Goal: Task Accomplishment & Management: Complete application form

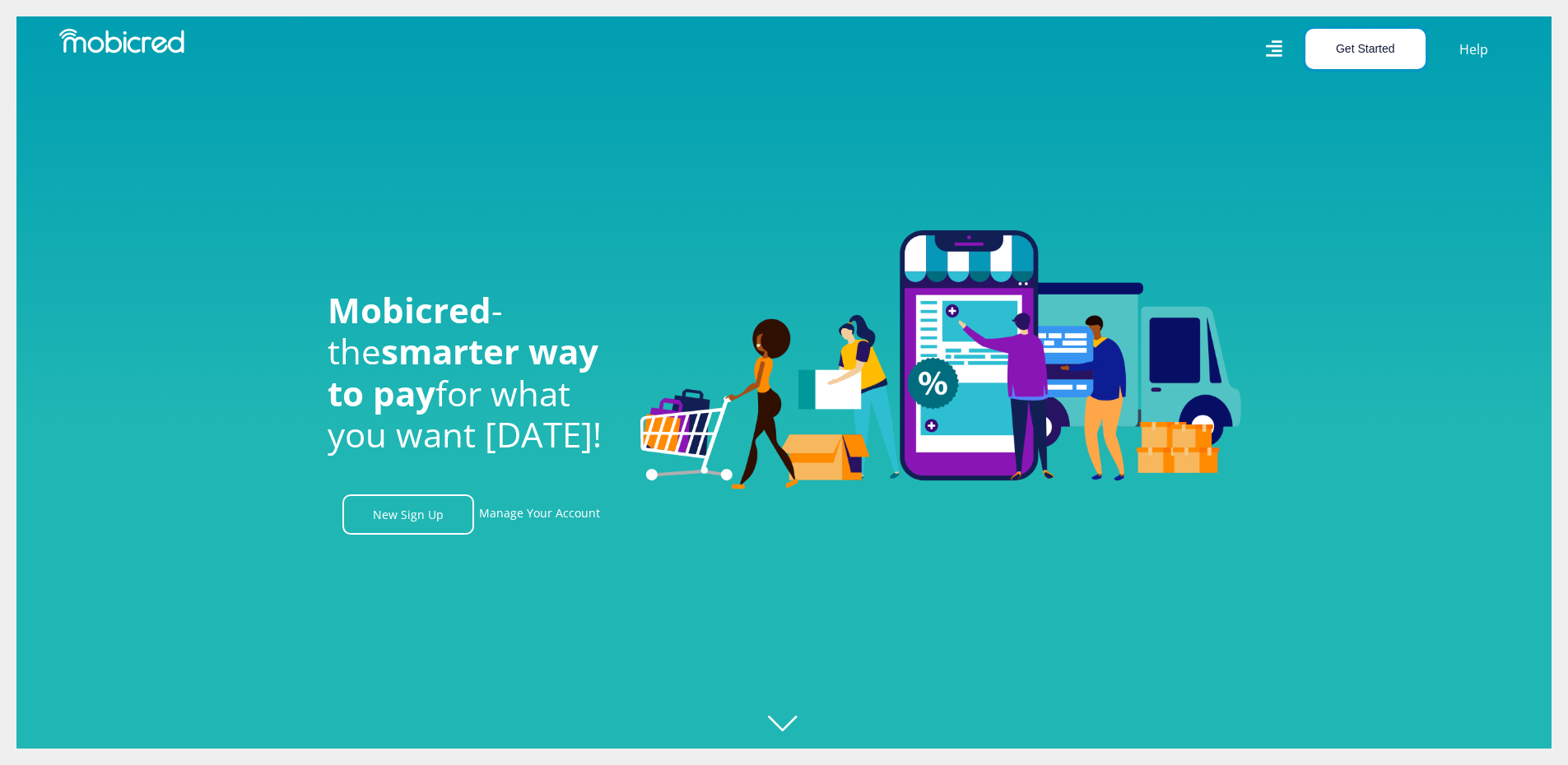
click at [1362, 51] on button "Get Started" at bounding box center [1365, 48] width 120 height 40
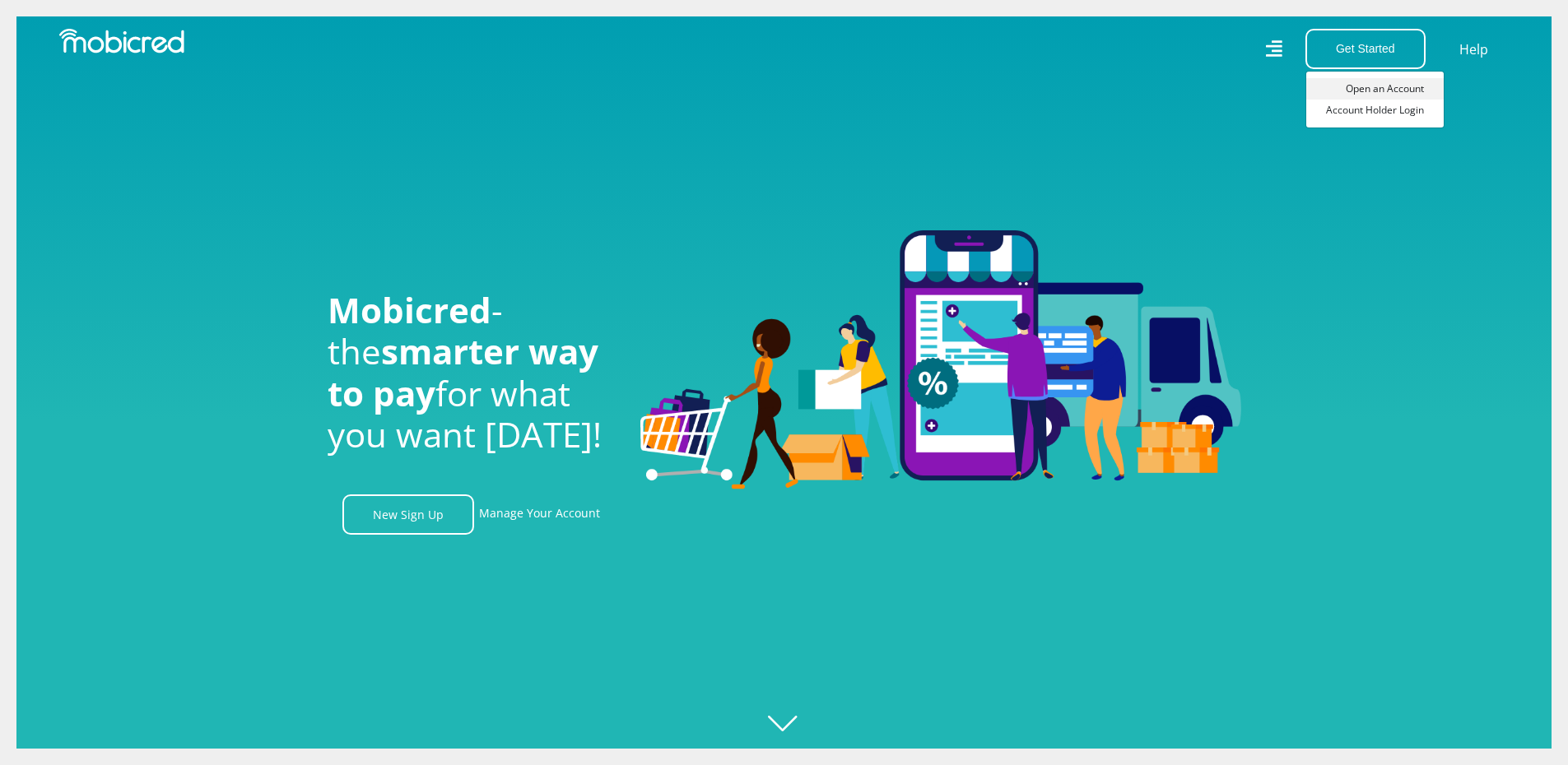
scroll to position [0, 1173]
click at [1365, 93] on link "Open an Account" at bounding box center [1375, 89] width 137 height 21
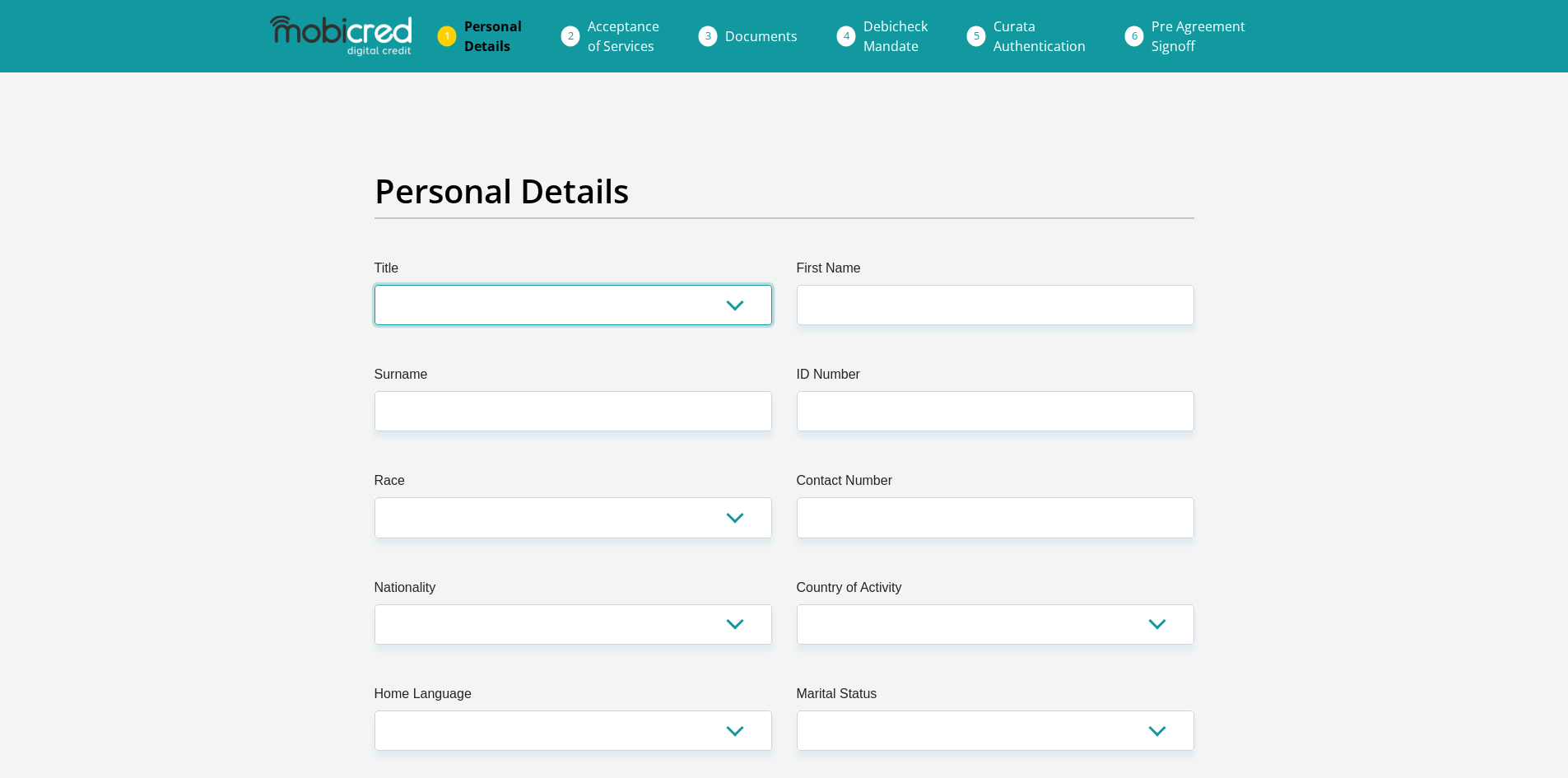
click at [508, 311] on select "Mr Ms Mrs Dr Other" at bounding box center [573, 304] width 398 height 40
select select "Mrs"
click at [375, 285] on select "Mr Ms Mrs Dr Other" at bounding box center [573, 304] width 398 height 40
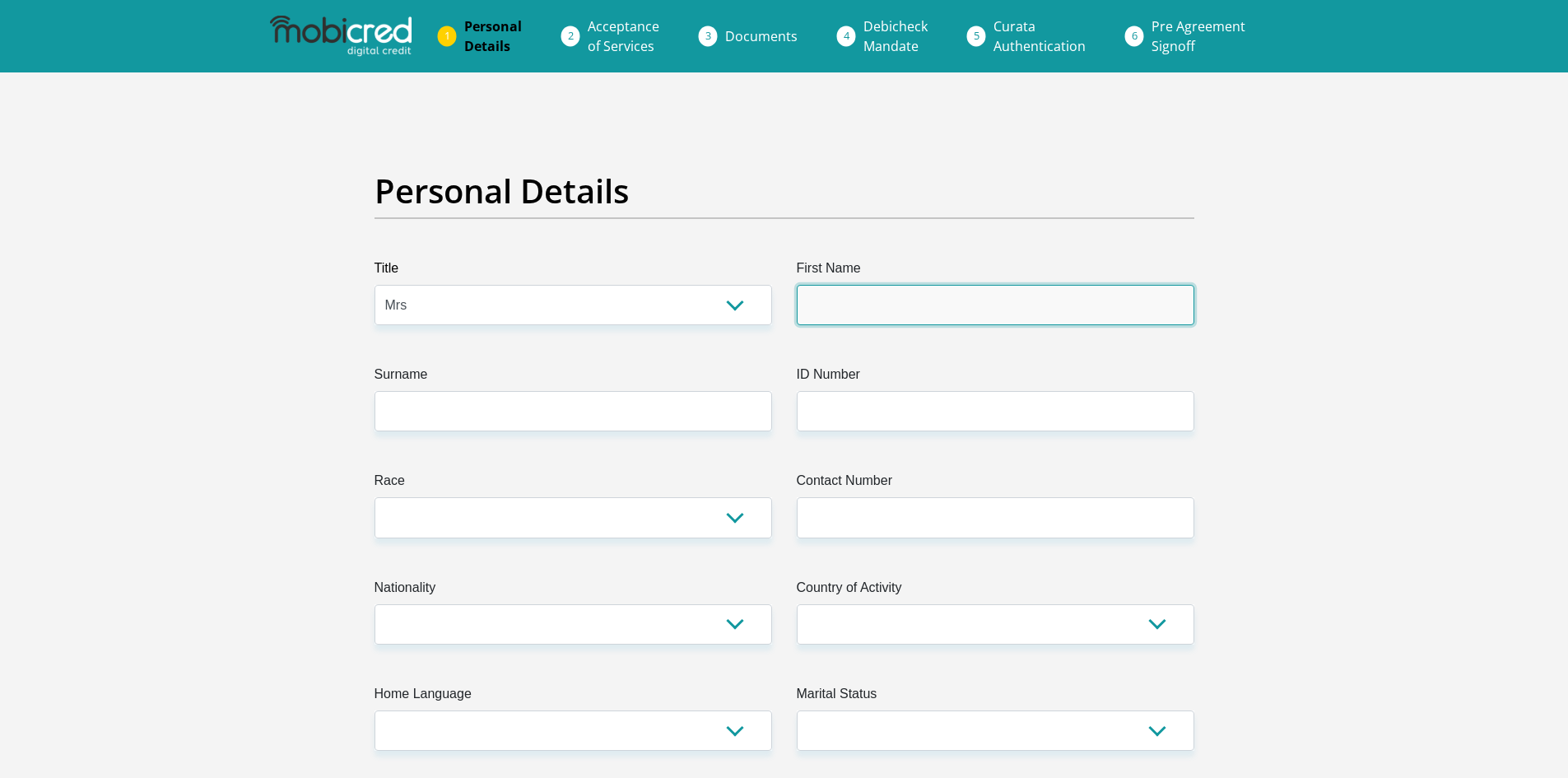
click at [875, 318] on input "First Name" at bounding box center [996, 304] width 398 height 40
type input "meruska"
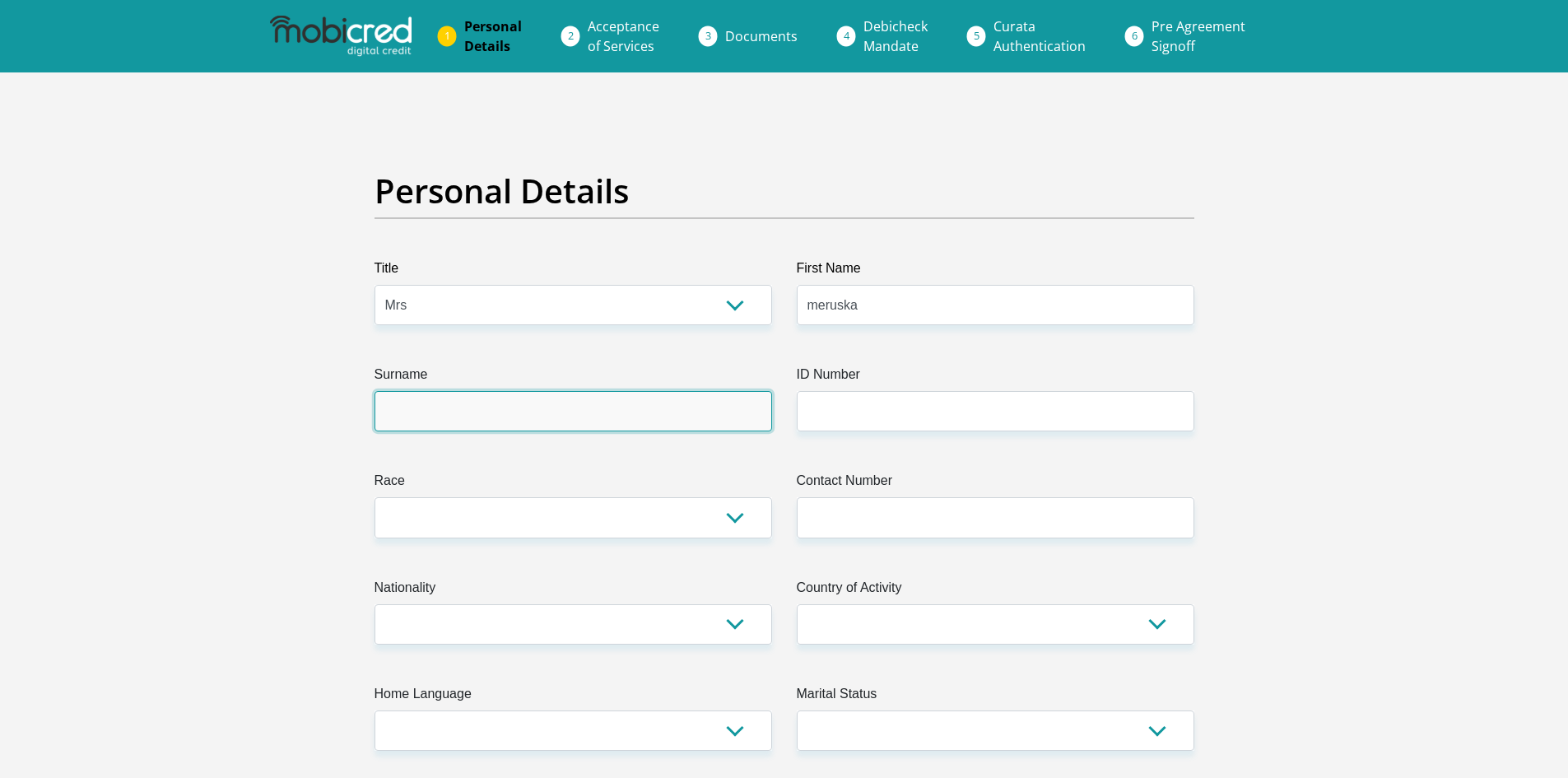
click at [528, 411] on input "Surname" at bounding box center [573, 410] width 398 height 40
type input "mccarthy"
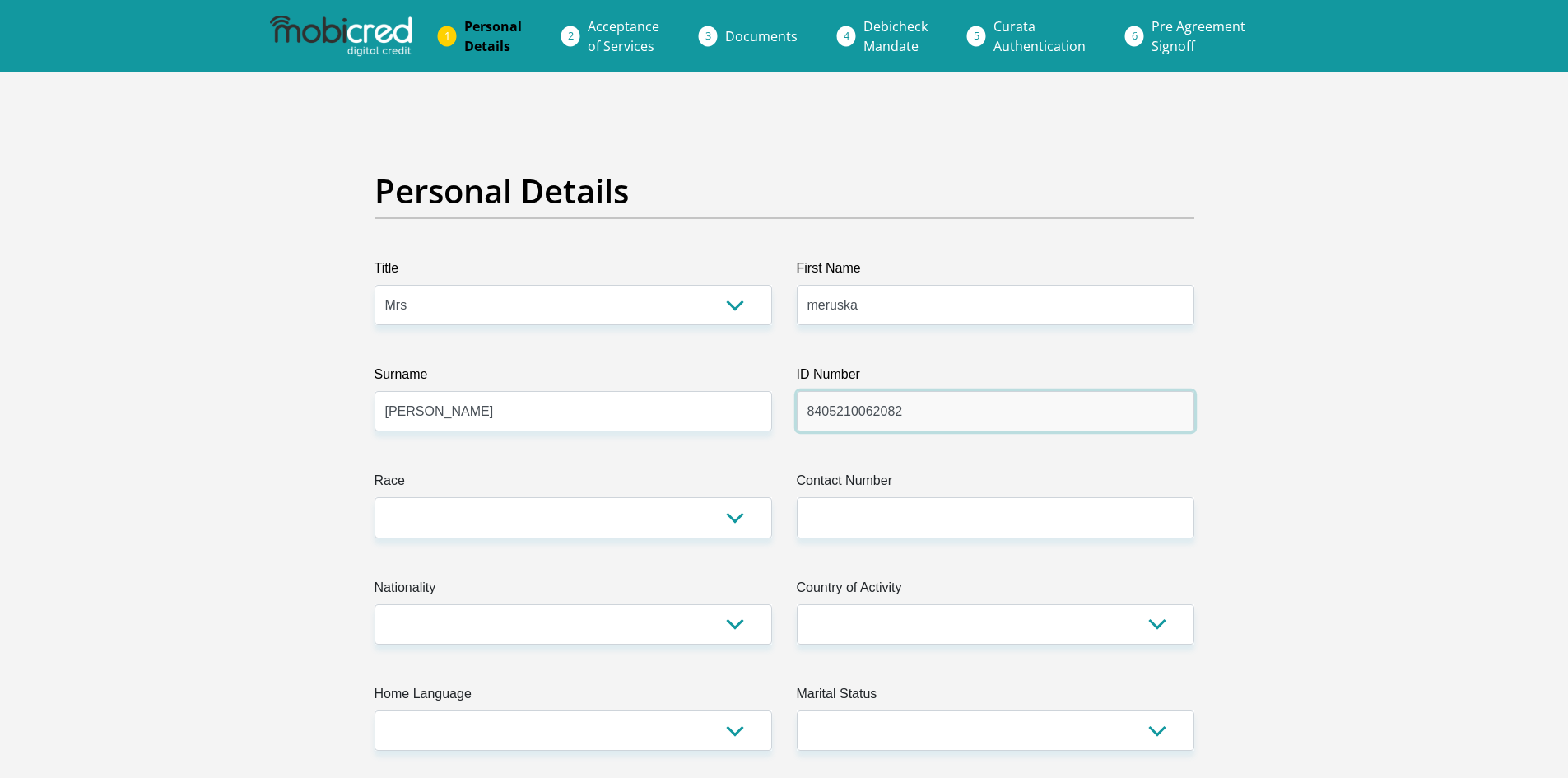
type input "8405210062082"
click at [587, 514] on select "Black Coloured Indian White Other" at bounding box center [573, 517] width 398 height 40
select select "4"
click at [375, 498] on select "Black Coloured Indian White Other" at bounding box center [573, 517] width 398 height 40
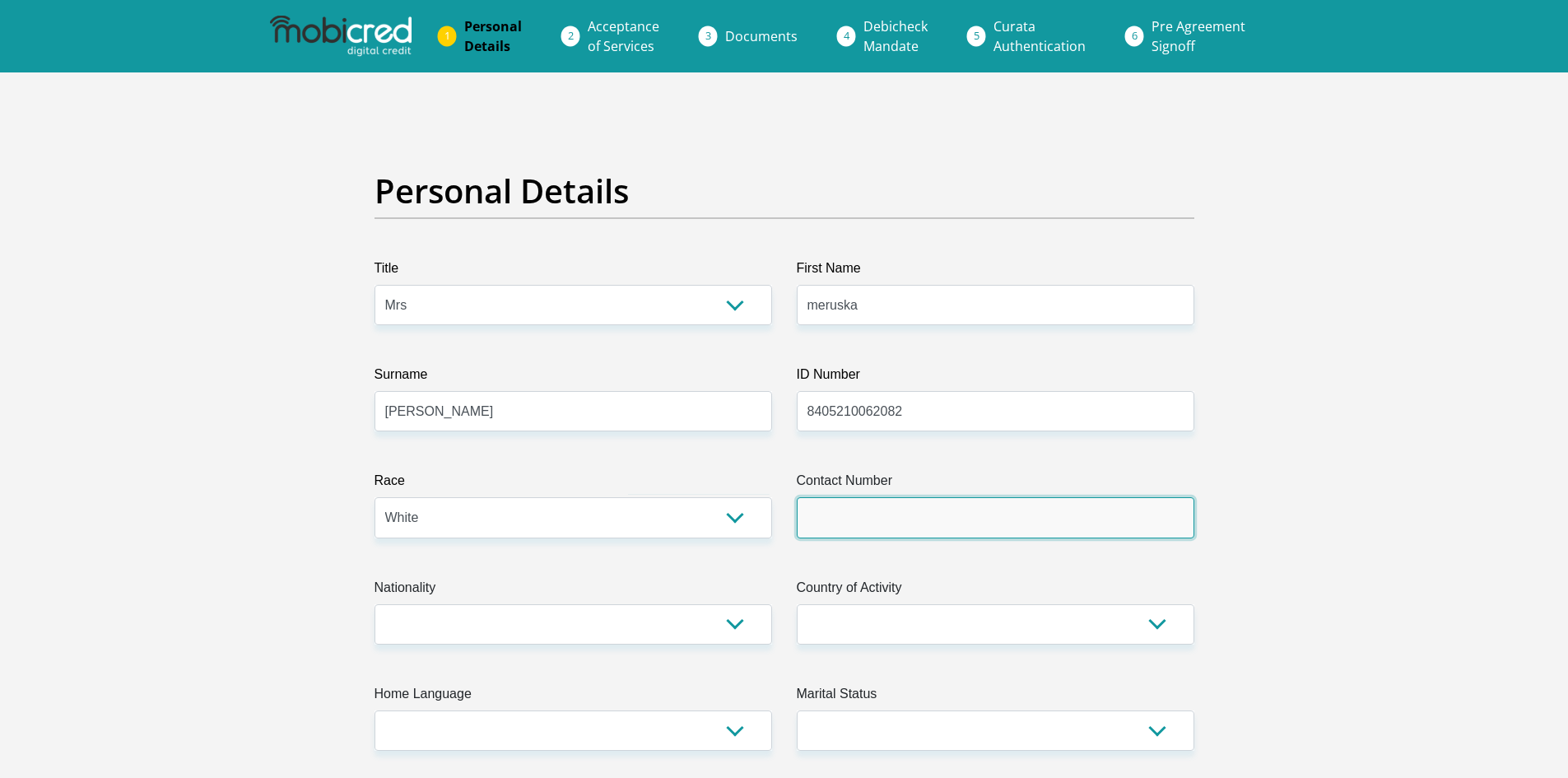
click at [888, 518] on input "Contact Number" at bounding box center [996, 517] width 398 height 40
type input "0767106921"
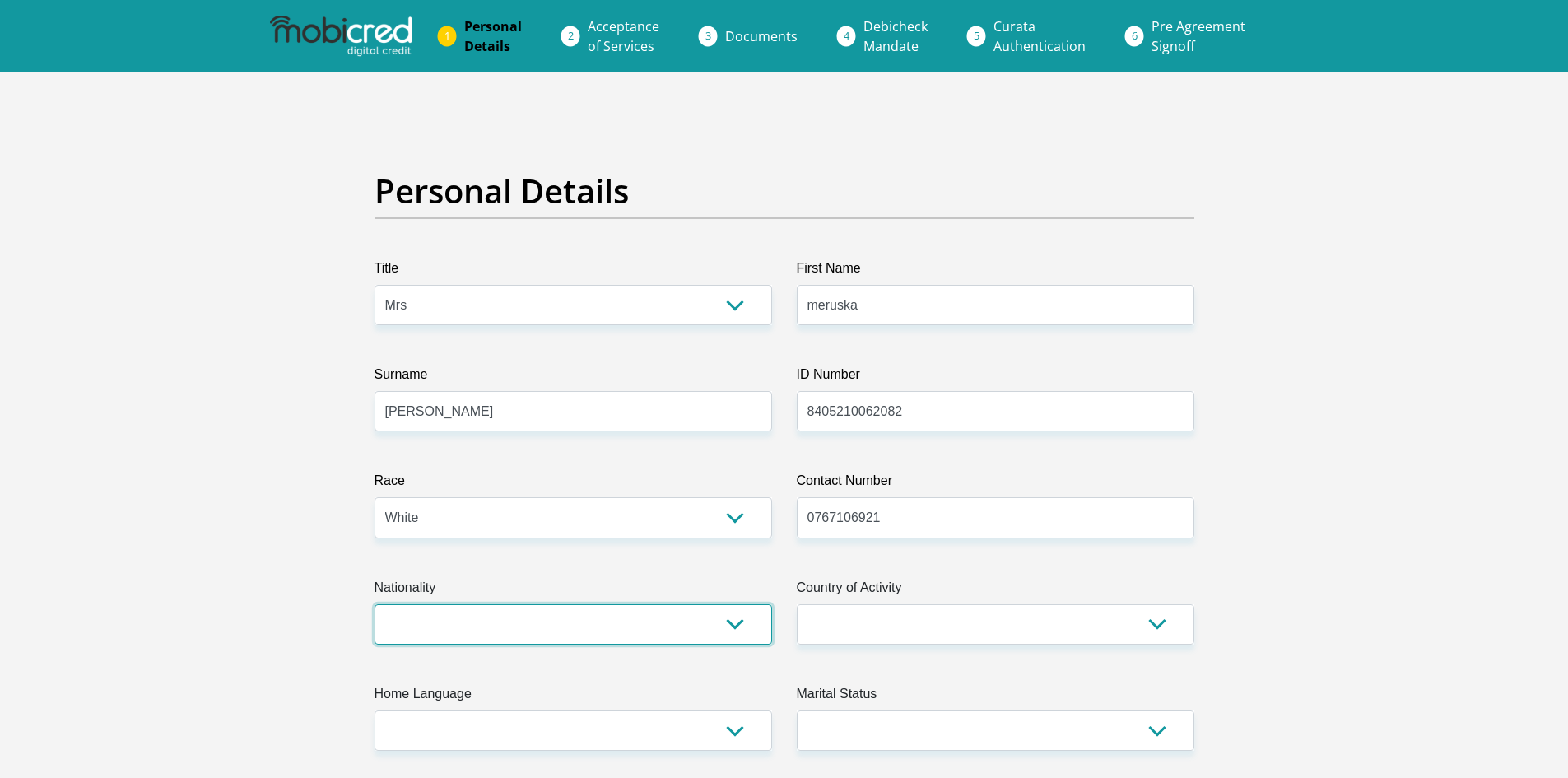
click at [546, 617] on select "South Africa Afghanistan Aland Islands Albania Algeria America Samoa American V…" at bounding box center [573, 624] width 398 height 40
select select "ZAF"
click at [375, 604] on select "South Africa Afghanistan Aland Islands Albania Algeria America Samoa American V…" at bounding box center [573, 624] width 398 height 40
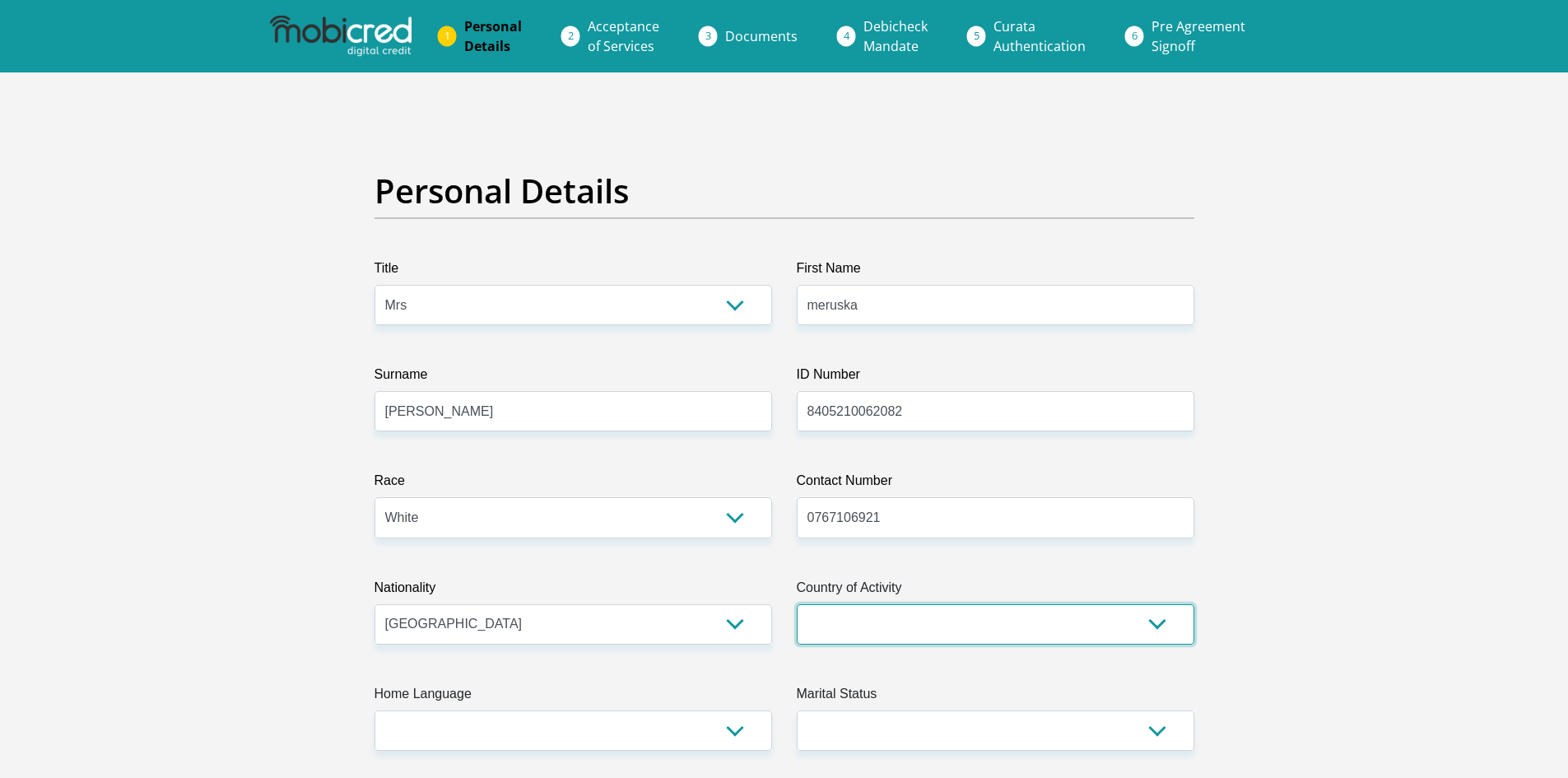
click at [860, 633] on select "South Africa Afghanistan Aland Islands Albania Algeria America Samoa American V…" at bounding box center [996, 624] width 398 height 40
select select "ZAF"
click at [797, 604] on select "South Africa Afghanistan Aland Islands Albania Algeria America Samoa American V…" at bounding box center [996, 624] width 398 height 40
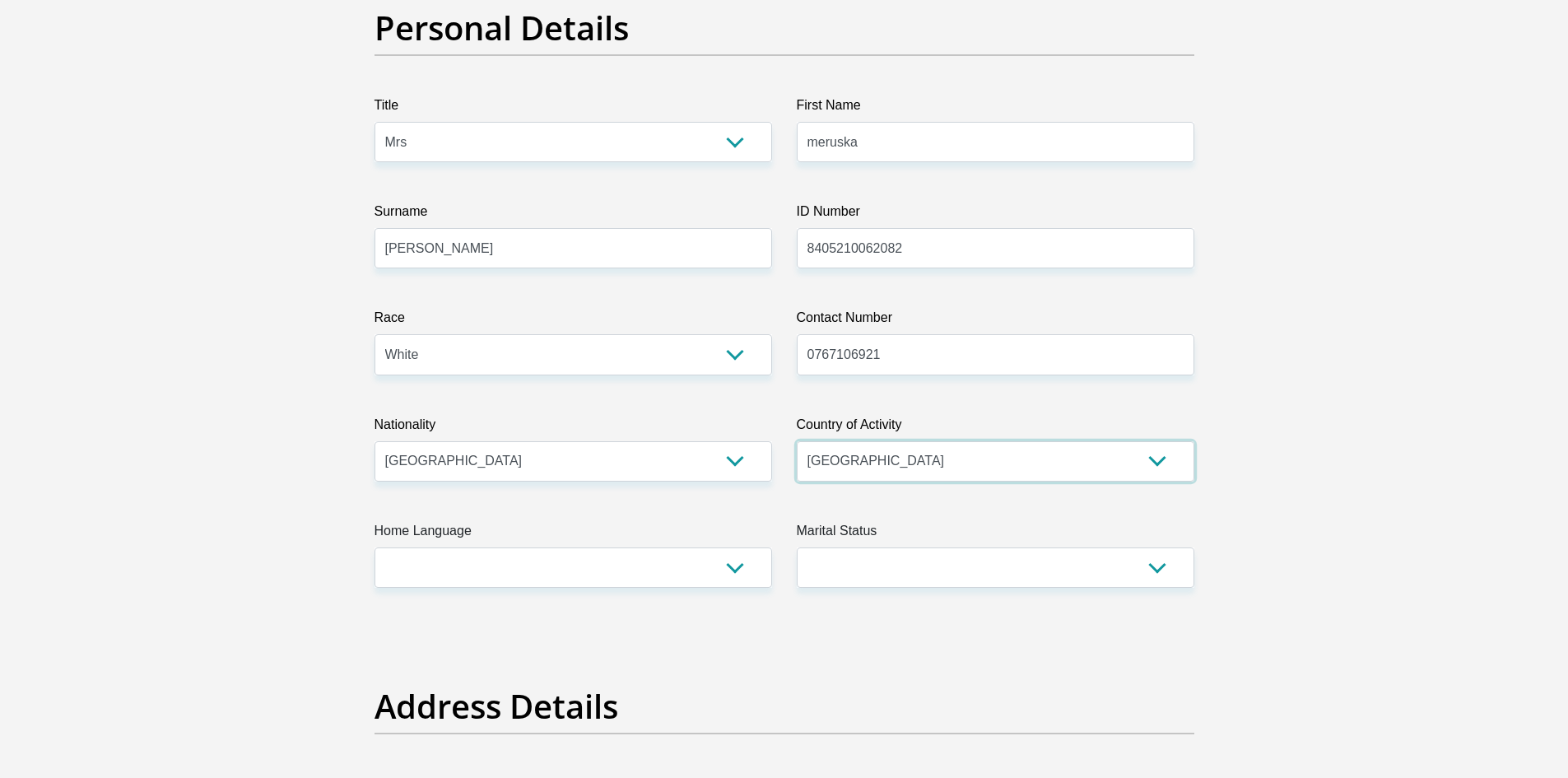
scroll to position [165, 0]
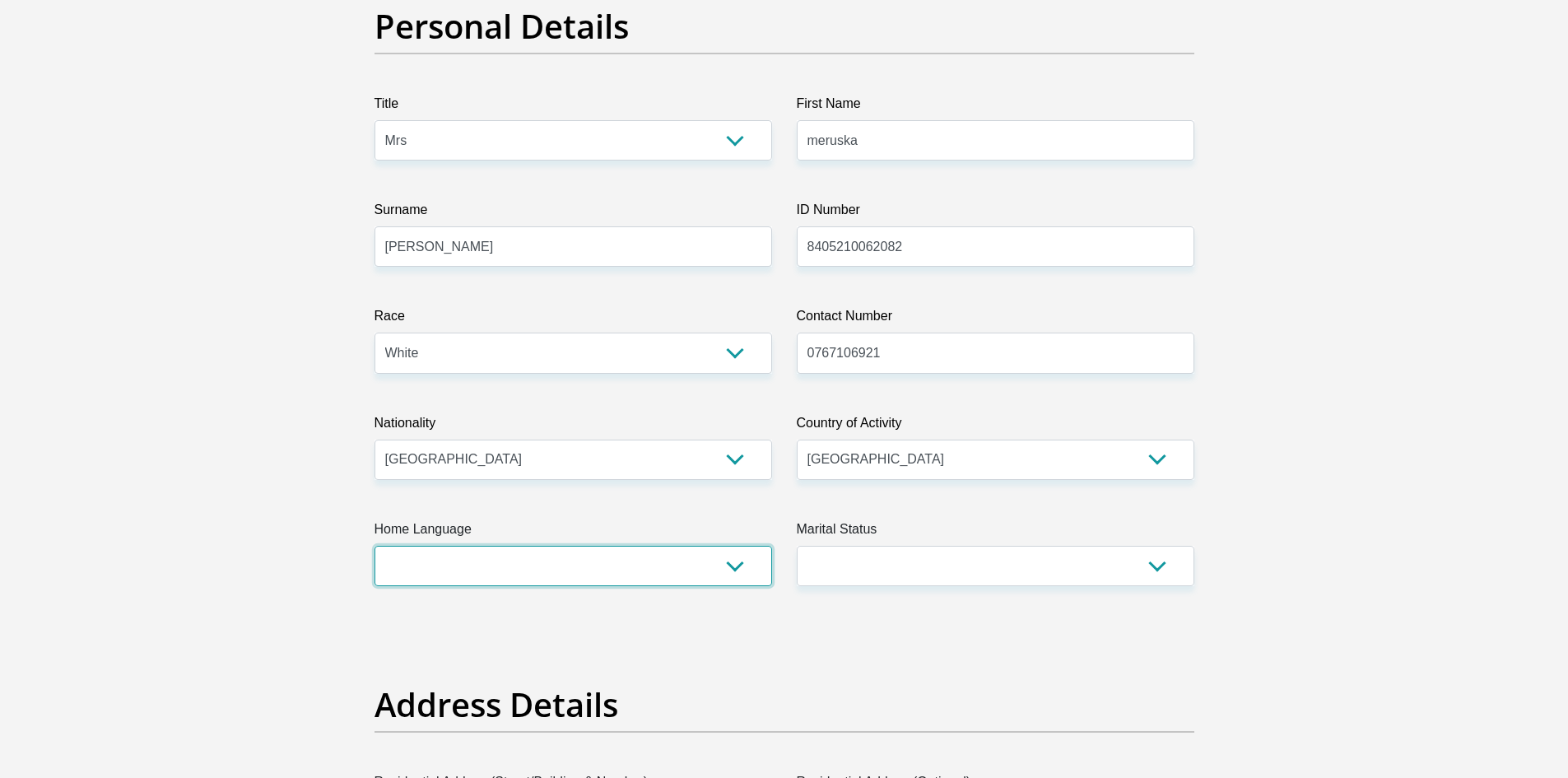
click at [643, 569] on select "Afrikaans English Sepedi South Ndebele Southern Sotho Swati Tsonga Tswana Venda…" at bounding box center [573, 565] width 398 height 40
select select "afr"
click at [375, 546] on select "Afrikaans English Sepedi South Ndebele Southern Sotho Swati Tsonga Tswana Venda…" at bounding box center [573, 565] width 398 height 40
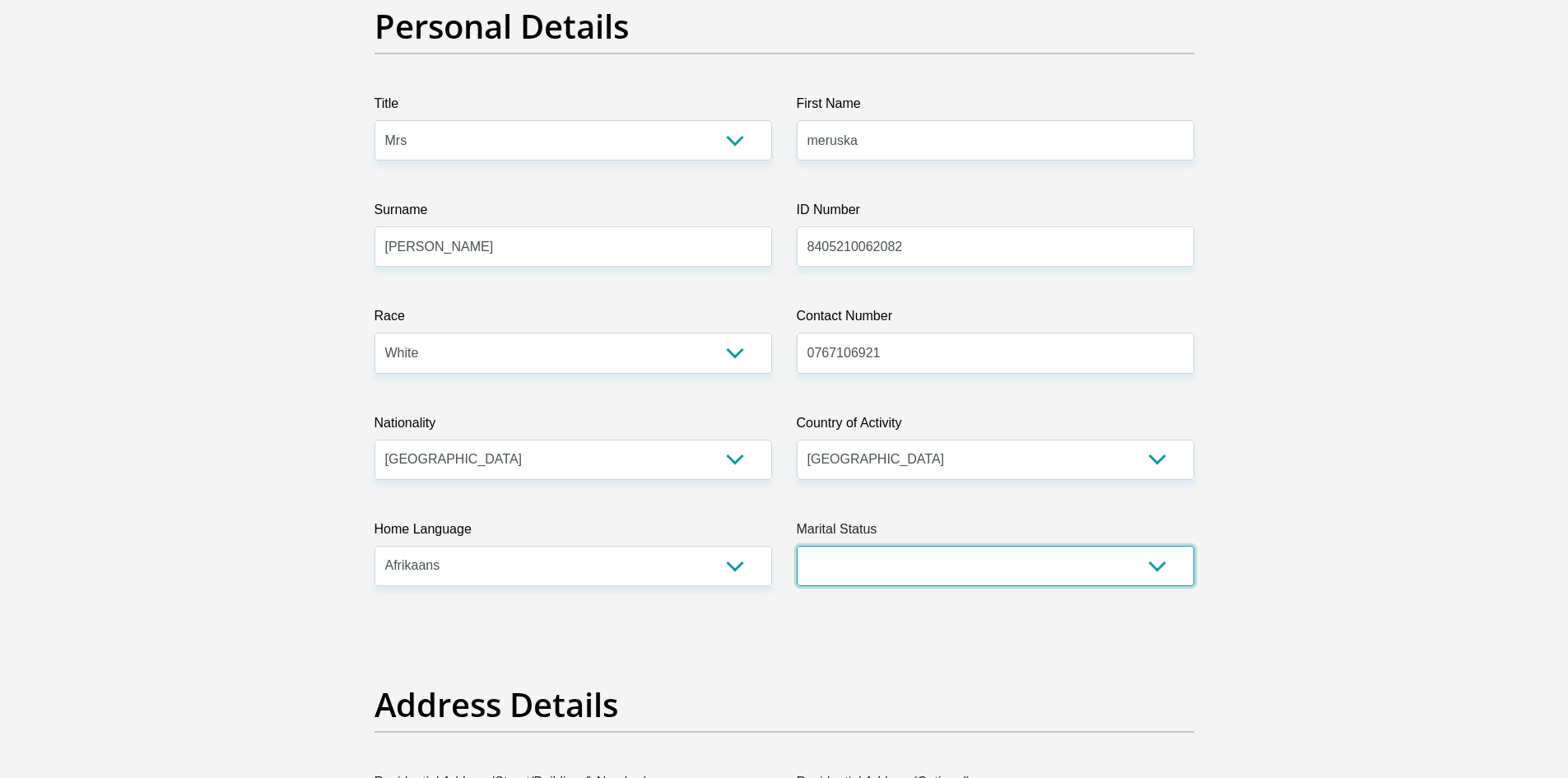
click at [862, 568] on select "Married ANC Single Divorced Widowed Married COP or Customary Law" at bounding box center [996, 565] width 398 height 40
click at [797, 546] on select "Married ANC Single Divorced Widowed Married COP or Customary Law" at bounding box center [996, 565] width 398 height 40
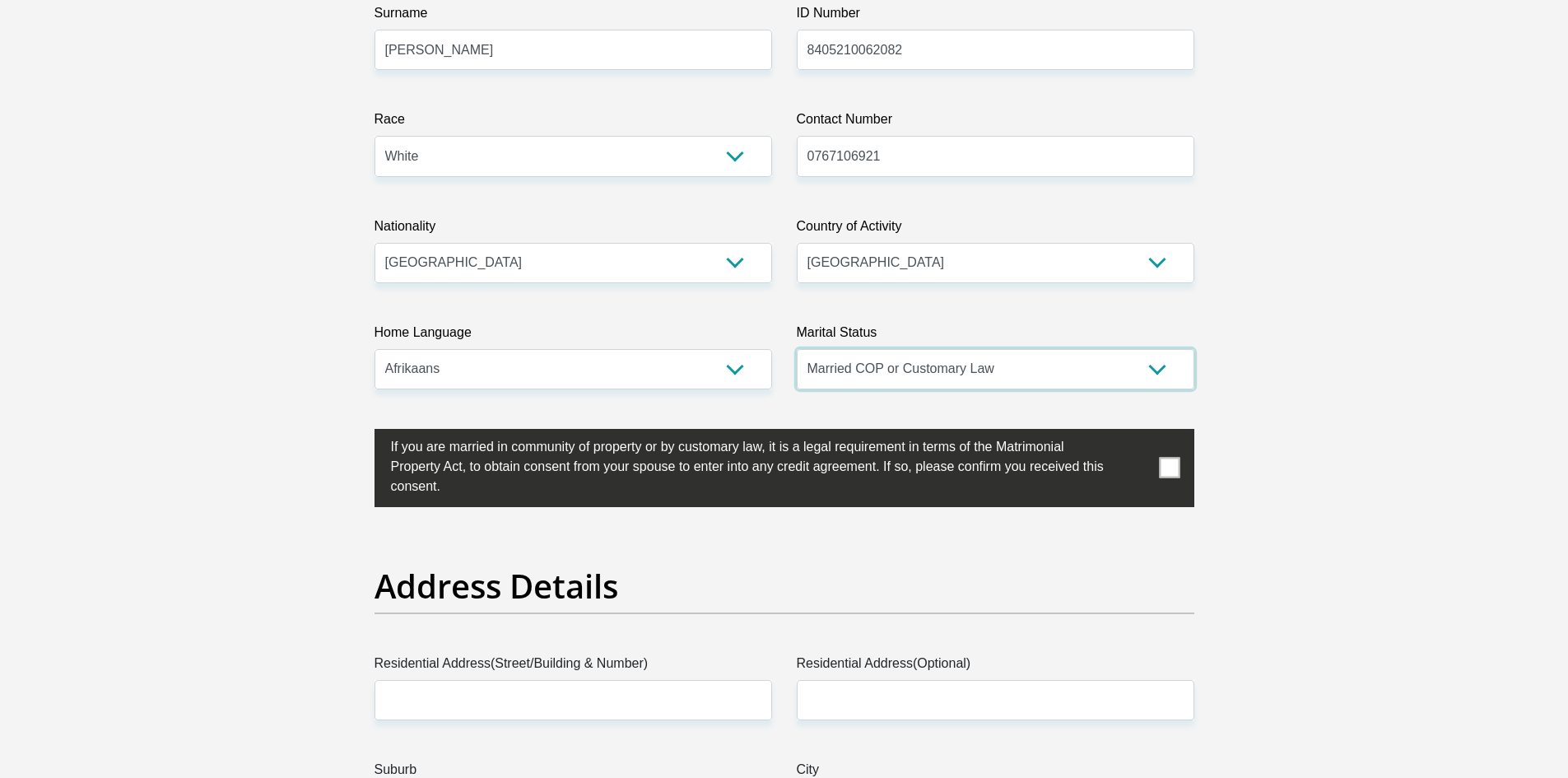
scroll to position [412, 0]
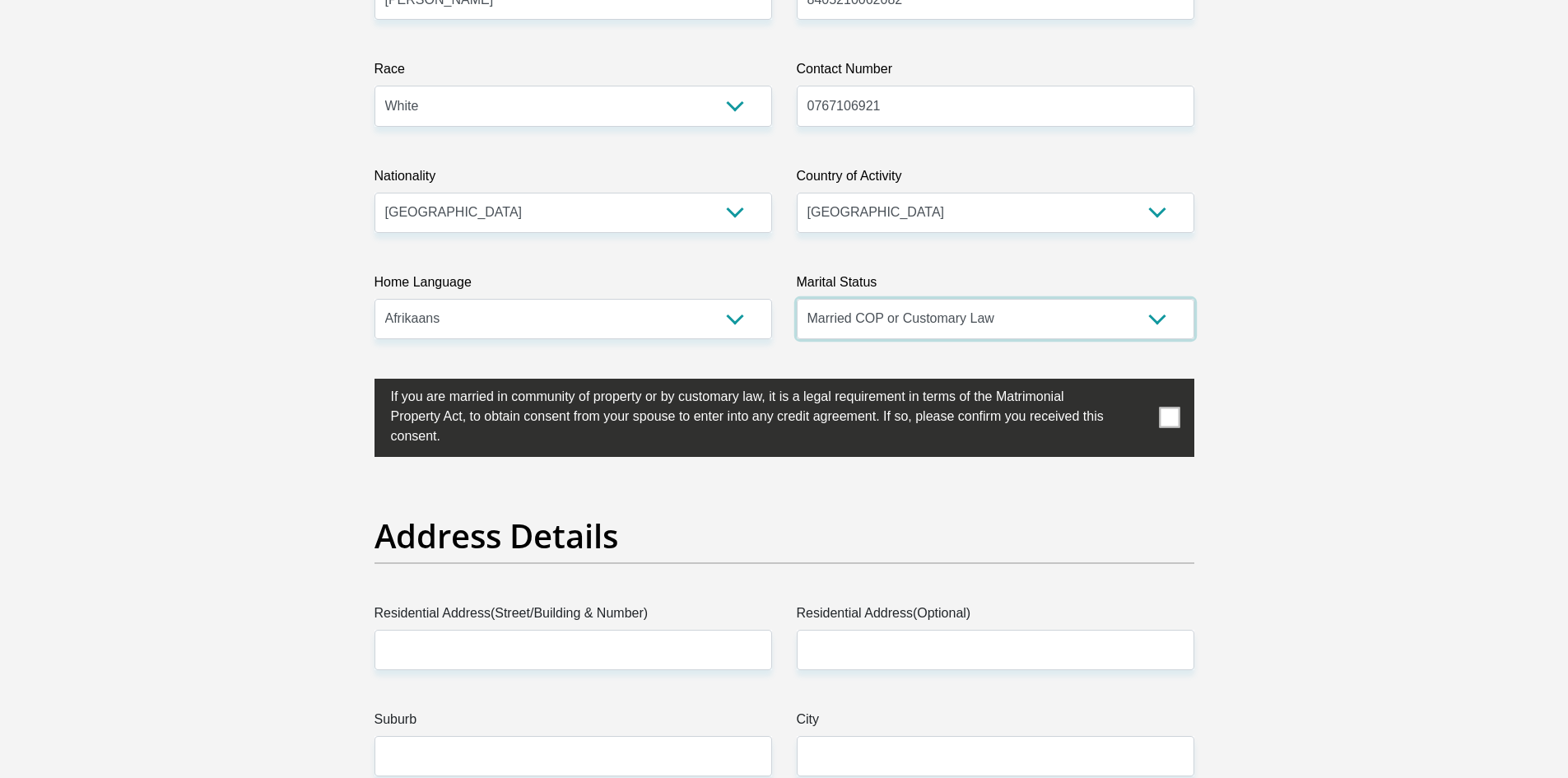
click at [857, 314] on select "Married ANC Single Divorced Widowed Married COP or Customary Law" at bounding box center [996, 319] width 398 height 40
select select "1"
click at [797, 299] on select "Married ANC Single Divorced Widowed Married COP or Customary Law" at bounding box center [996, 319] width 398 height 40
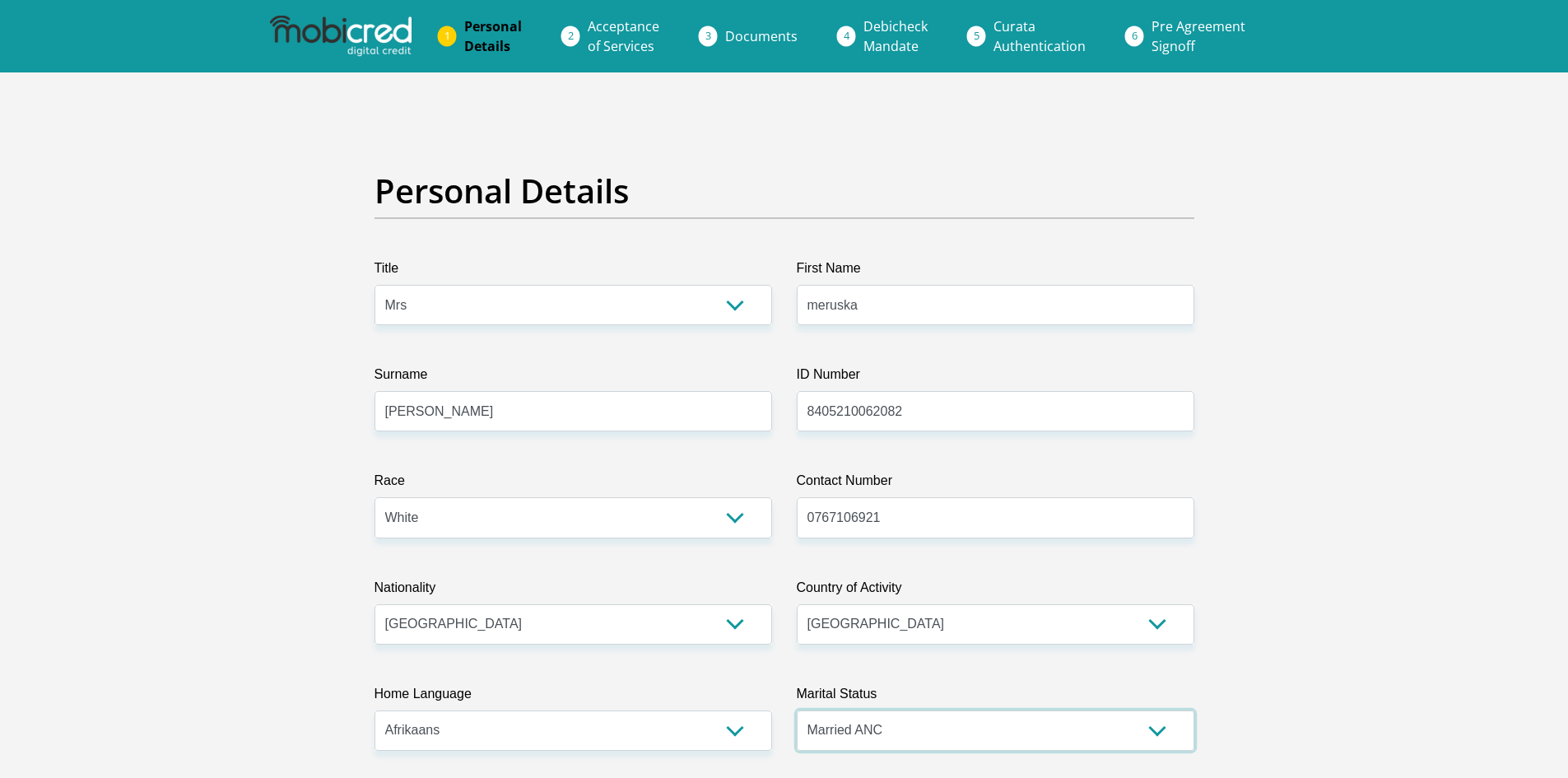
scroll to position [494, 0]
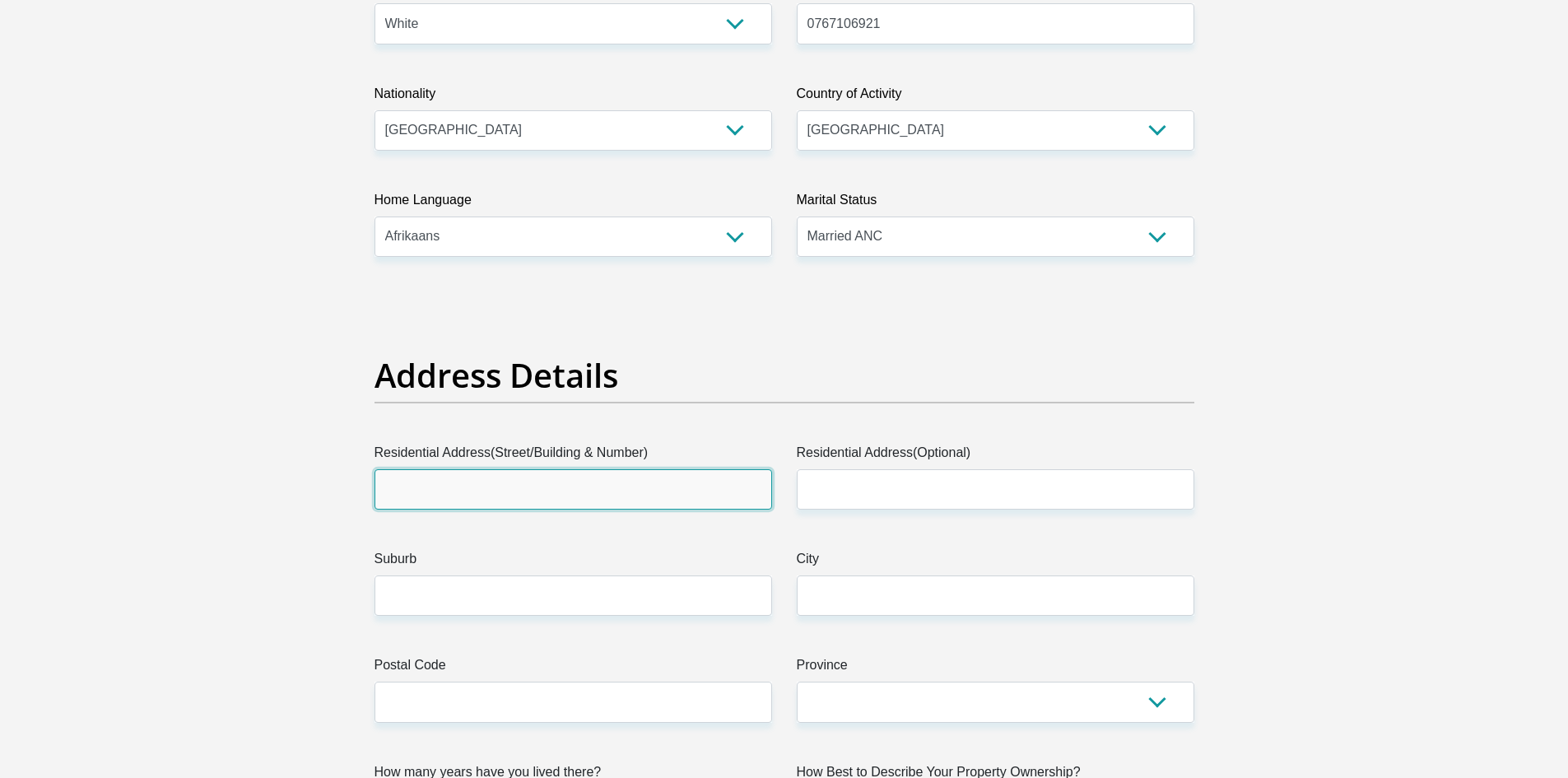
click at [615, 472] on input "Residential Address(Street/Building & Number)" at bounding box center [573, 489] width 398 height 40
type input "949 poolhond avenue"
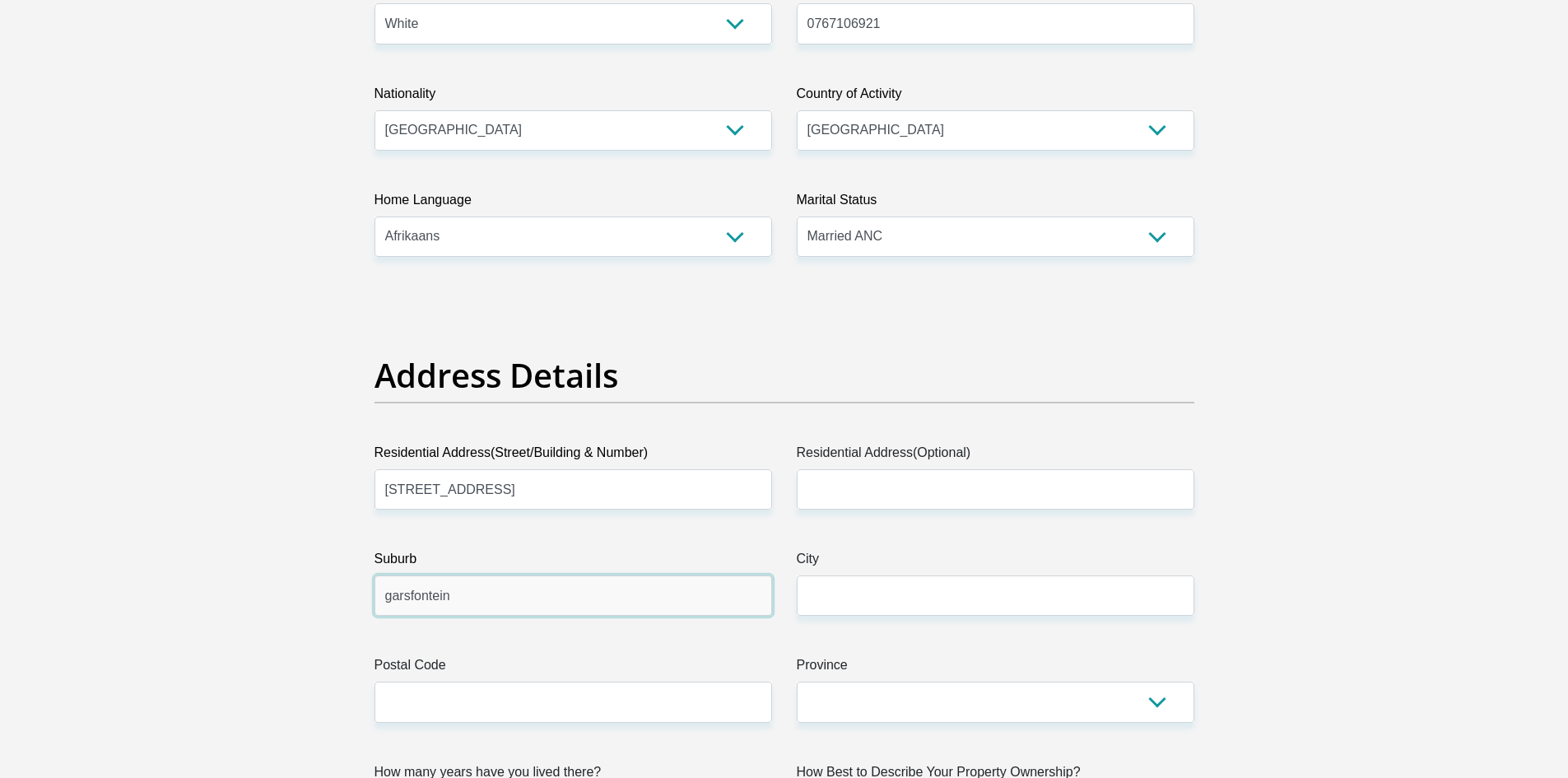
type input "garsfontein"
type input "pretoria"
type input "0018"
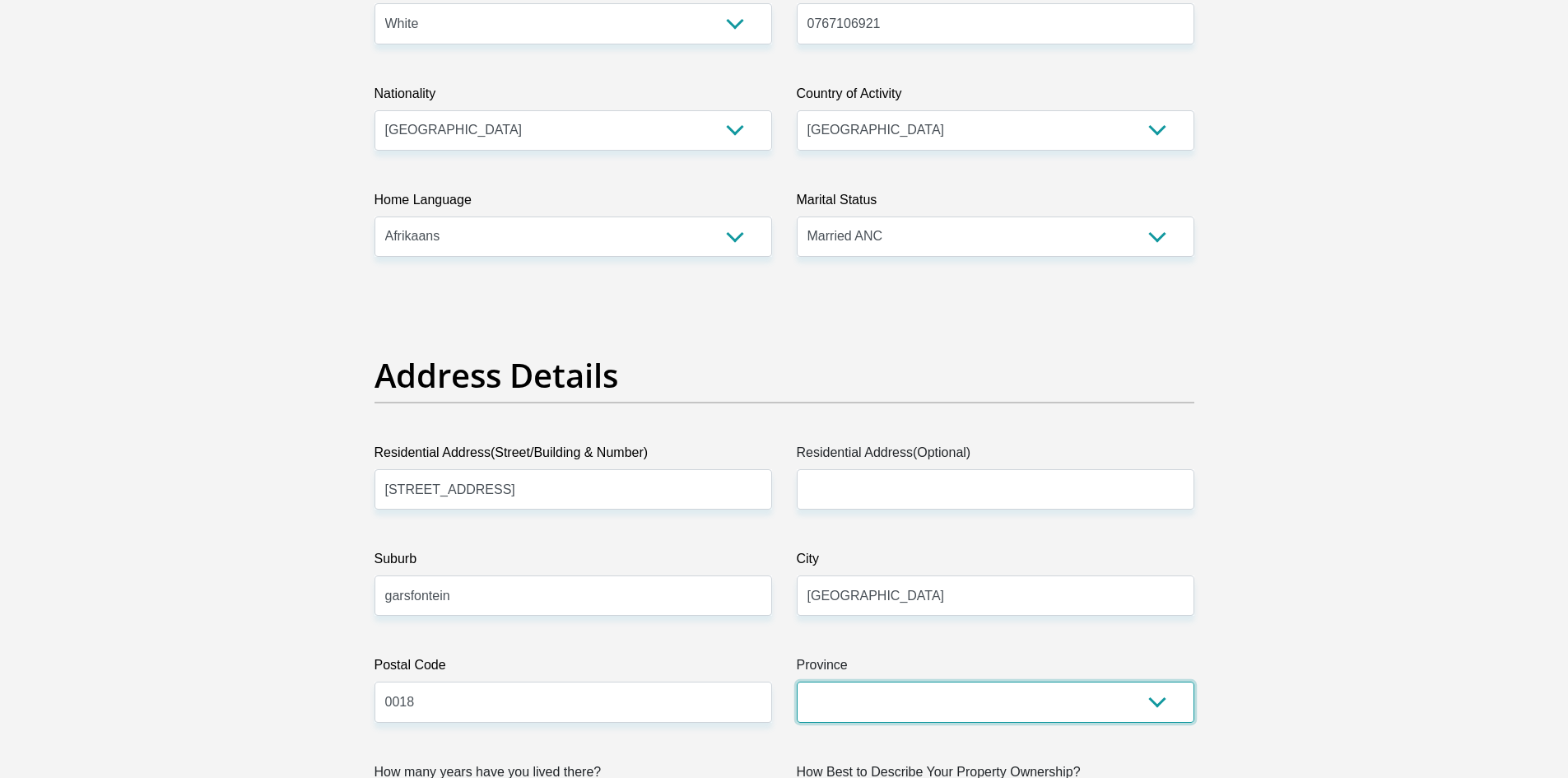
select select "Gauteng"
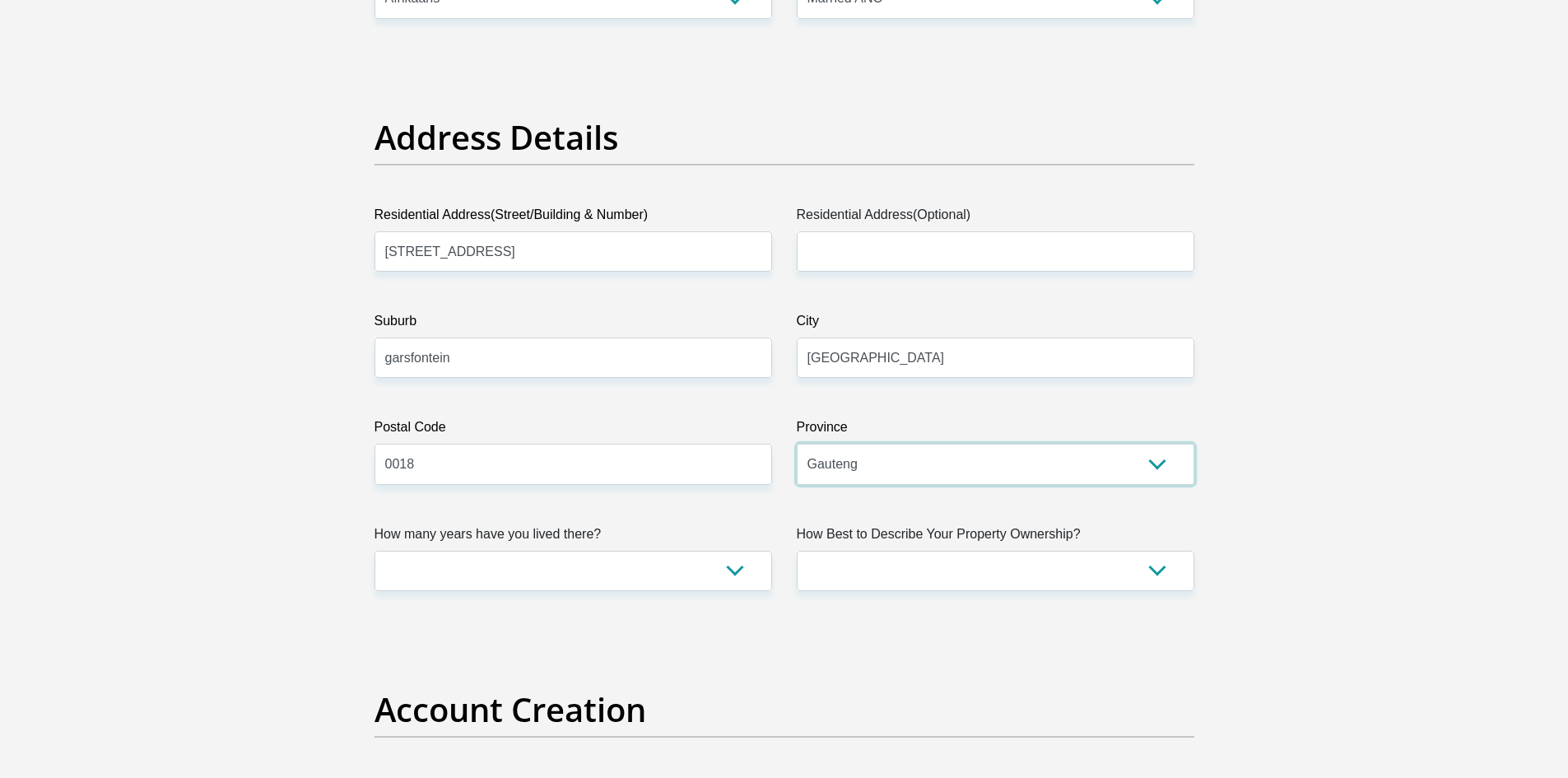
scroll to position [742, 0]
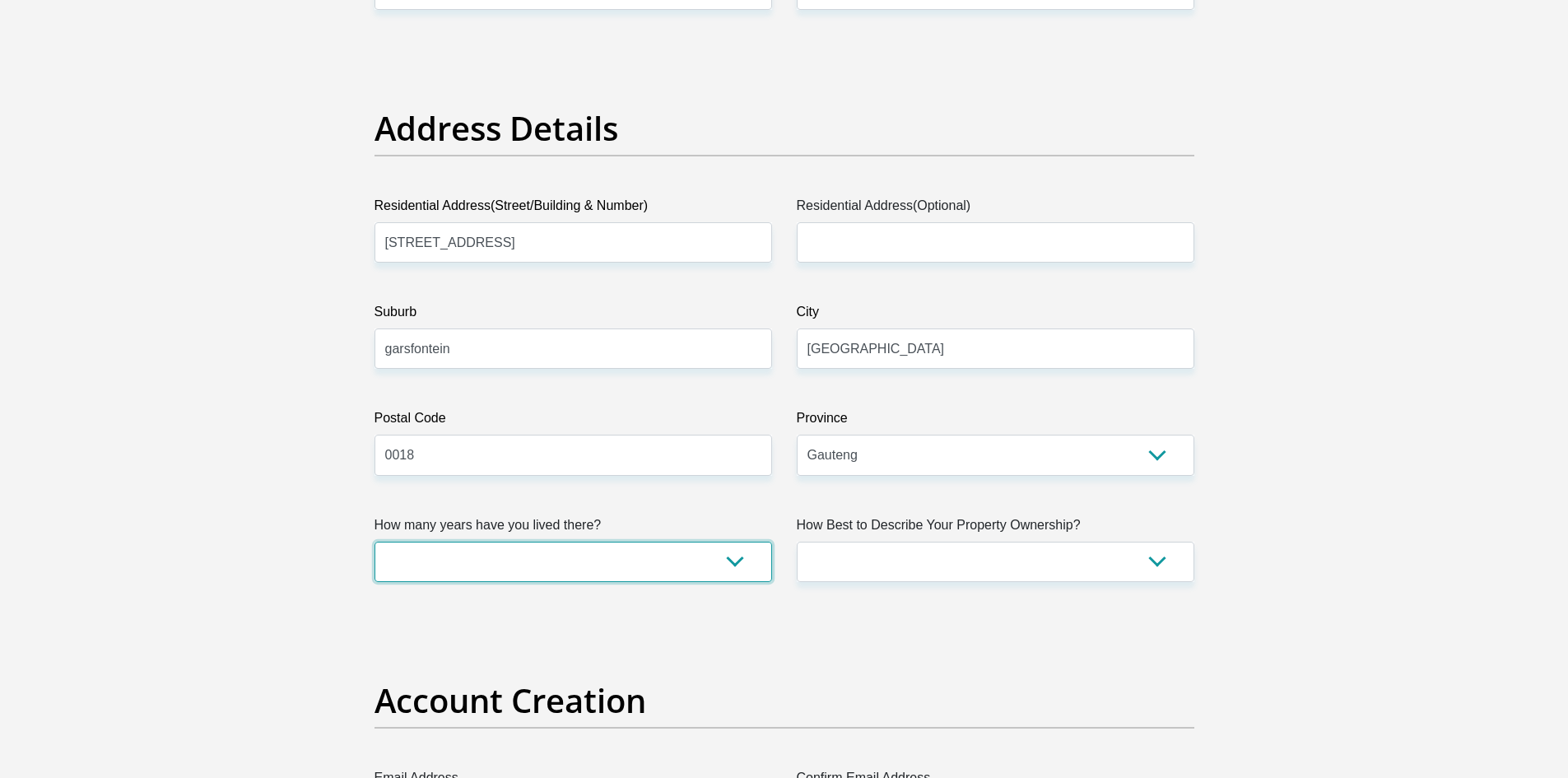
click at [578, 566] on select "less than 1 year 1-3 years 3-5 years 5+ years" at bounding box center [573, 562] width 398 height 40
select select "5"
click at [375, 542] on select "less than 1 year 1-3 years 3-5 years 5+ years" at bounding box center [573, 562] width 398 height 40
click at [932, 563] on select "Owned Rented Family Owned Company Dwelling" at bounding box center [996, 562] width 398 height 40
select select "Owned"
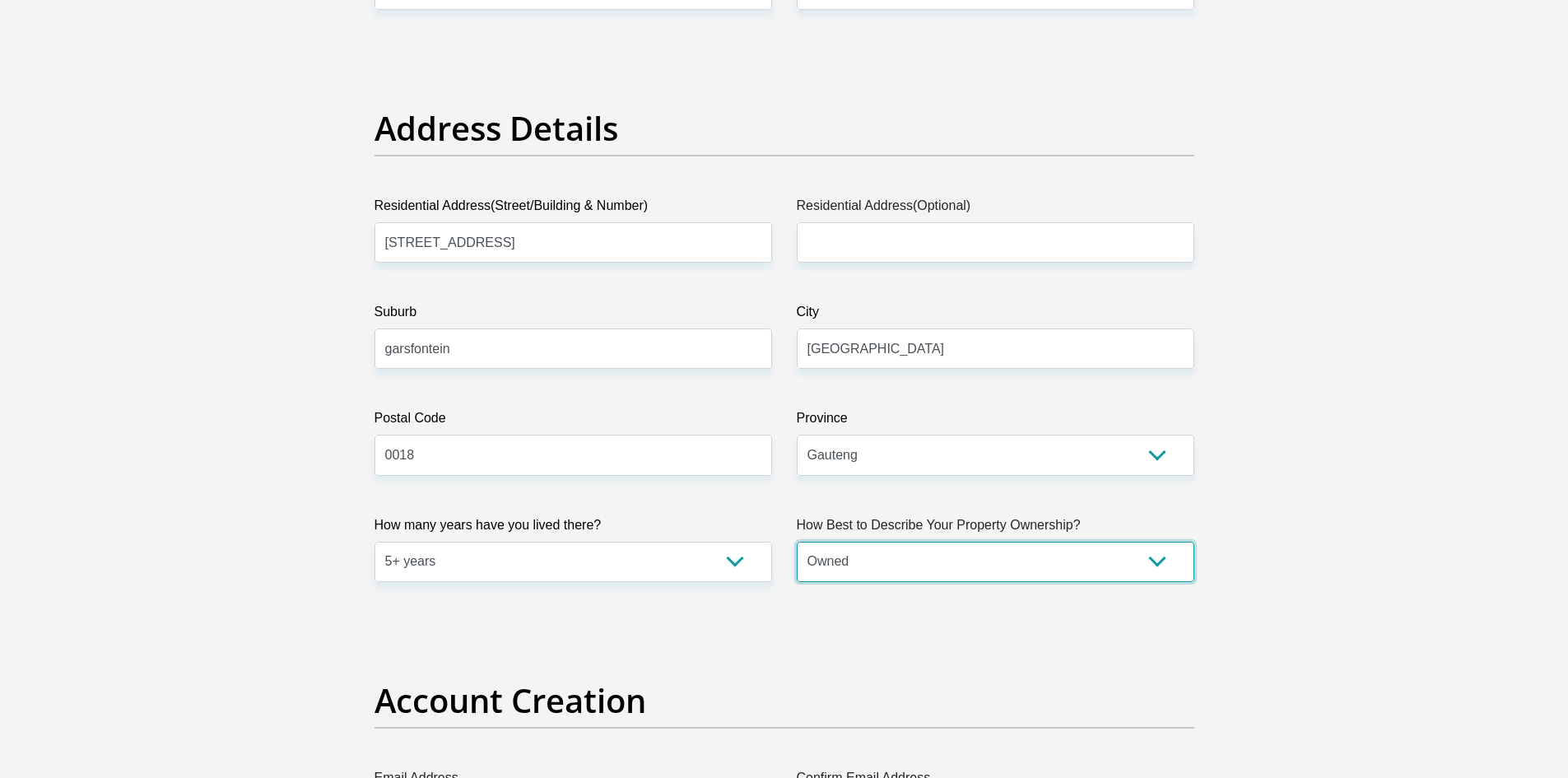
click at [797, 542] on select "Owned Rented Family Owned Company Dwelling" at bounding box center [996, 562] width 398 height 40
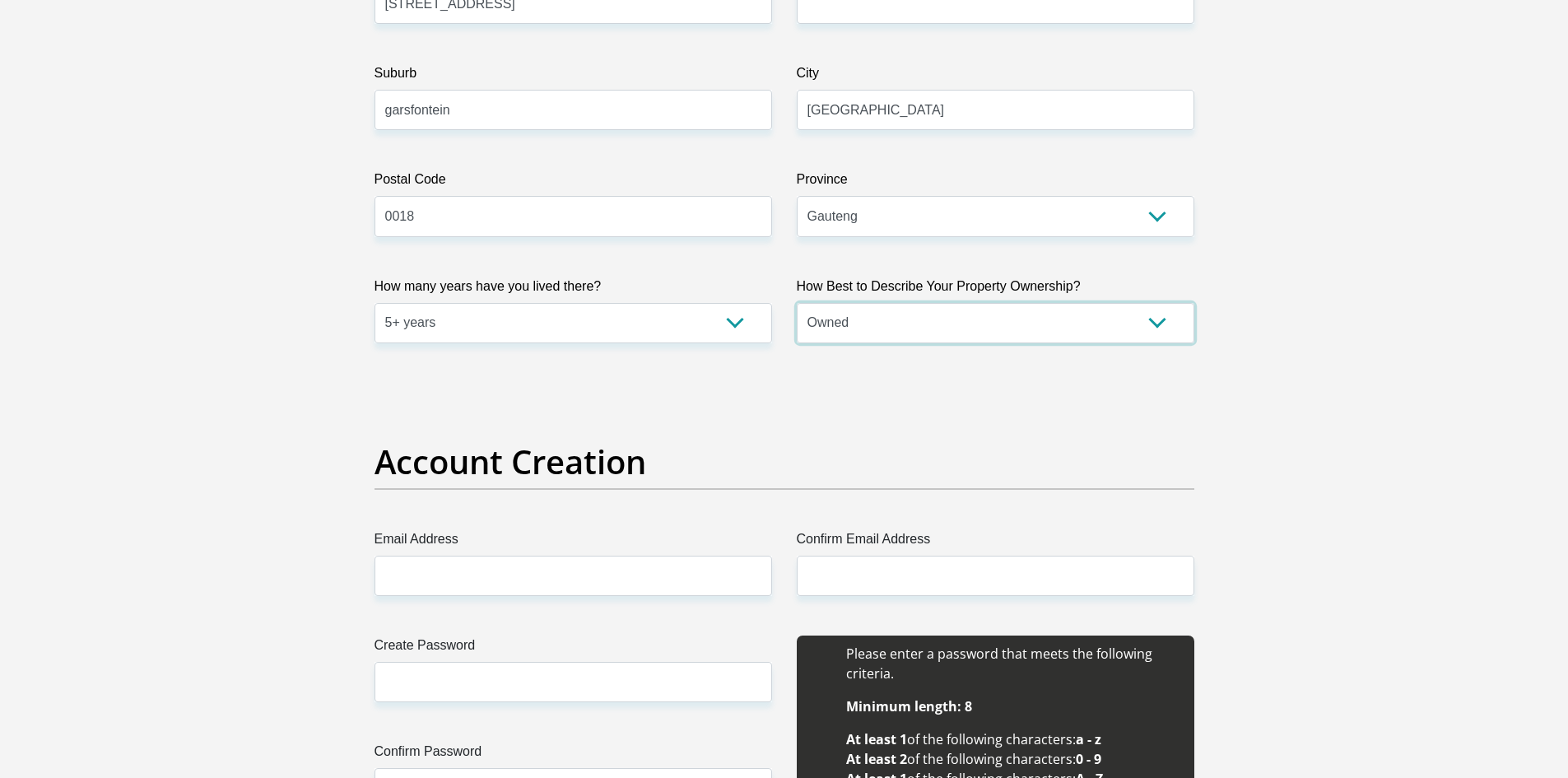
scroll to position [988, 0]
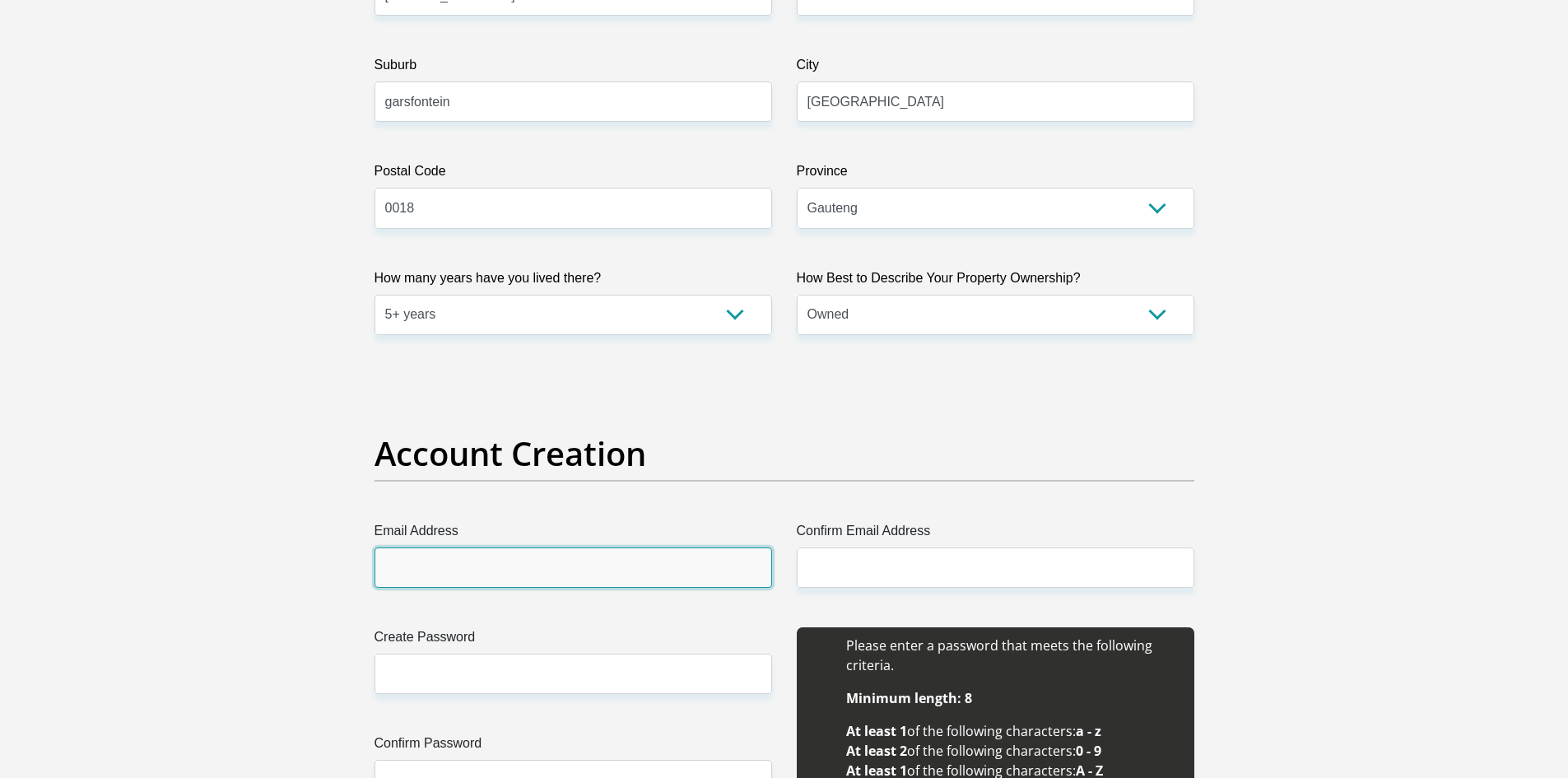
click at [593, 571] on input "Email Address" at bounding box center [573, 567] width 398 height 40
type input "meruska.mccarthy@yahoo.com"
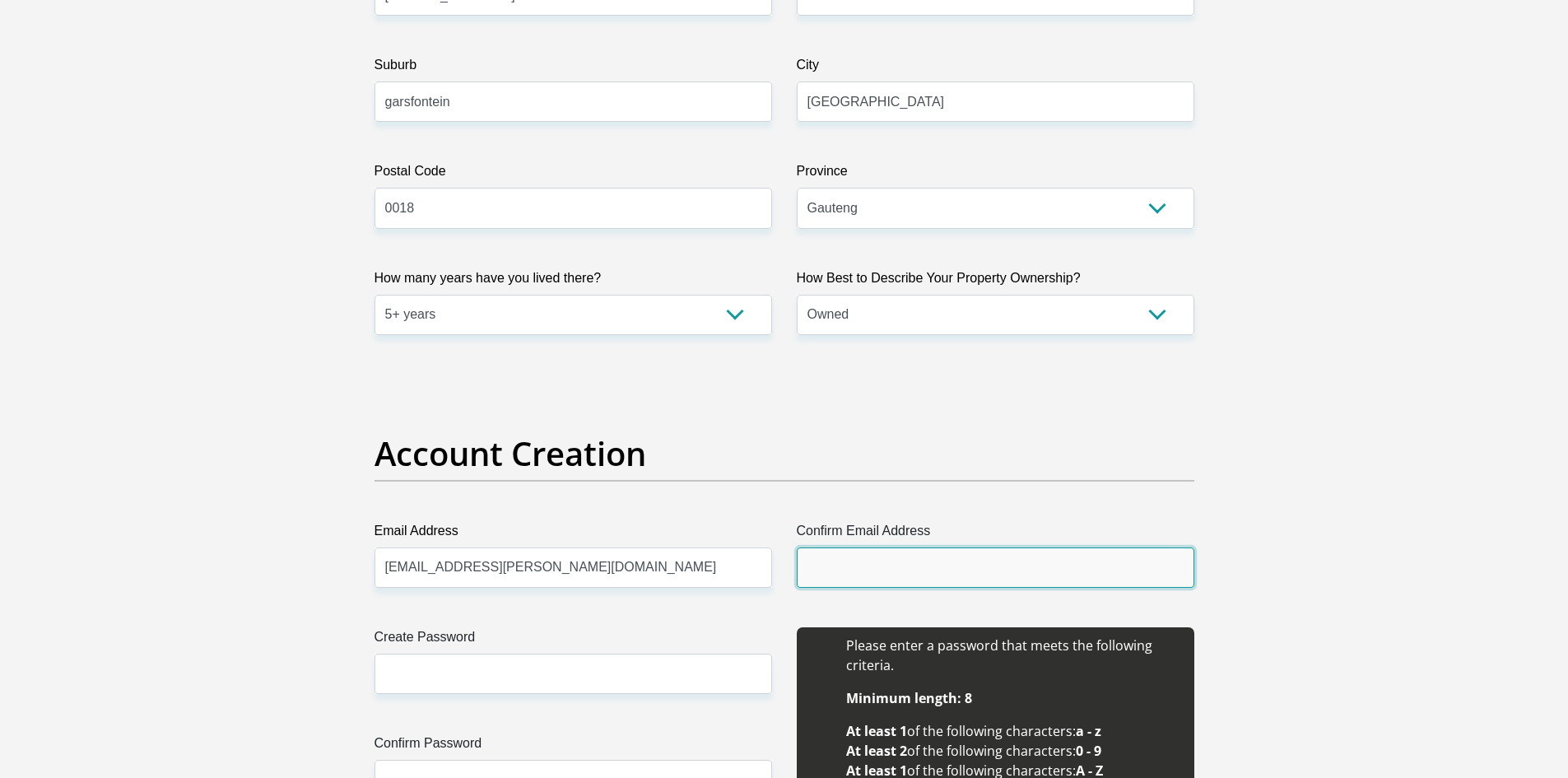
click at [902, 573] on input "Confirm Email Address" at bounding box center [996, 567] width 398 height 40
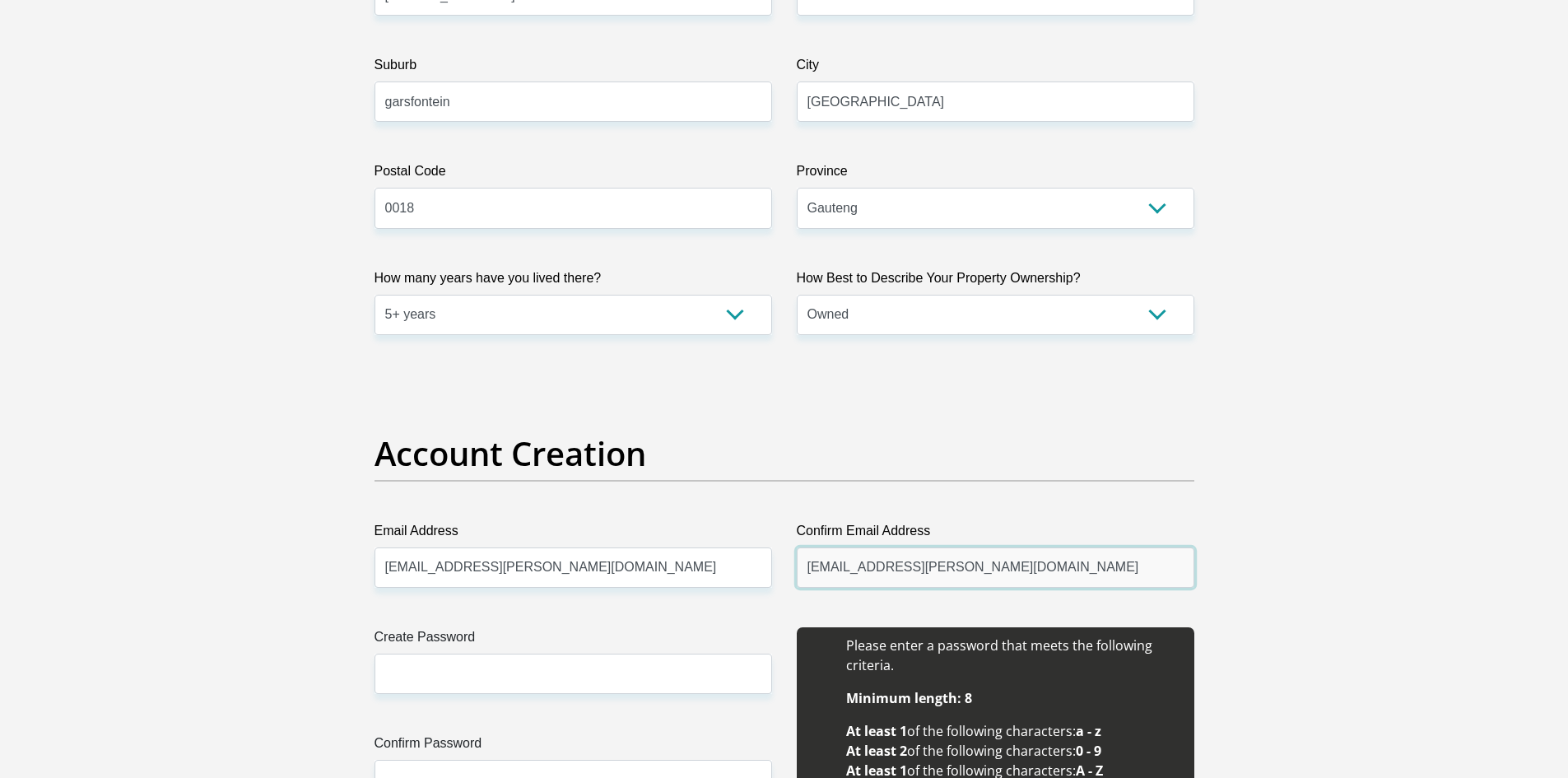
type input "meruska.mccarthy@yahoo.com"
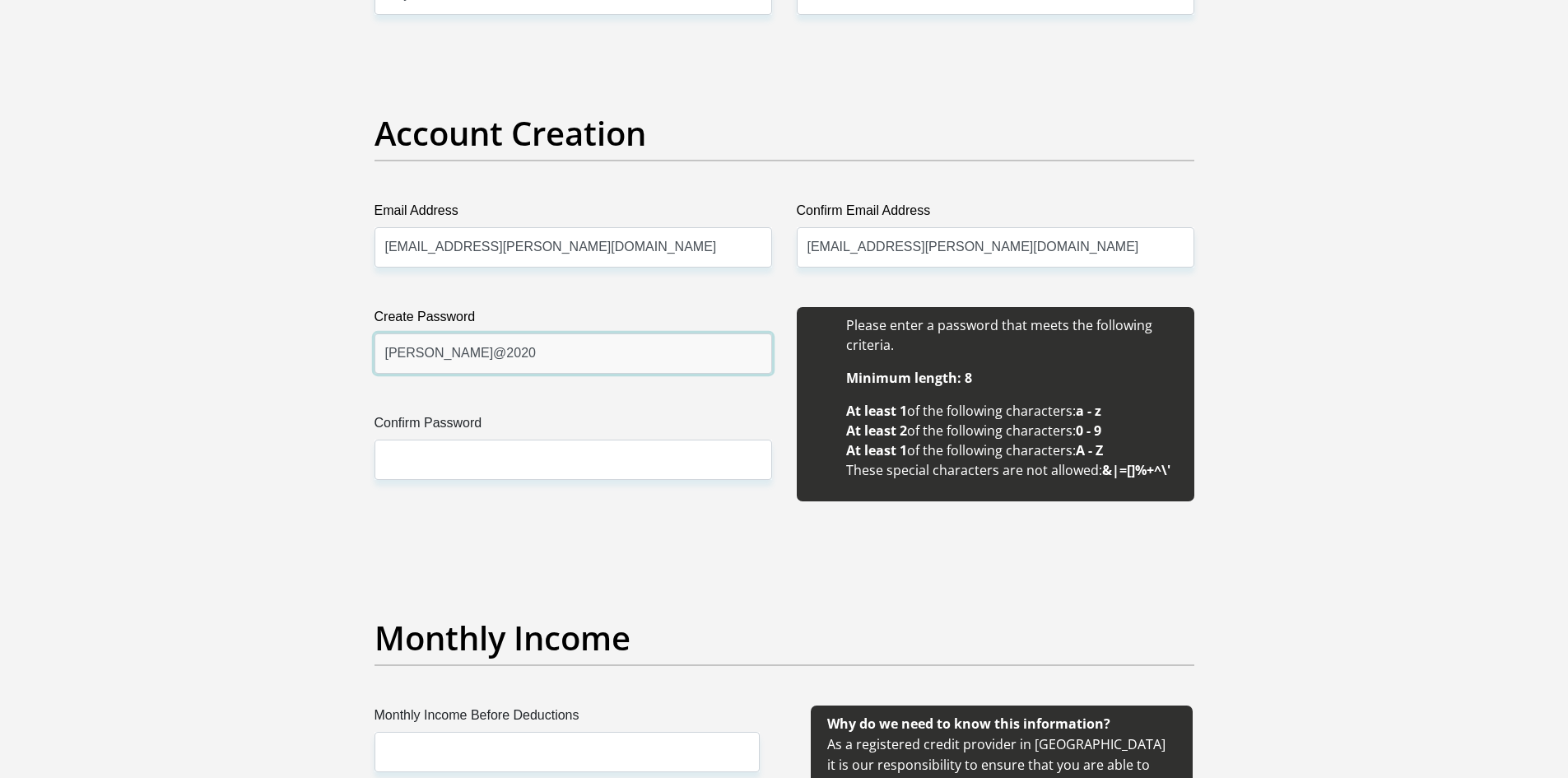
scroll to position [1317, 0]
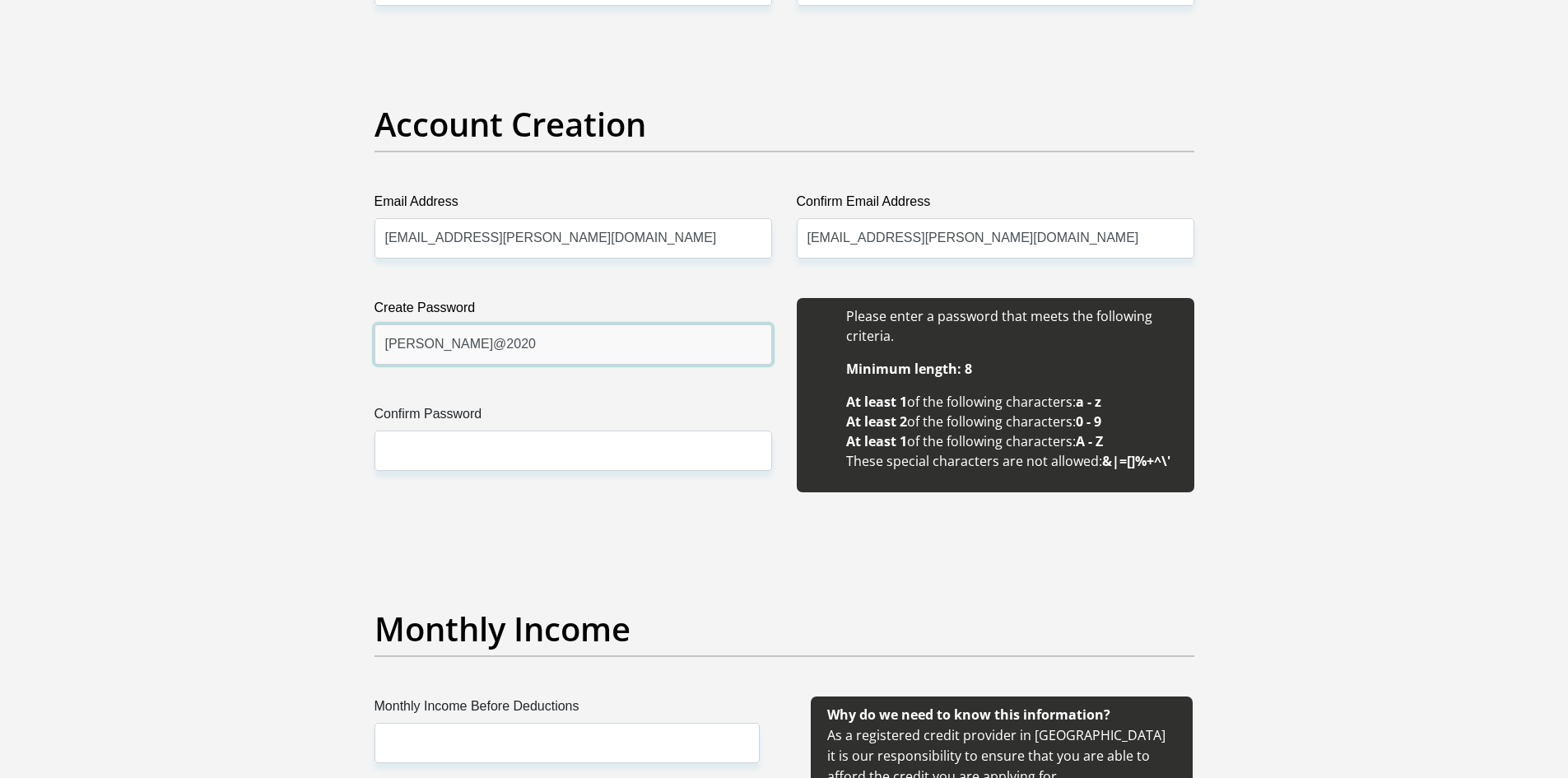
type input "Penny@2020"
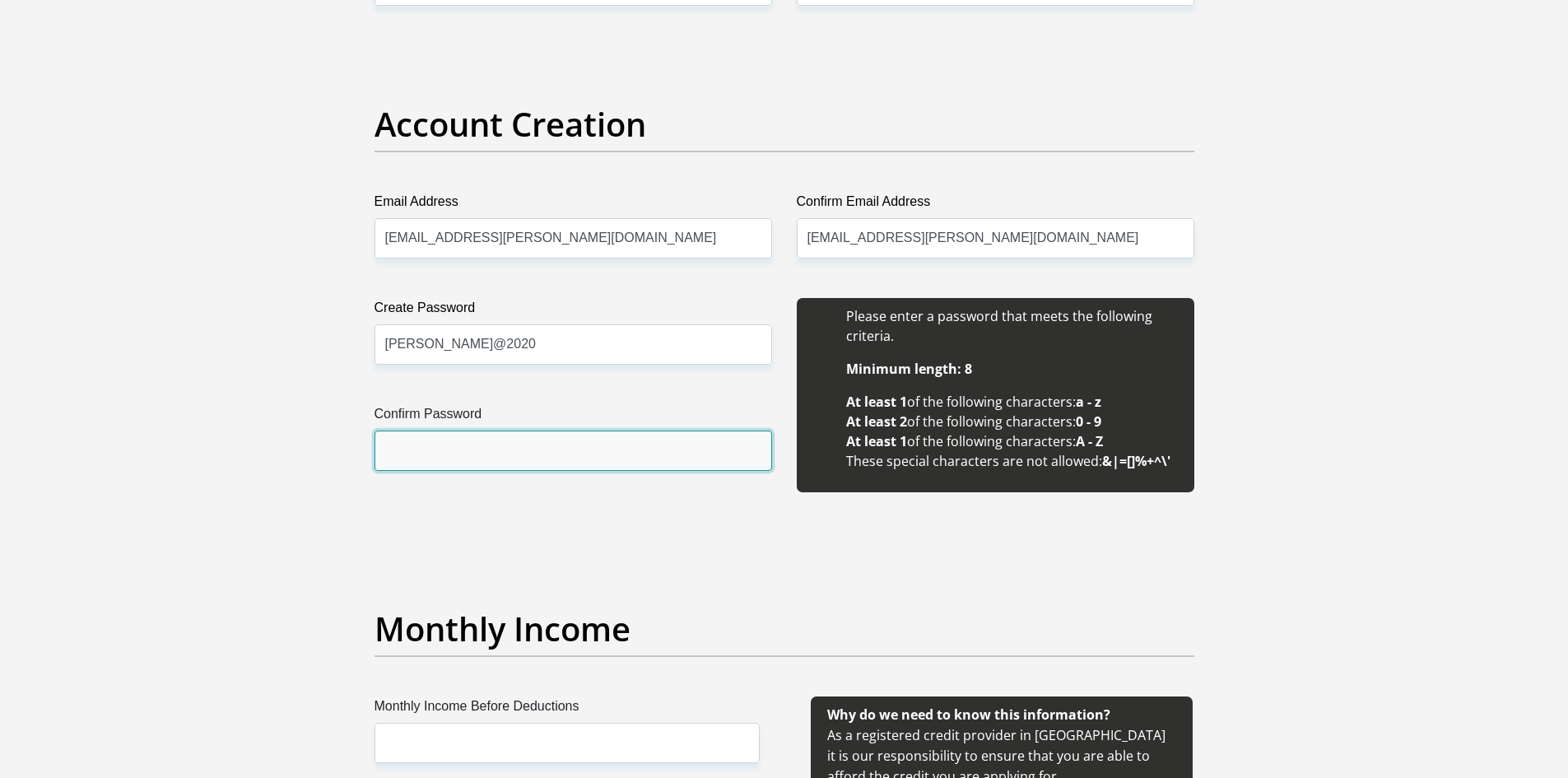
click at [505, 449] on input "Confirm Password" at bounding box center [573, 450] width 398 height 40
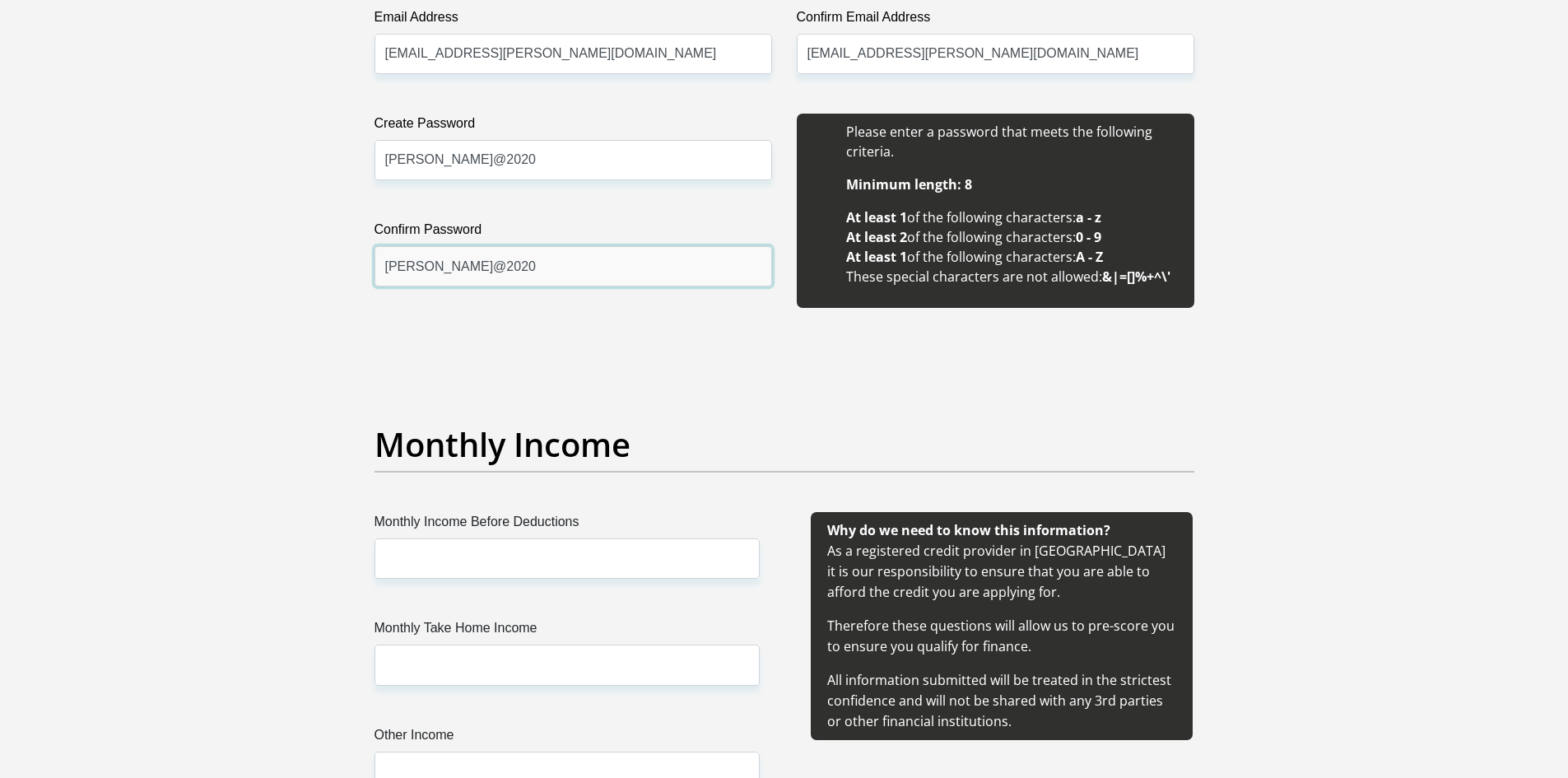
scroll to position [1565, 0]
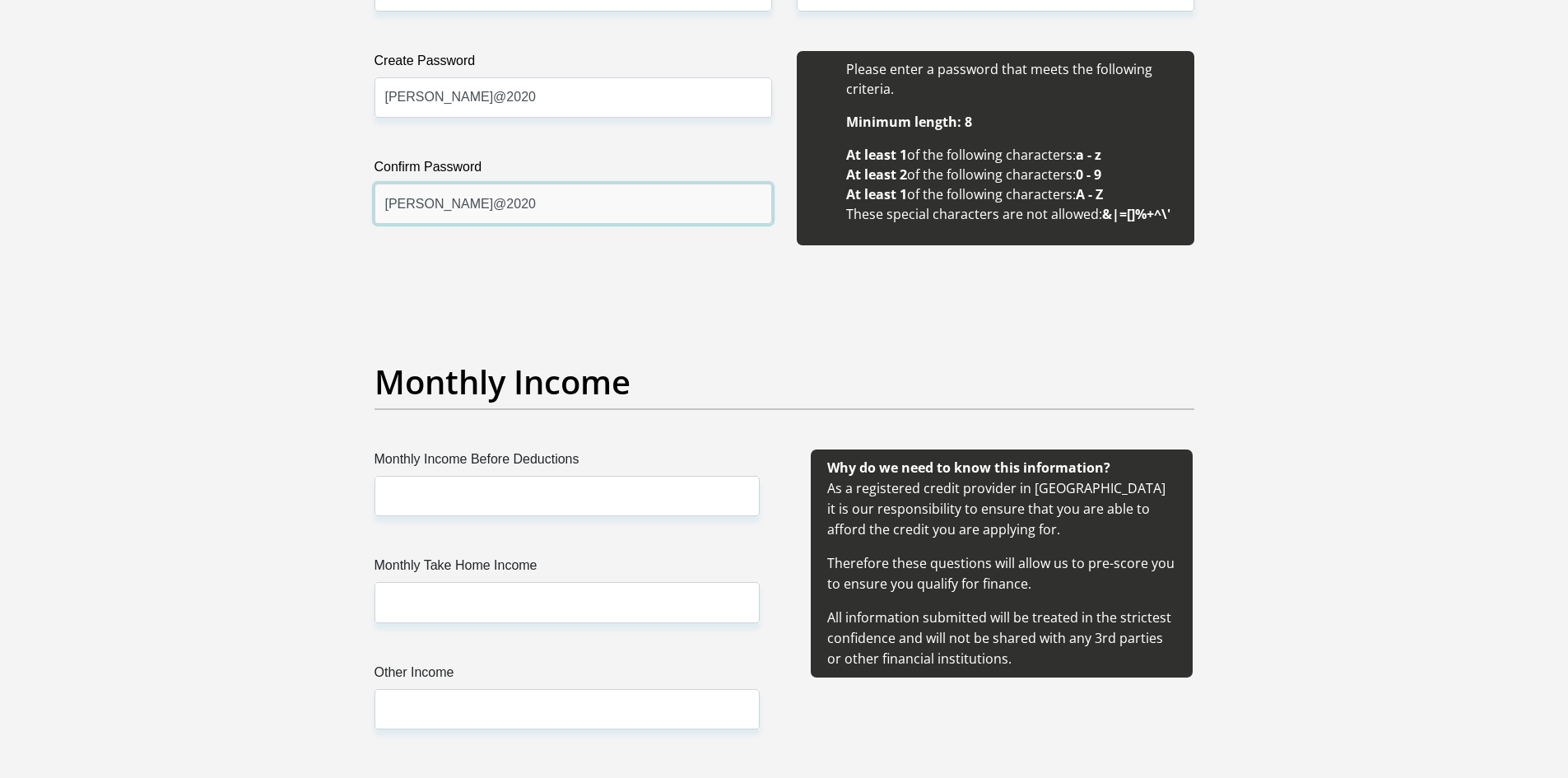
type input "Penny@2020"
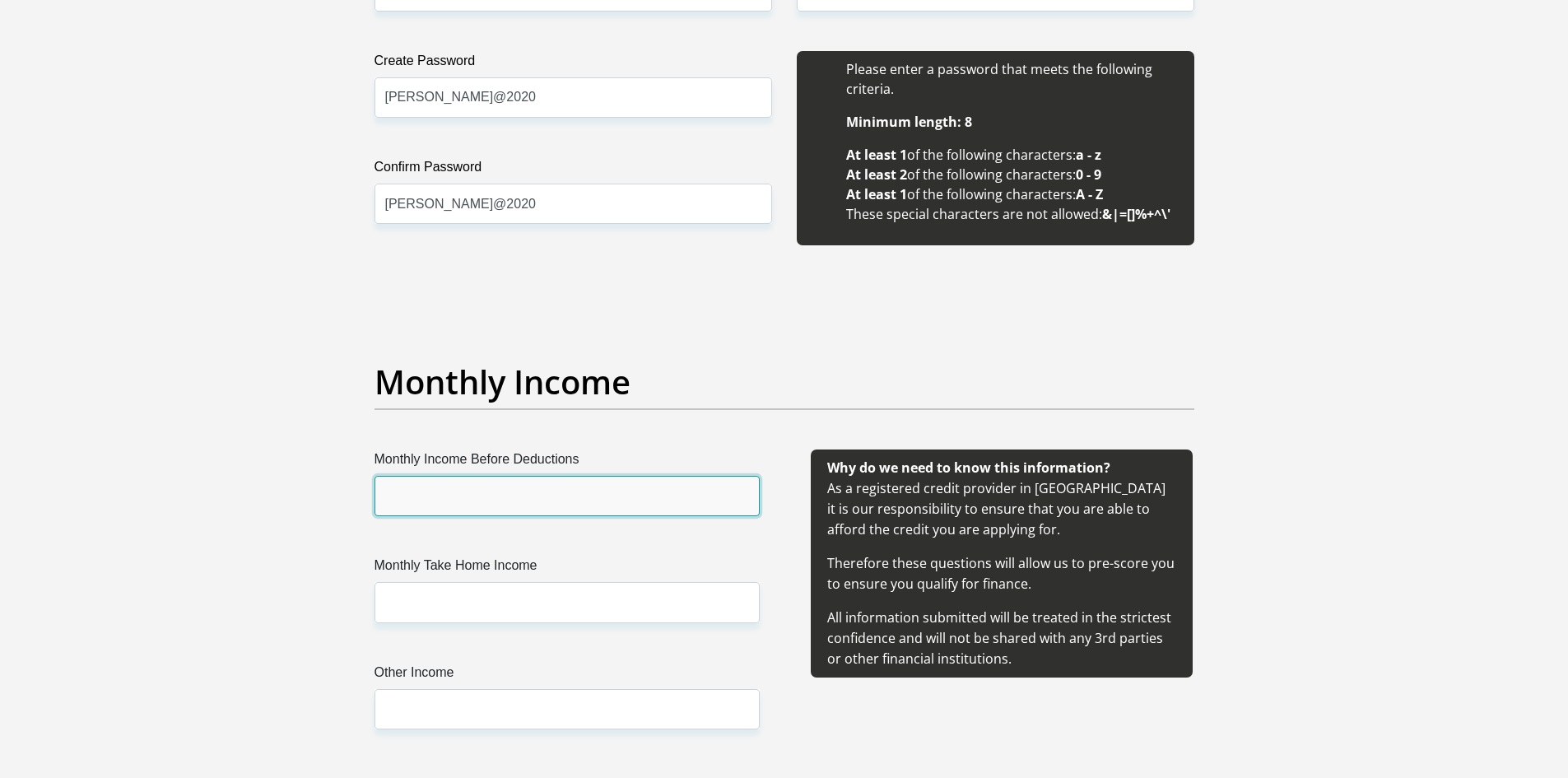
click at [481, 497] on input "Monthly Income Before Deductions" at bounding box center [567, 496] width 385 height 40
type input "15900"
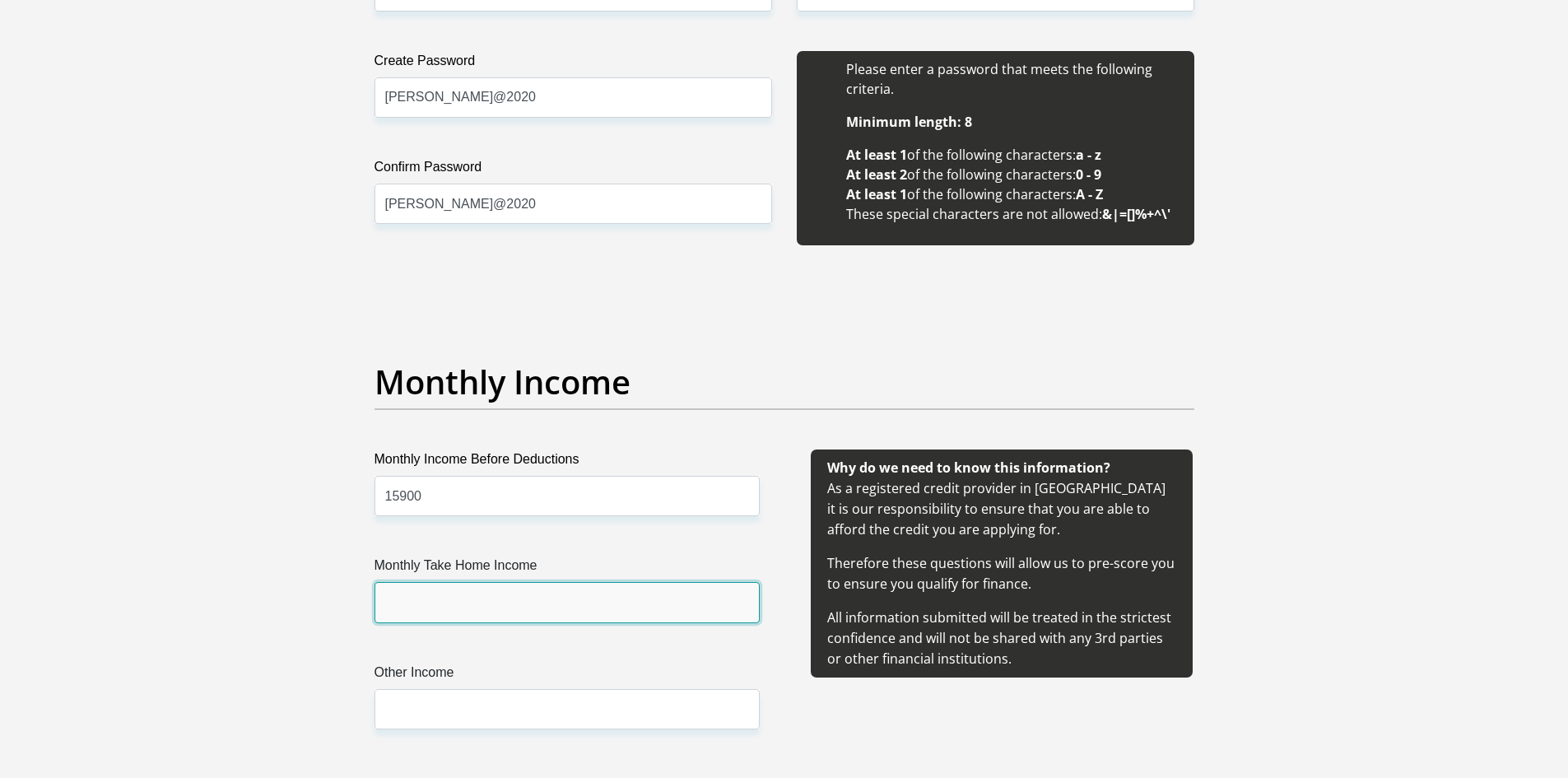
click at [478, 595] on input "Monthly Take Home Income" at bounding box center [567, 602] width 385 height 40
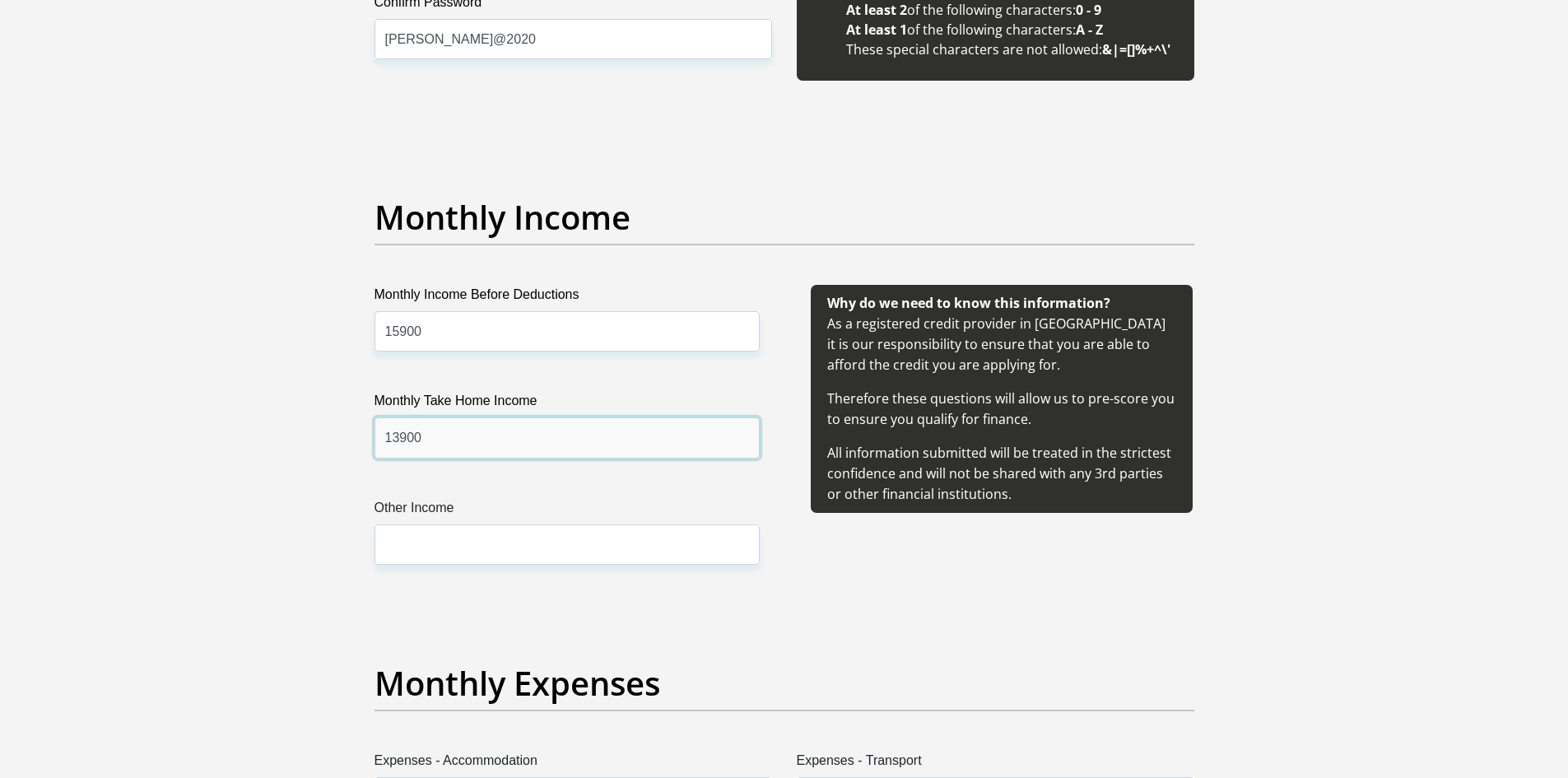
type input "13900"
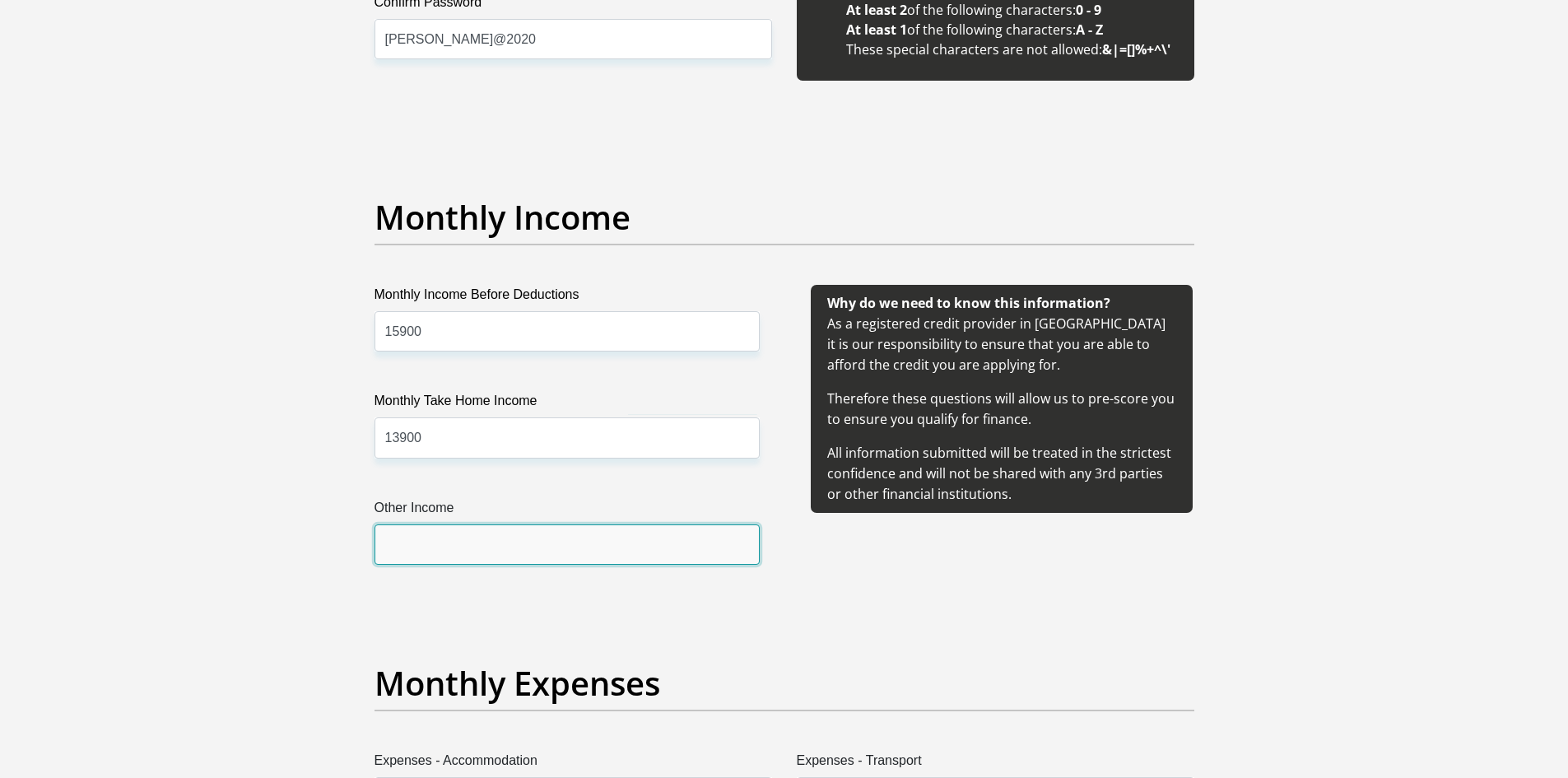
click at [457, 545] on input "Other Income" at bounding box center [567, 544] width 385 height 40
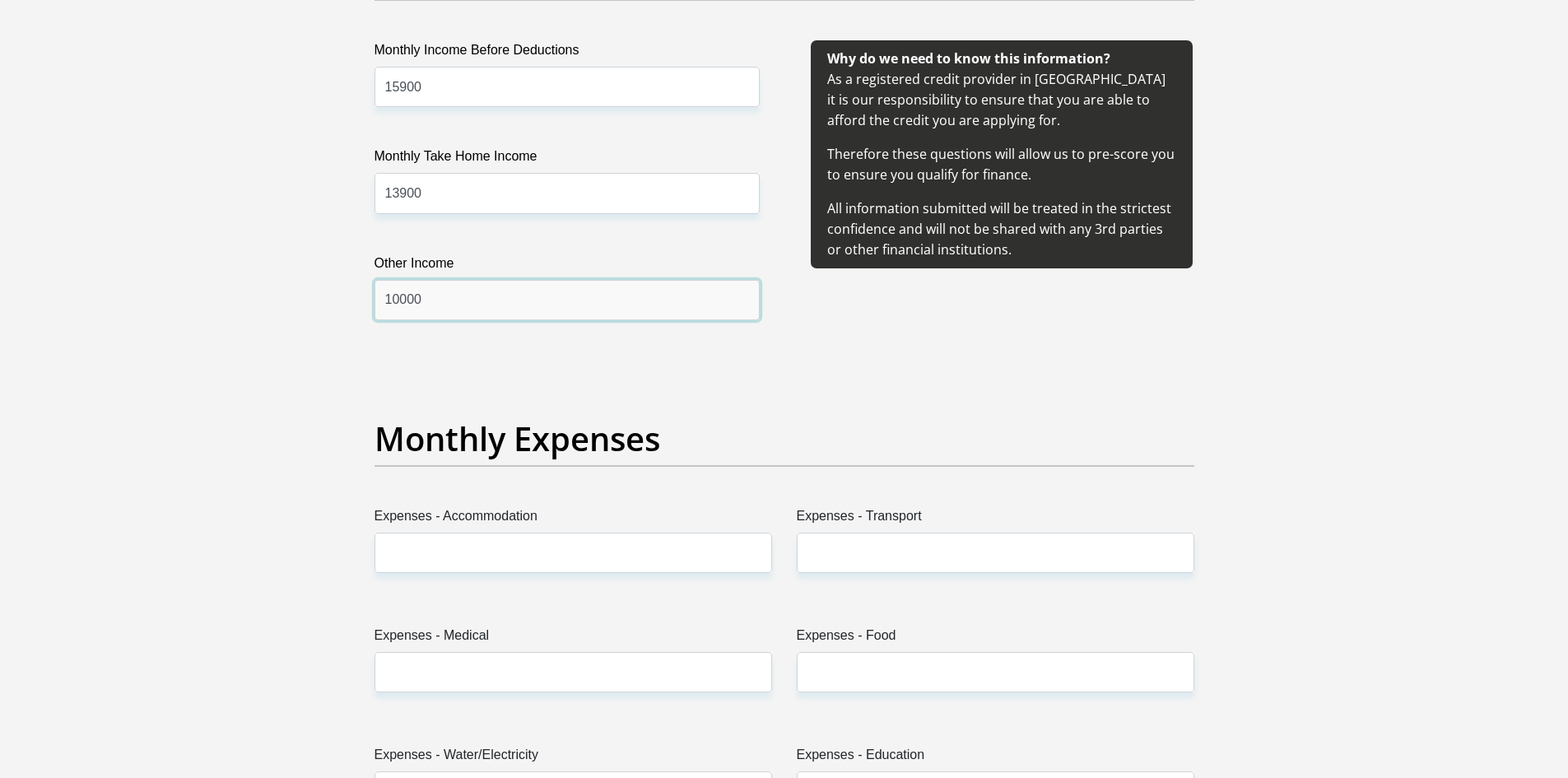
scroll to position [1976, 0]
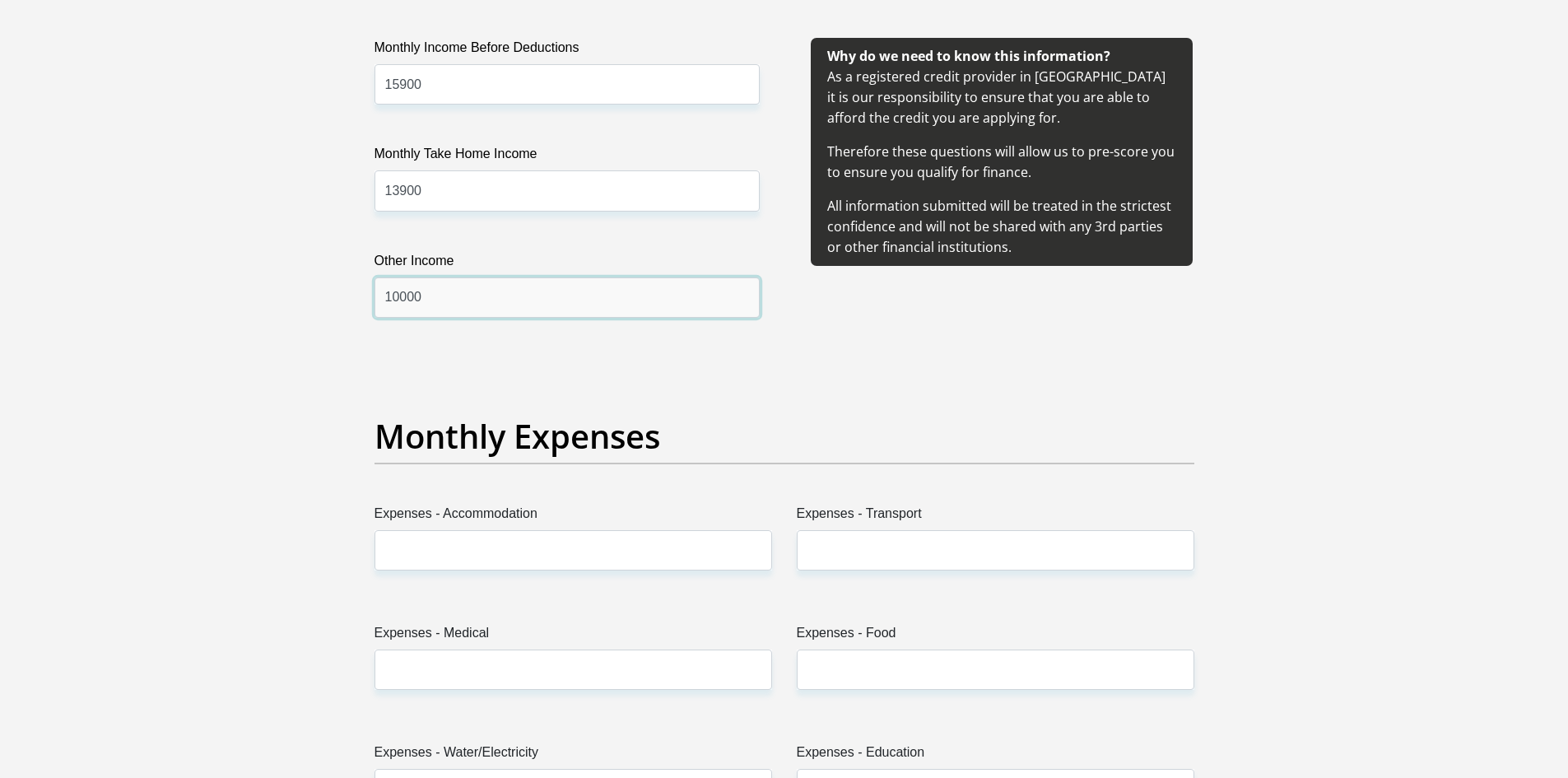
type input "10000"
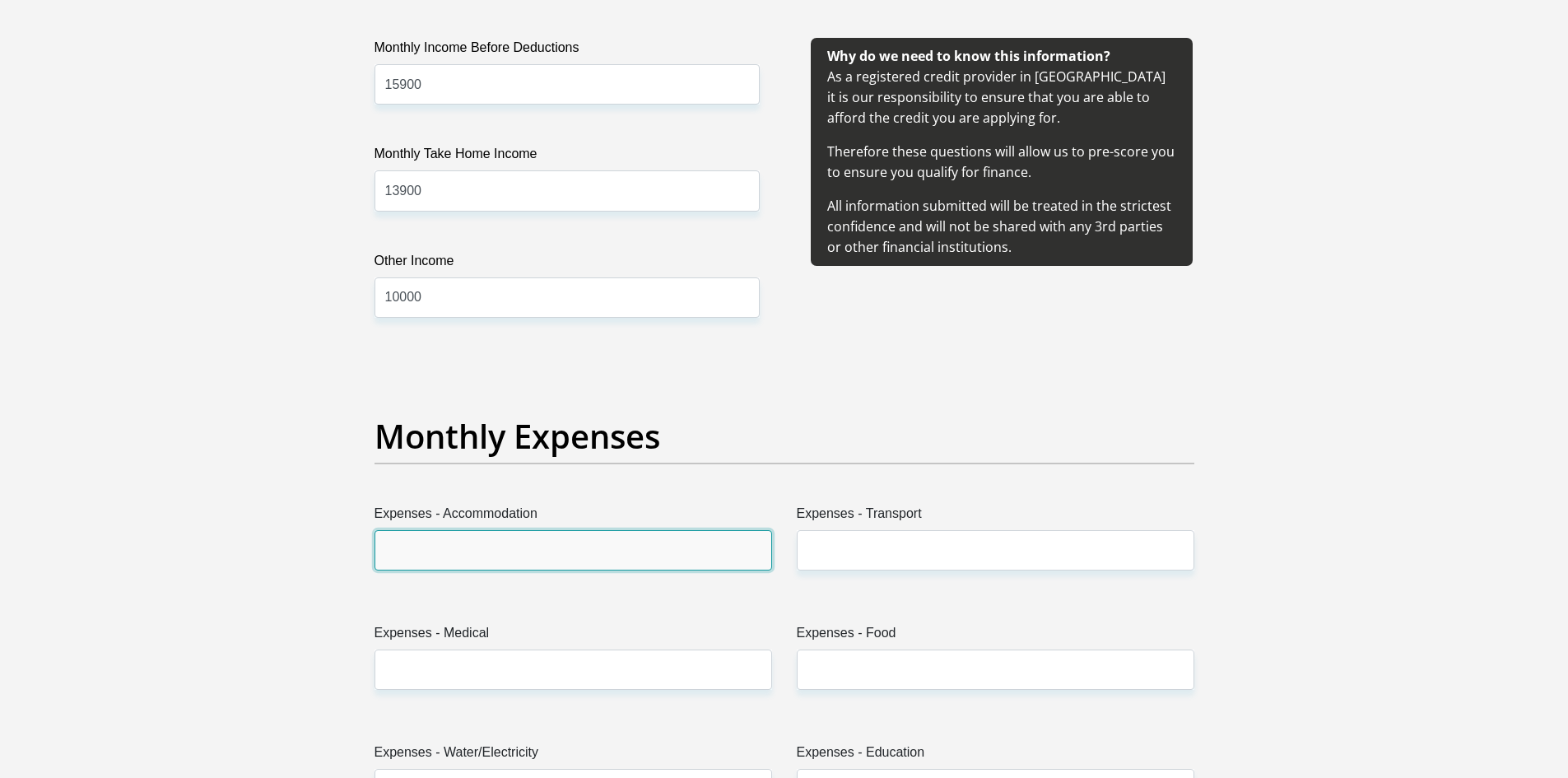
click at [537, 533] on input "Expenses - Accommodation" at bounding box center [573, 550] width 398 height 40
type input "0"
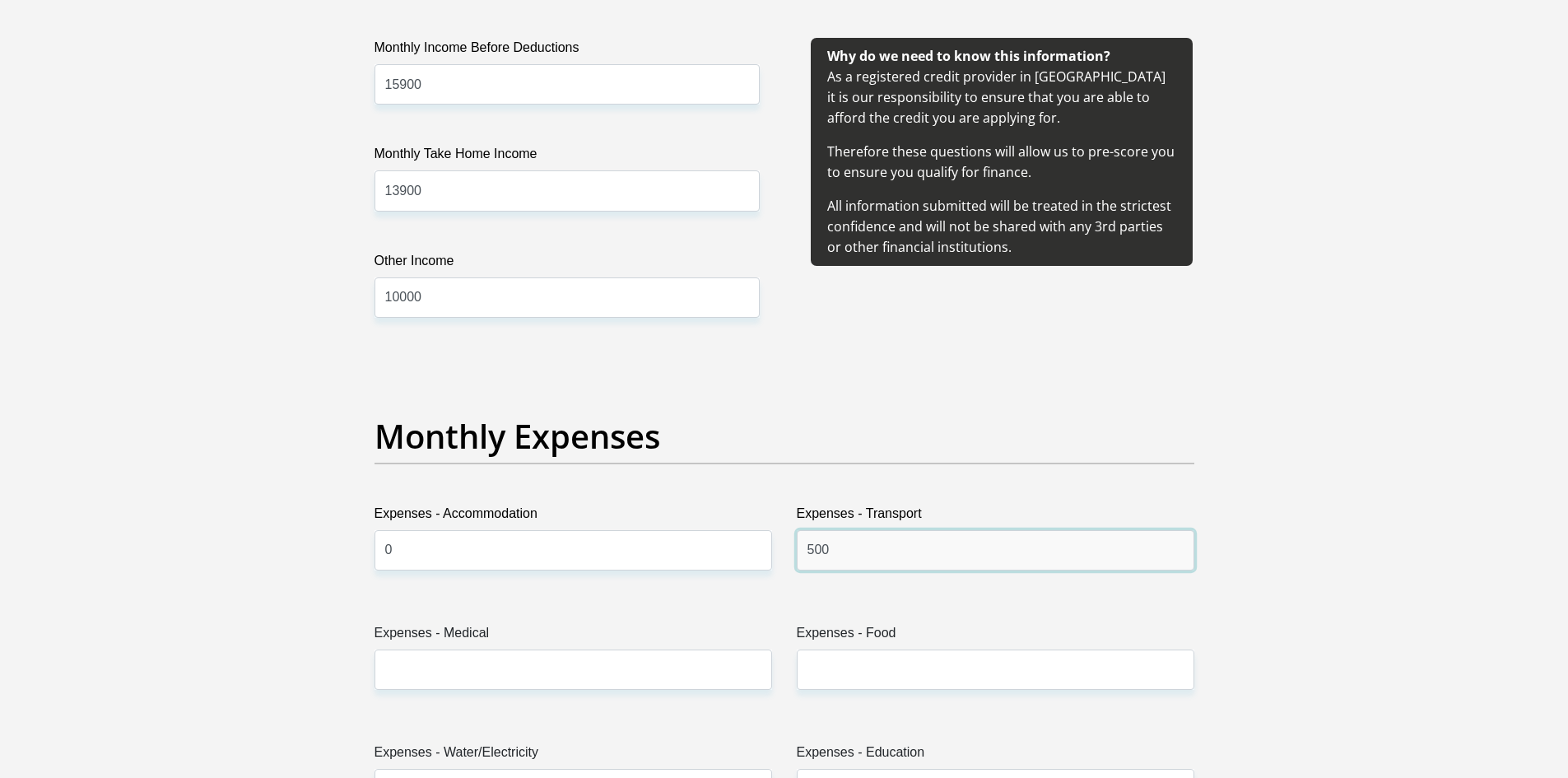
type input "500"
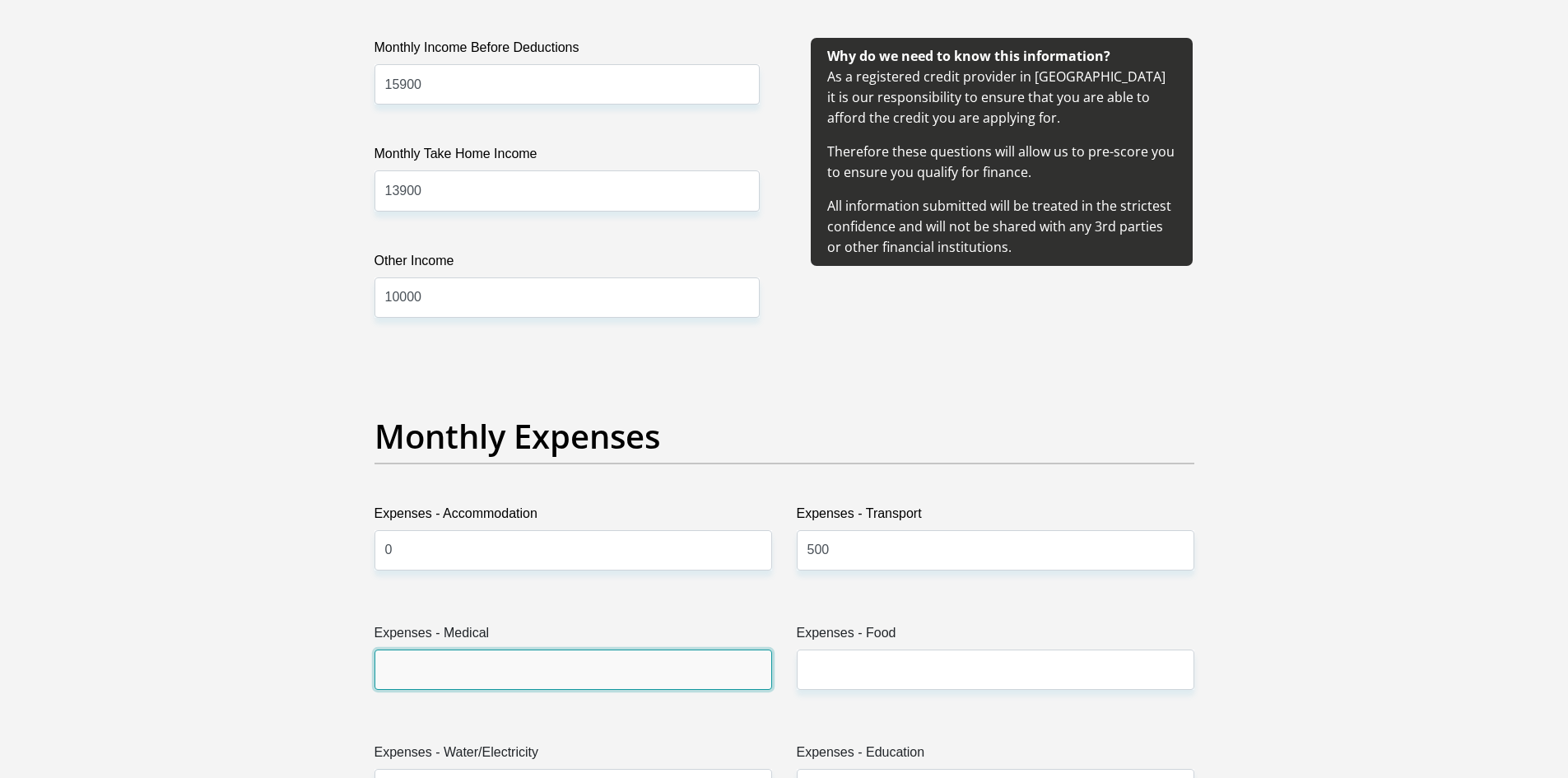
click at [534, 663] on input "Expenses - Medical" at bounding box center [573, 669] width 398 height 40
type input "0"
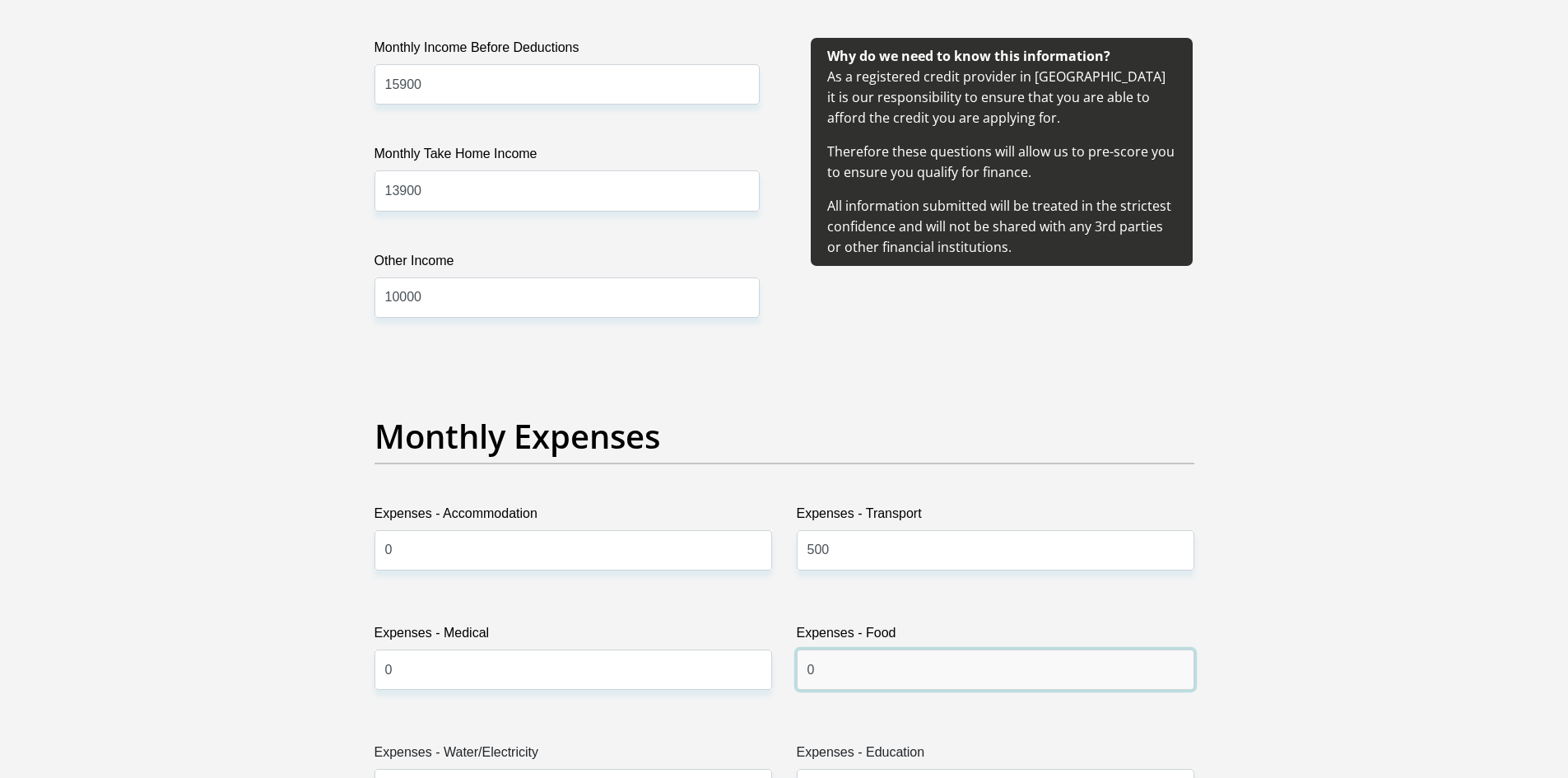
type input "0"
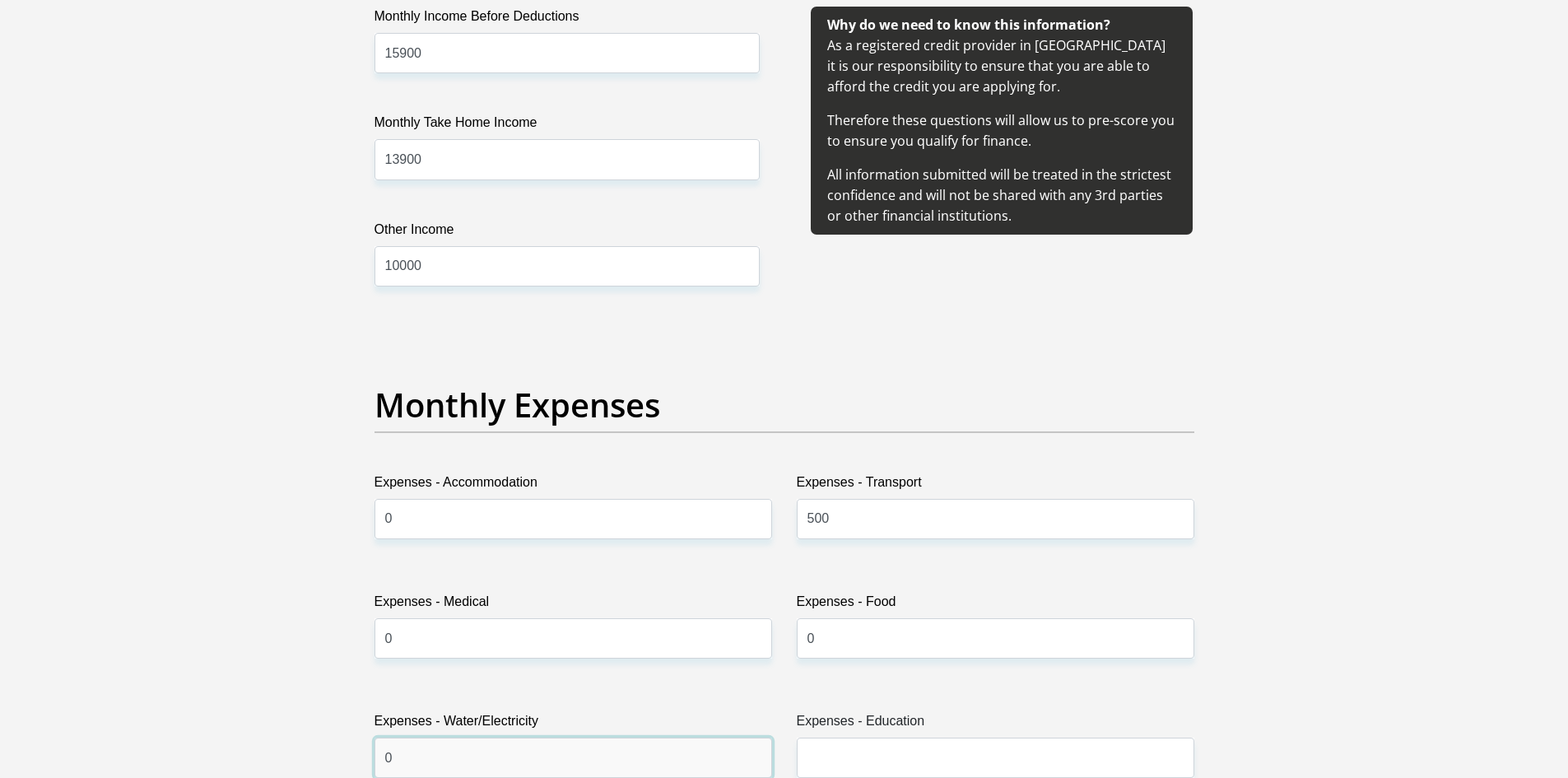
type input "0"
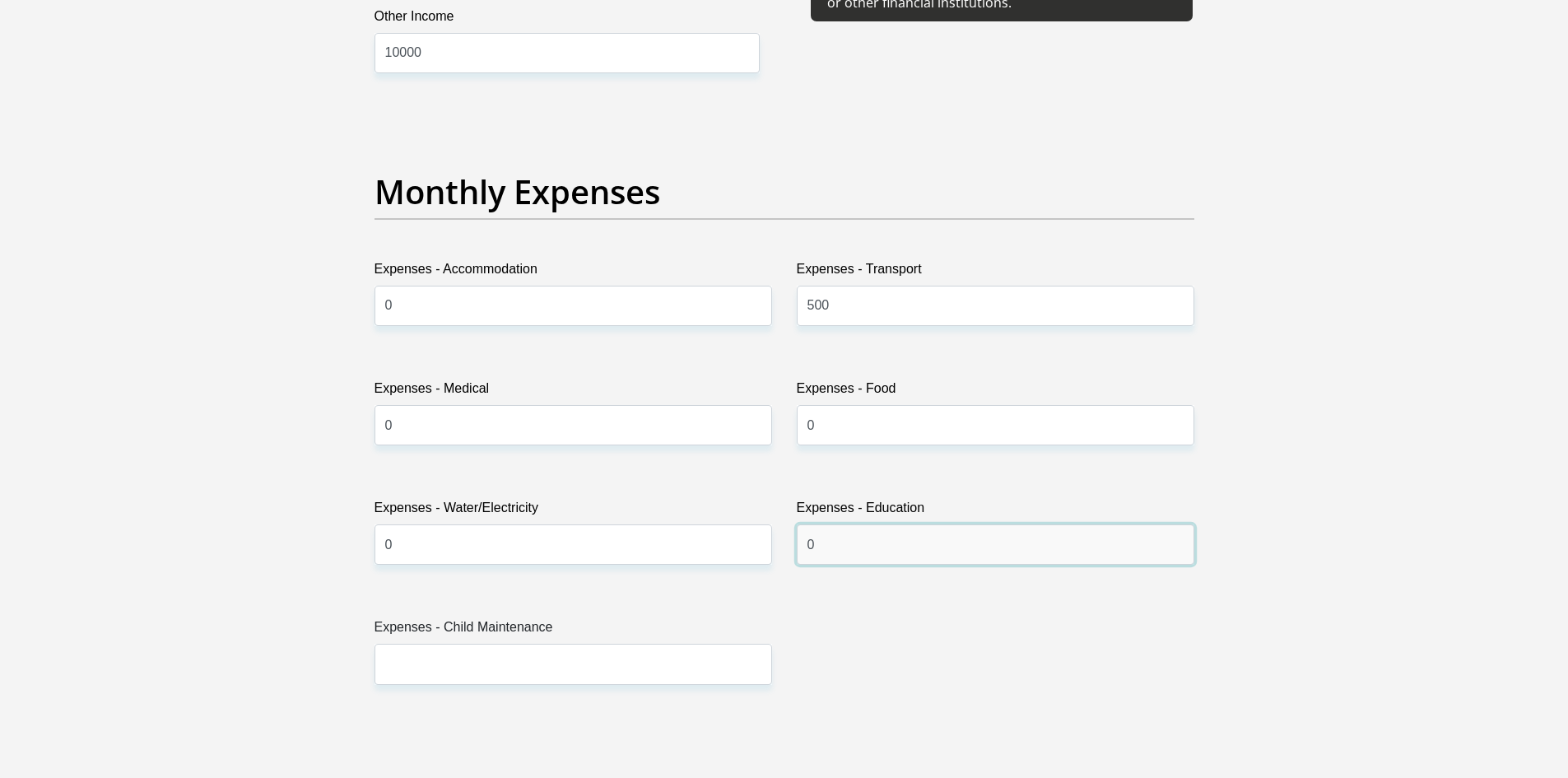
scroll to position [2255, 0]
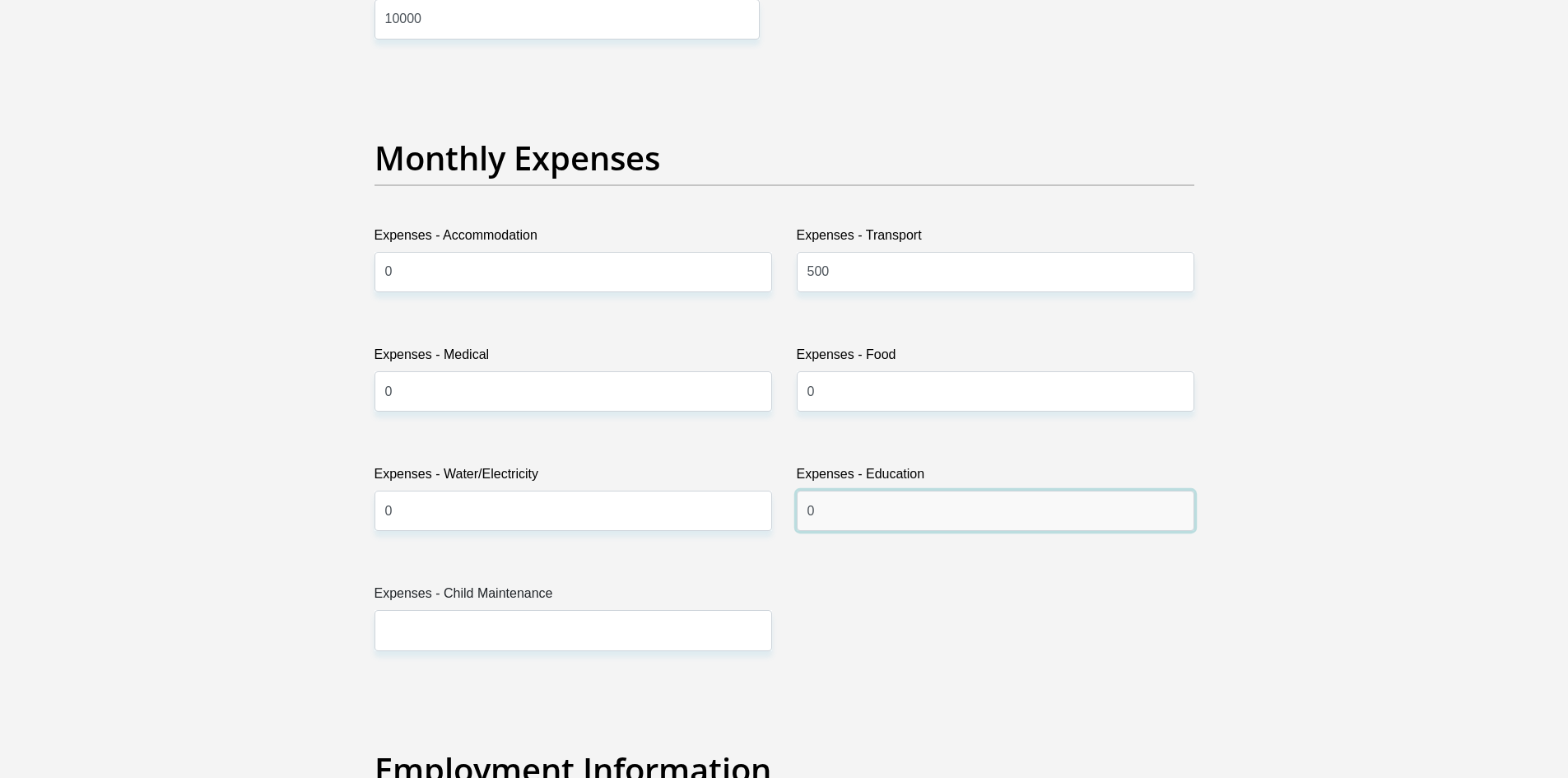
type input "0"
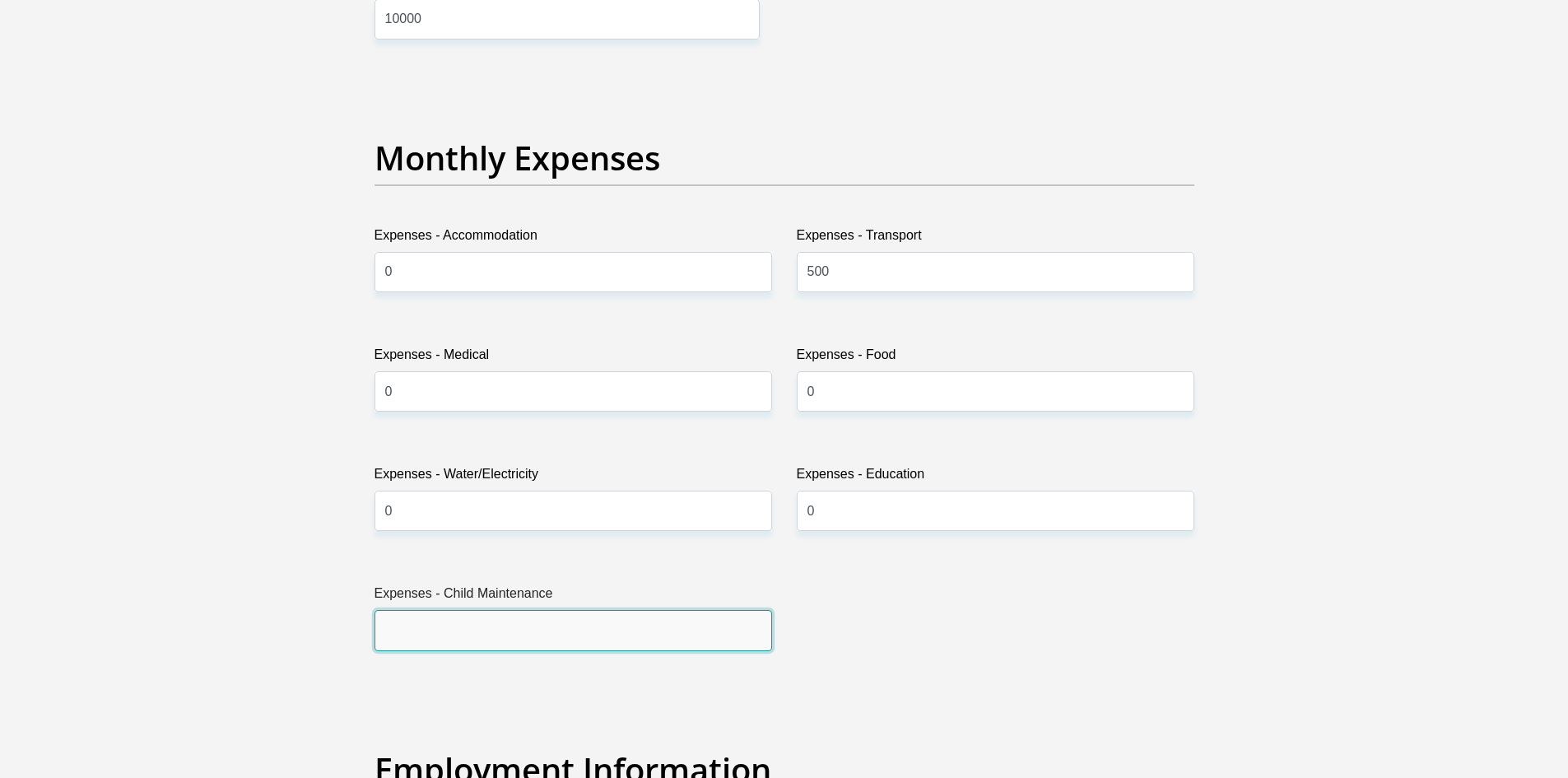
click at [449, 634] on input "Expenses - Child Maintenance" at bounding box center [573, 630] width 398 height 40
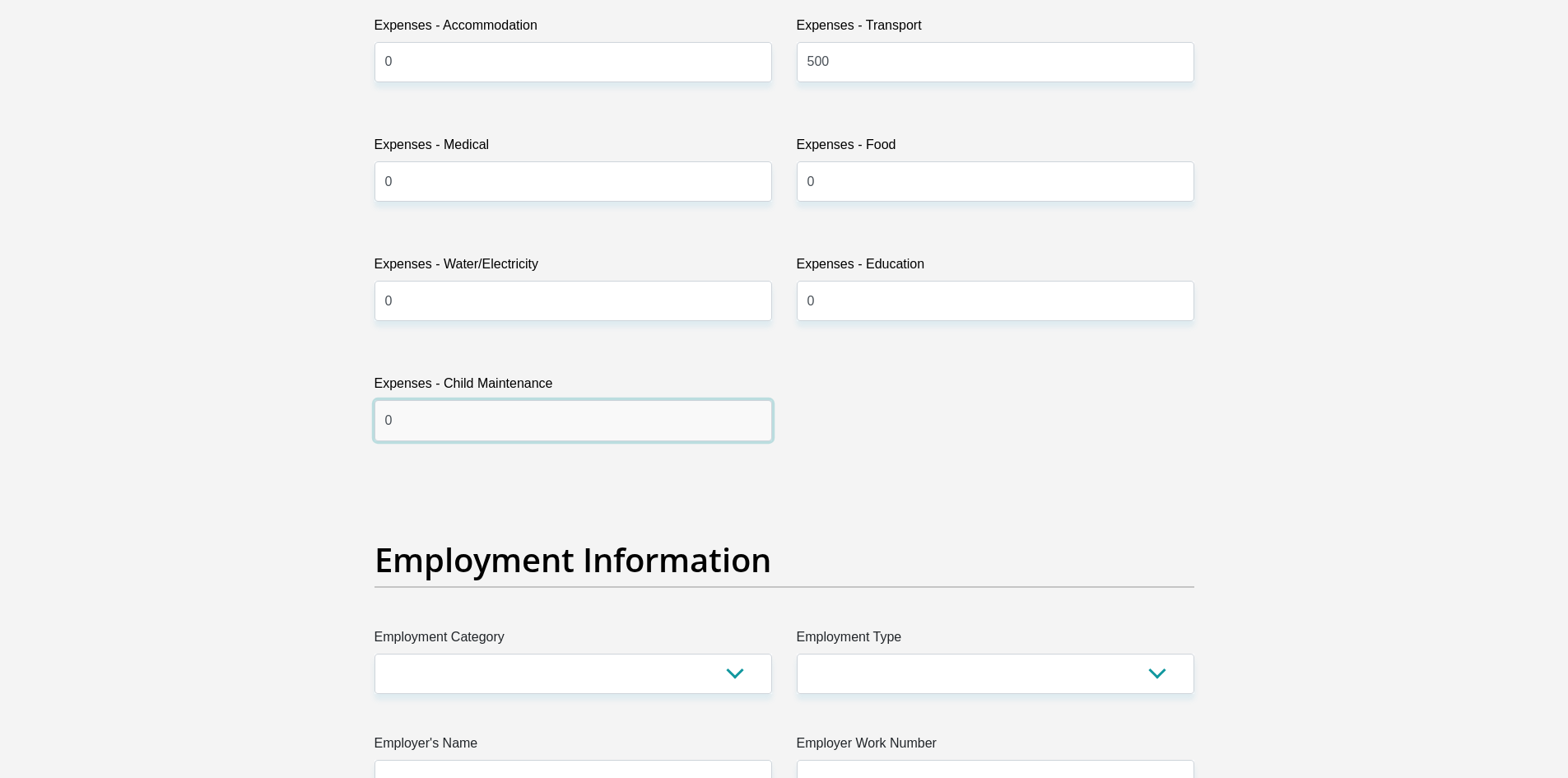
scroll to position [2502, 0]
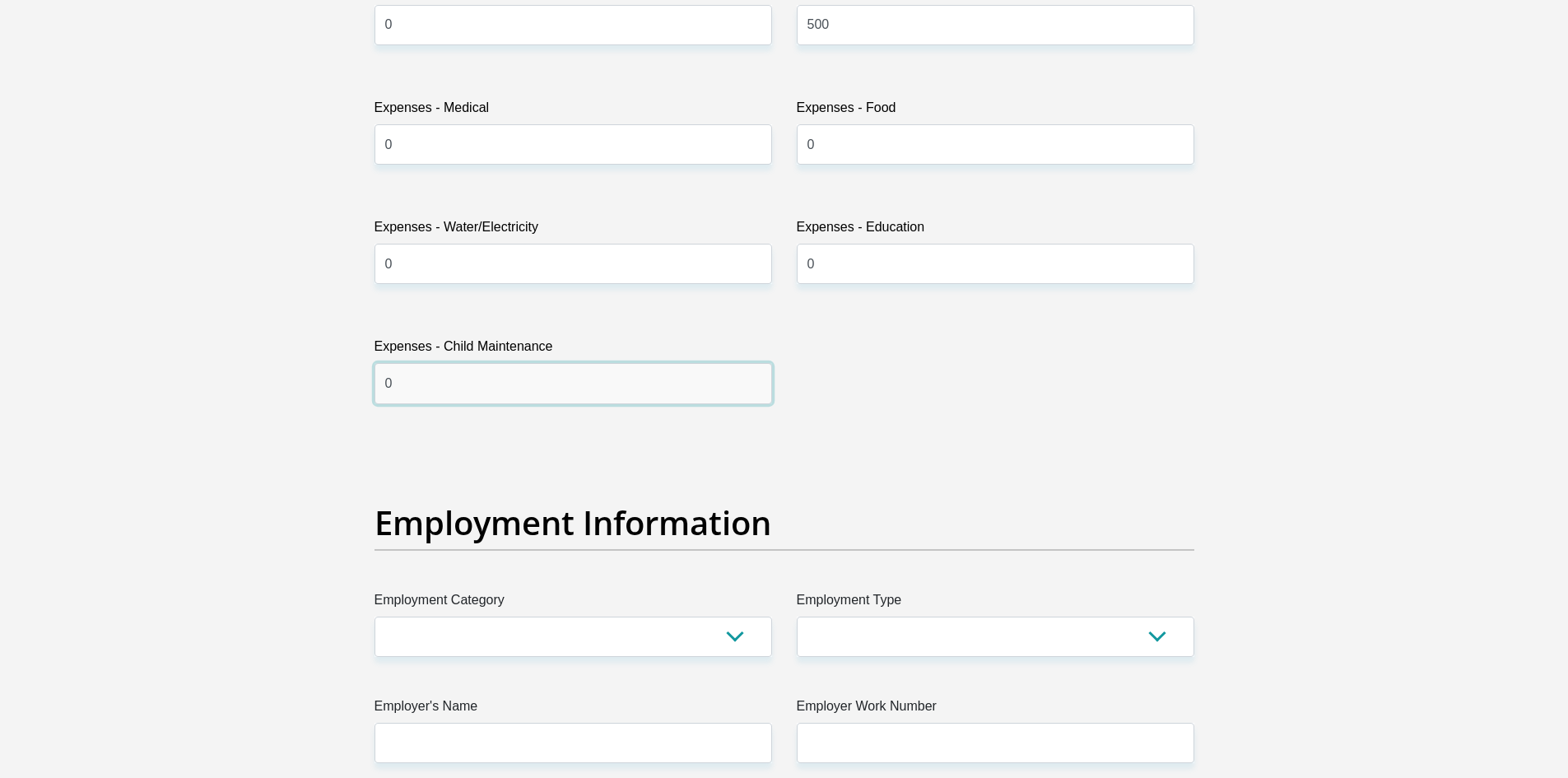
type input "0"
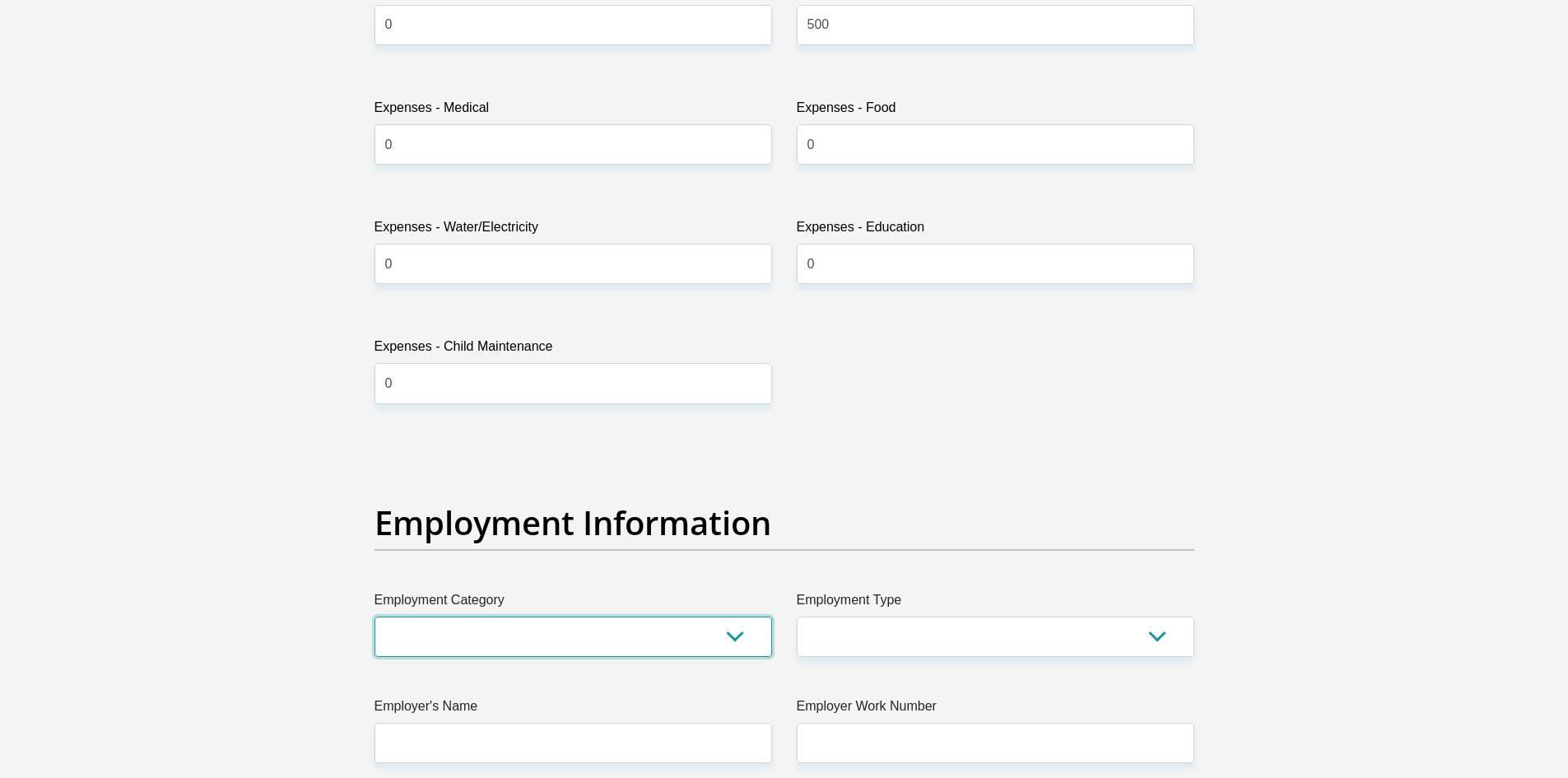
click at [493, 638] on select "AGRICULTURE ALCOHOL & TOBACCO CONSTRUCTION MATERIALS METALLURGY EQUIPMENT FOR R…" at bounding box center [573, 636] width 398 height 40
select select "28"
click at [375, 617] on select "AGRICULTURE ALCOHOL & TOBACCO CONSTRUCTION MATERIALS METALLURGY EQUIPMENT FOR R…" at bounding box center [573, 636] width 398 height 40
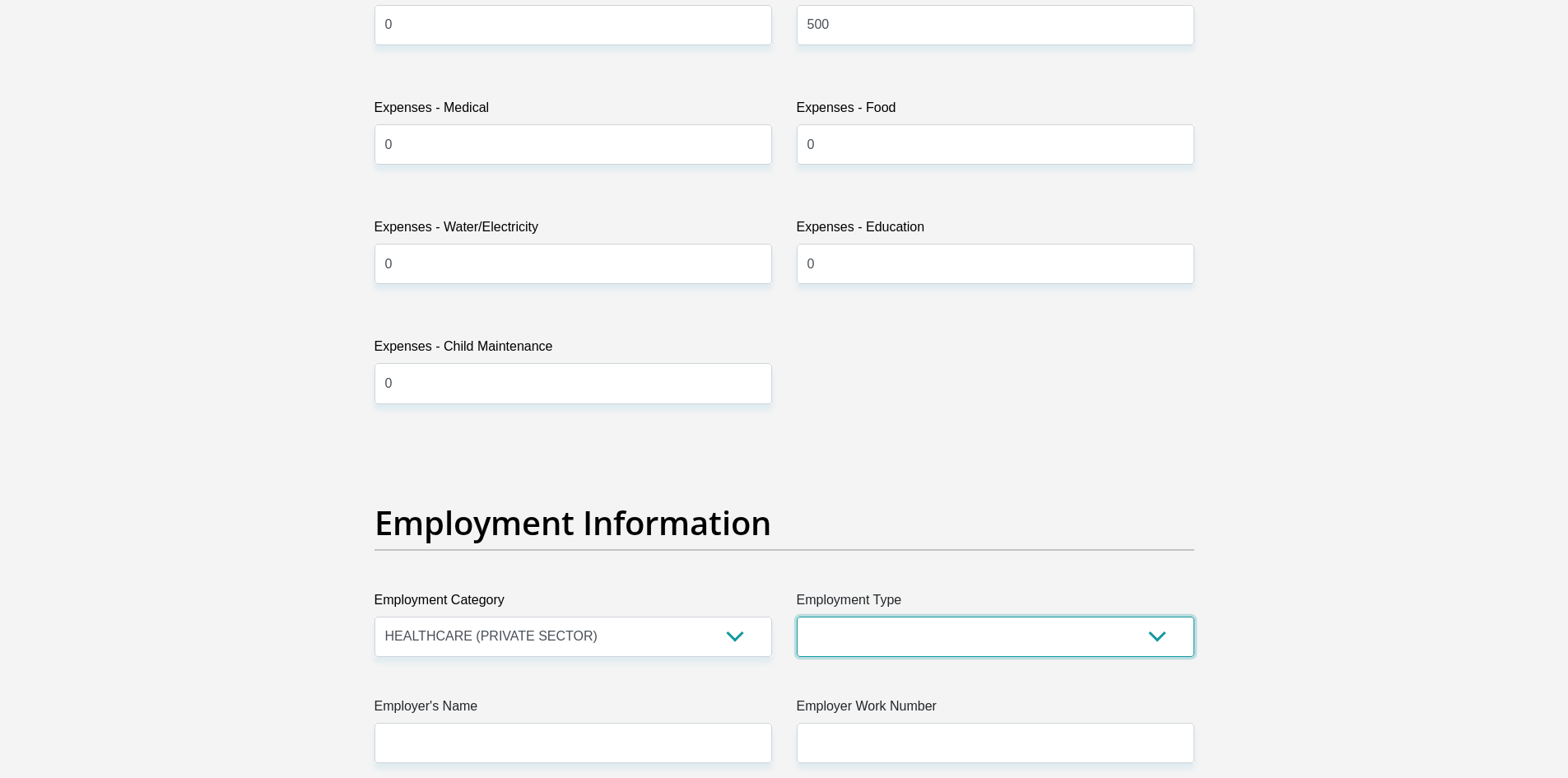
click at [878, 629] on select "College/Lecturer Craft Seller Creative Driver Executive Farmer Forces - Non Com…" at bounding box center [996, 636] width 398 height 40
click at [1451, 452] on section "Personal Details Title Mr Ms Mrs Dr Other First Name meruska Surname mccarthy I…" at bounding box center [784, 441] width 1568 height 5741
click at [1052, 638] on select "College/Lecturer Craft Seller Creative Driver Executive Farmer Forces - Non Com…" at bounding box center [996, 636] width 398 height 40
select select "Unknown/Other"
click at [797, 617] on select "College/Lecturer Craft Seller Creative Driver Executive Farmer Forces - Non Com…" at bounding box center [996, 636] width 398 height 40
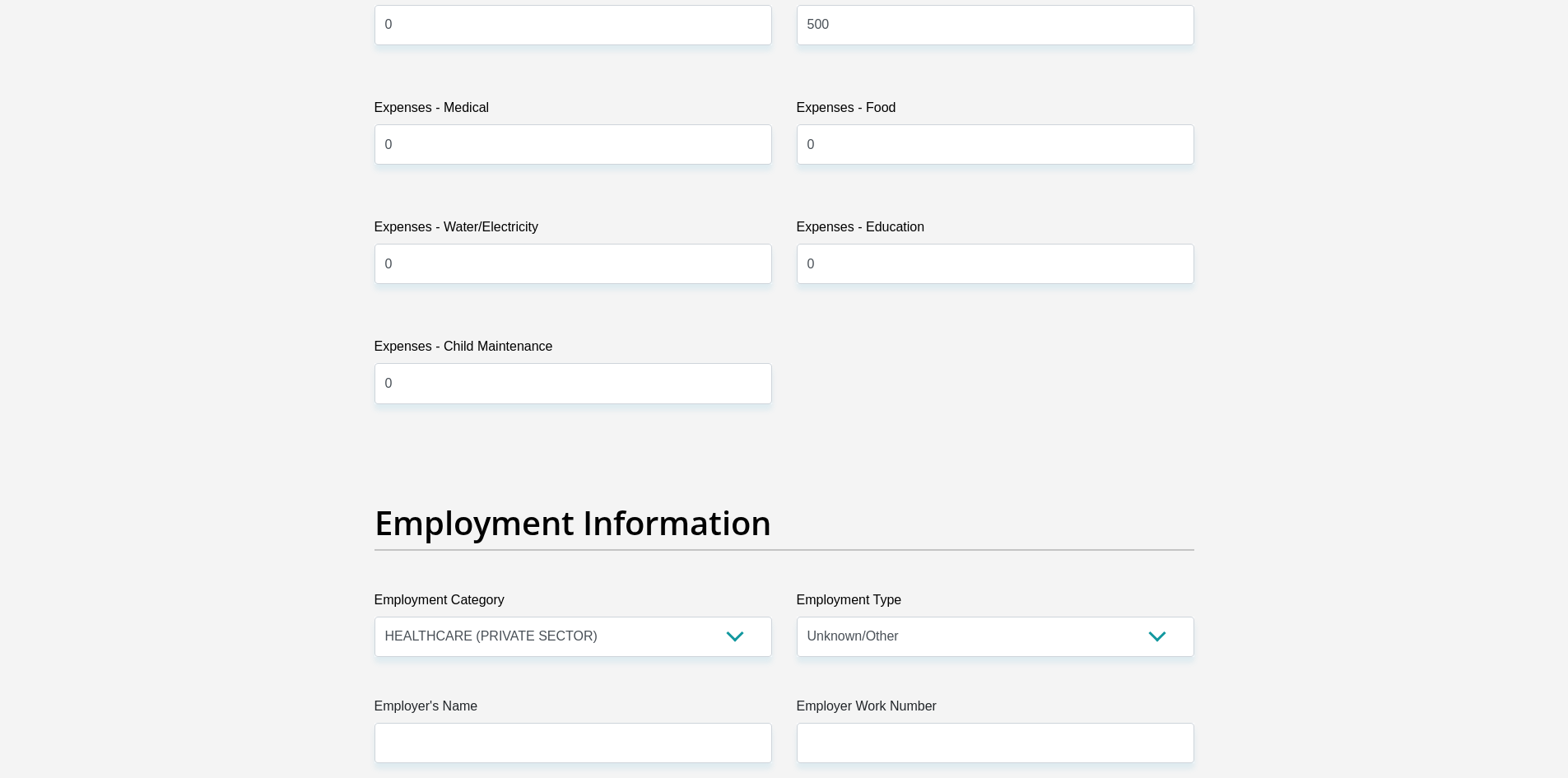
click at [1519, 505] on section "Personal Details Title Mr Ms Mrs Dr Other First Name meruska Surname mccarthy I…" at bounding box center [784, 441] width 1568 height 5741
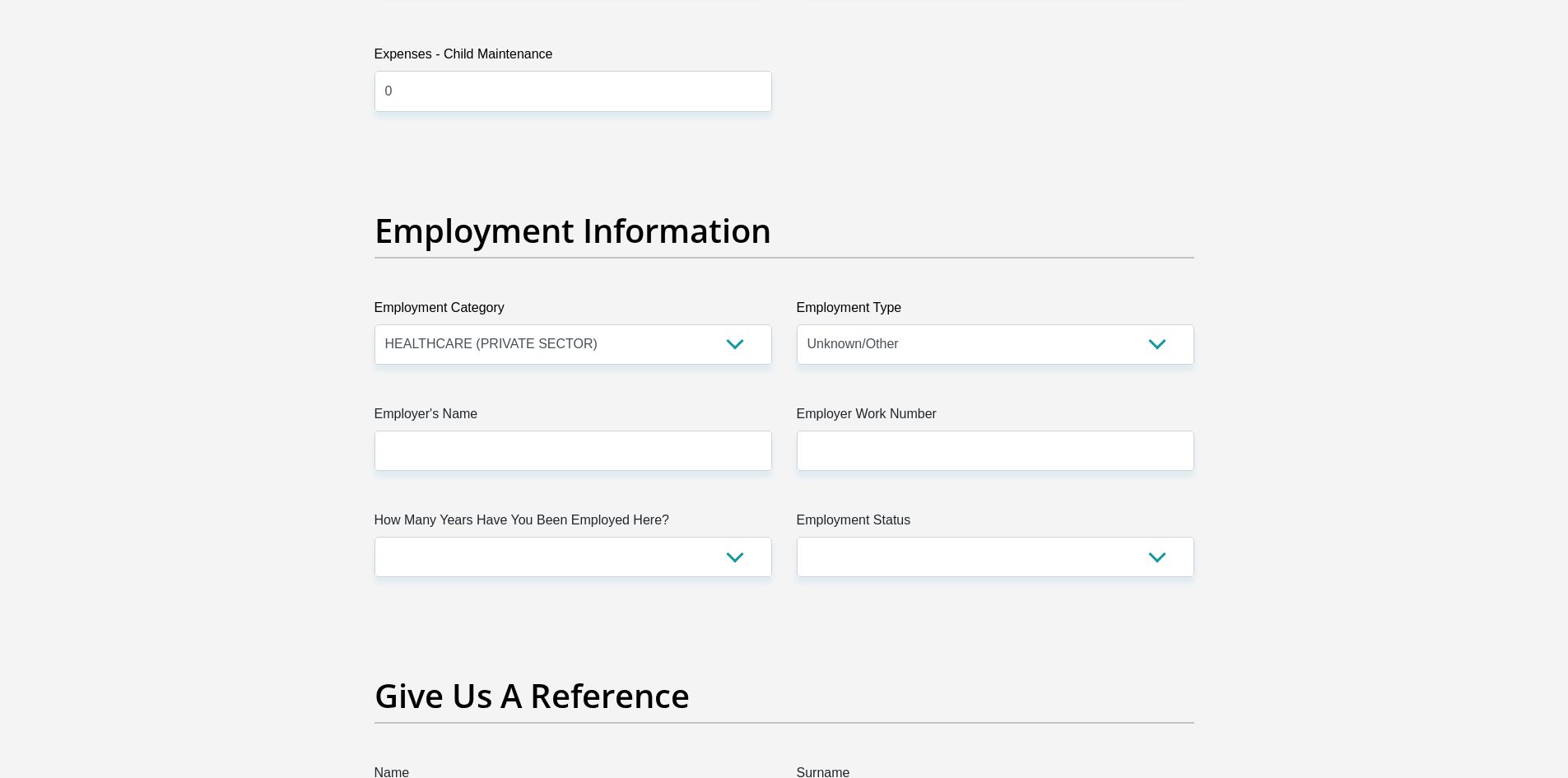
scroll to position [2832, 0]
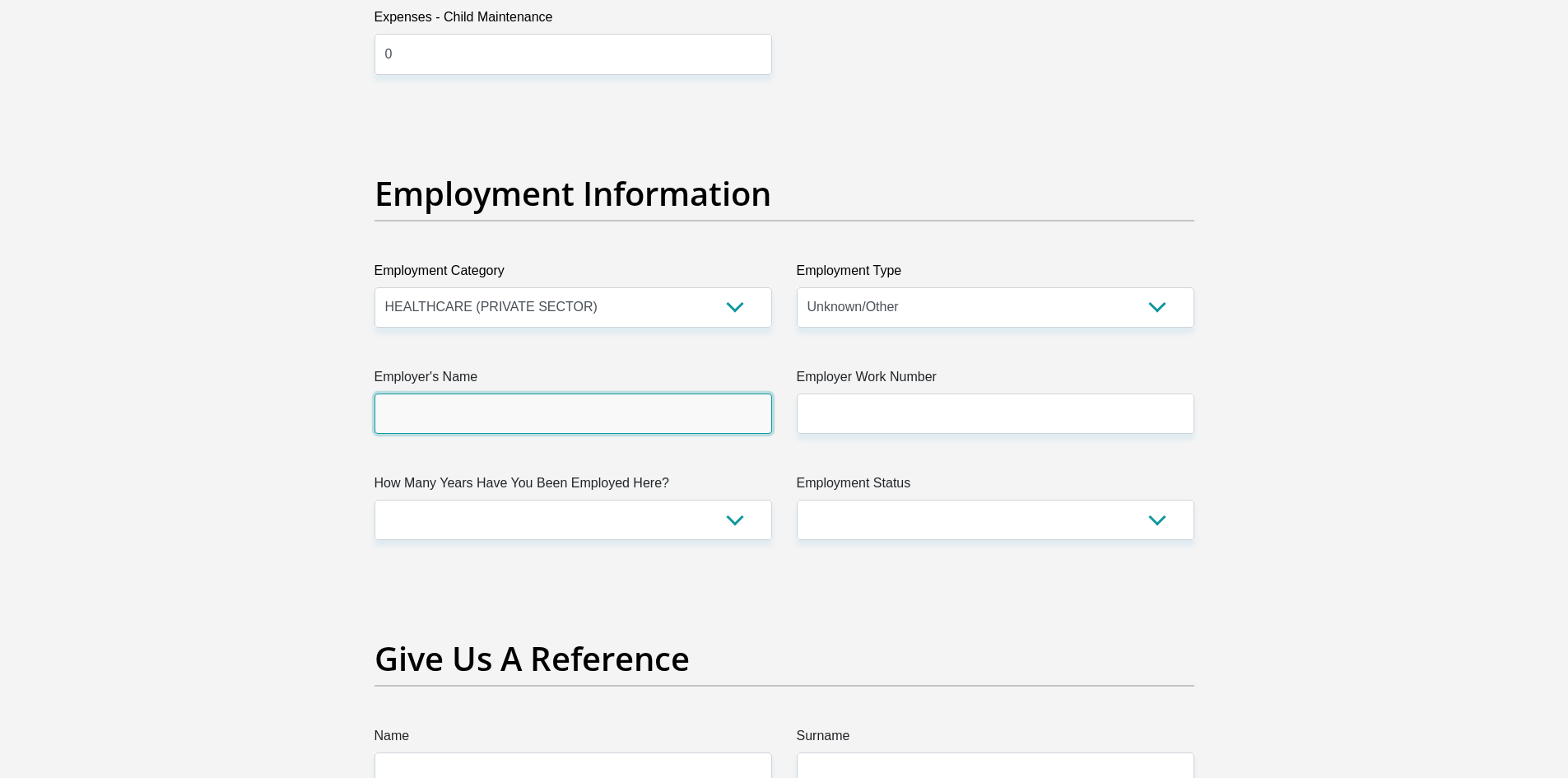
click at [580, 408] on input "Employer's Name" at bounding box center [573, 413] width 398 height 40
type input "Precision"
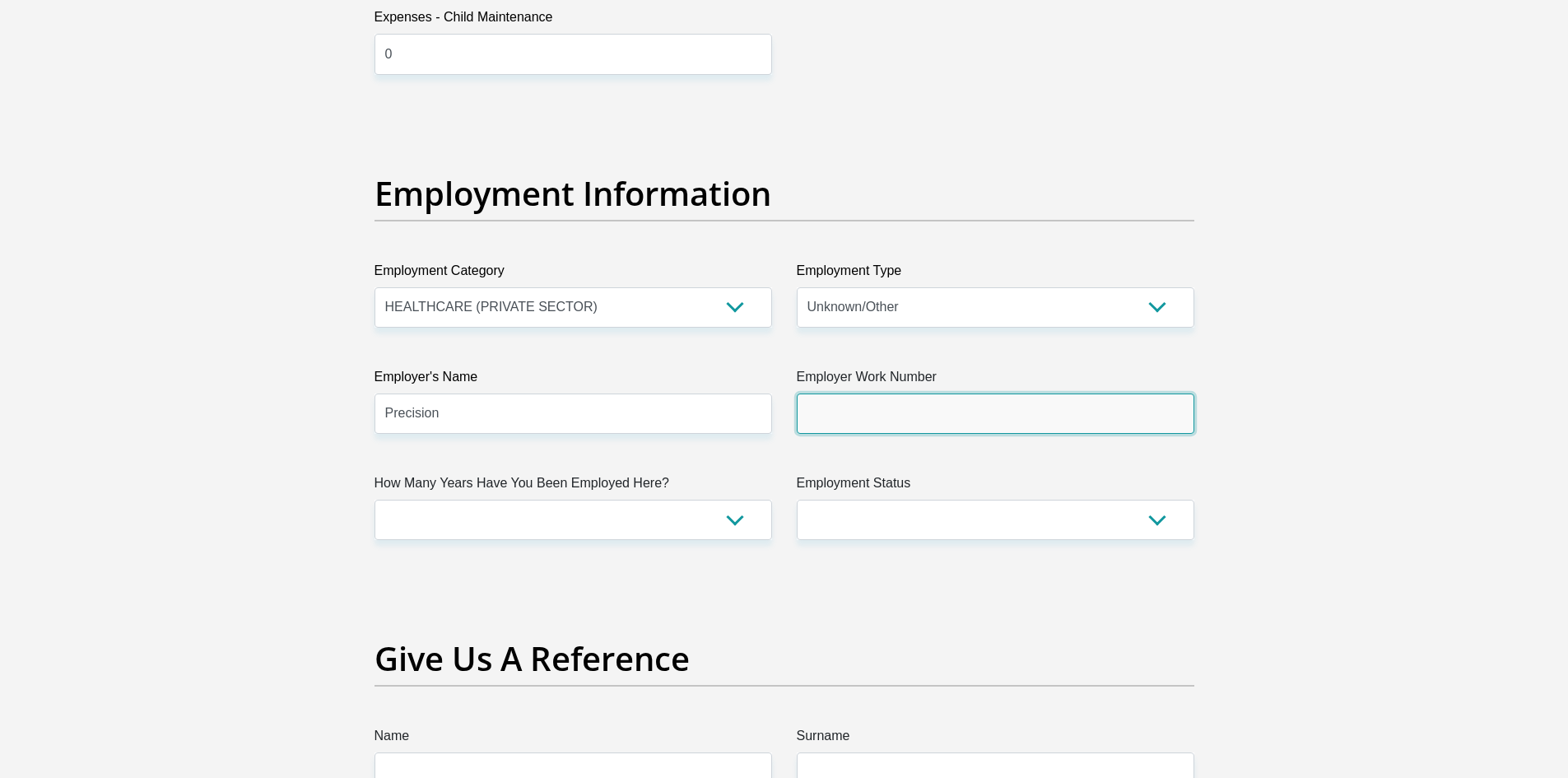
click at [877, 422] on input "Employer Work Number" at bounding box center [996, 413] width 398 height 40
type input "0123490222"
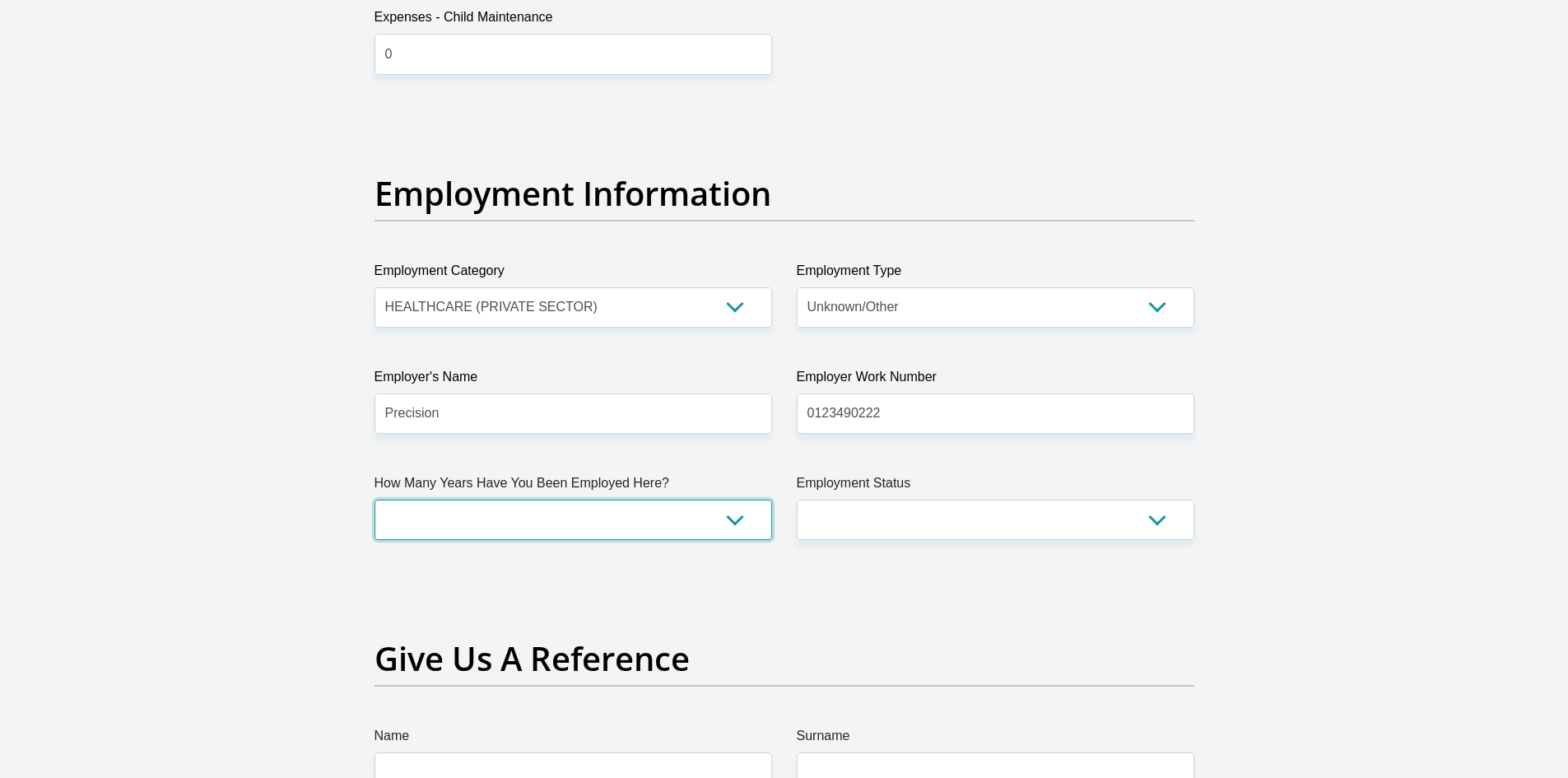
click at [559, 506] on select "less than 1 year 1-3 years 3-5 years 5+ years" at bounding box center [573, 520] width 398 height 40
select select "60"
click at [375, 500] on select "less than 1 year 1-3 years 3-5 years 5+ years" at bounding box center [573, 520] width 398 height 40
click at [918, 506] on select "Permanent/Full-time Part-time/Casual Contract Worker Self-Employed Housewife Re…" at bounding box center [996, 520] width 398 height 40
select select "1"
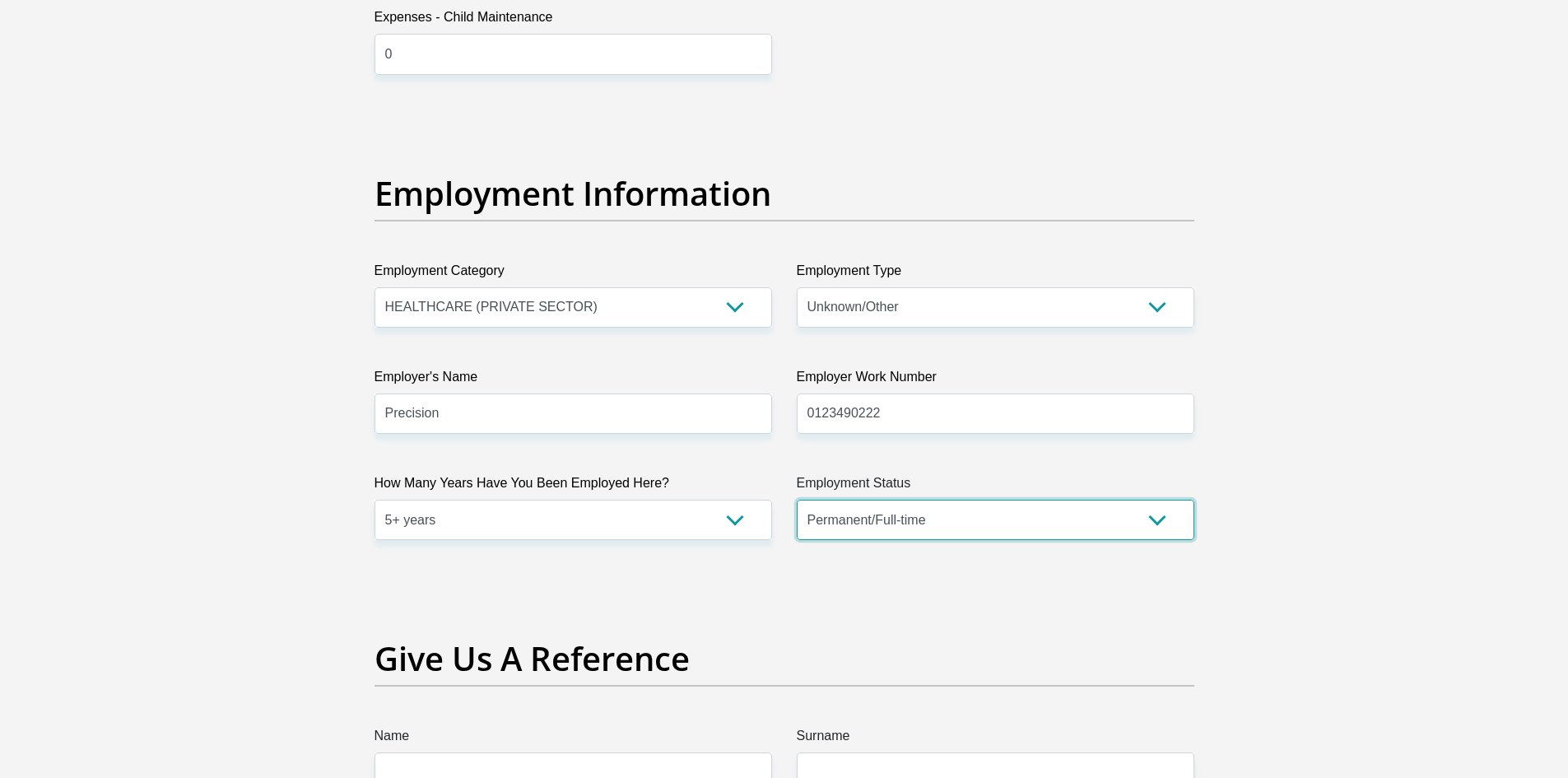
click at [797, 500] on select "Permanent/Full-time Part-time/Casual Contract Worker Self-Employed Housewife Re…" at bounding box center [996, 520] width 398 height 40
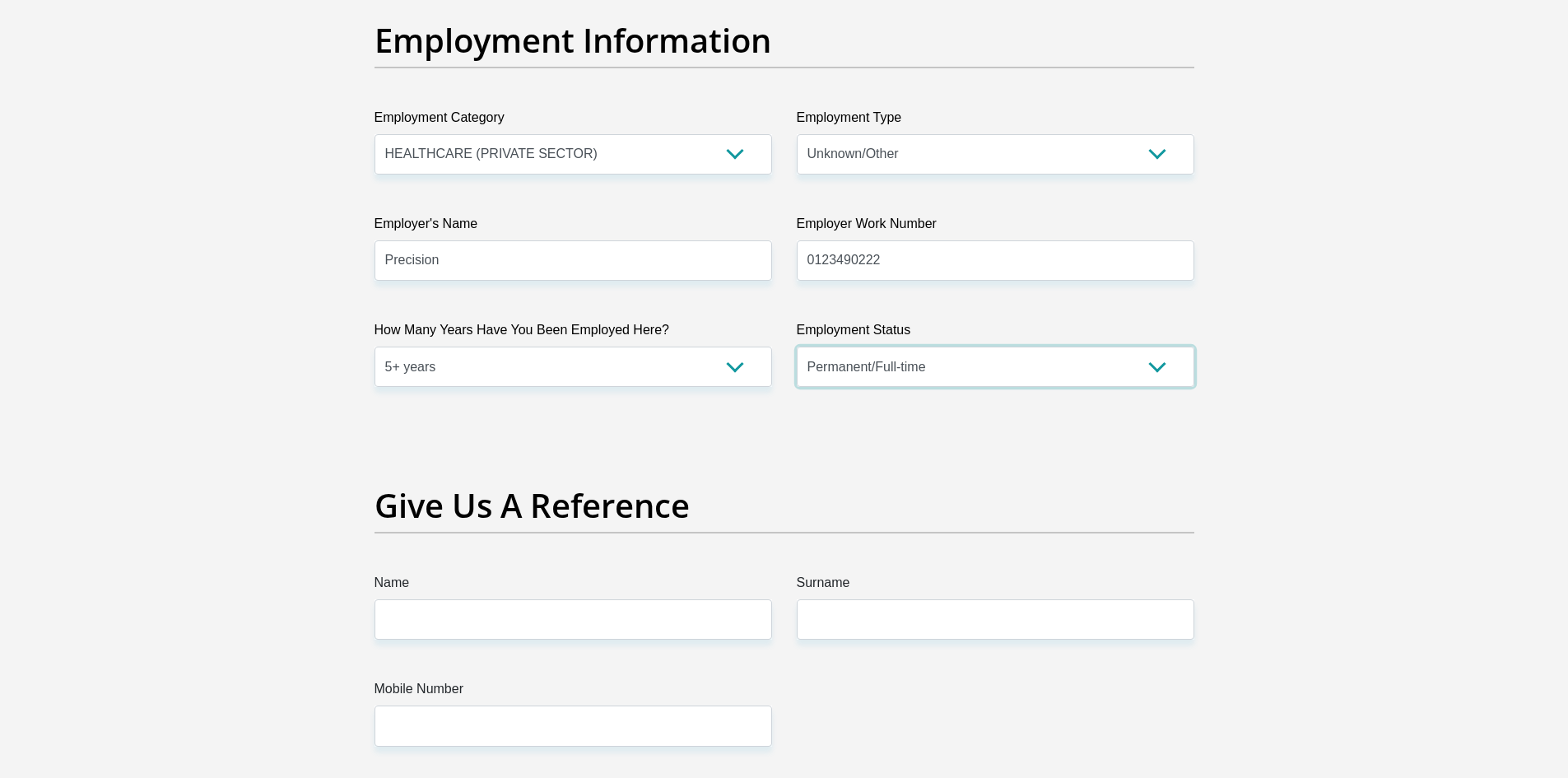
scroll to position [2996, 0]
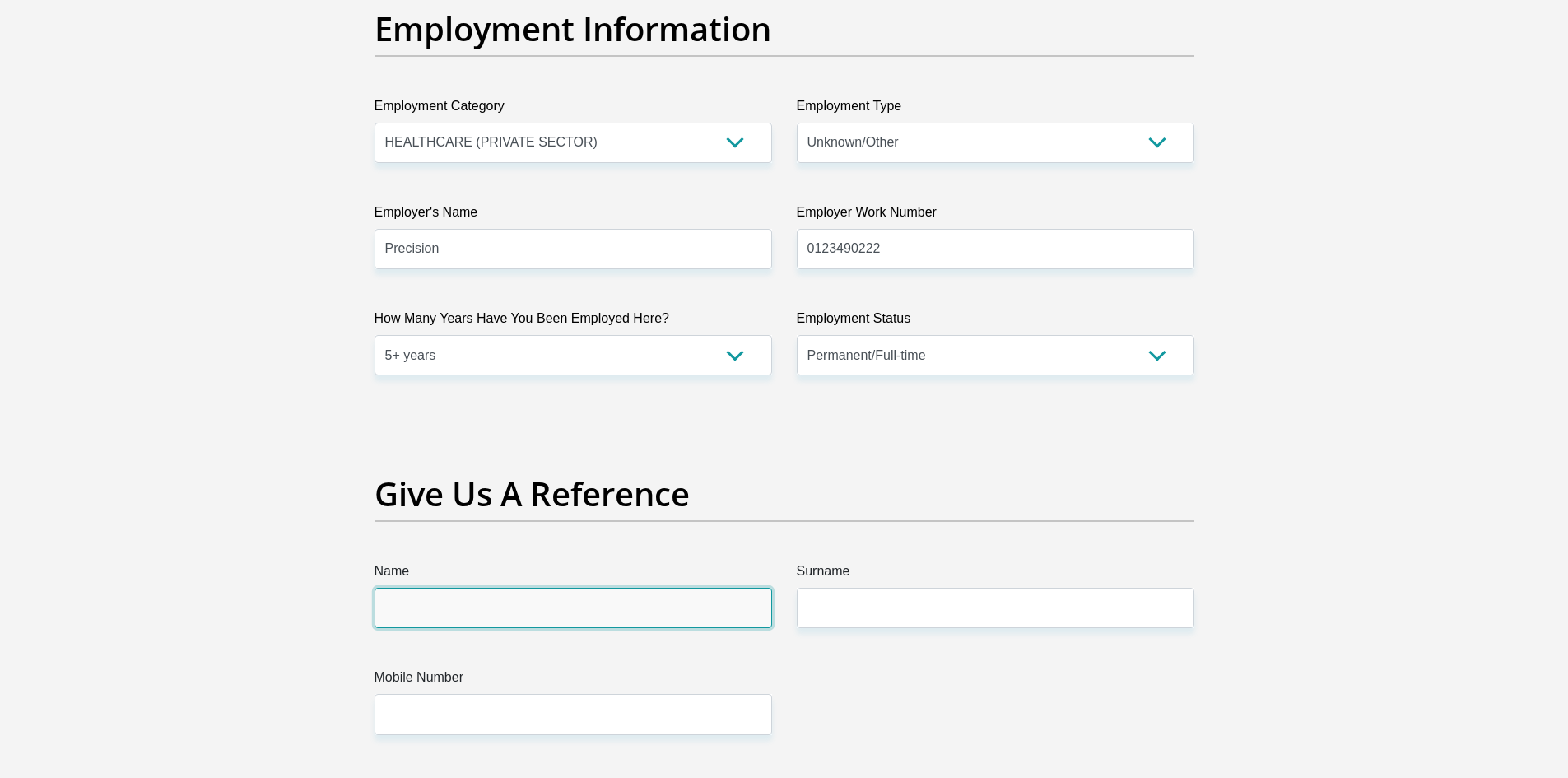
click at [520, 600] on input "Name" at bounding box center [573, 608] width 398 height 40
type input "lizanie"
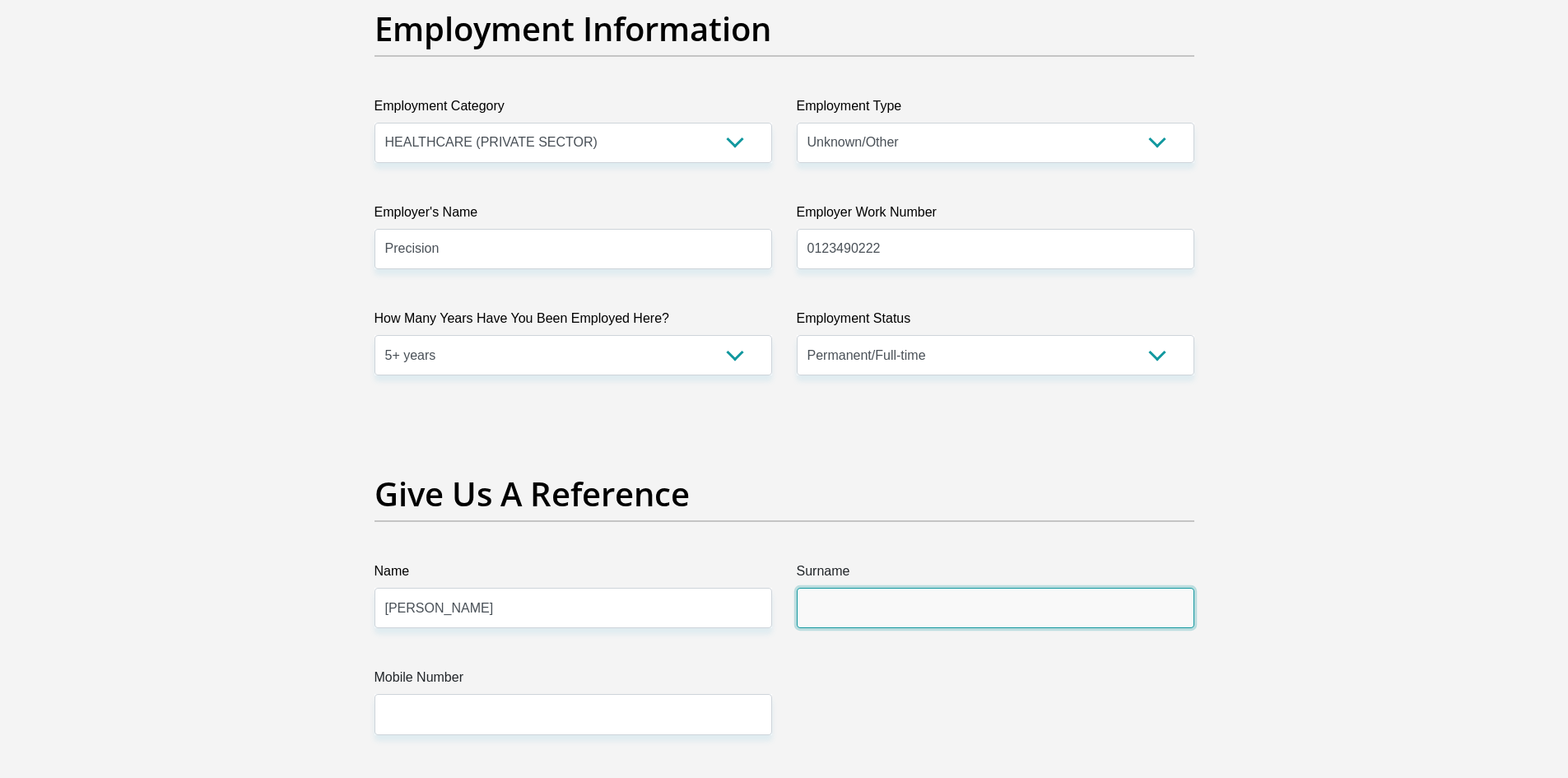
click at [883, 611] on input "Surname" at bounding box center [996, 608] width 398 height 40
type input "brokette"
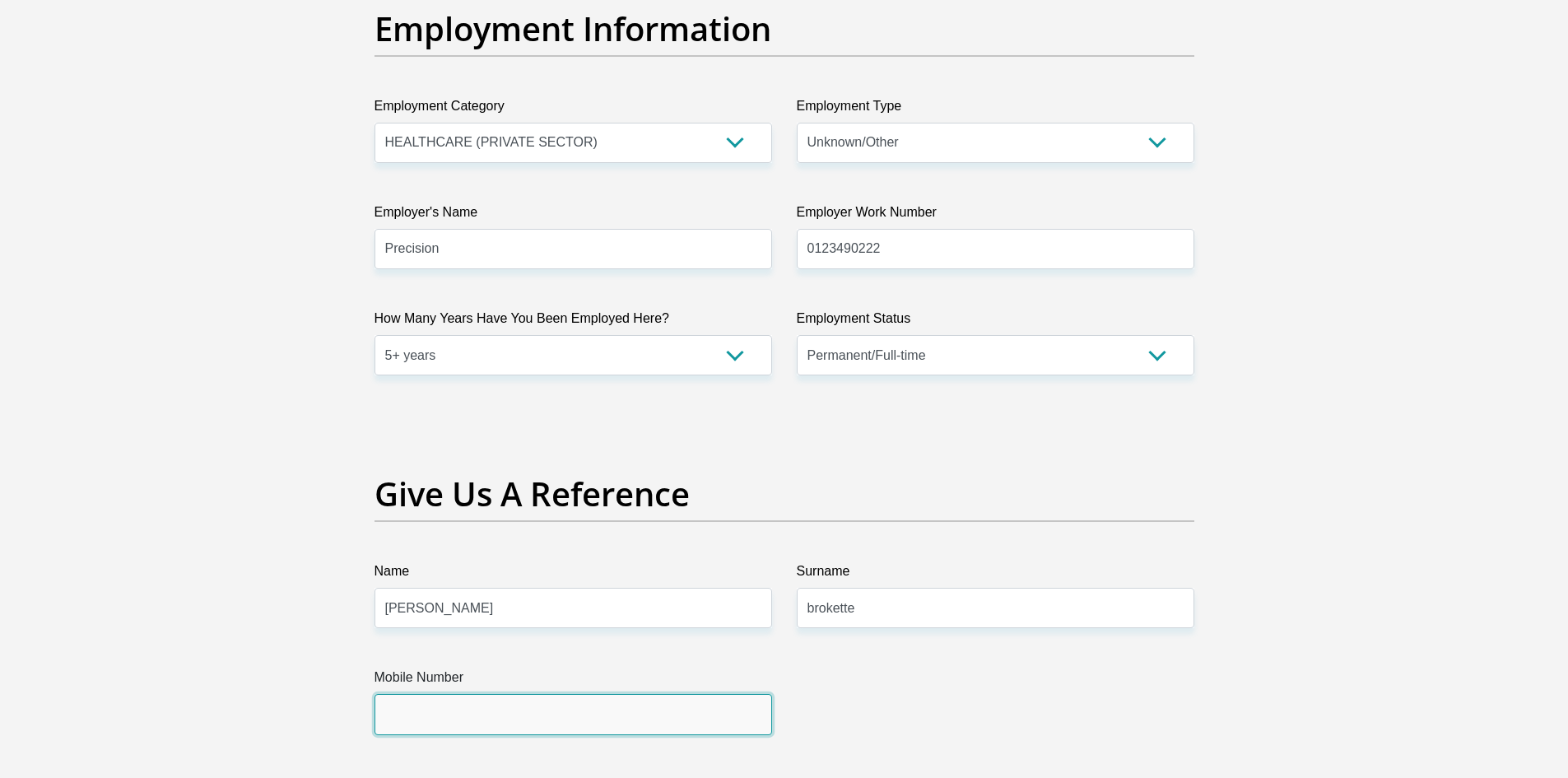
click at [518, 714] on input "Mobile Number" at bounding box center [573, 714] width 398 height 40
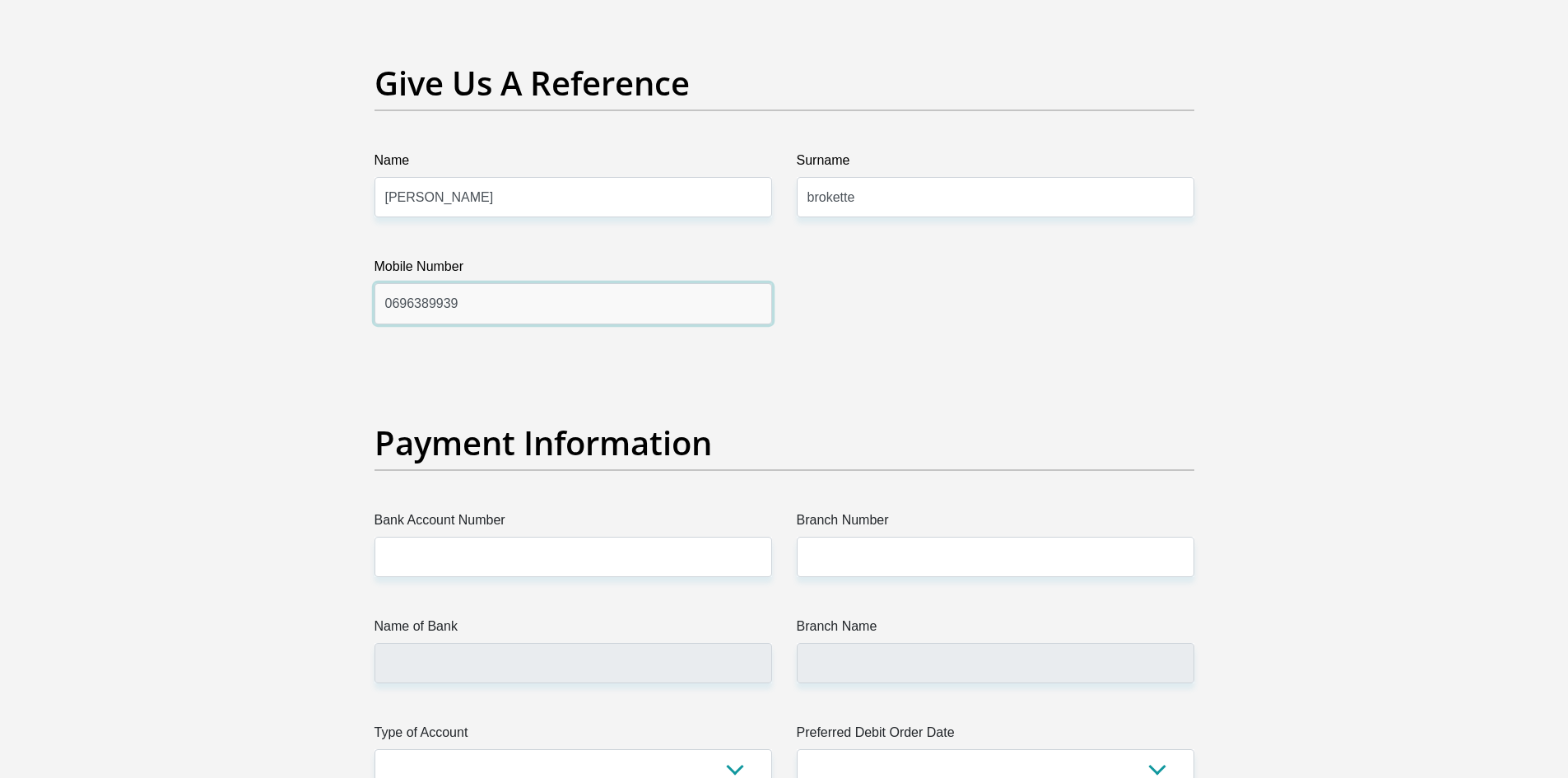
scroll to position [3408, 0]
type input "0696389939"
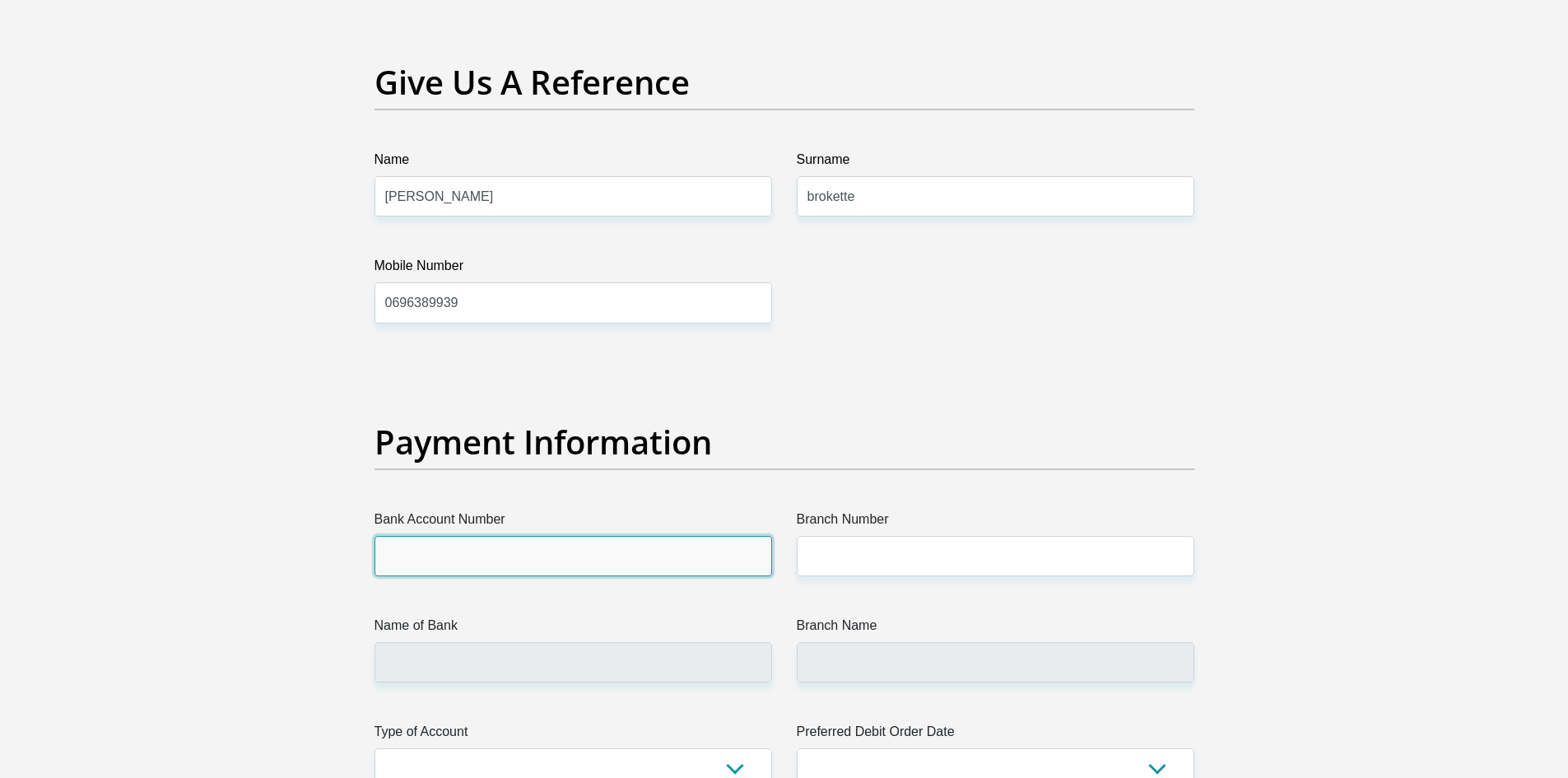
click at [545, 552] on input "Bank Account Number" at bounding box center [573, 555] width 398 height 40
type input "s"
type input "414414527"
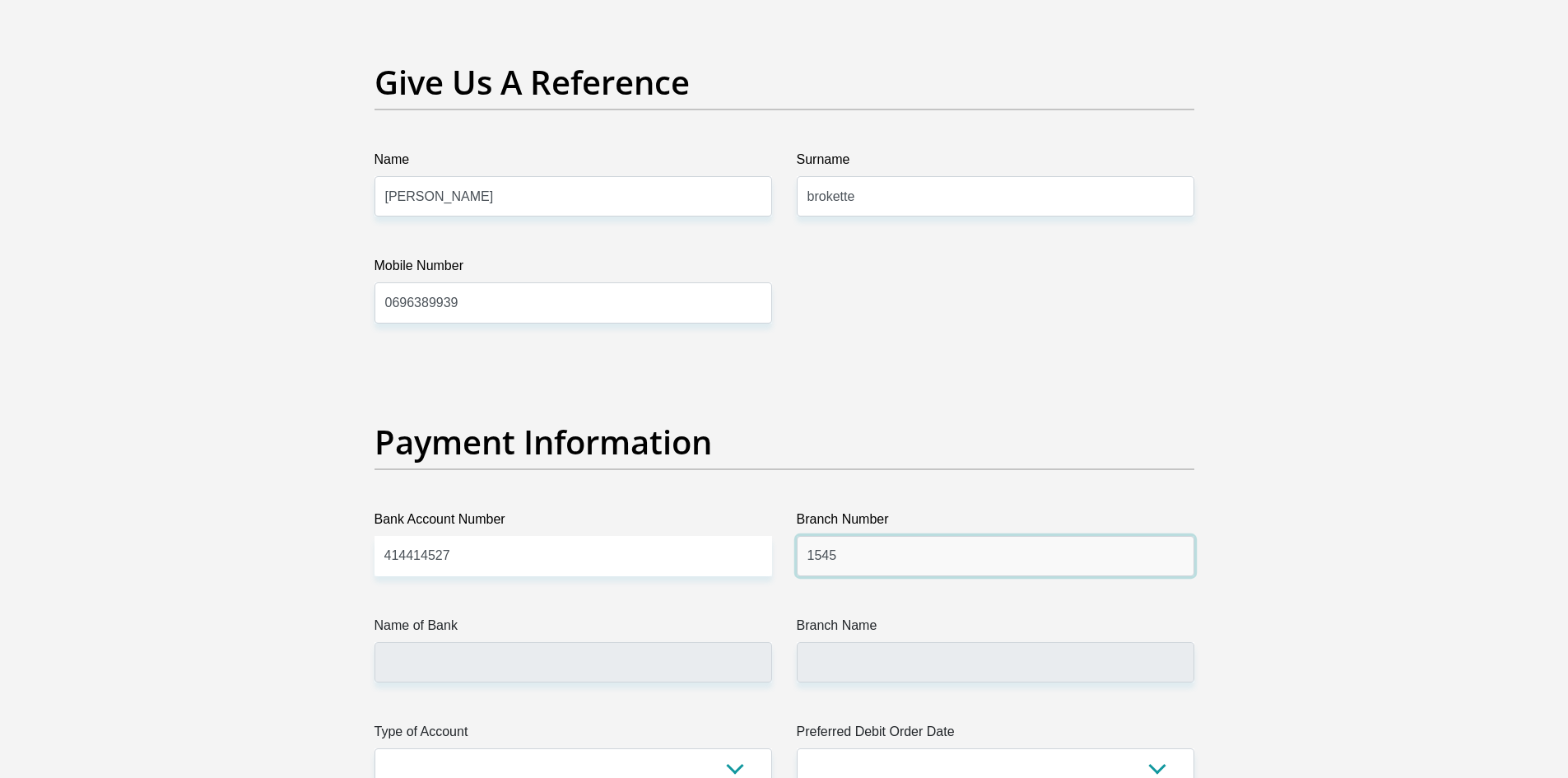
type input "1545"
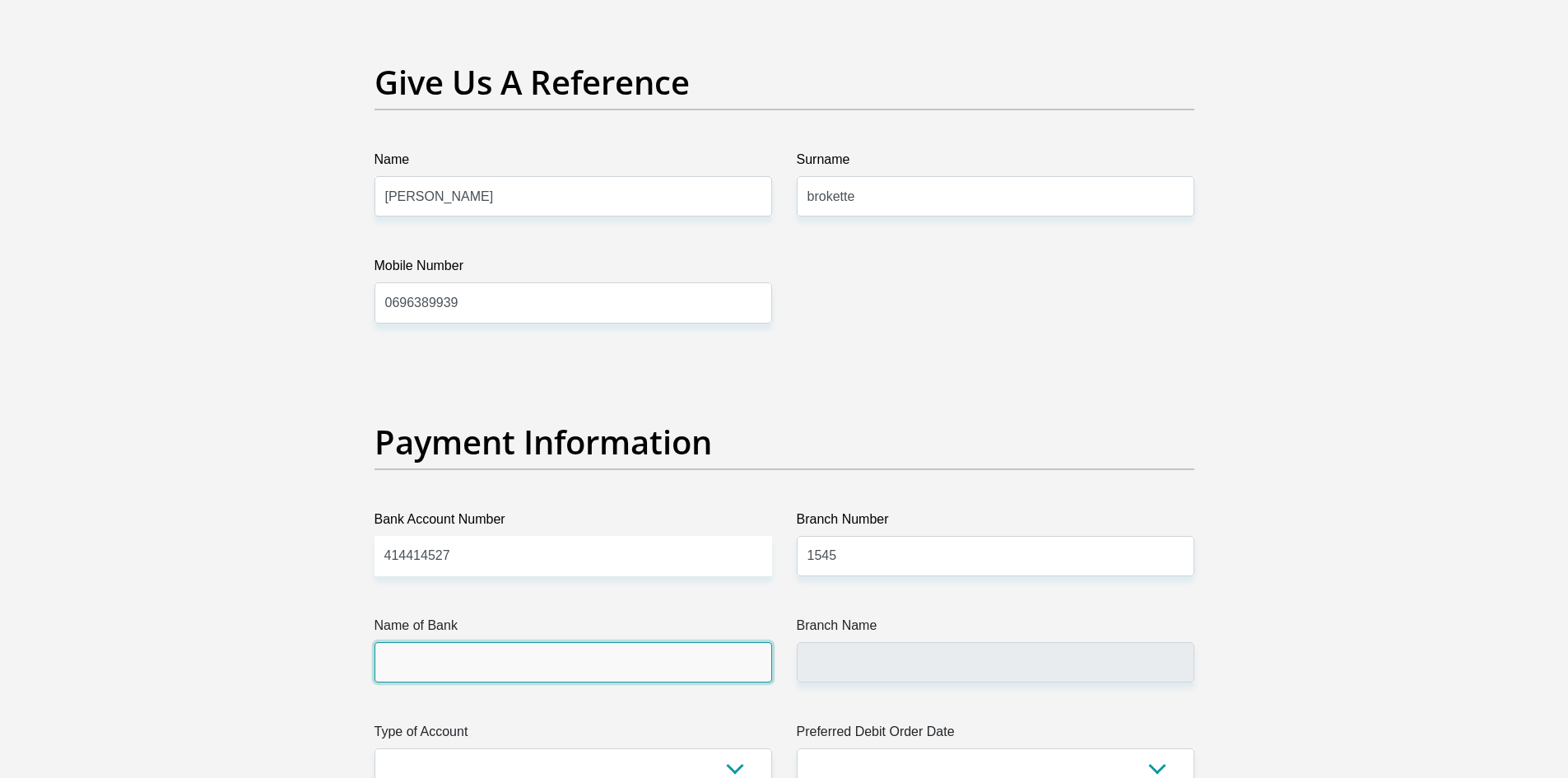
click at [549, 657] on input "Name of Bank" at bounding box center [573, 662] width 398 height 40
click at [544, 660] on input "Name of Bank" at bounding box center [573, 662] width 398 height 40
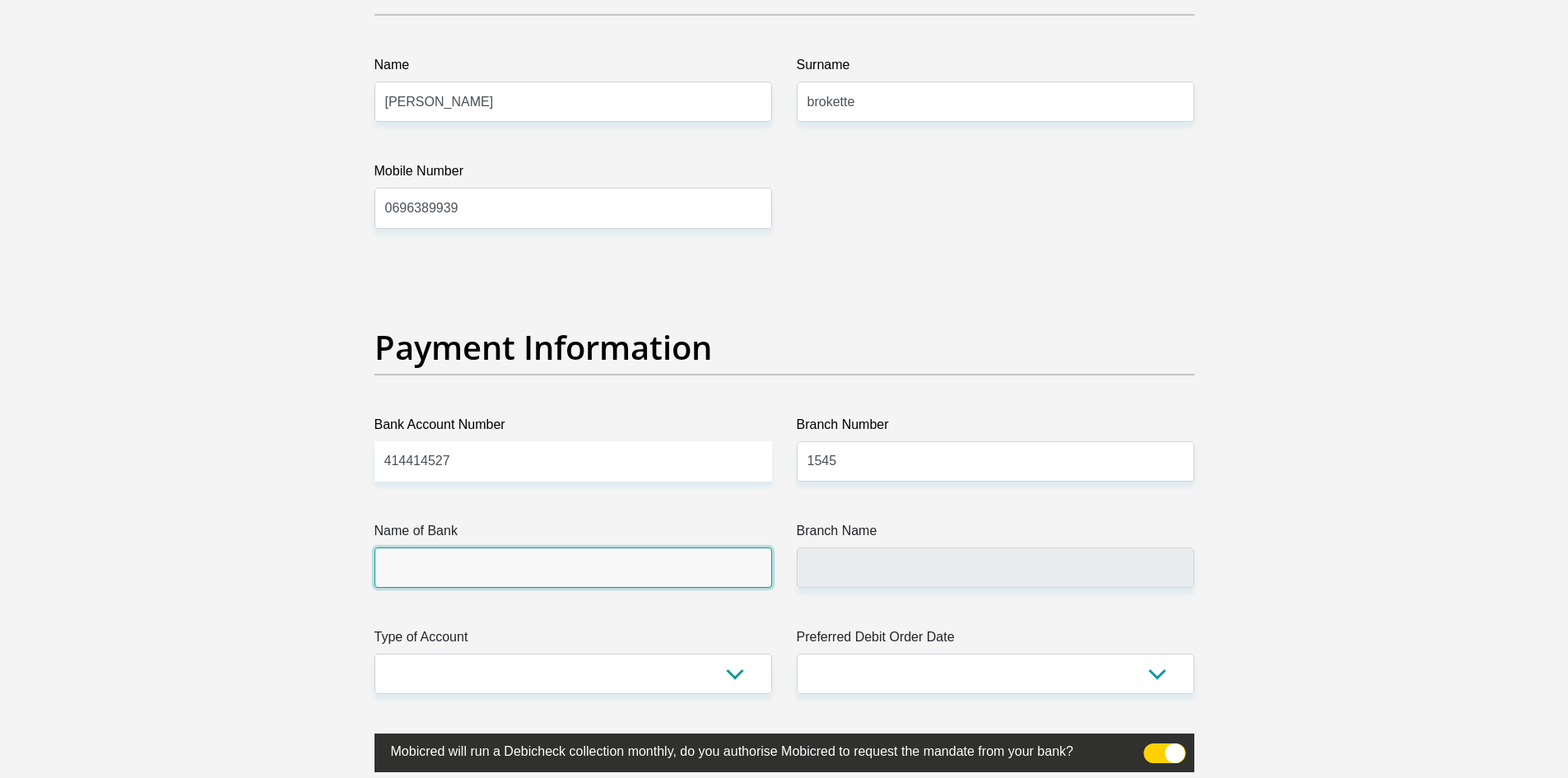
scroll to position [3655, 0]
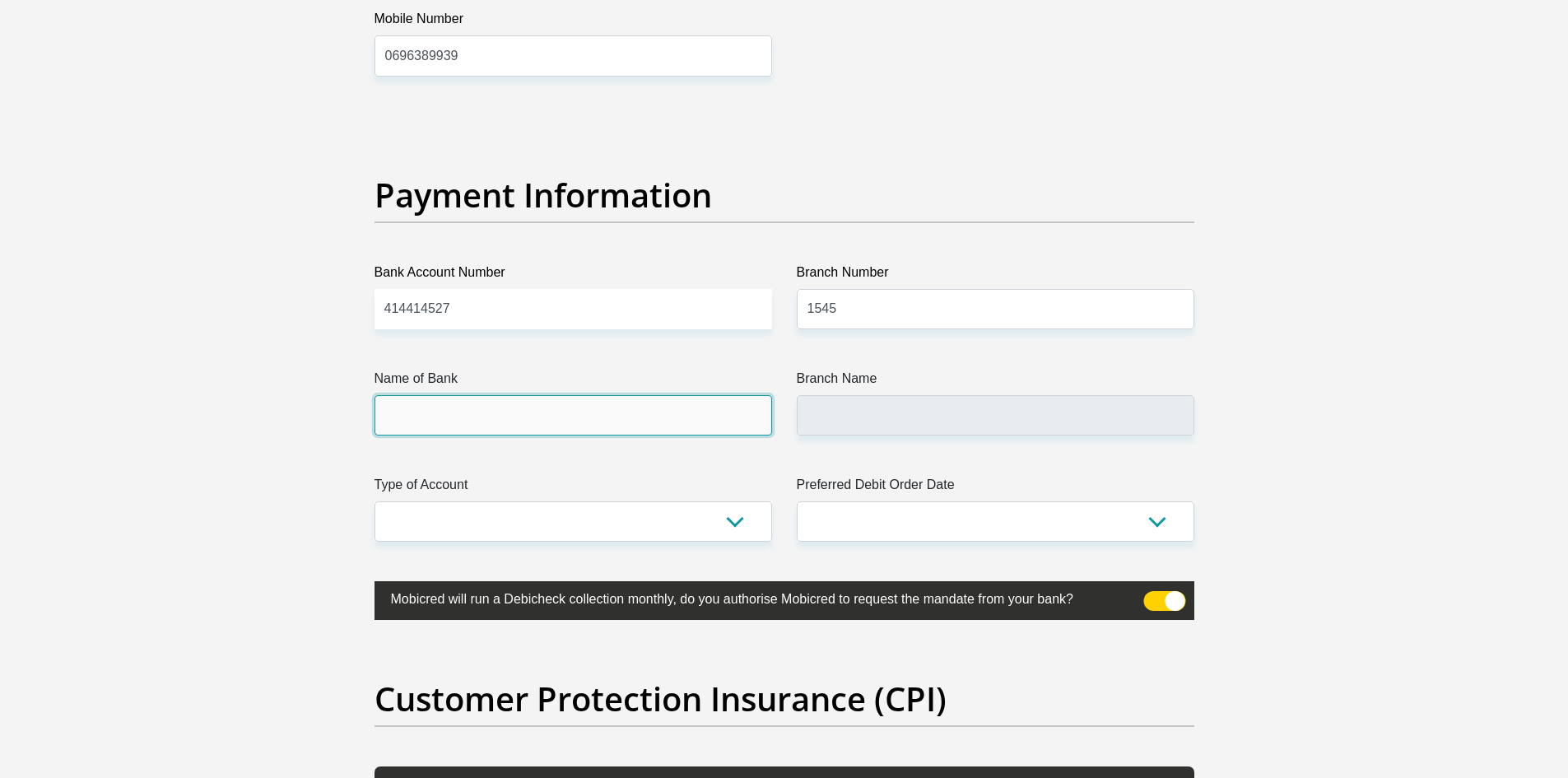
click at [588, 420] on input "Name of Bank" at bounding box center [573, 415] width 398 height 40
click at [572, 419] on input "Name of Bank" at bounding box center [573, 415] width 398 height 40
click at [571, 419] on input "Name of Bank" at bounding box center [573, 415] width 398 height 40
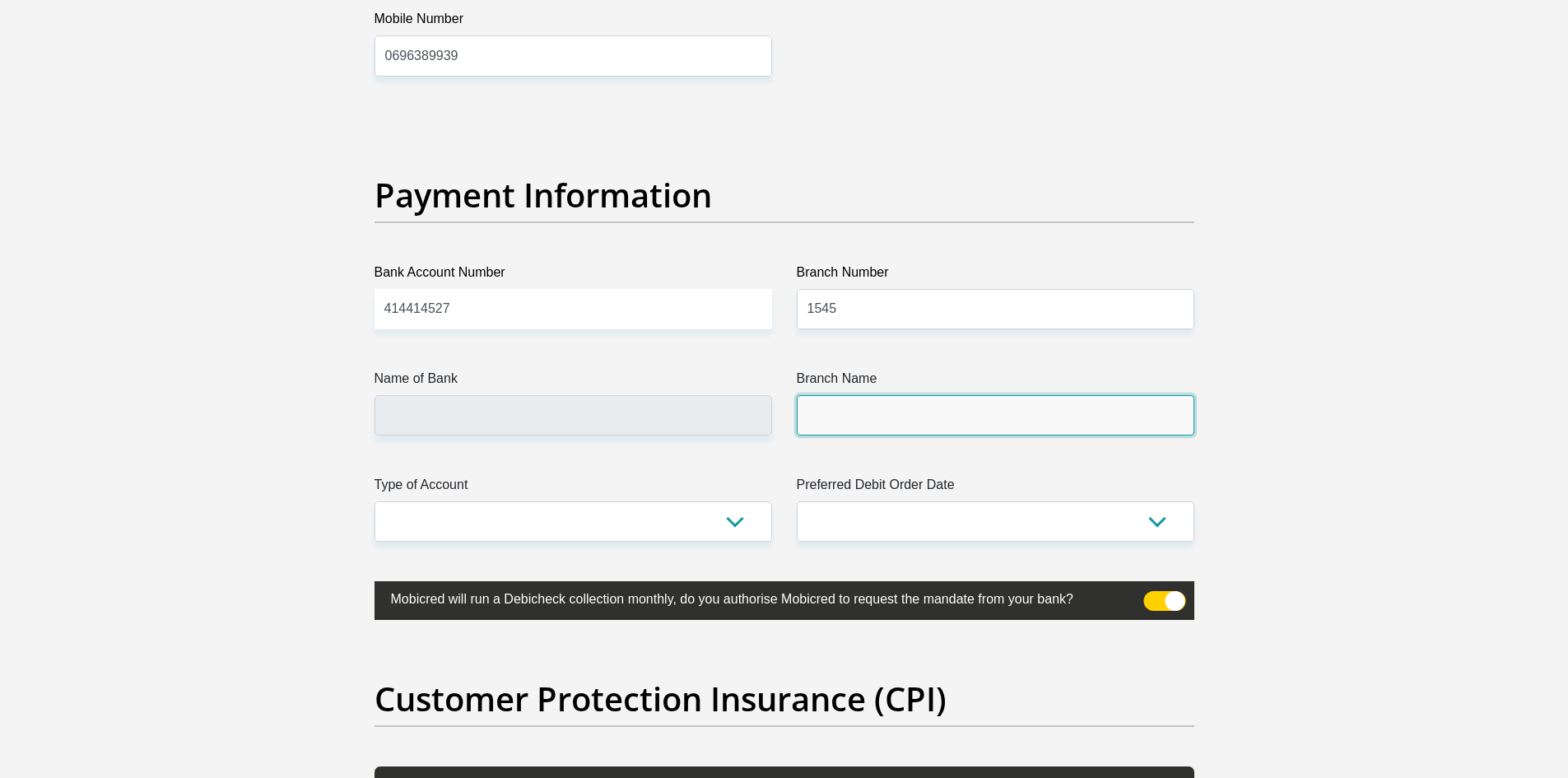
click at [964, 422] on input "Branch Name" at bounding box center [996, 415] width 398 height 40
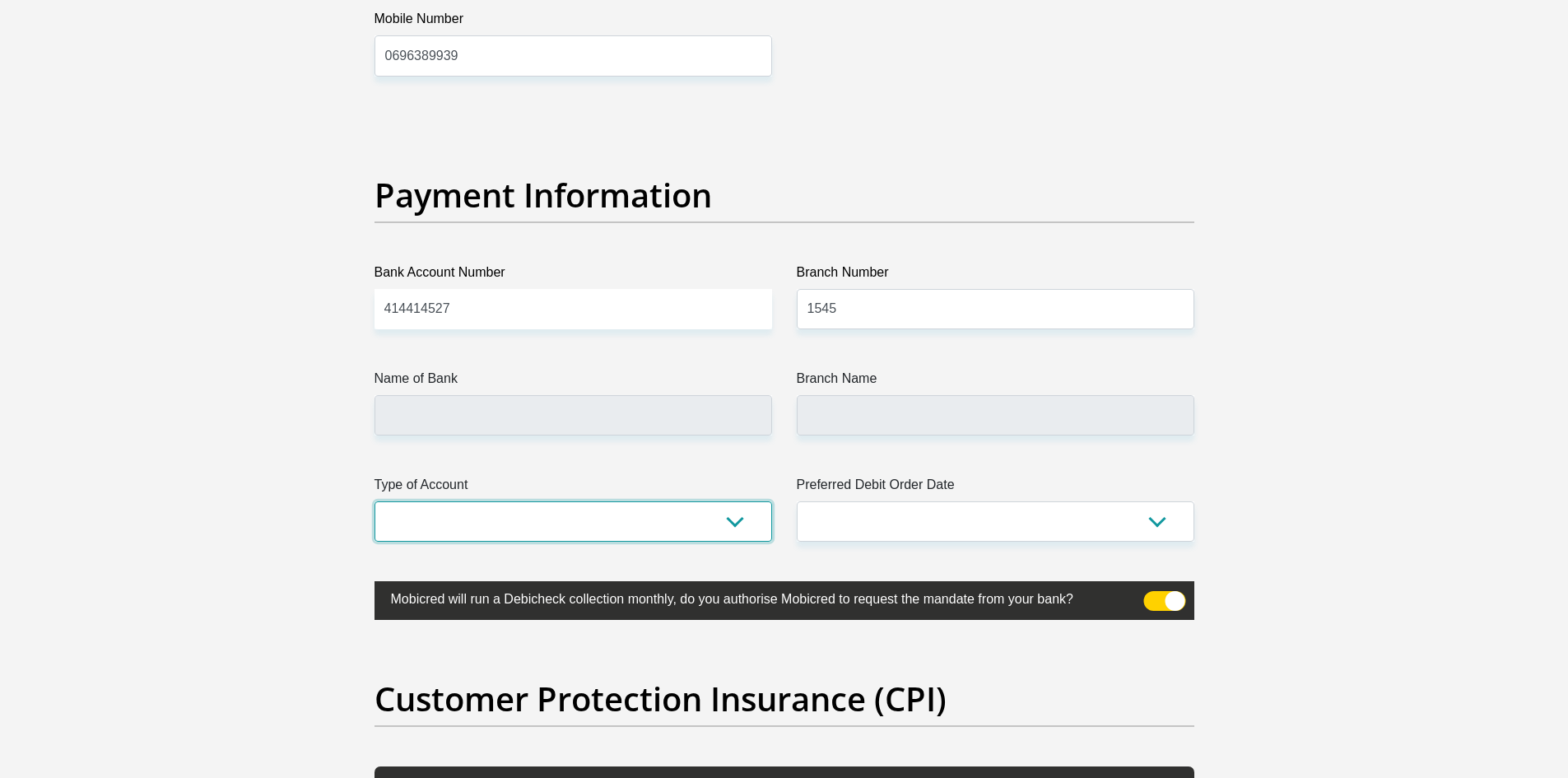
click at [479, 521] on select "Cheque Savings" at bounding box center [573, 521] width 398 height 40
select select "CUR"
click at [375, 501] on select "Cheque Savings" at bounding box center [573, 521] width 398 height 40
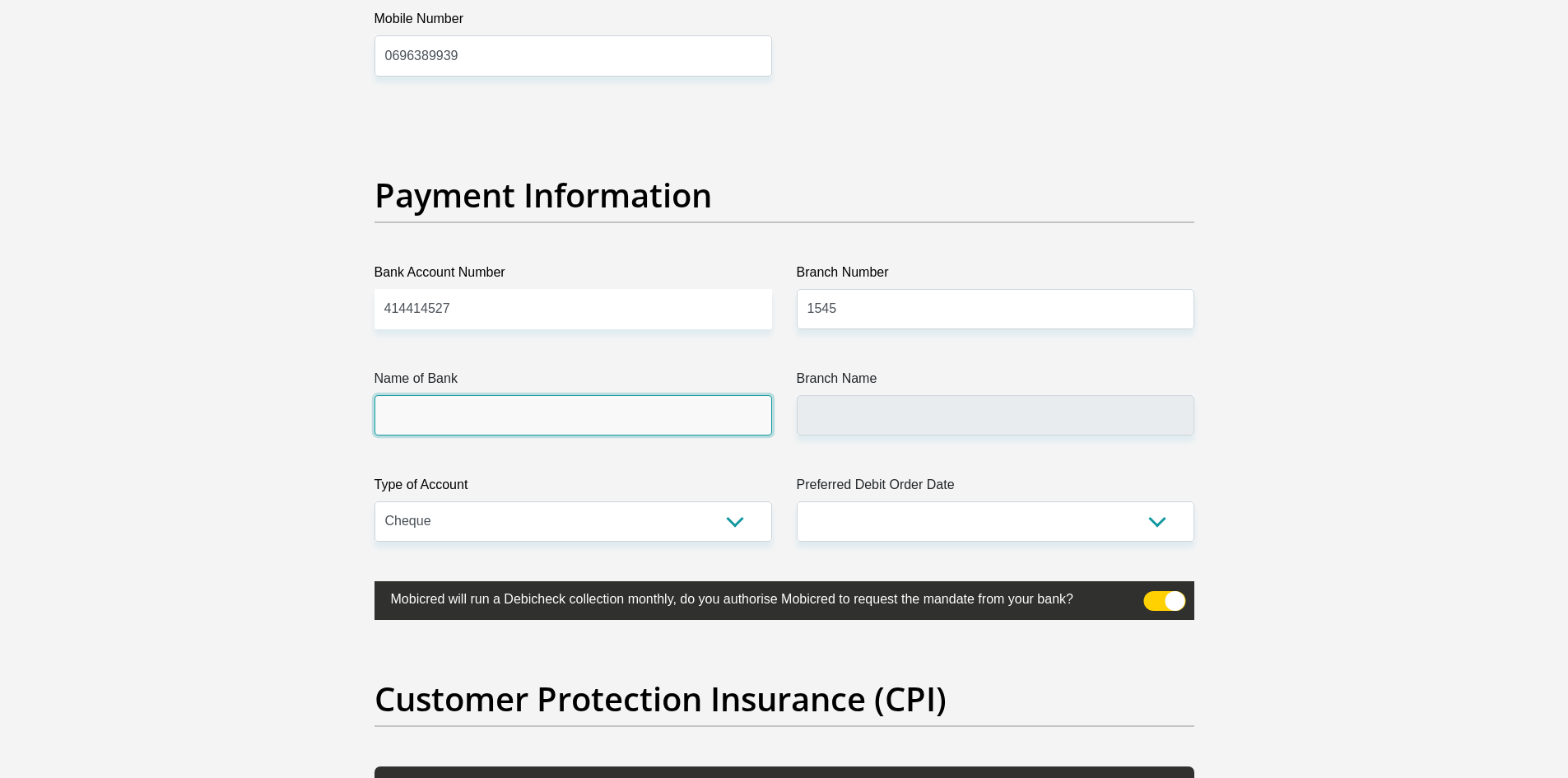
click at [516, 401] on input "Name of Bank" at bounding box center [573, 415] width 398 height 40
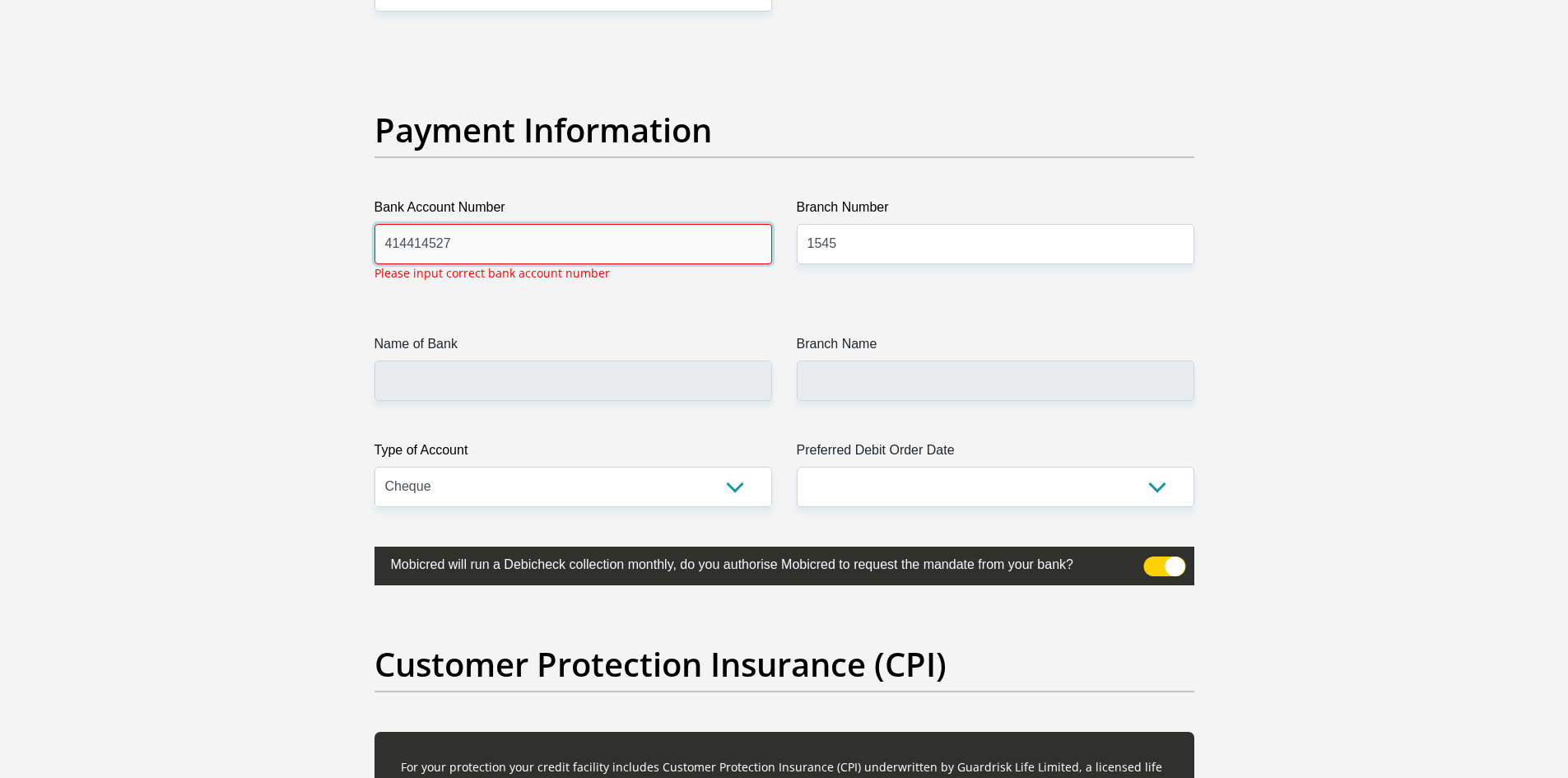
click at [514, 257] on input "414414527" at bounding box center [573, 244] width 398 height 40
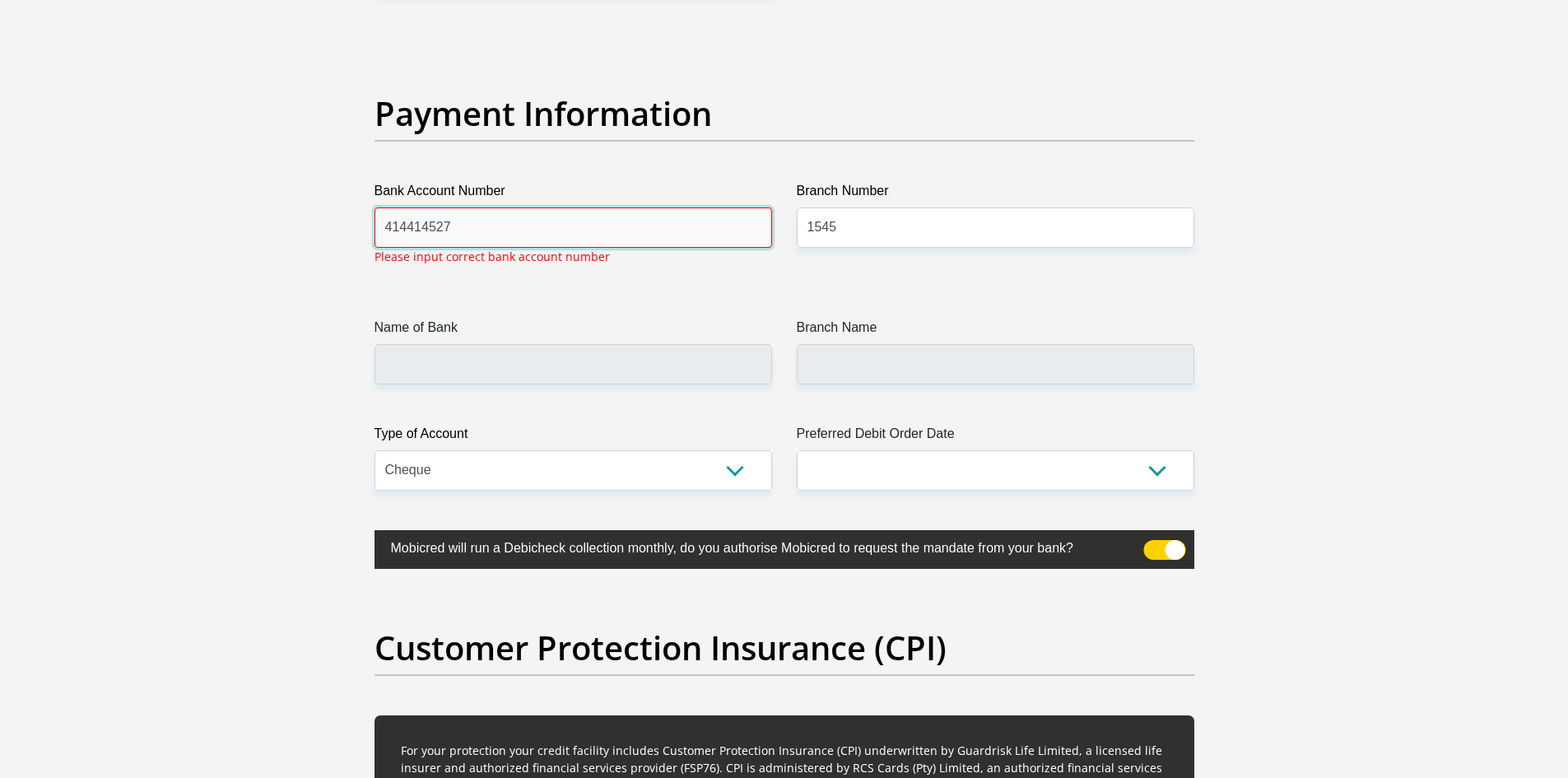
scroll to position [3737, 0]
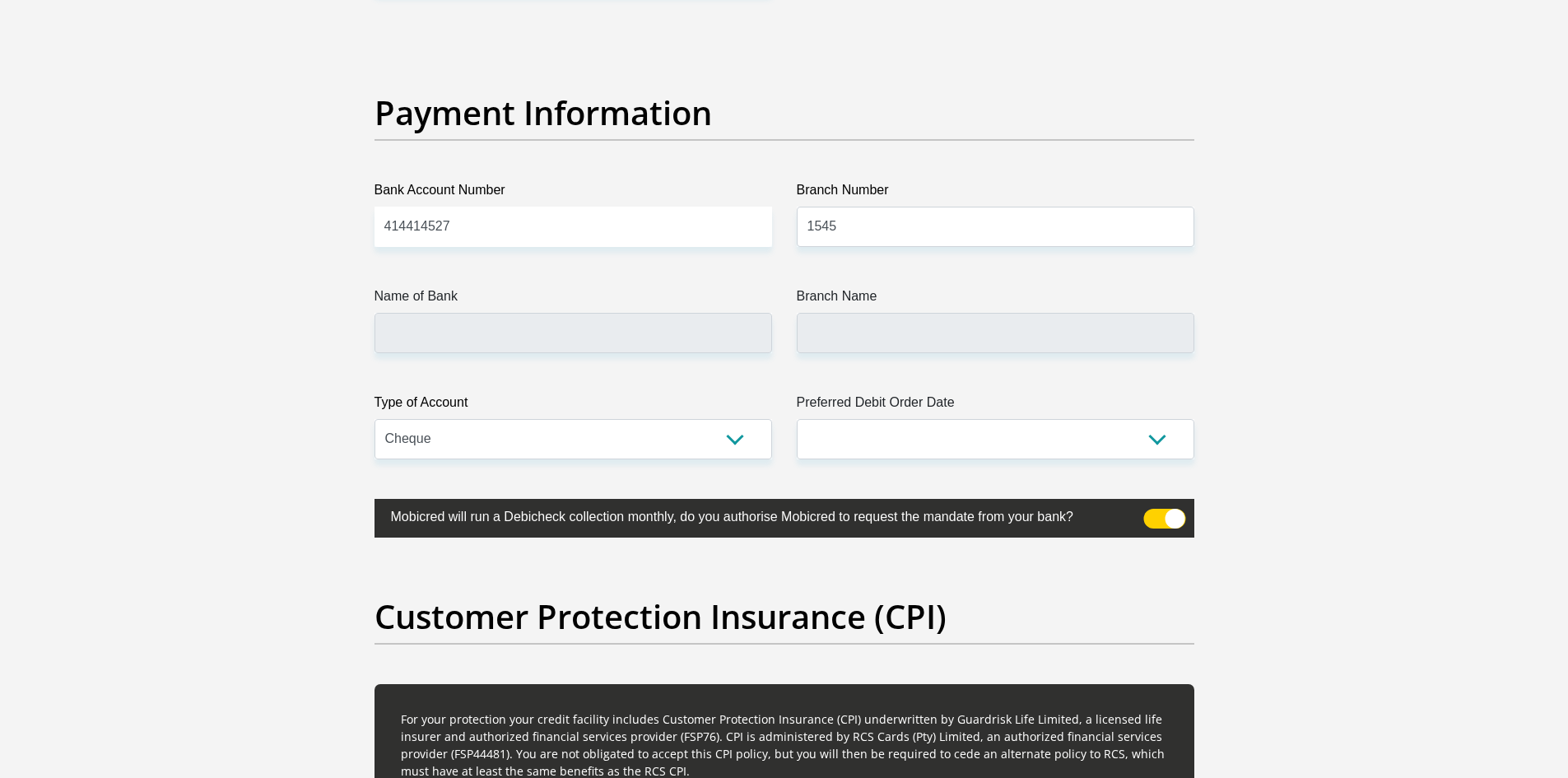
drag, startPoint x: 447, startPoint y: 241, endPoint x: 353, endPoint y: 239, distance: 94.0
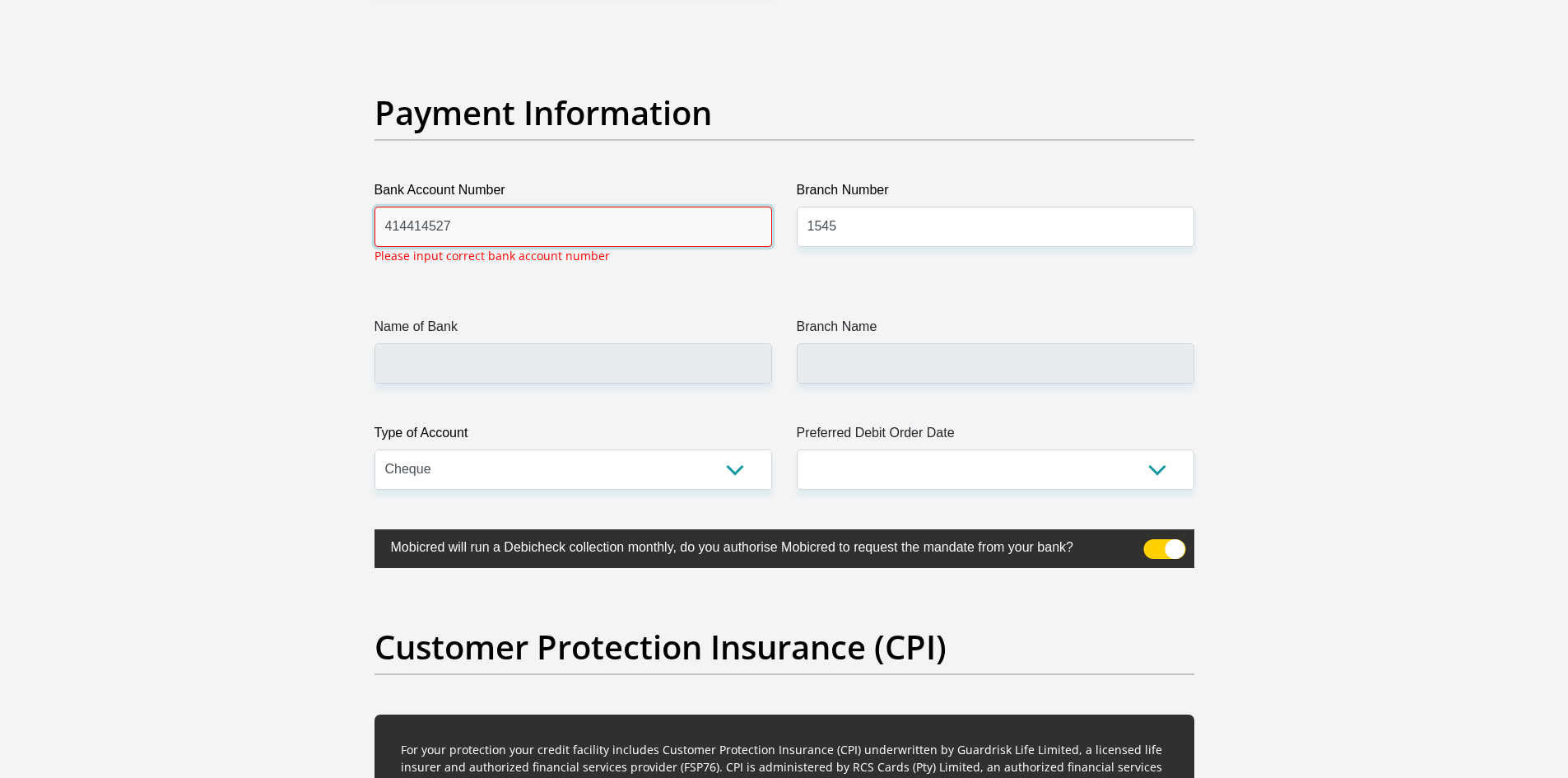
drag, startPoint x: 489, startPoint y: 227, endPoint x: 300, endPoint y: 220, distance: 189.1
click at [517, 358] on input "Name of Bank" at bounding box center [573, 363] width 398 height 40
drag, startPoint x: 460, startPoint y: 225, endPoint x: 333, endPoint y: 224, distance: 127.0
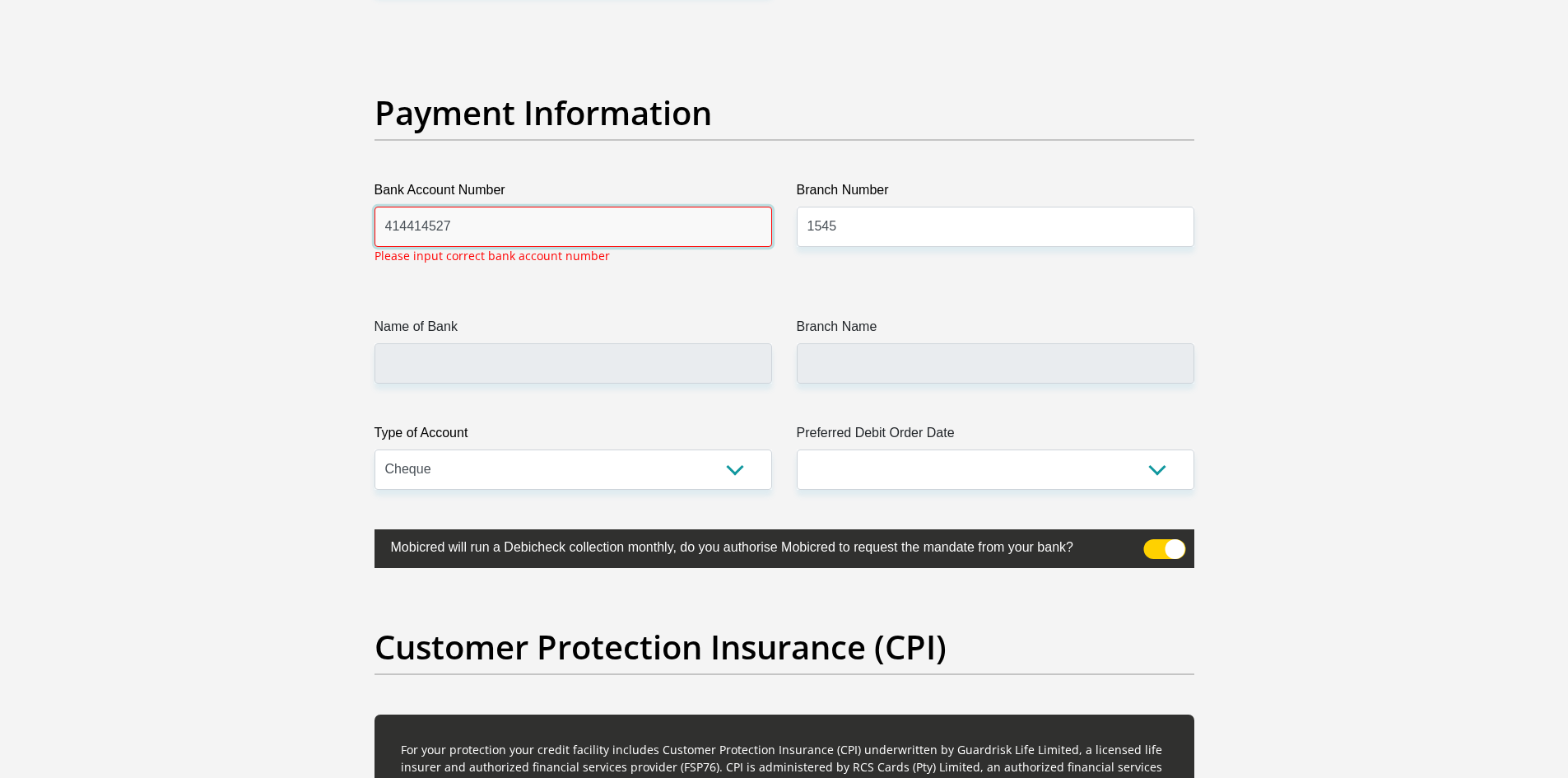
type input "414414527"
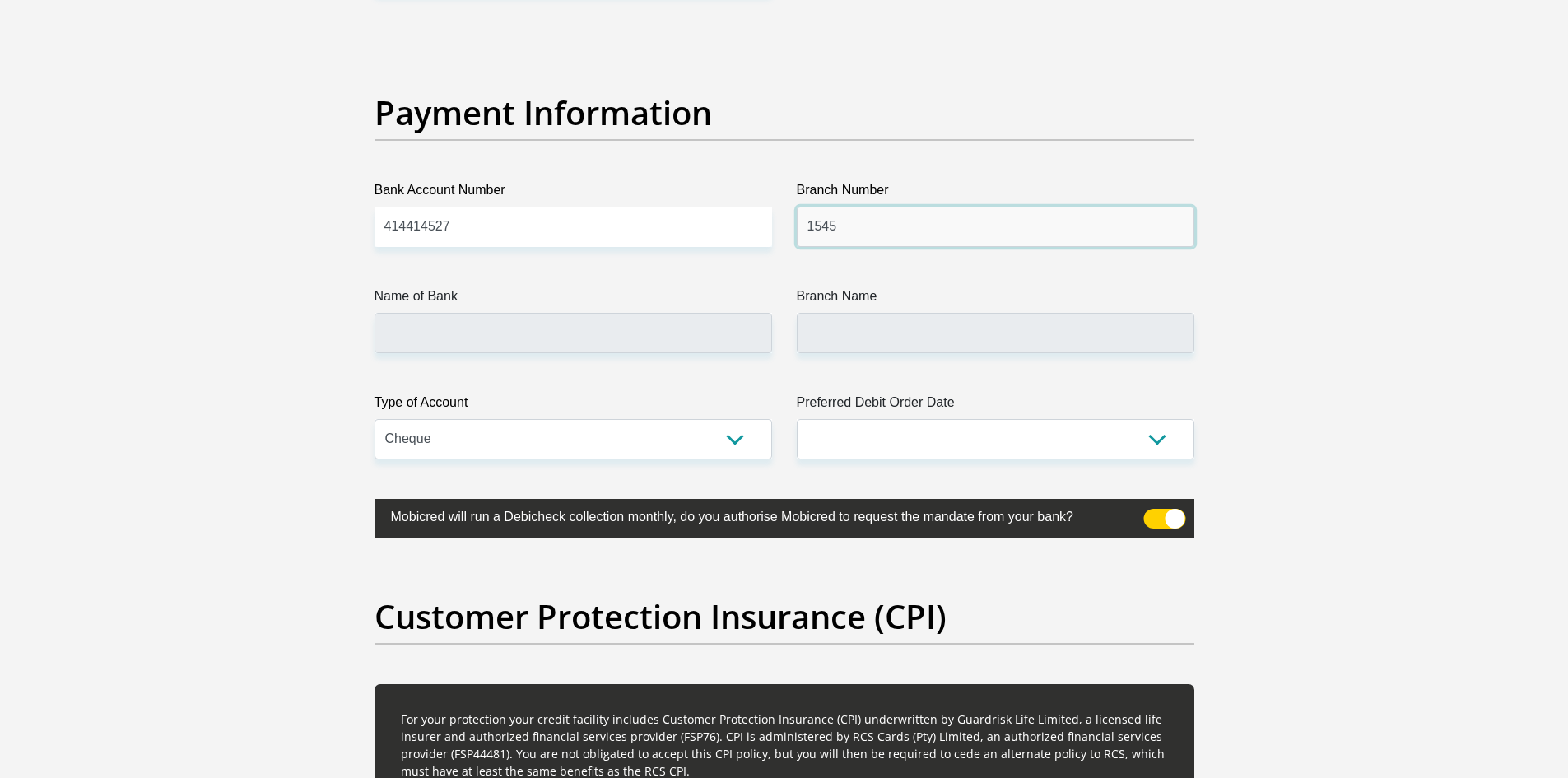
drag, startPoint x: 843, startPoint y: 234, endPoint x: 786, endPoint y: 234, distance: 57.0
click at [786, 234] on div "Branch Number 1545" at bounding box center [996, 214] width 423 height 67
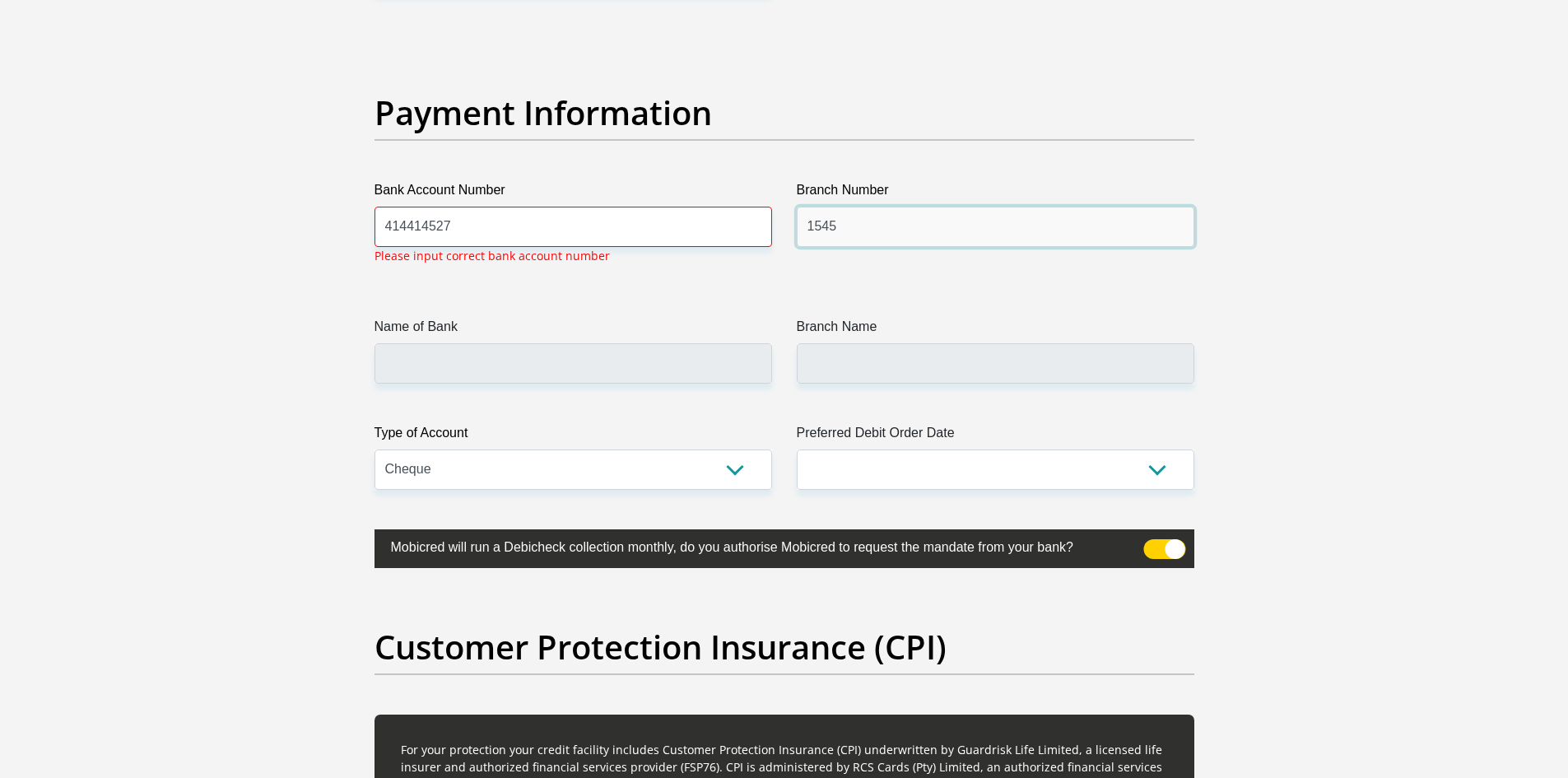
drag, startPoint x: 853, startPoint y: 240, endPoint x: 752, endPoint y: 233, distance: 101.2
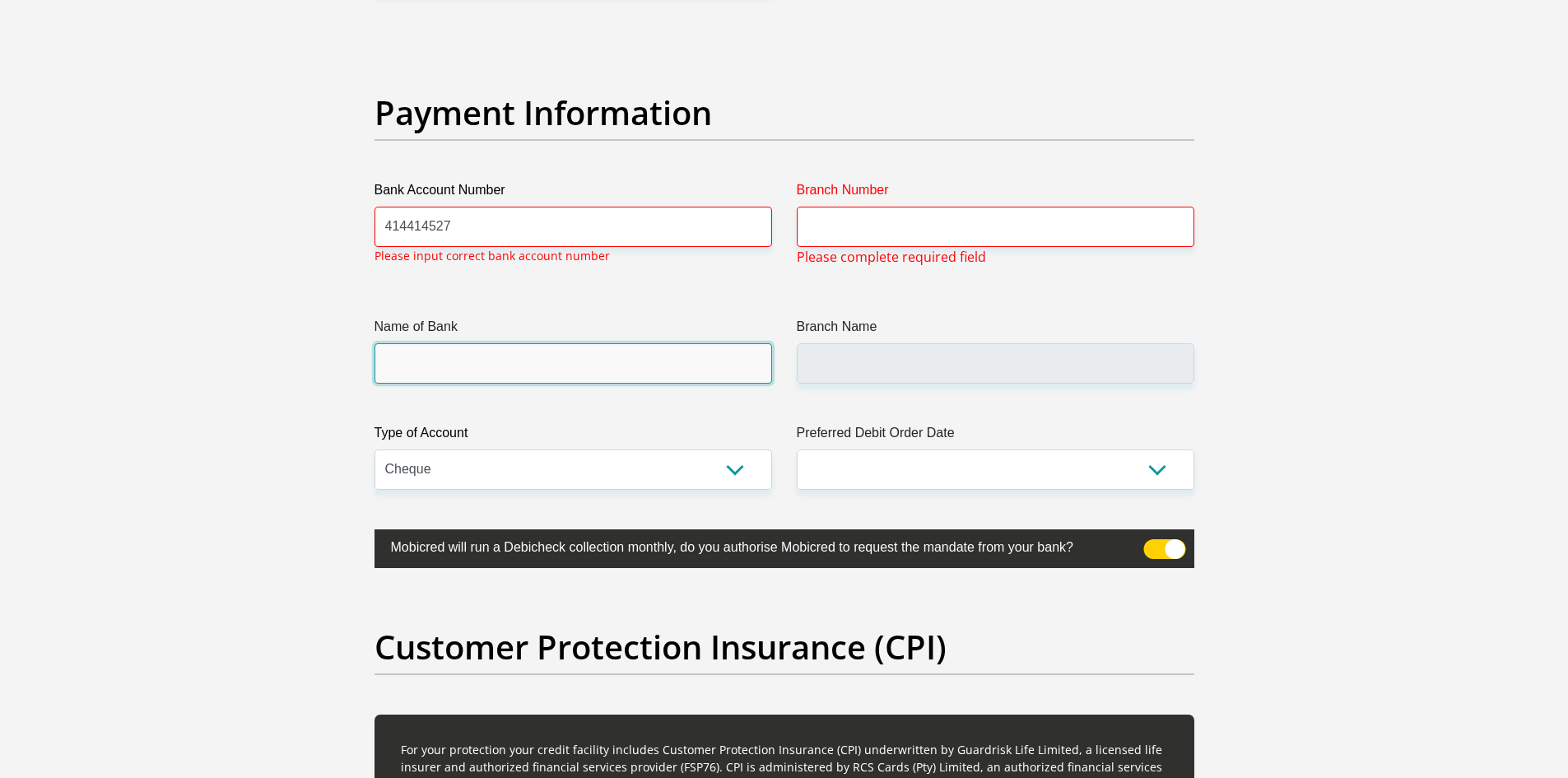
click at [484, 358] on input "Name of Bank" at bounding box center [573, 363] width 398 height 40
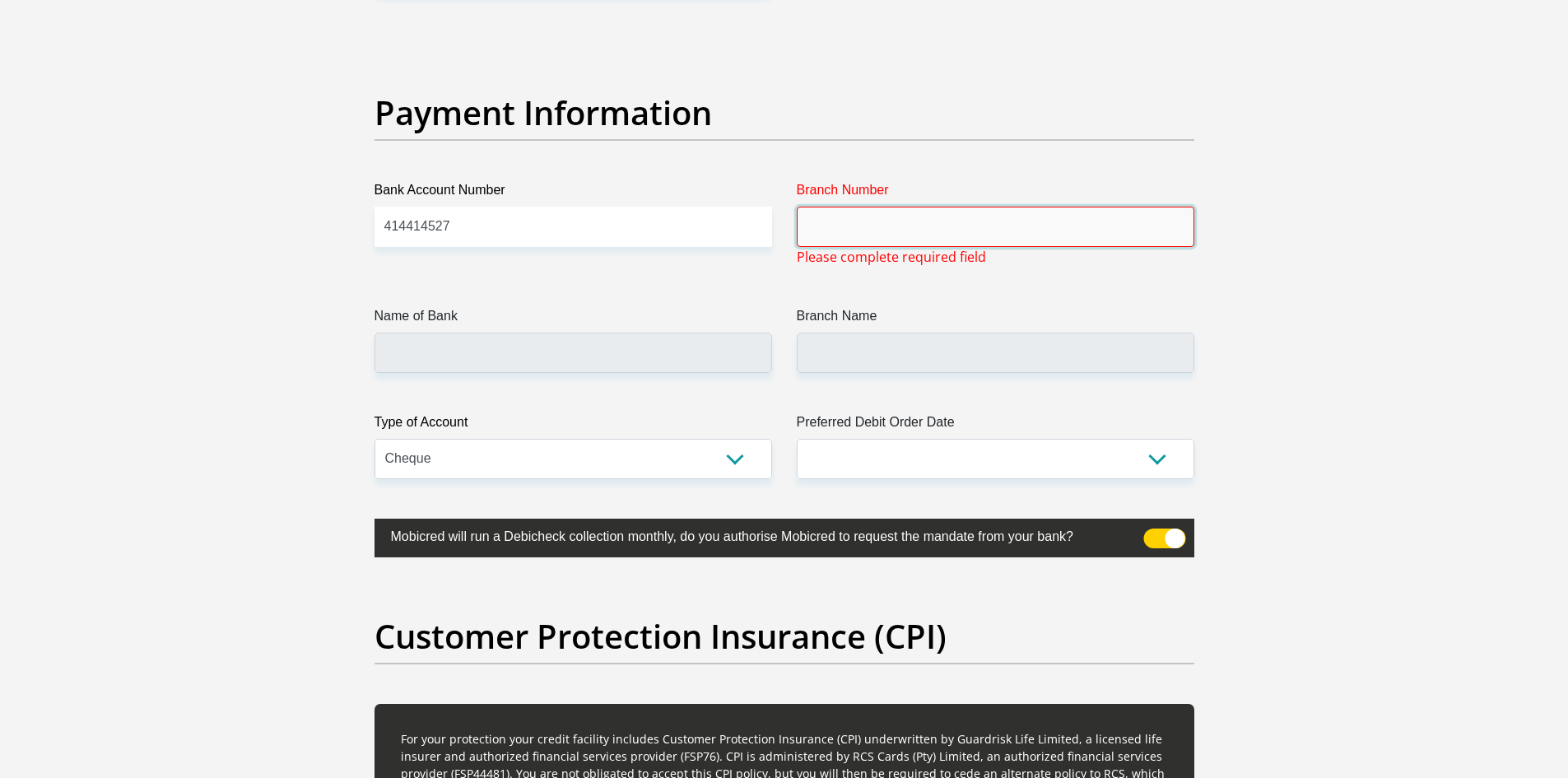
click at [921, 233] on input "Branch Number" at bounding box center [996, 226] width 398 height 40
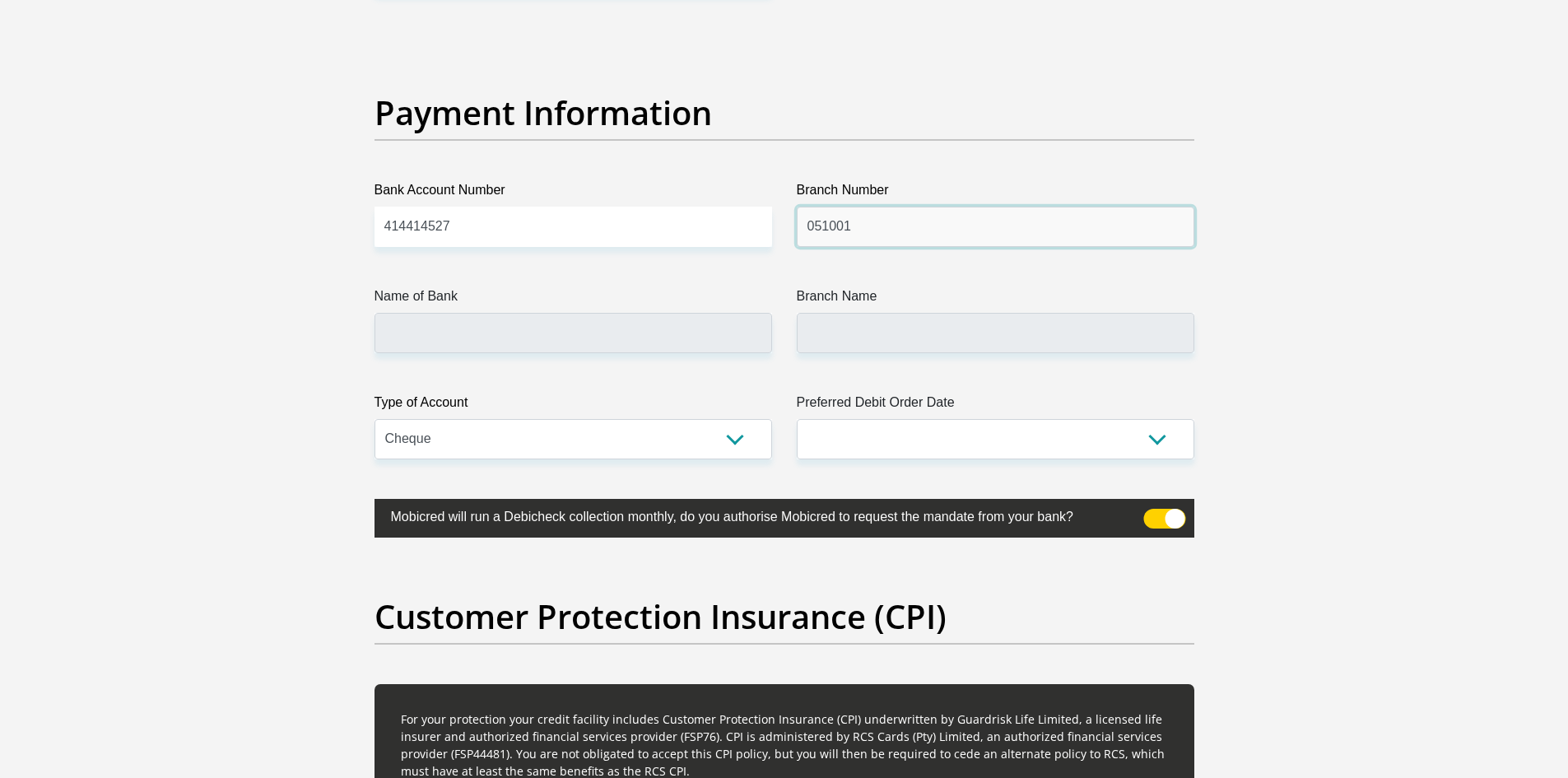
type input "051001"
click at [596, 330] on input "Name of Bank" at bounding box center [573, 333] width 398 height 40
type input "STANDARD BANK"
type input "STANDARD BANK SOUTH AFRICA"
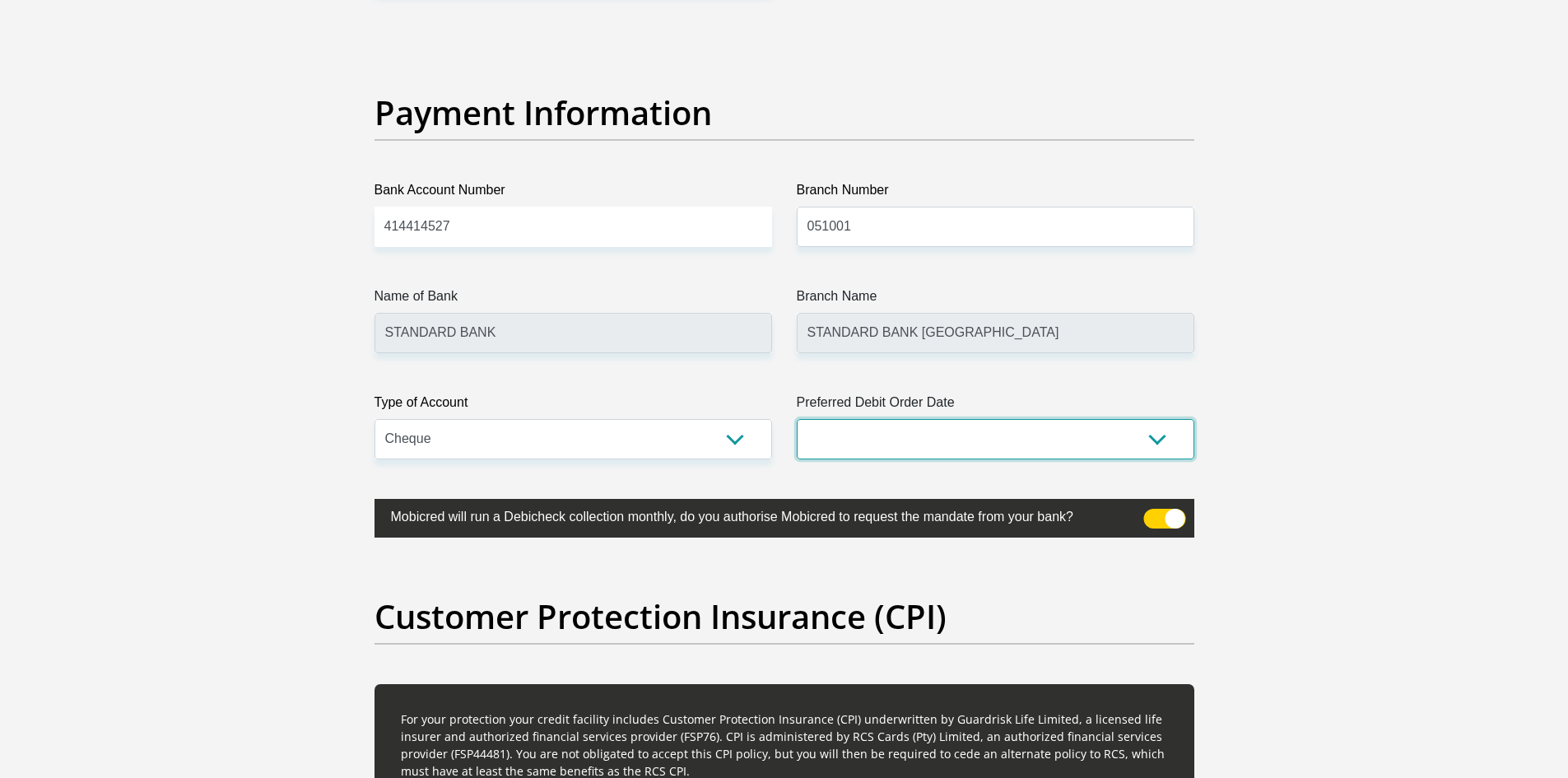
click at [889, 434] on select "1st 2nd 3rd 4th 5th 7th 18th 19th 20th 21st 22nd 23rd 24th 25th 26th 27th 28th …" at bounding box center [996, 439] width 398 height 40
select select "30"
click at [797, 419] on select "1st 2nd 3rd 4th 5th 7th 18th 19th 20th 21st 22nd 23rd 24th 25th 26th 27th 28th …" at bounding box center [996, 439] width 398 height 40
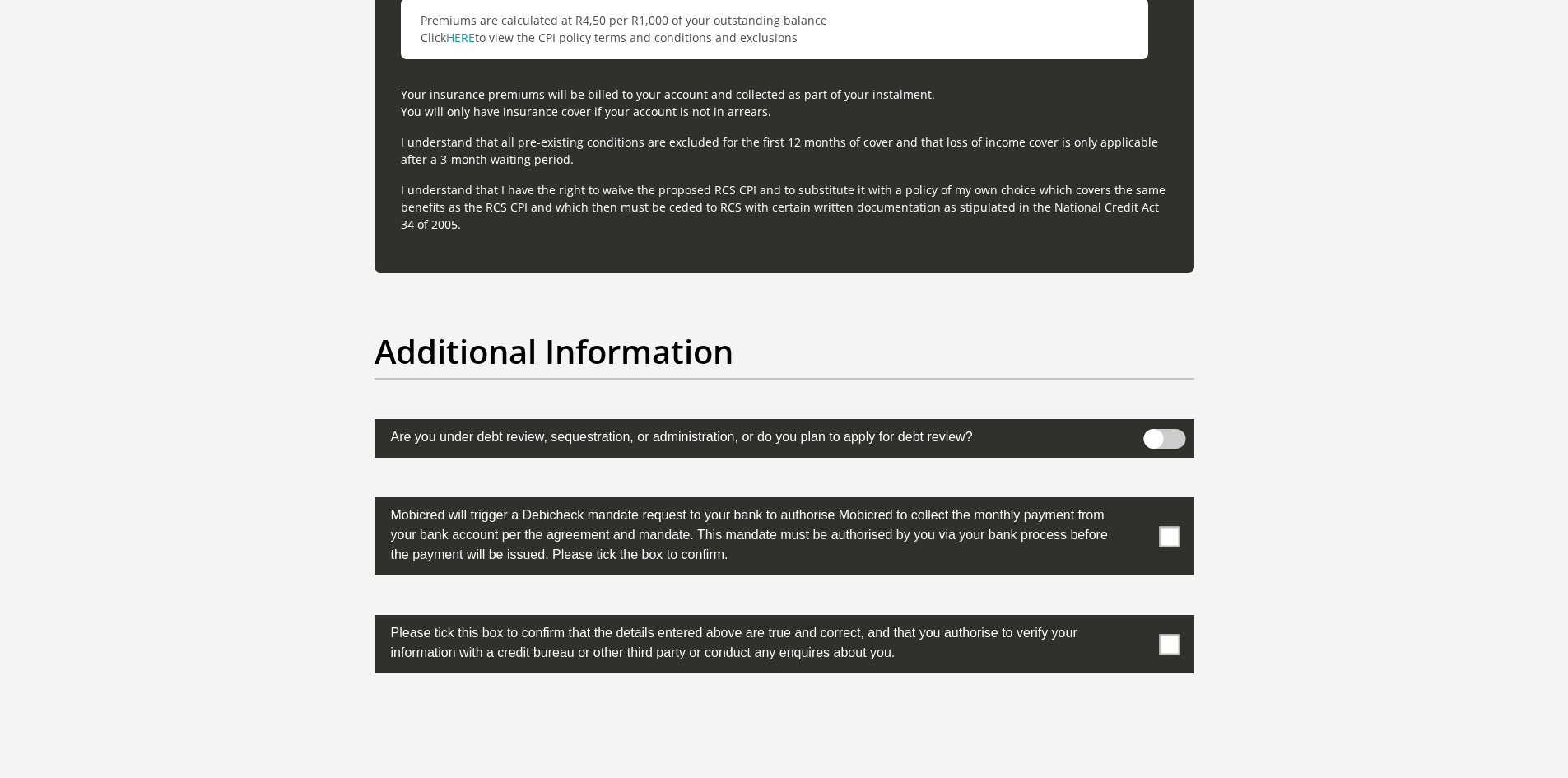
scroll to position [4890, 0]
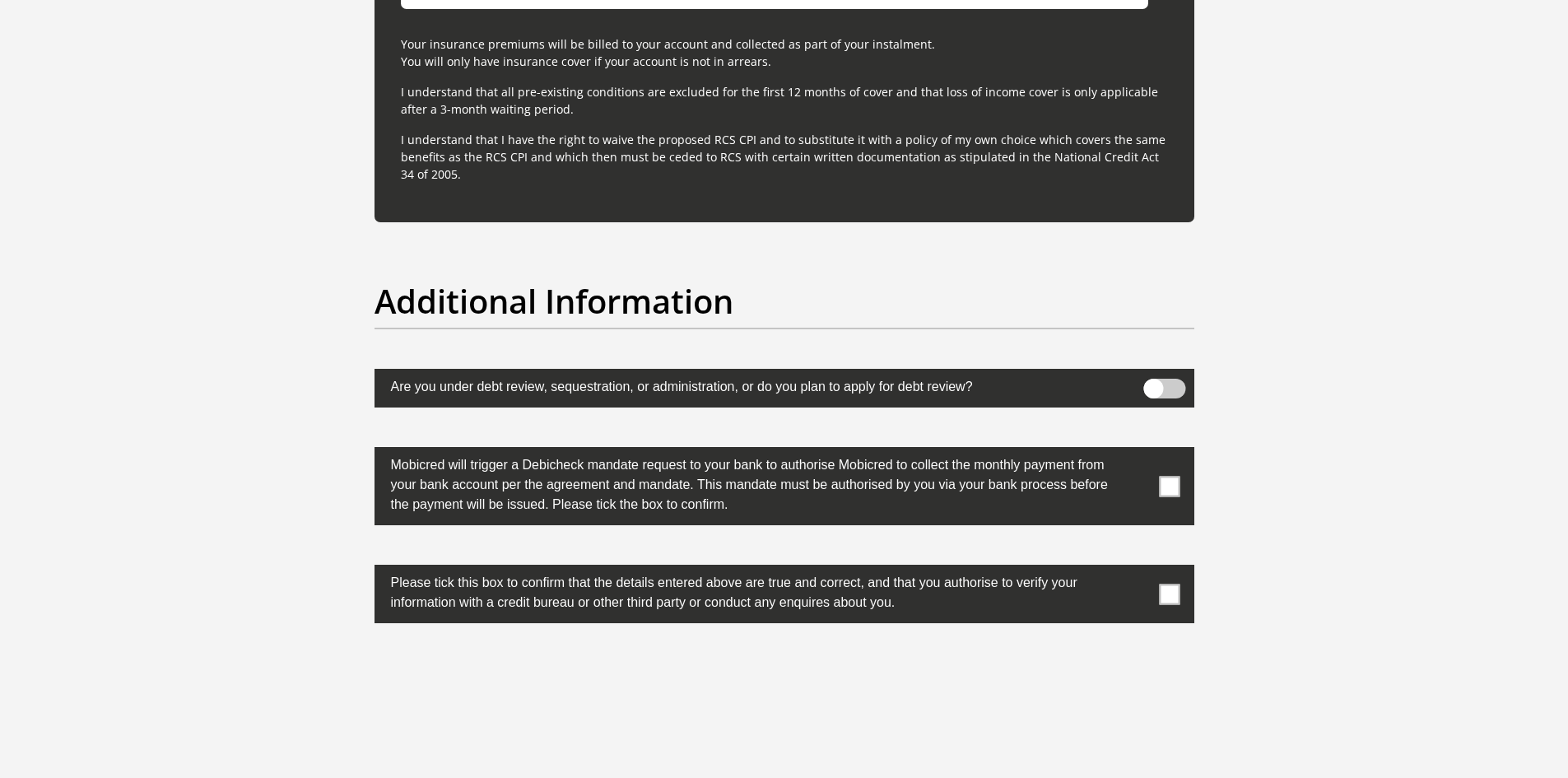
click at [1176, 485] on span at bounding box center [1169, 486] width 20 height 20
click at [1137, 451] on input "checkbox" at bounding box center [1137, 451] width 0 height 0
click at [1166, 592] on span at bounding box center [1169, 594] width 20 height 20
click at [1137, 569] on input "checkbox" at bounding box center [1137, 569] width 0 height 0
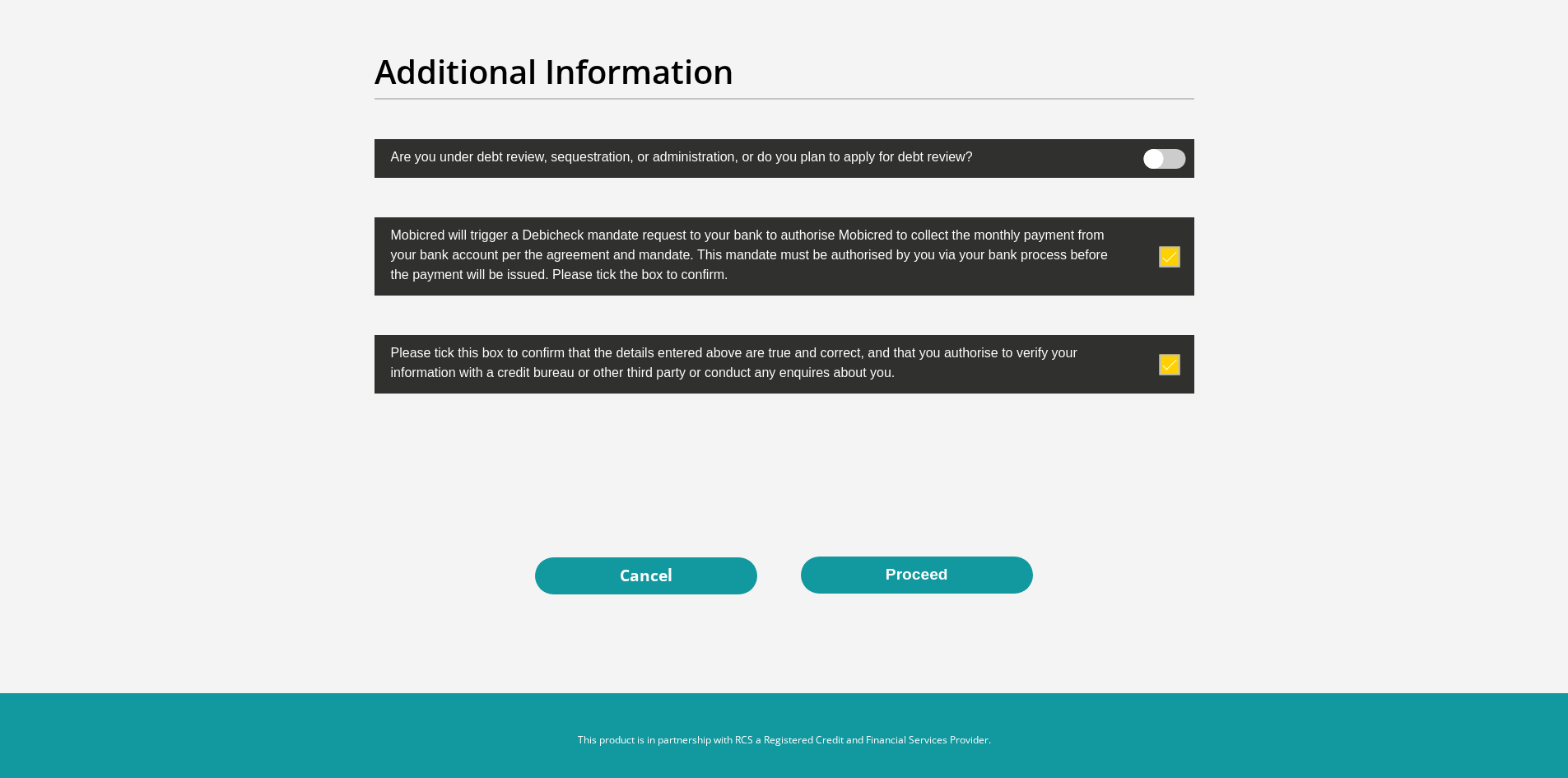
scroll to position [5131, 0]
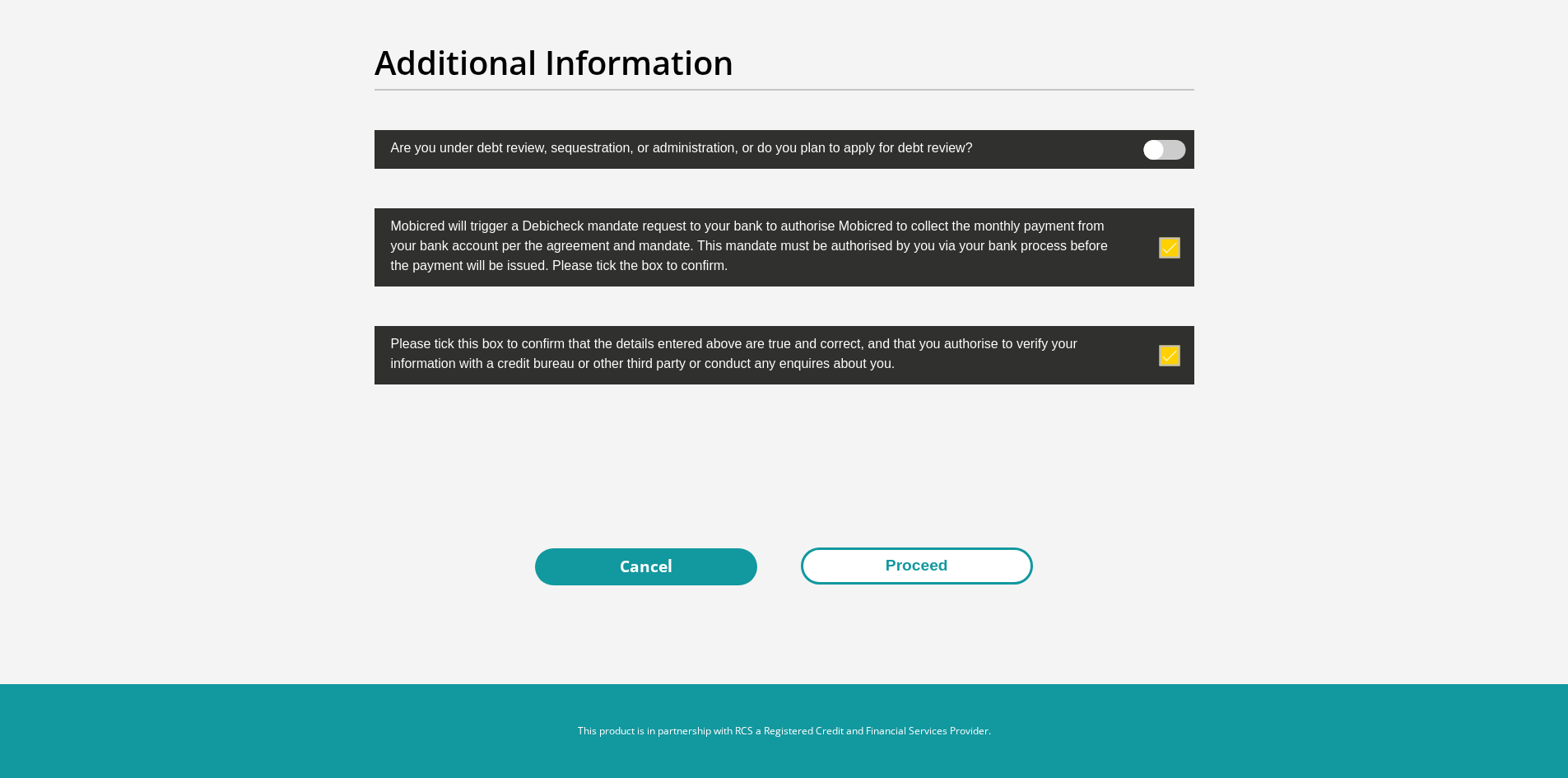
click at [928, 568] on button "Proceed" at bounding box center [917, 566] width 232 height 37
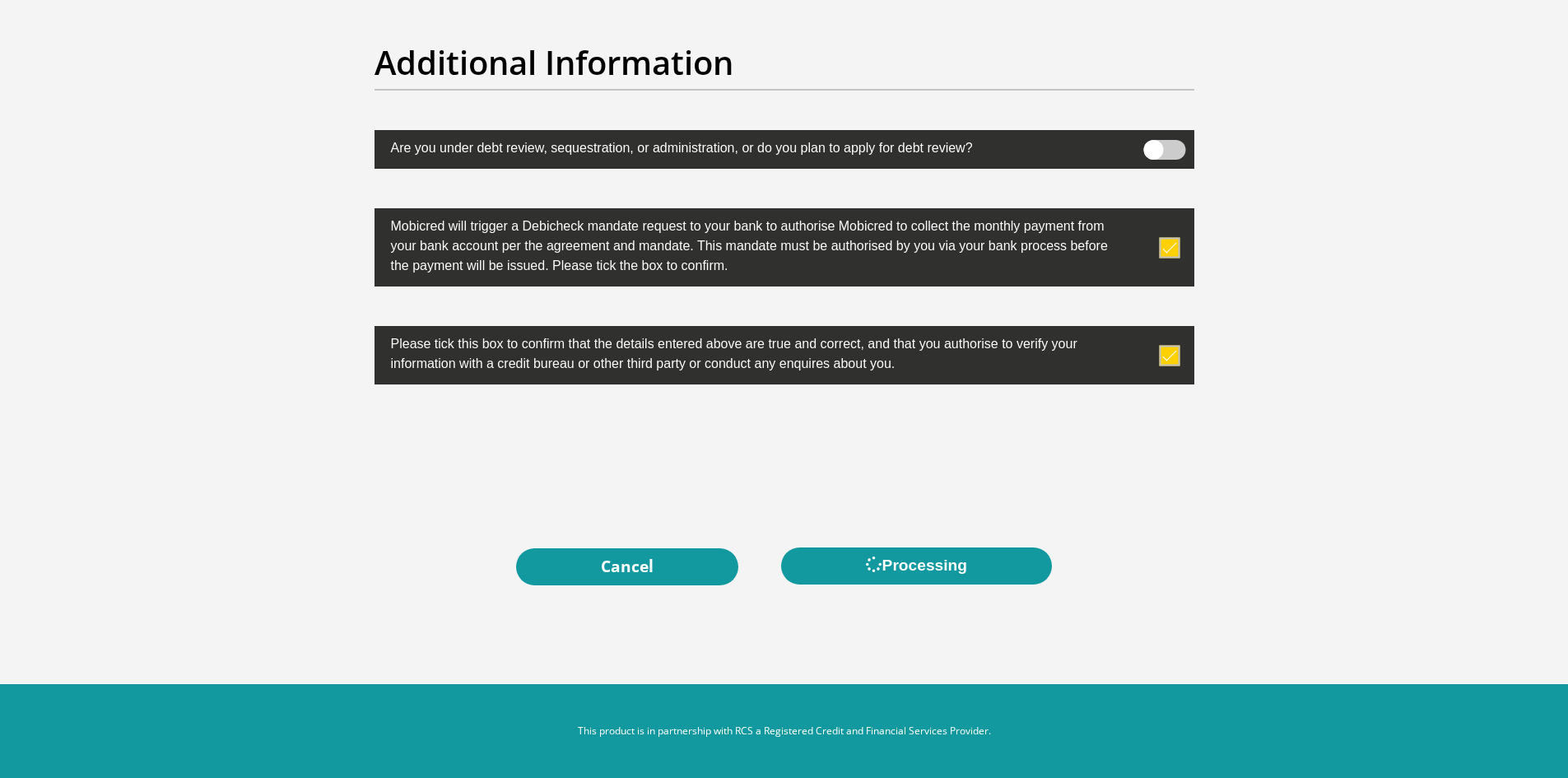
scroll to position [0, 0]
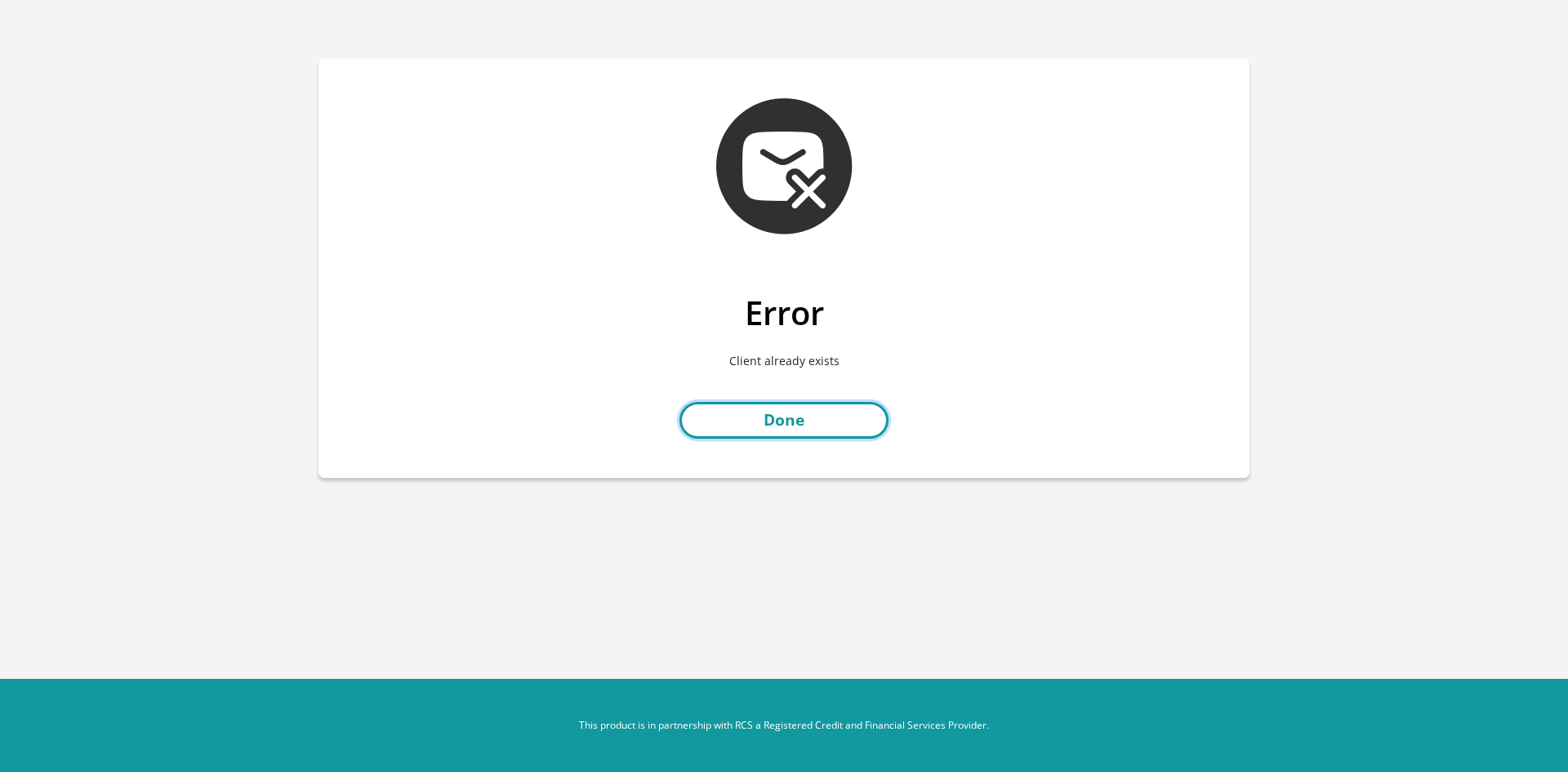
click at [780, 432] on link "Done" at bounding box center [784, 420] width 209 height 37
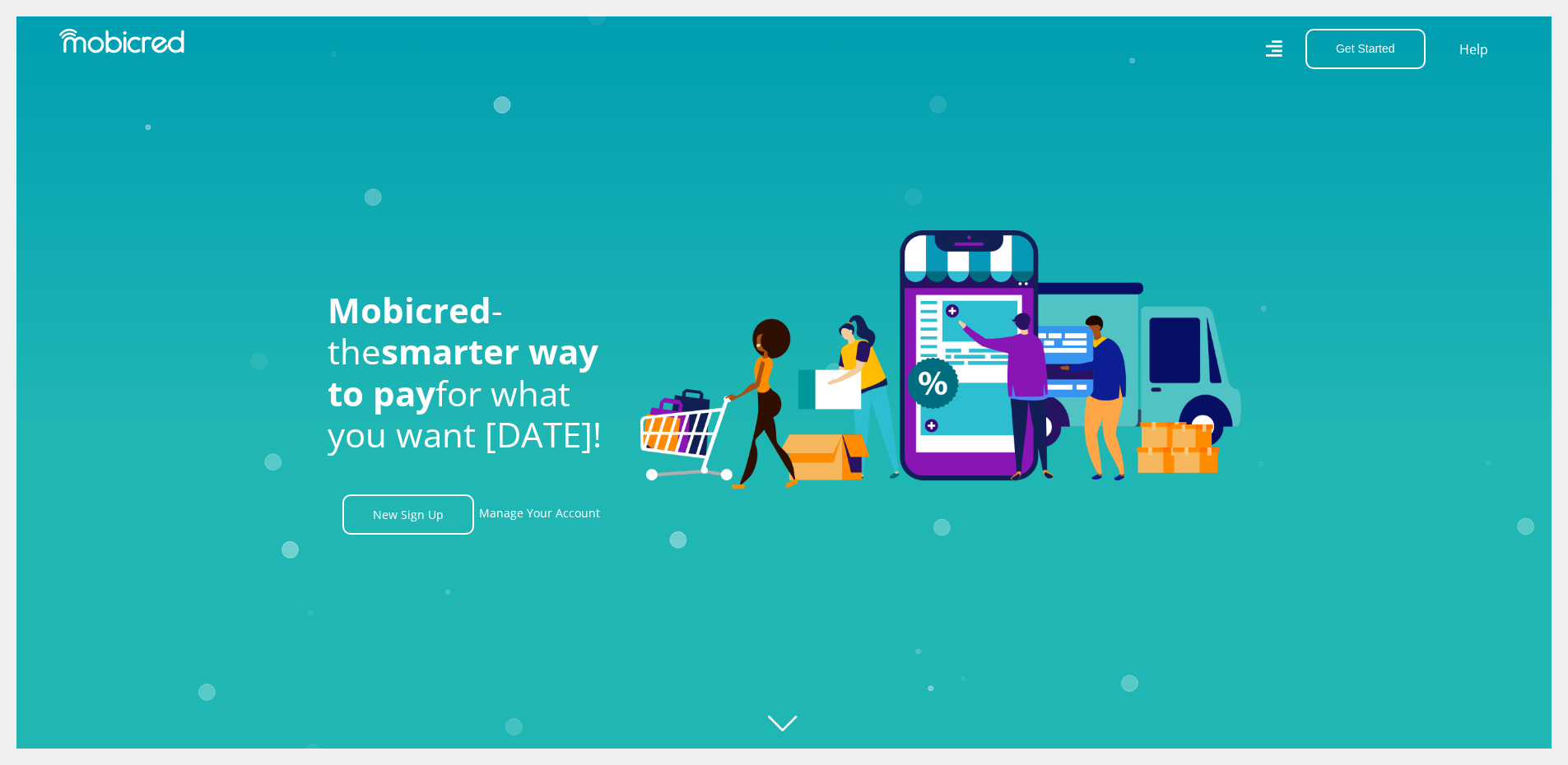
click at [1261, 47] on div "Get Started Open an Account Account Holder Login Help" at bounding box center [1153, 48] width 738 height 40
click at [1273, 50] on icon at bounding box center [1273, 49] width 17 height 24
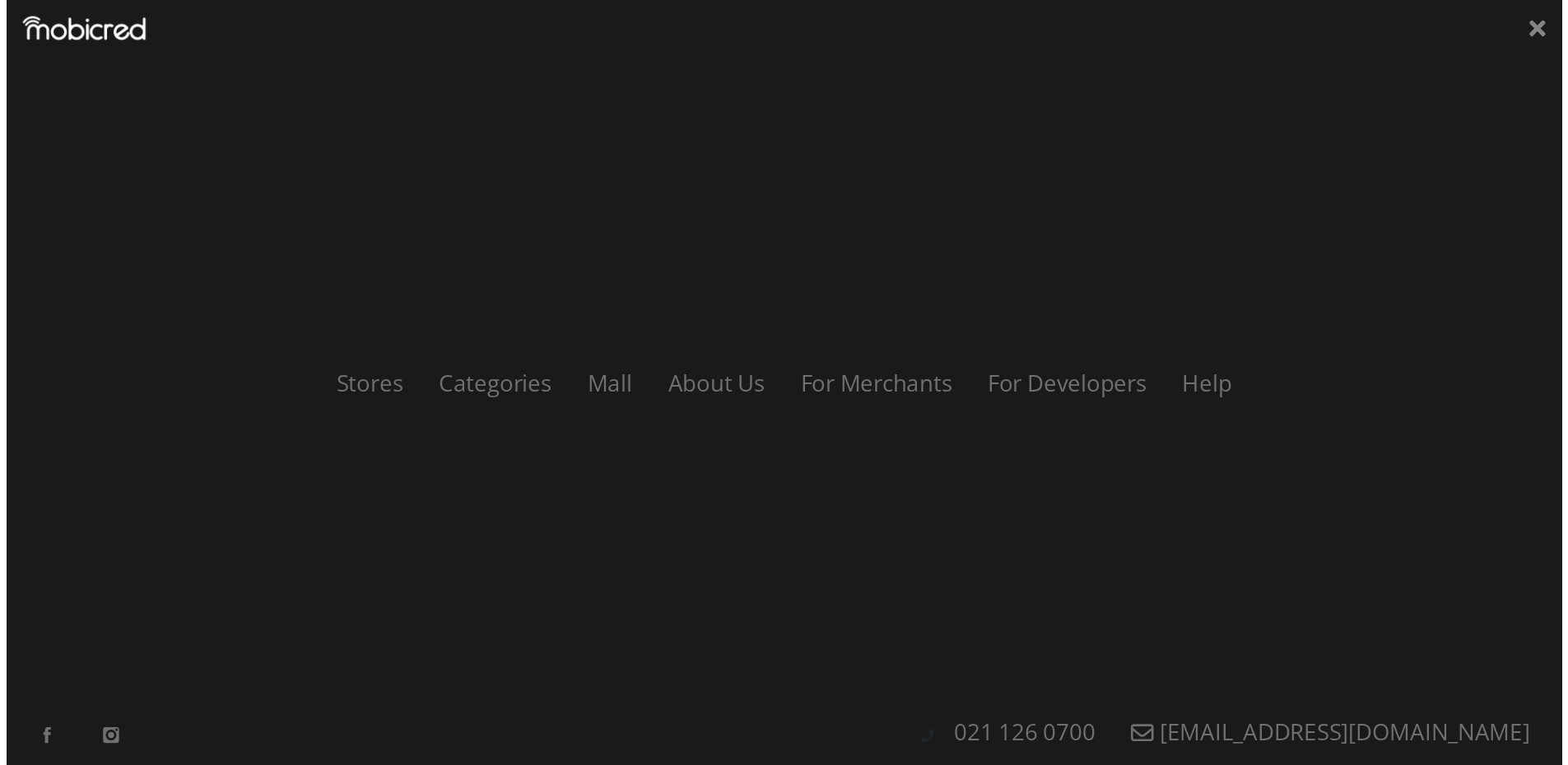
scroll to position [0, 1173]
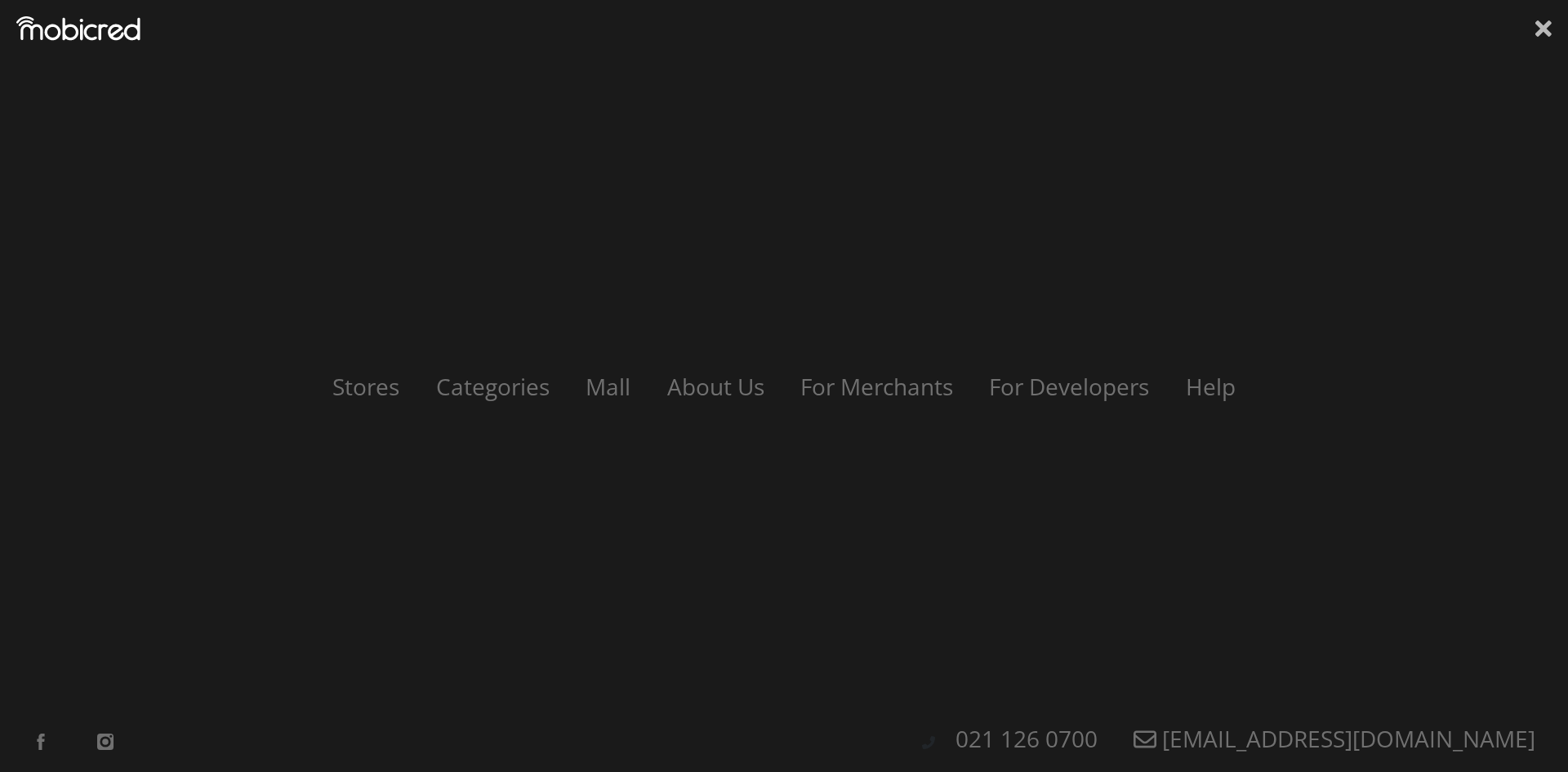
click at [1545, 26] on icon at bounding box center [1543, 28] width 17 height 17
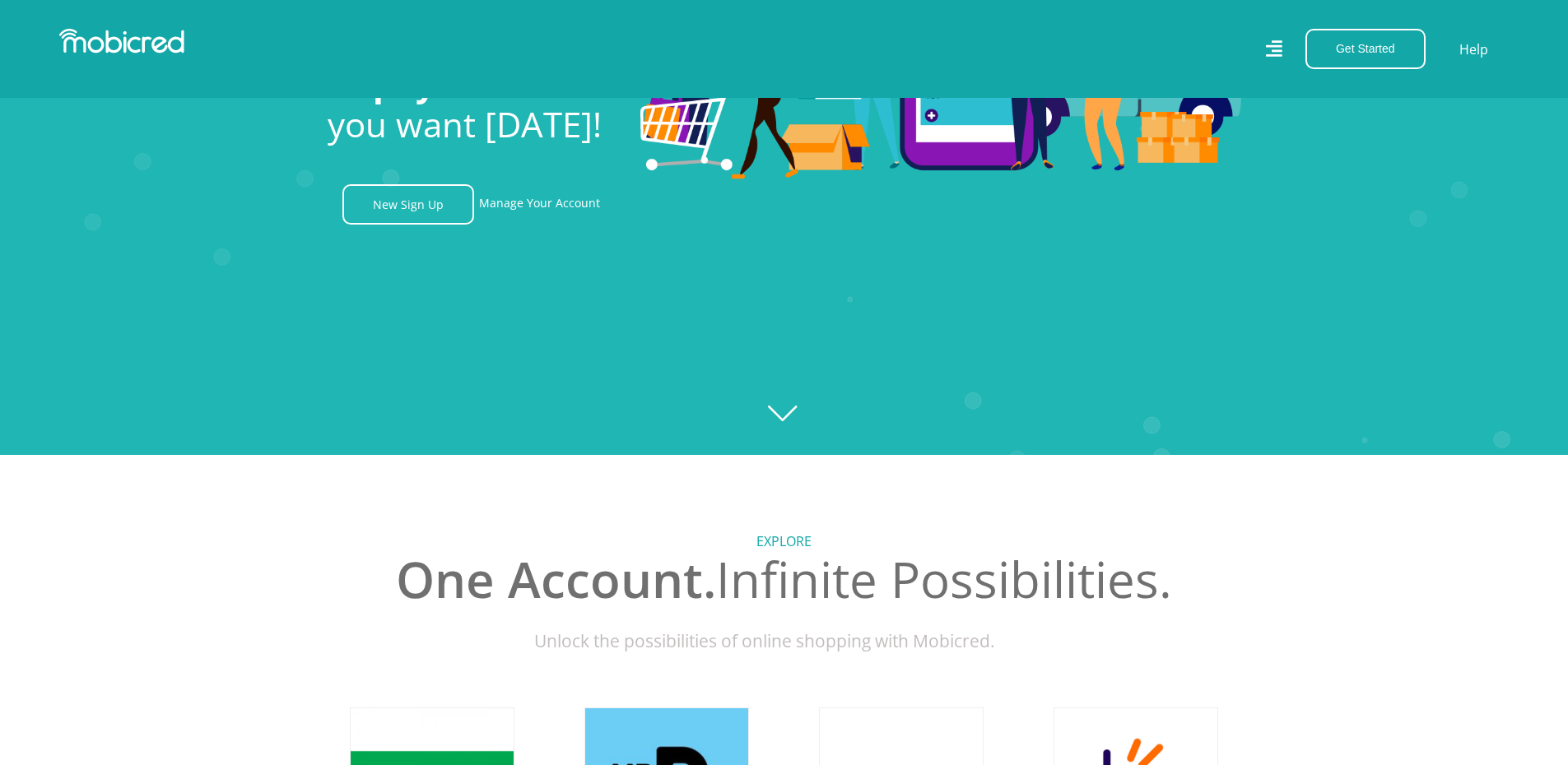
scroll to position [329, 0]
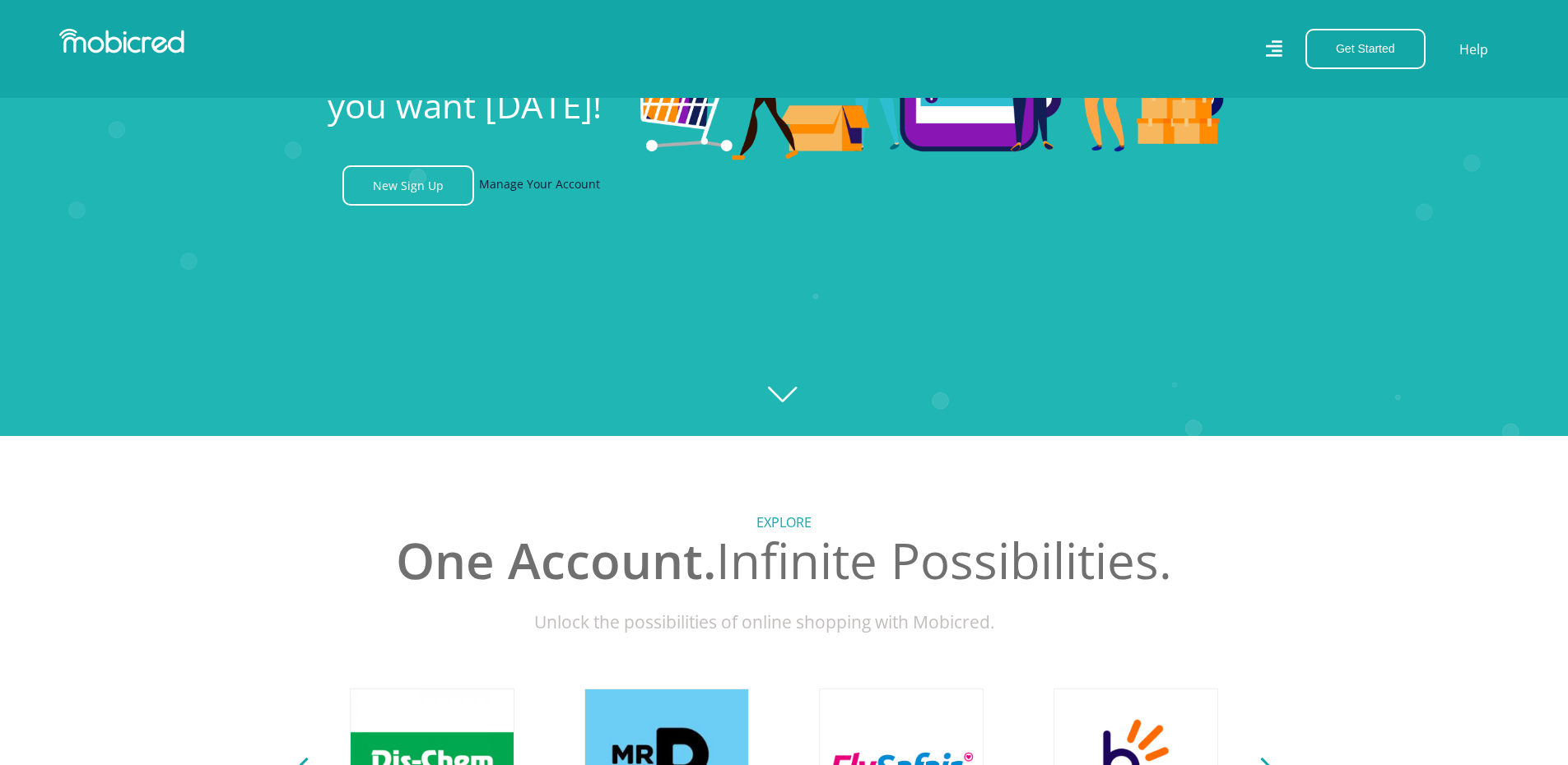
click at [537, 186] on link "Manage Your Account" at bounding box center [539, 185] width 121 height 40
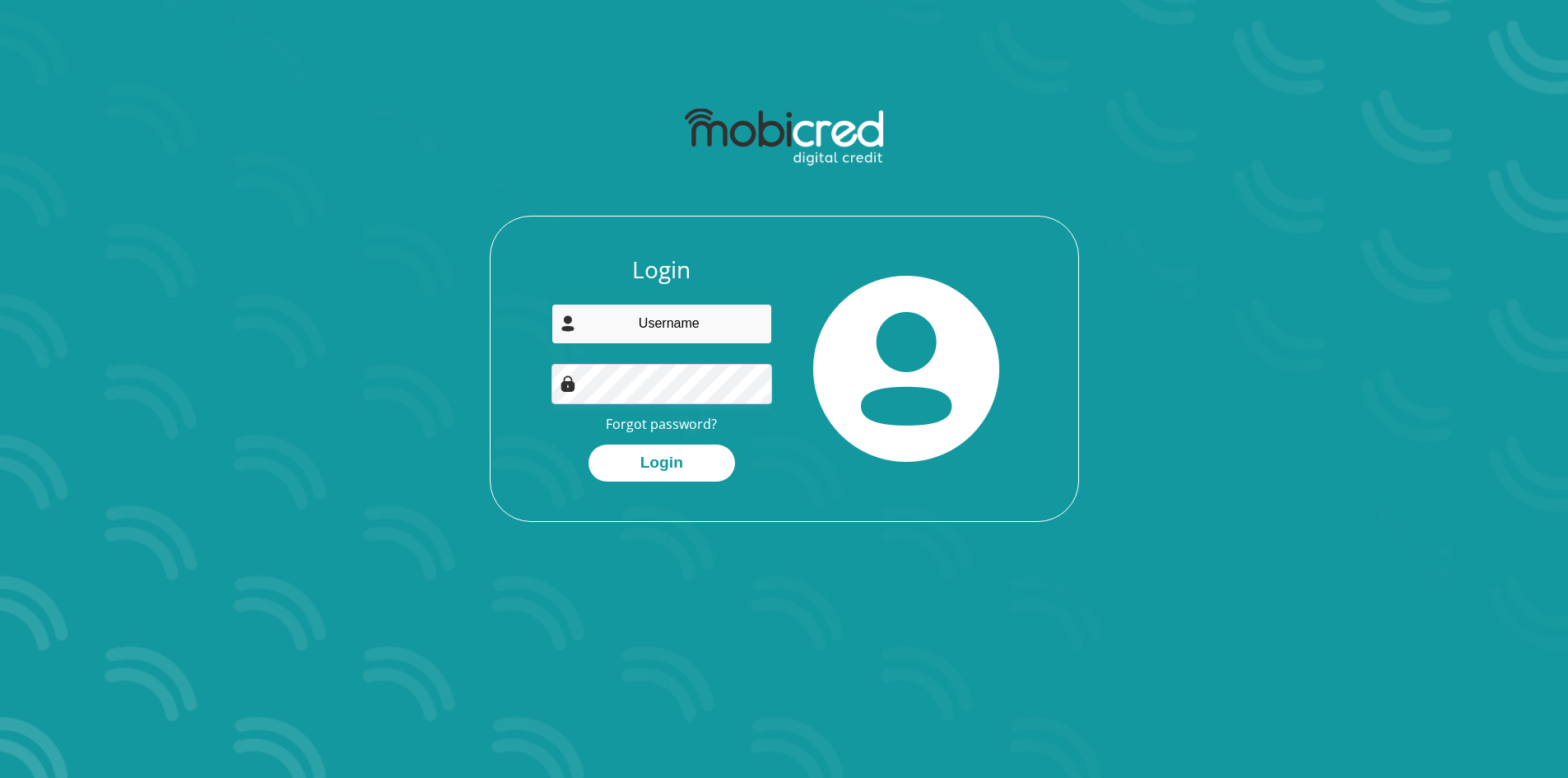
click at [703, 330] on input "email" at bounding box center [662, 323] width 221 height 40
click at [801, 515] on div "Login Forgot password? Login" at bounding box center [784, 389] width 588 height 265
click at [656, 420] on link "Forgot password?" at bounding box center [661, 424] width 111 height 18
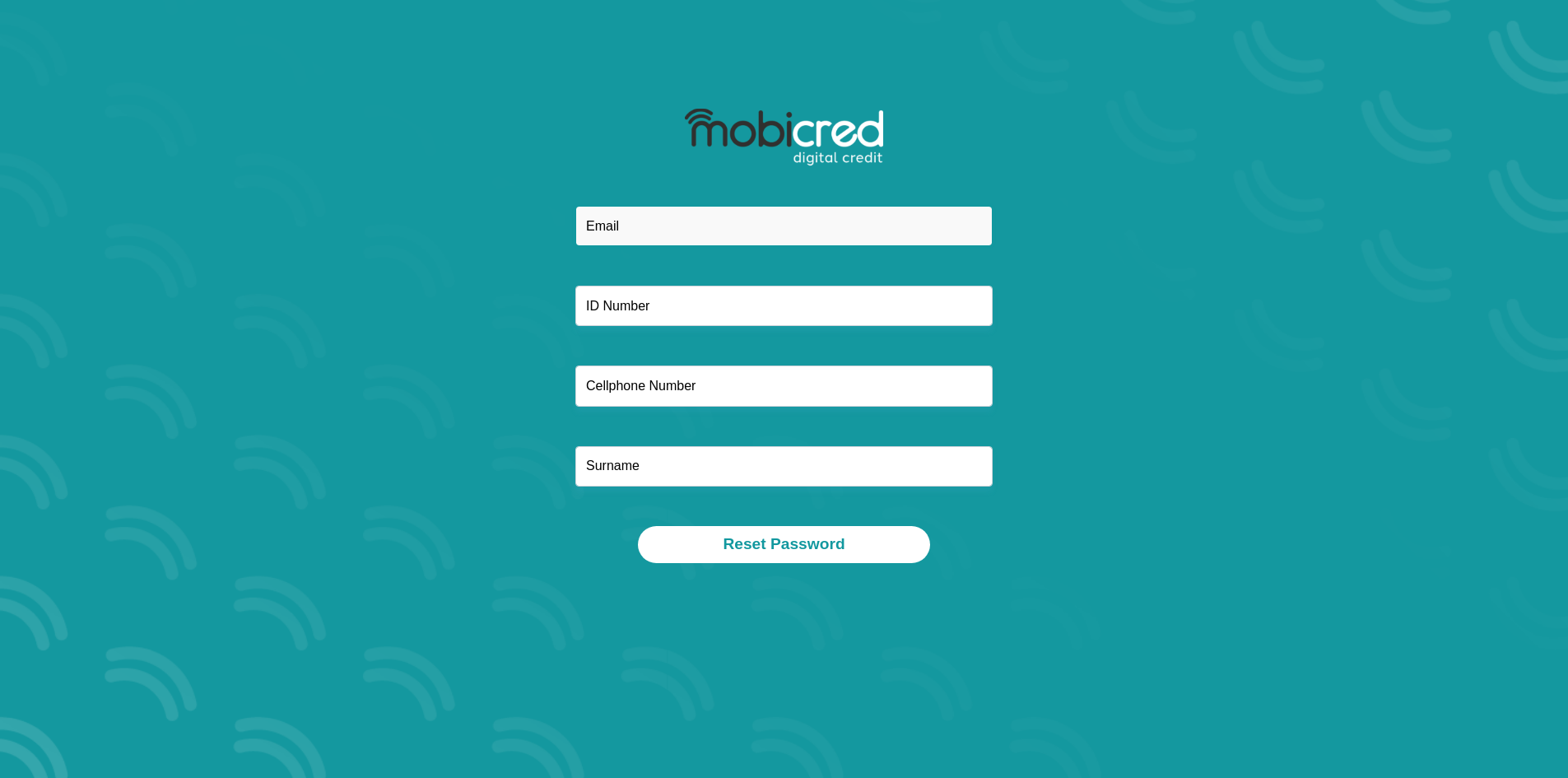
click at [731, 222] on input "email" at bounding box center [784, 225] width 417 height 40
type input "[EMAIL_ADDRESS][PERSON_NAME][DOMAIN_NAME]"
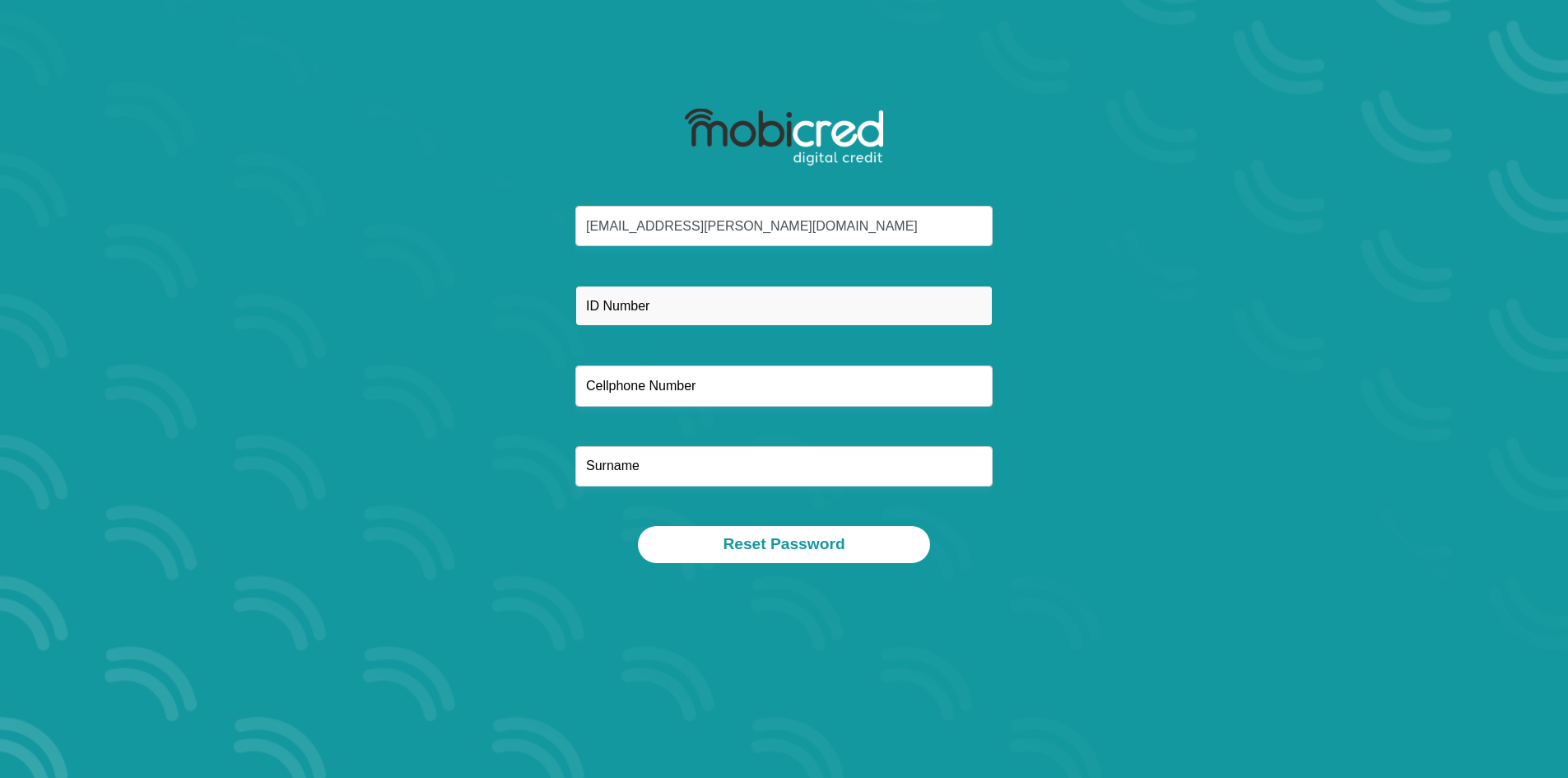
click at [753, 301] on input "text" at bounding box center [784, 305] width 417 height 40
type input "8405210062082"
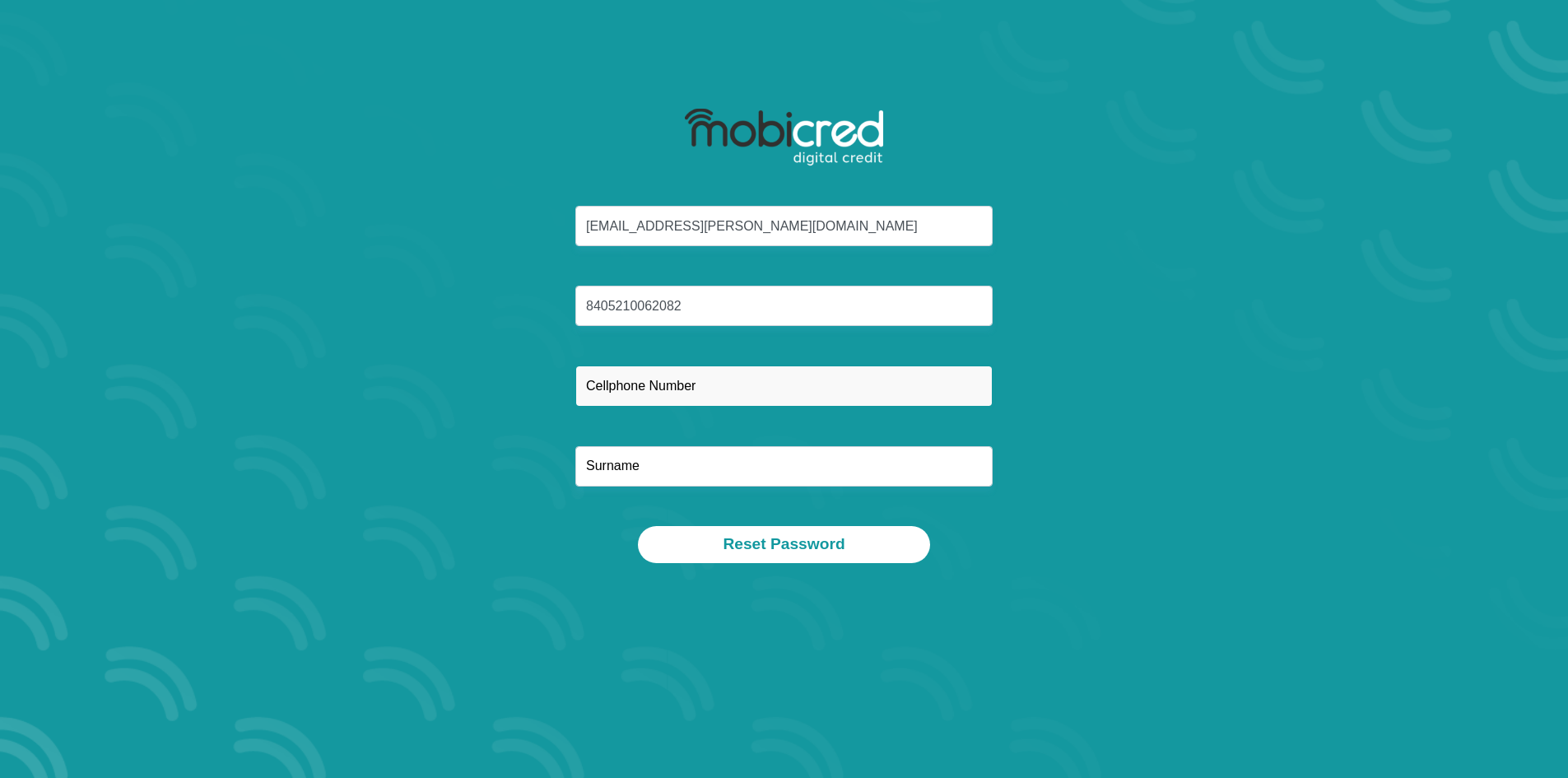
click at [718, 377] on input "text" at bounding box center [784, 385] width 417 height 40
type input "0767106921"
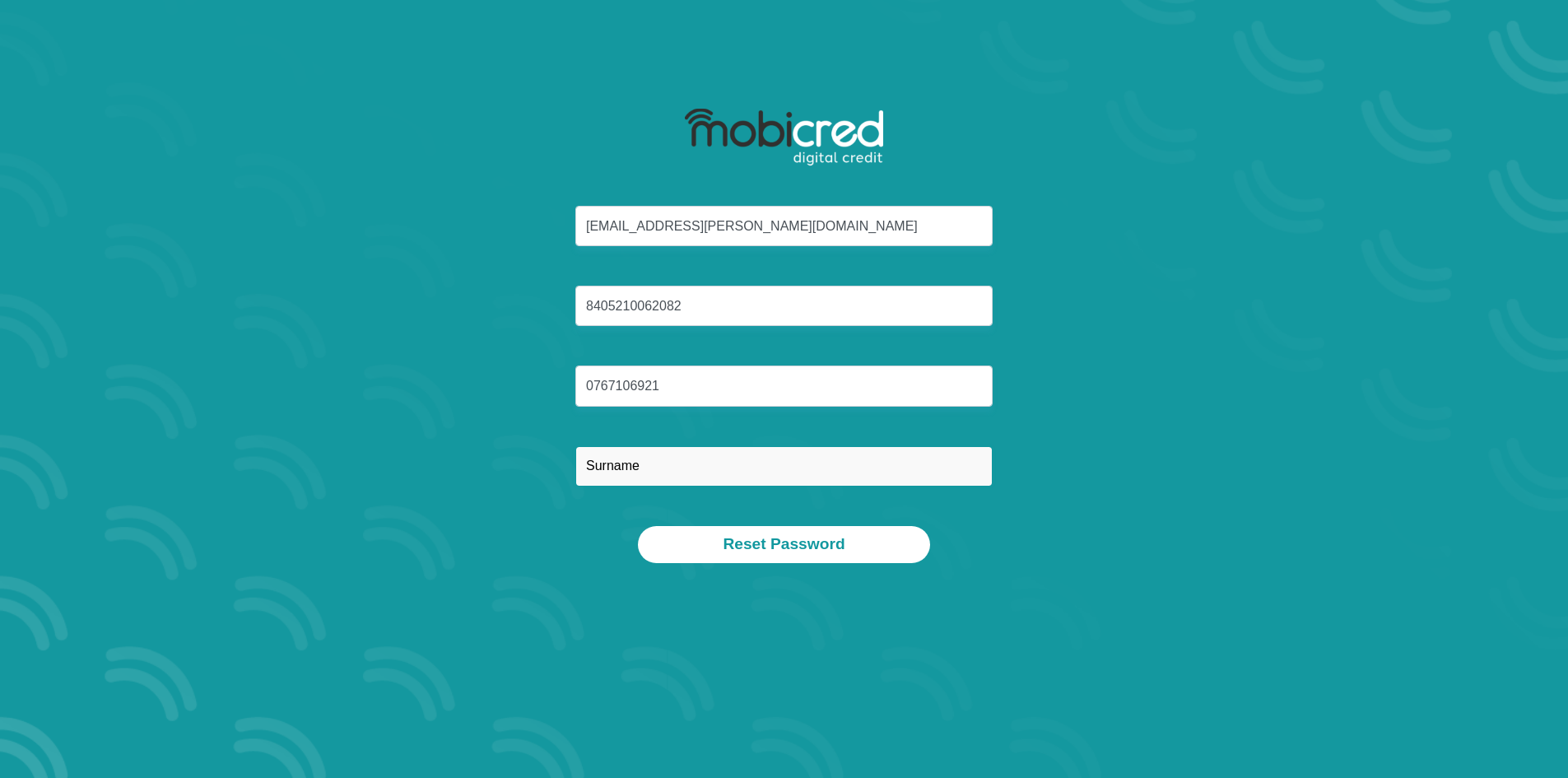
click at [676, 467] on input "text" at bounding box center [784, 466] width 417 height 40
type input "mccarthy"
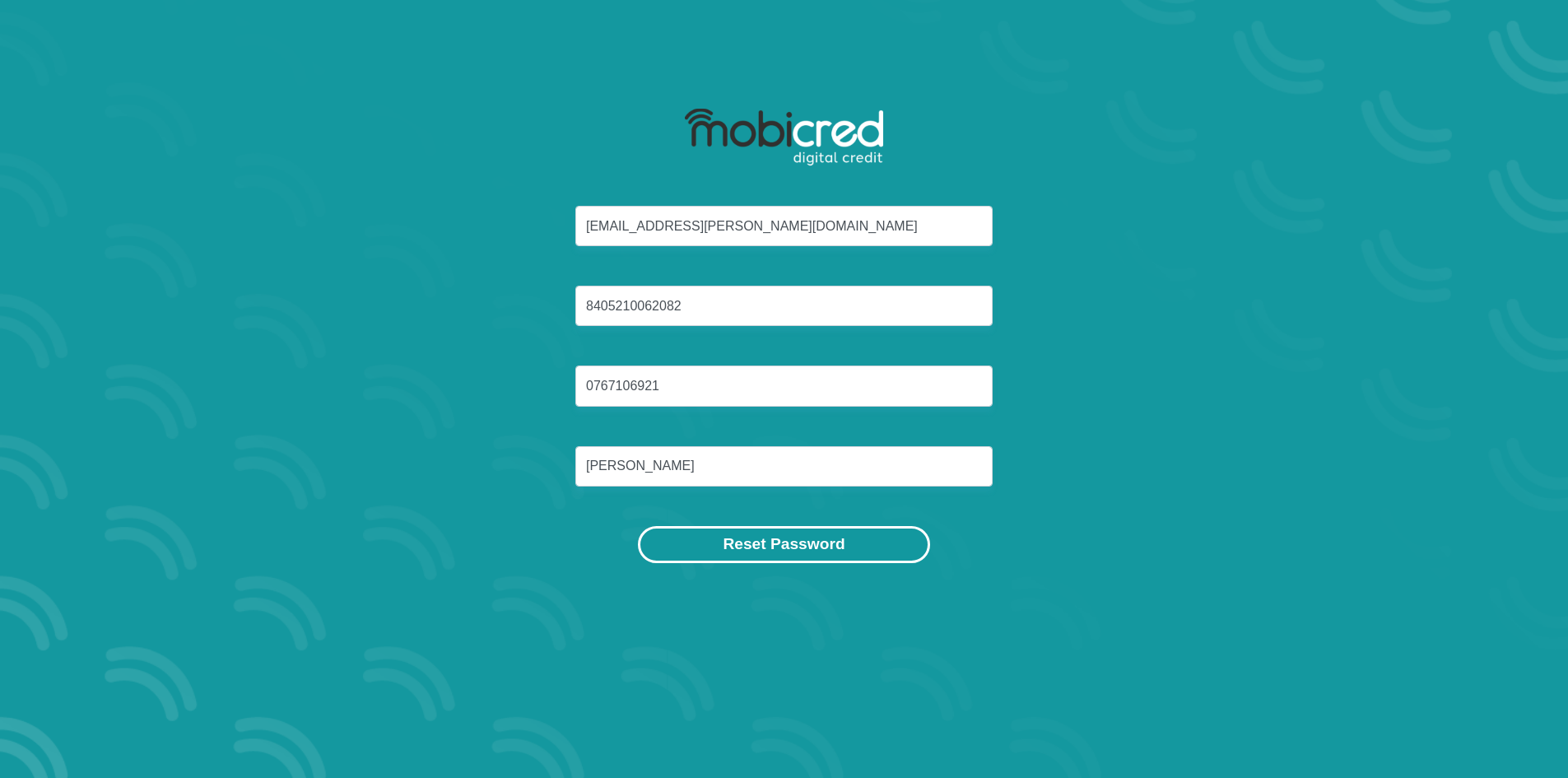
click at [775, 547] on button "Reset Password" at bounding box center [783, 545] width 291 height 37
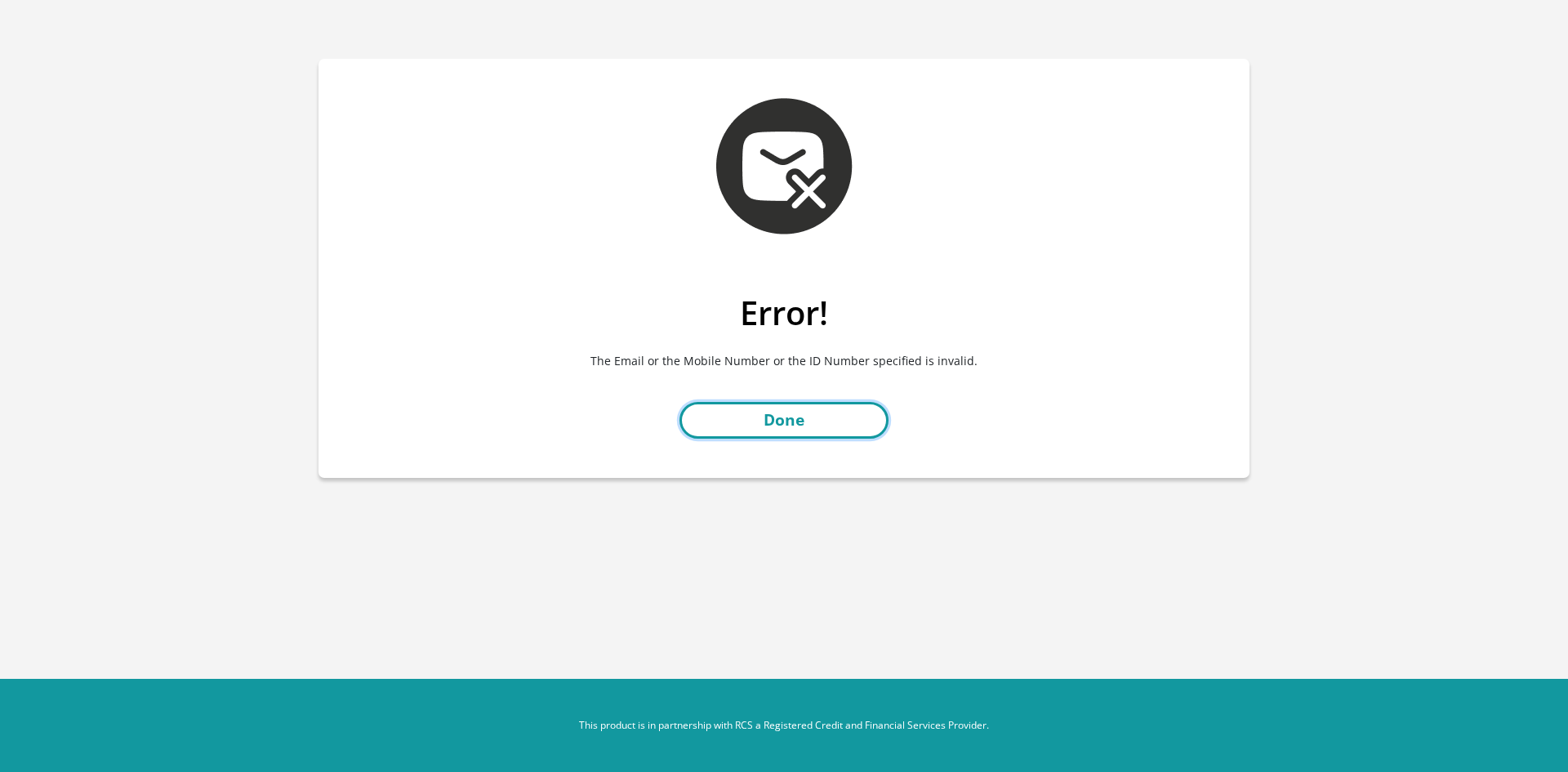
click at [767, 412] on link "Done" at bounding box center [784, 420] width 209 height 37
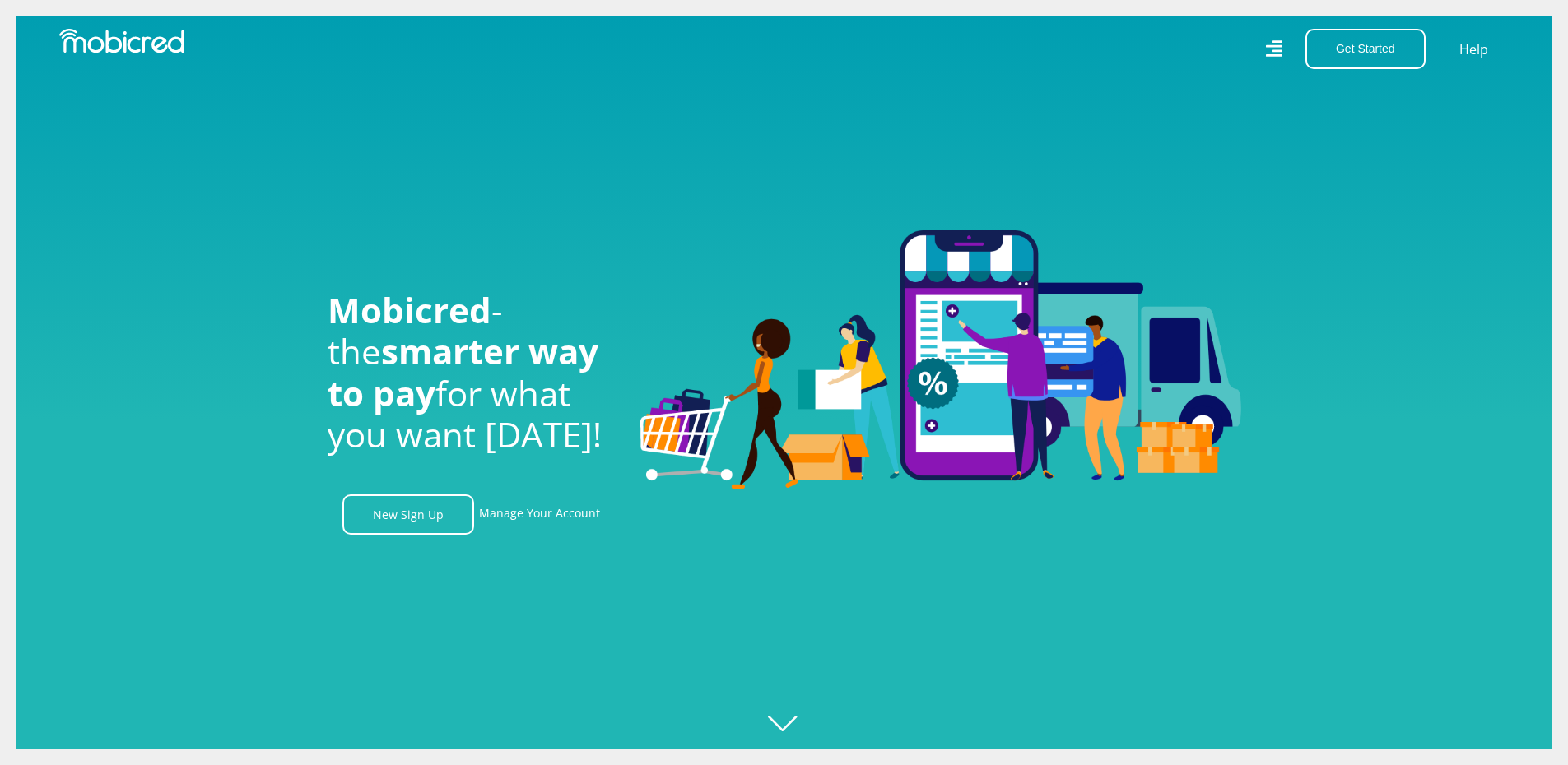
click at [1269, 49] on div "Get Started Open an Account Account Holder Login Help" at bounding box center [1153, 48] width 738 height 40
click at [1275, 52] on icon at bounding box center [1273, 49] width 17 height 24
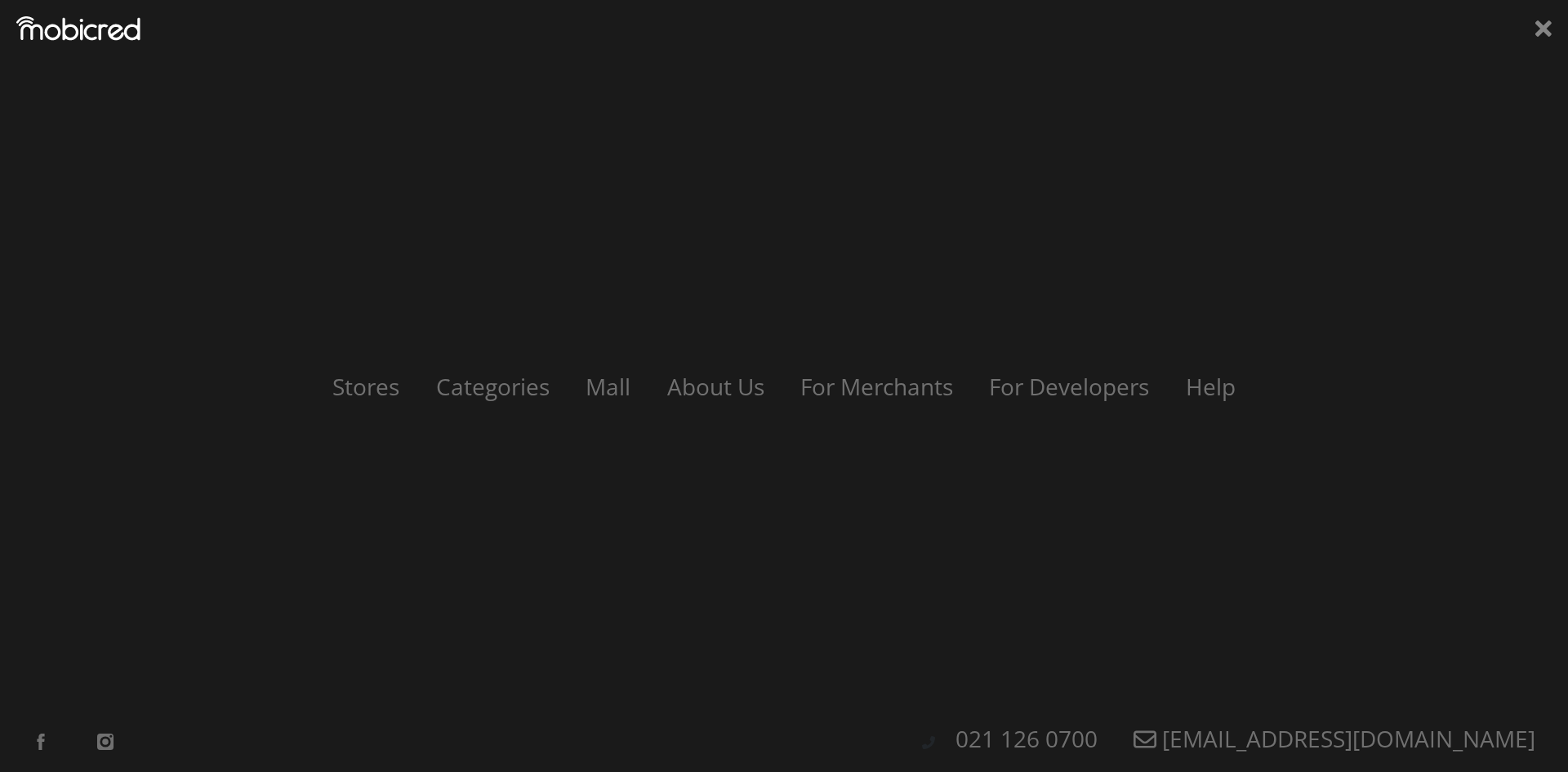
click at [1404, 102] on div "Stores Categories Mall About Us For Merchants For Developers Help Sign Up Sign …" at bounding box center [784, 386] width 1568 height 772
click at [1547, 35] on icon at bounding box center [1543, 28] width 17 height 17
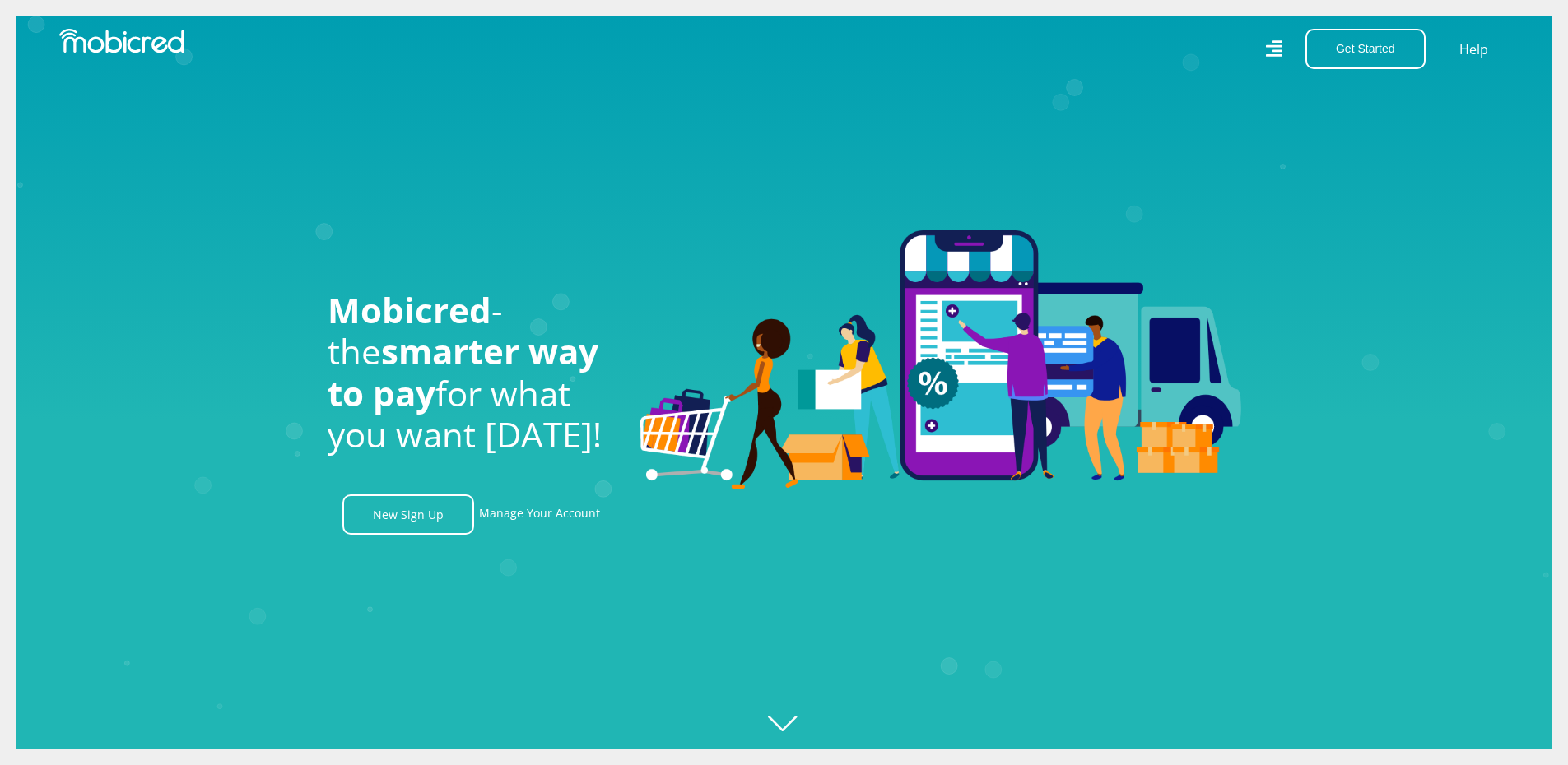
scroll to position [0, 2112]
click at [555, 515] on link "Manage Your Account" at bounding box center [539, 514] width 121 height 40
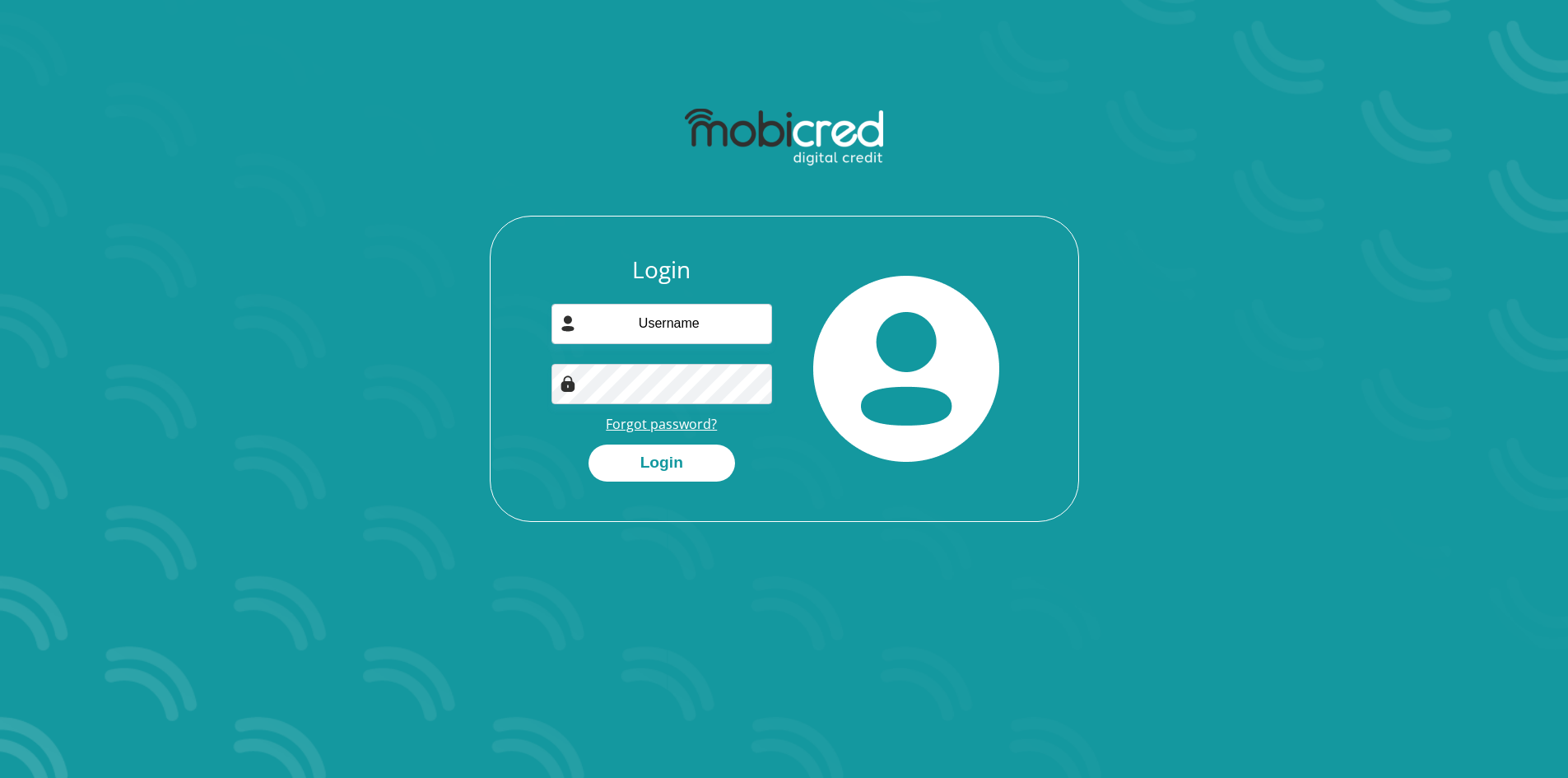
click at [650, 424] on link "Forgot password?" at bounding box center [661, 424] width 111 height 18
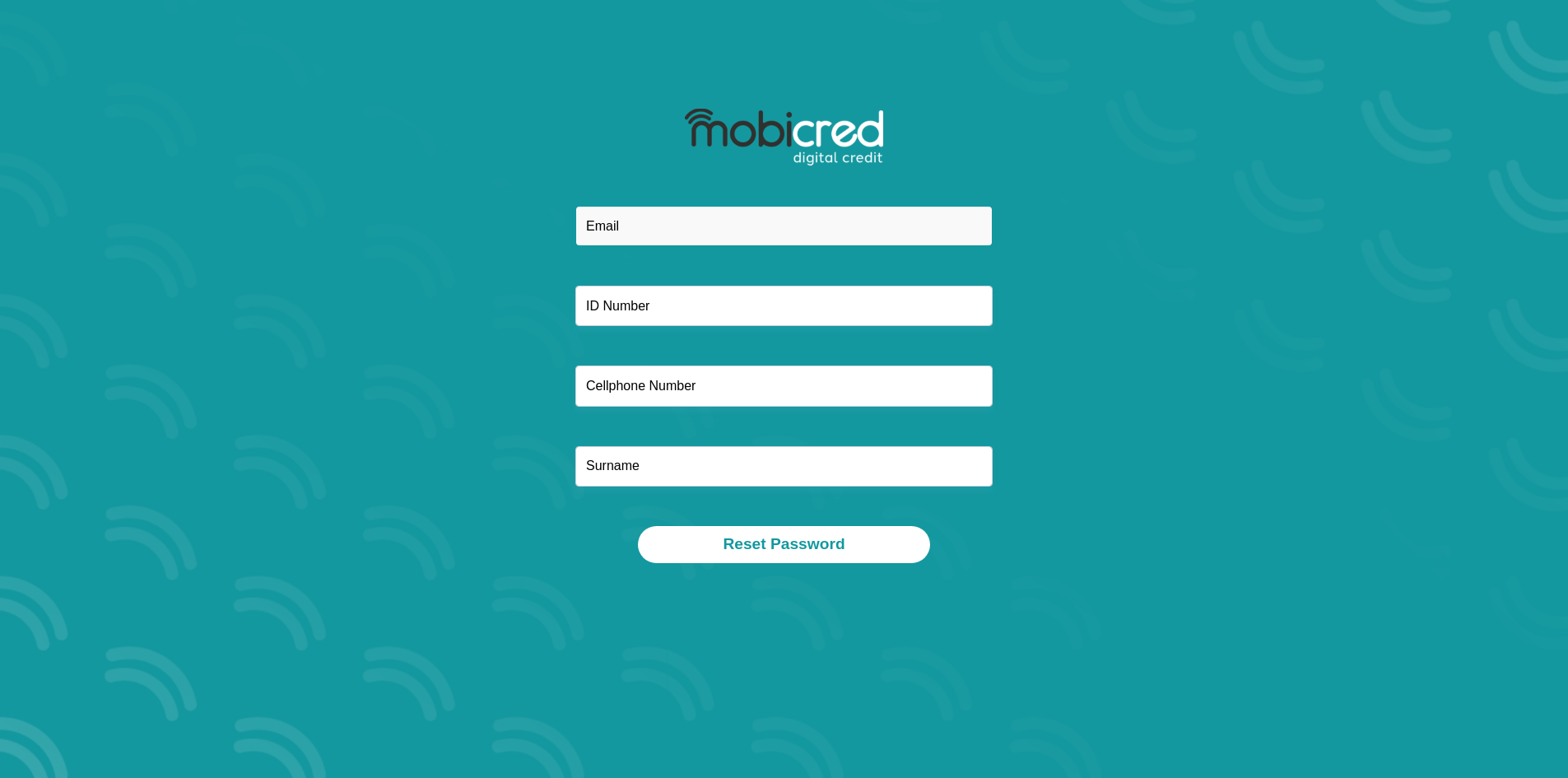
click at [659, 218] on input "email" at bounding box center [784, 225] width 417 height 40
type input "[EMAIL_ADDRESS][PERSON_NAME][DOMAIN_NAME]"
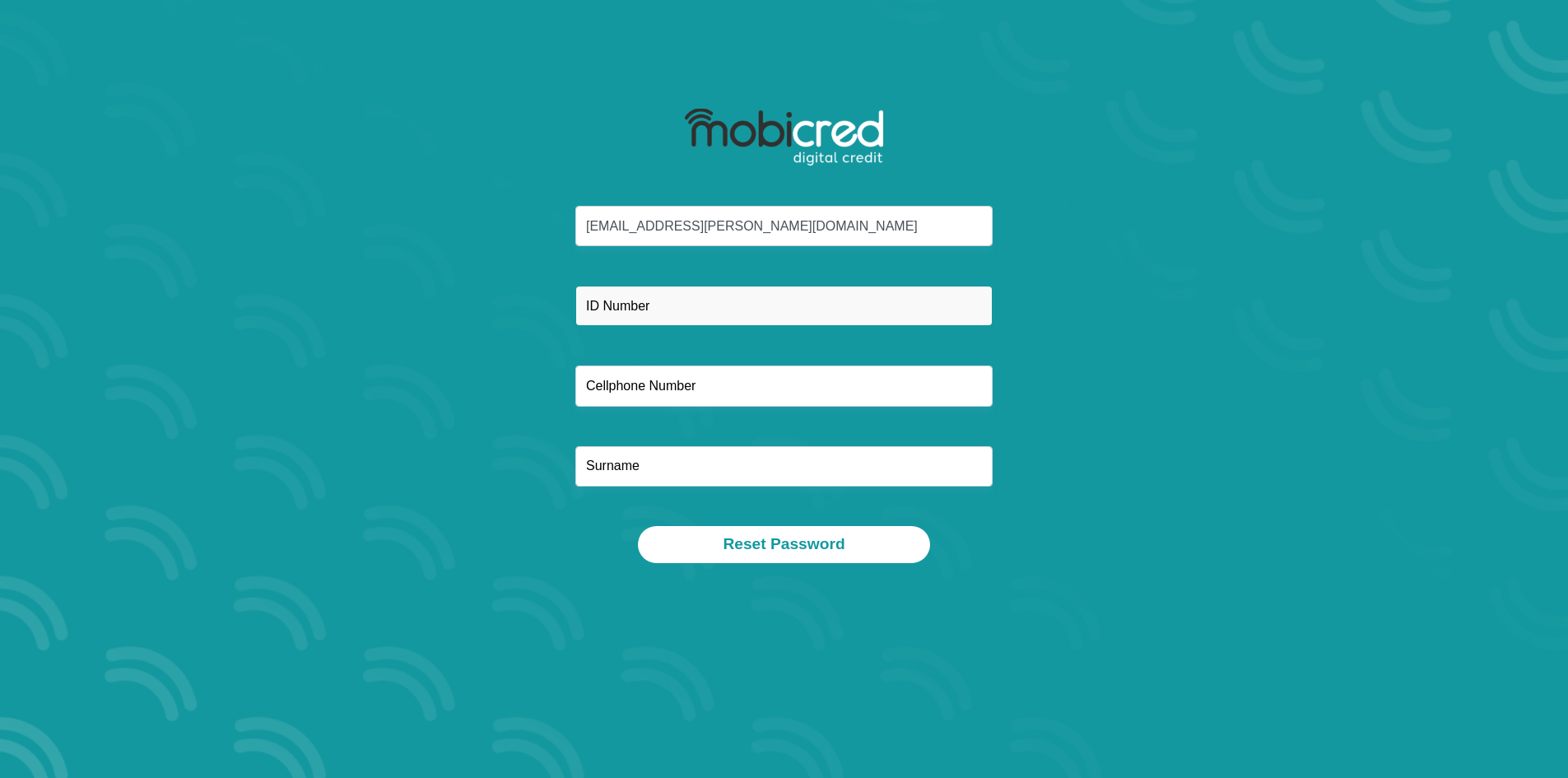
click at [690, 312] on input "text" at bounding box center [784, 305] width 417 height 40
type input "8405210062082"
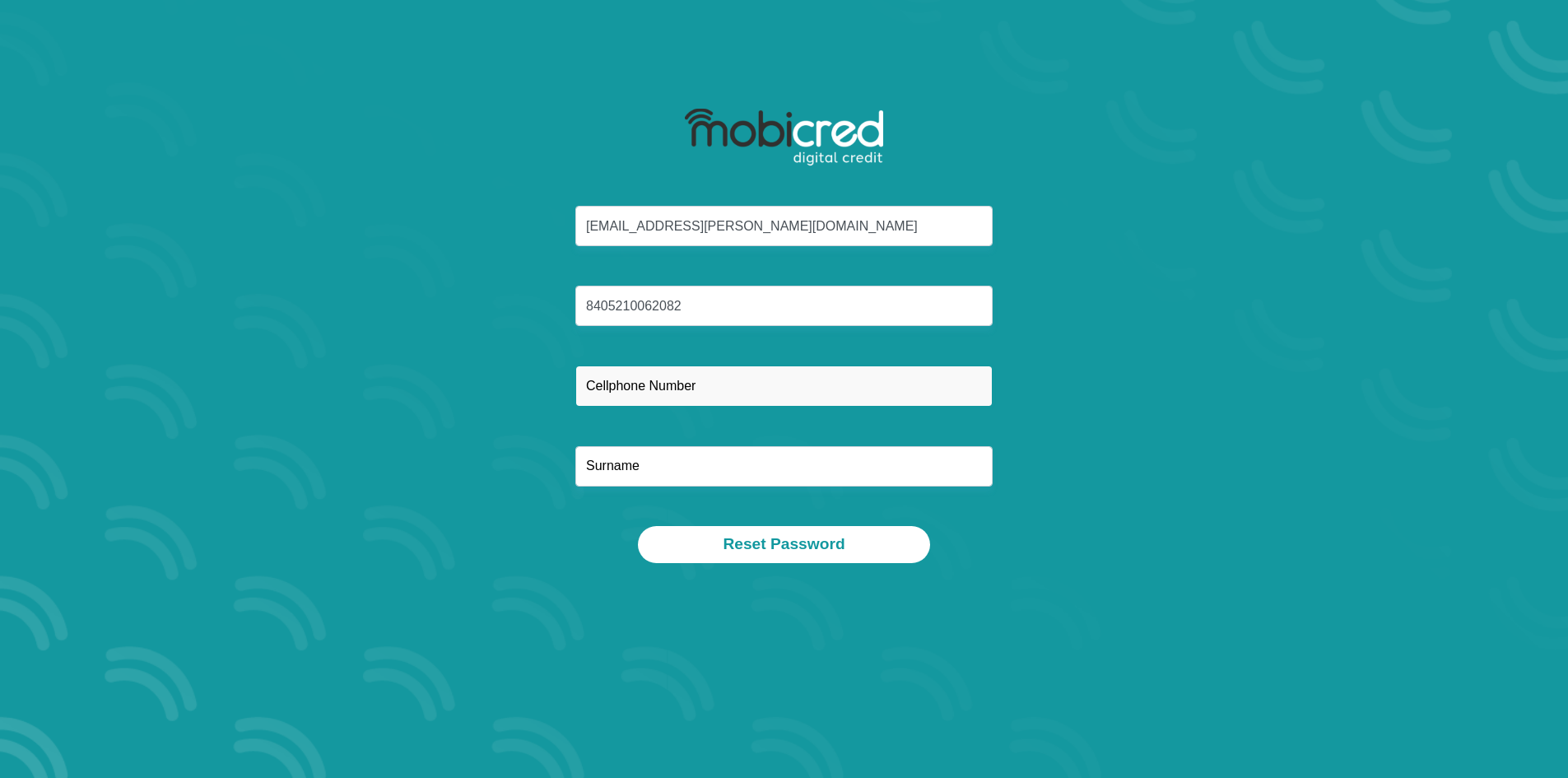
click at [745, 380] on input "text" at bounding box center [784, 385] width 417 height 40
type input "0767106921"
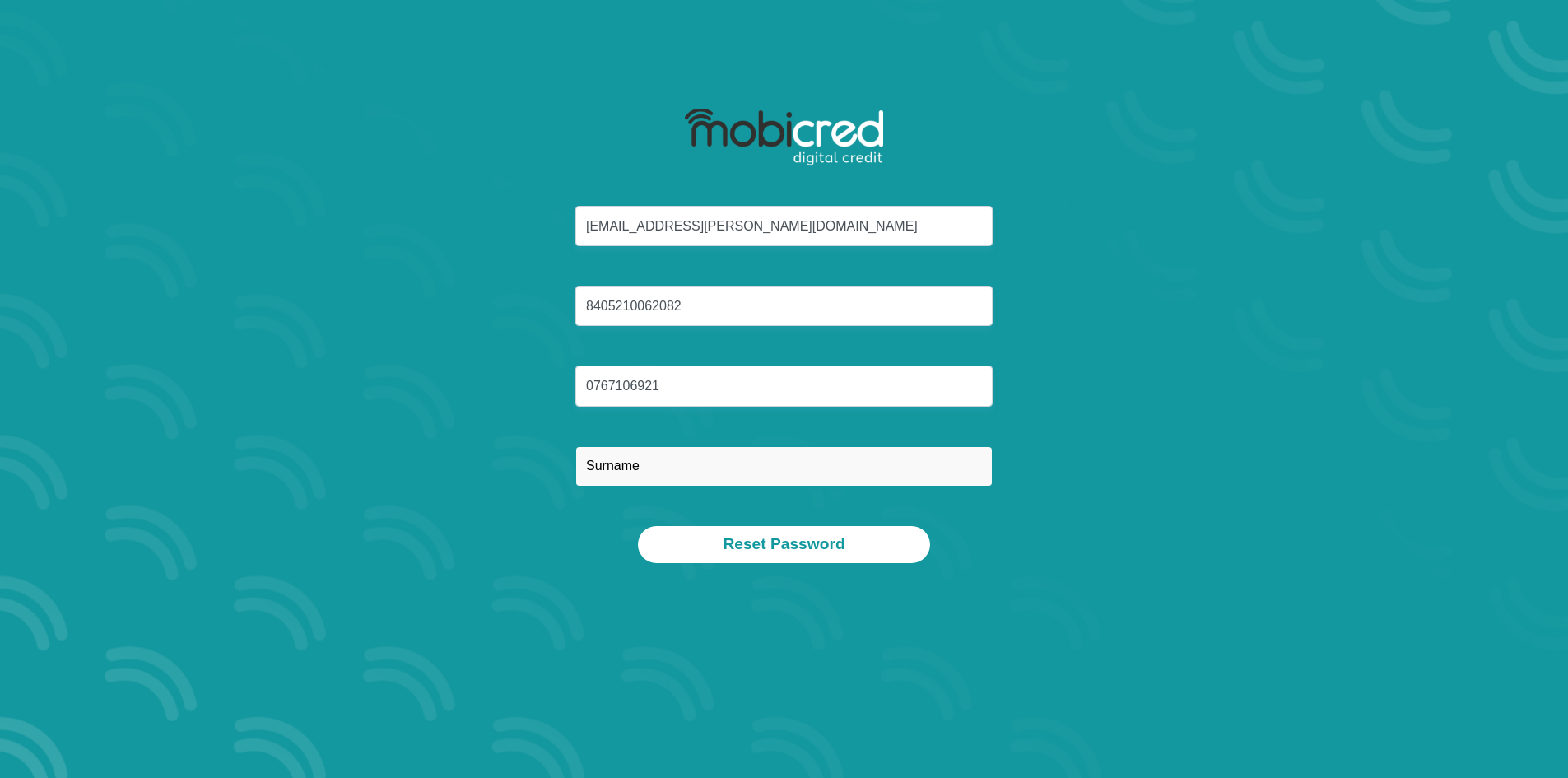
click at [646, 477] on input "text" at bounding box center [784, 466] width 417 height 40
click at [623, 470] on input "text" at bounding box center [784, 466] width 417 height 40
type input "[PERSON_NAME]"
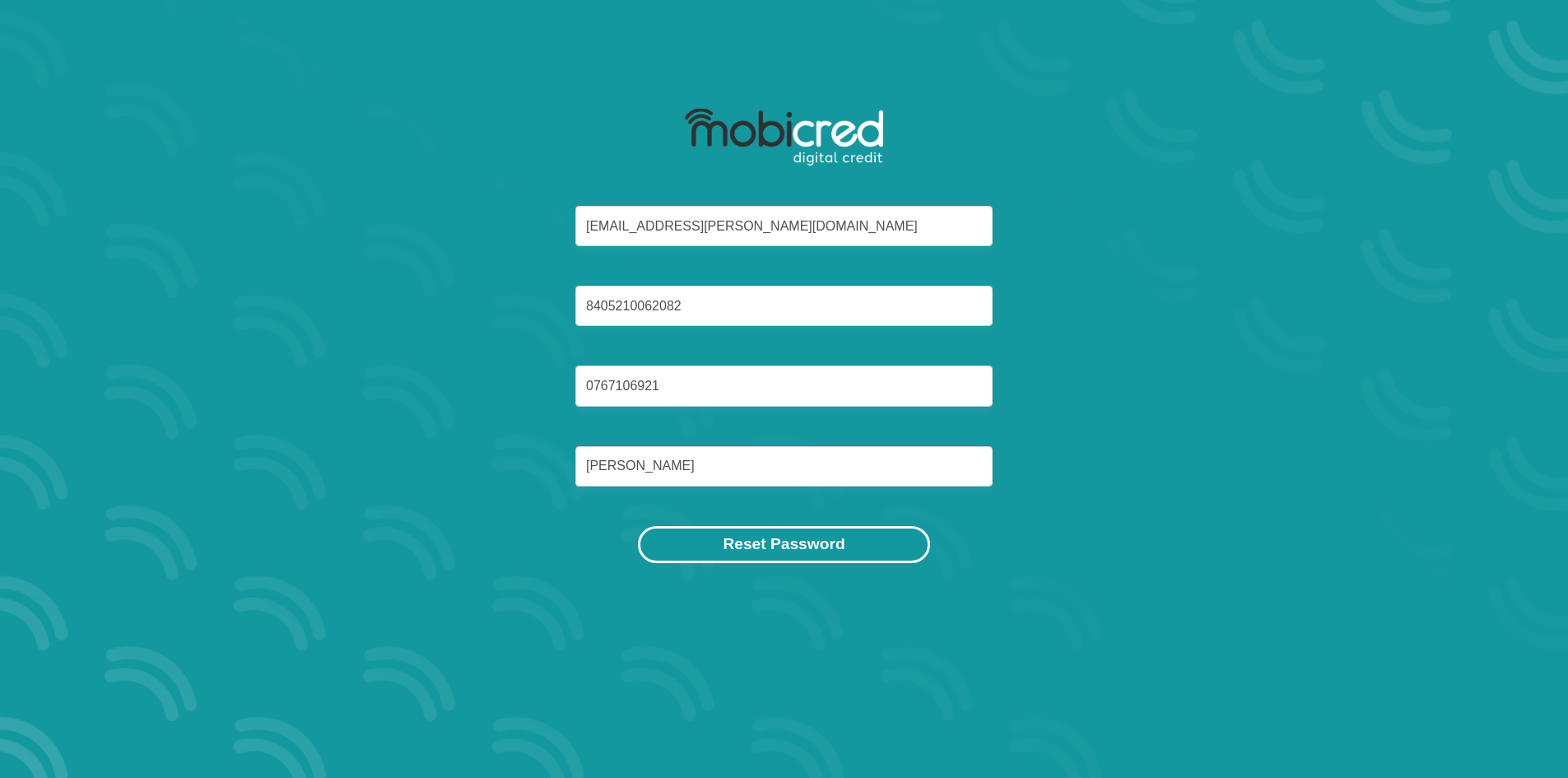
click at [759, 535] on button "Reset Password" at bounding box center [783, 545] width 291 height 37
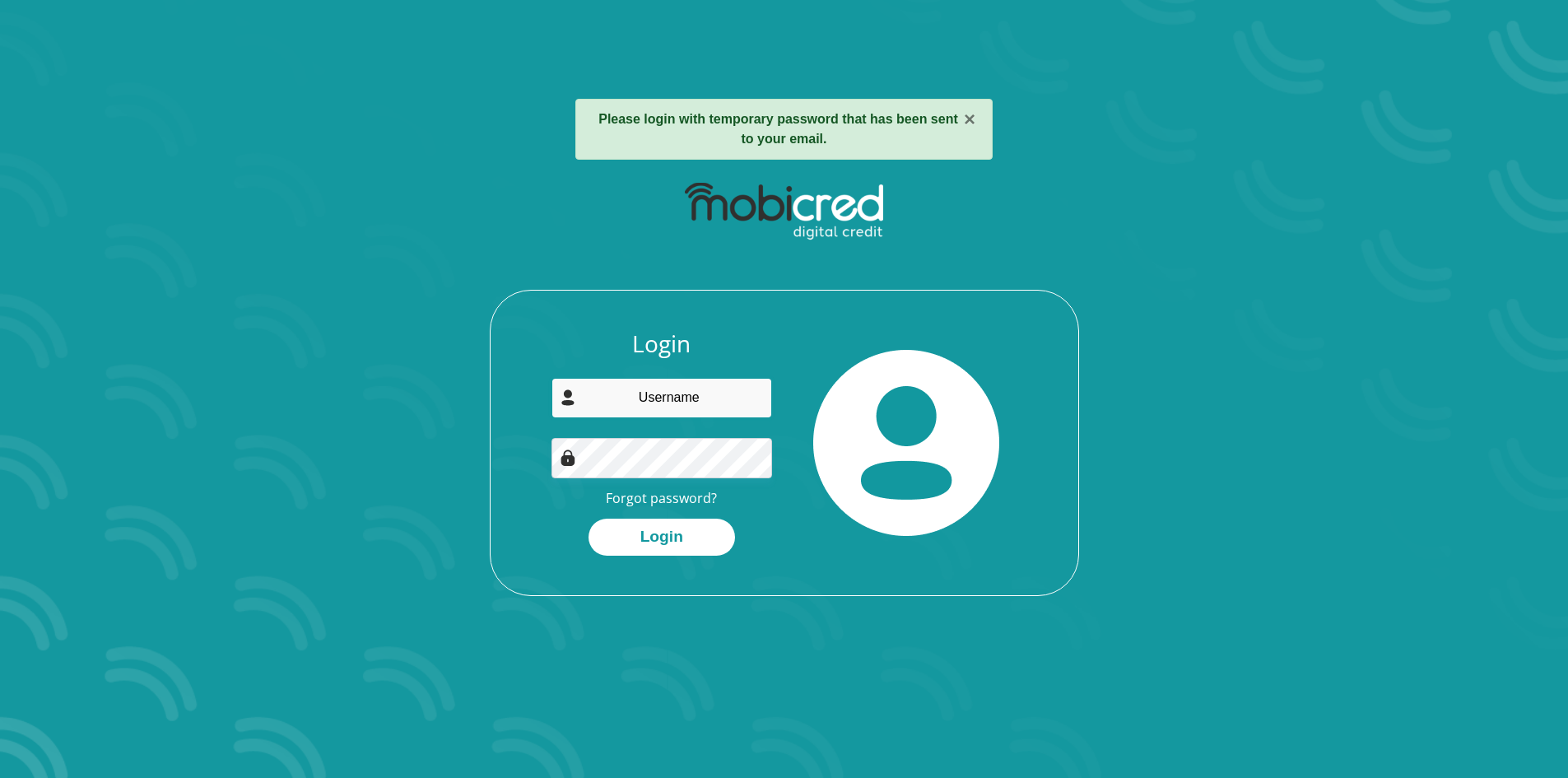
click at [664, 388] on input "email" at bounding box center [662, 398] width 221 height 40
type input "[EMAIL_ADDRESS][PERSON_NAME][DOMAIN_NAME]"
click at [677, 539] on button "Login" at bounding box center [661, 538] width 147 height 37
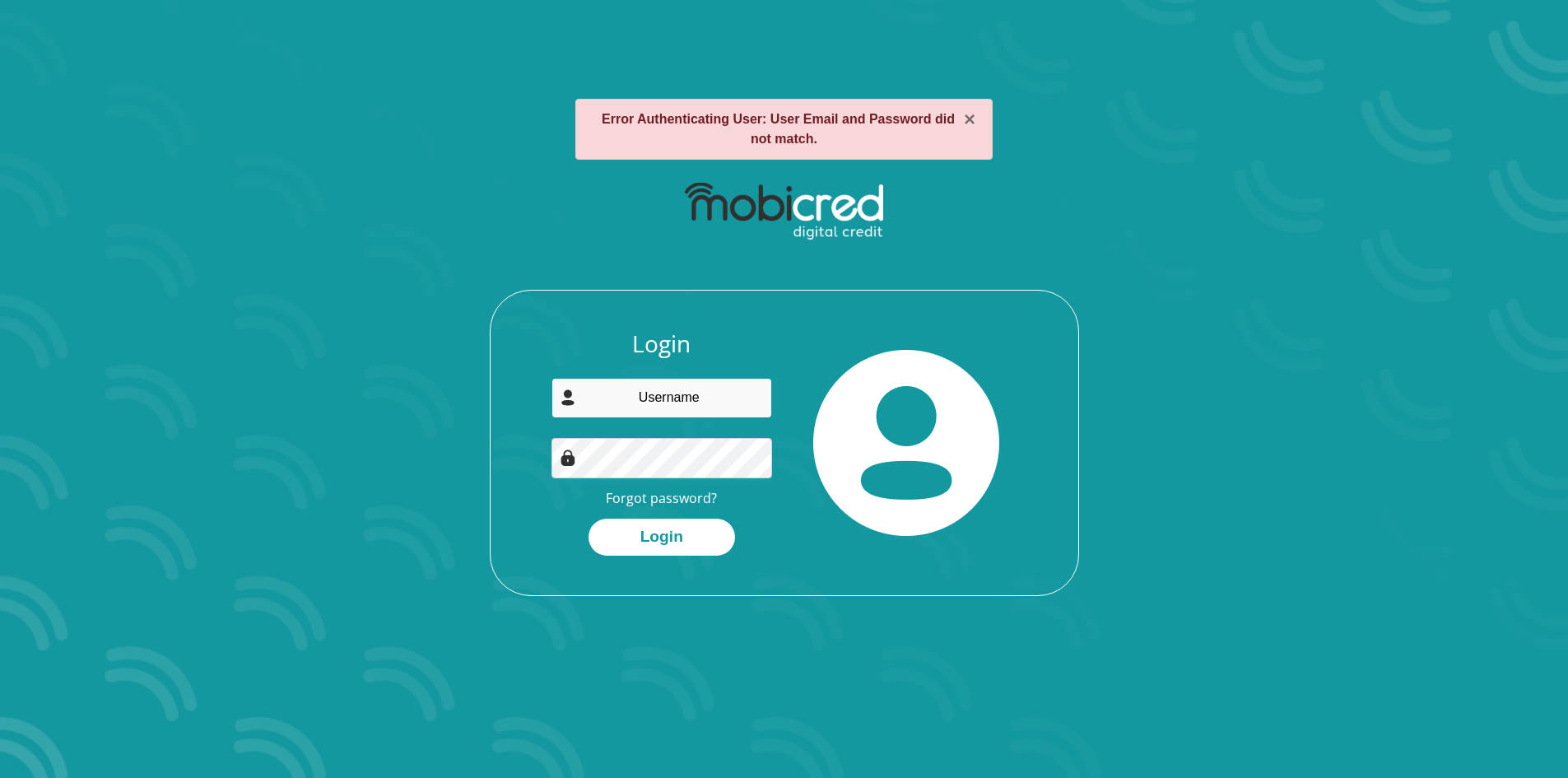
click at [696, 396] on input "email" at bounding box center [662, 398] width 221 height 40
type input "[EMAIL_ADDRESS][PERSON_NAME][DOMAIN_NAME]"
click at [674, 539] on button "Login" at bounding box center [661, 538] width 147 height 37
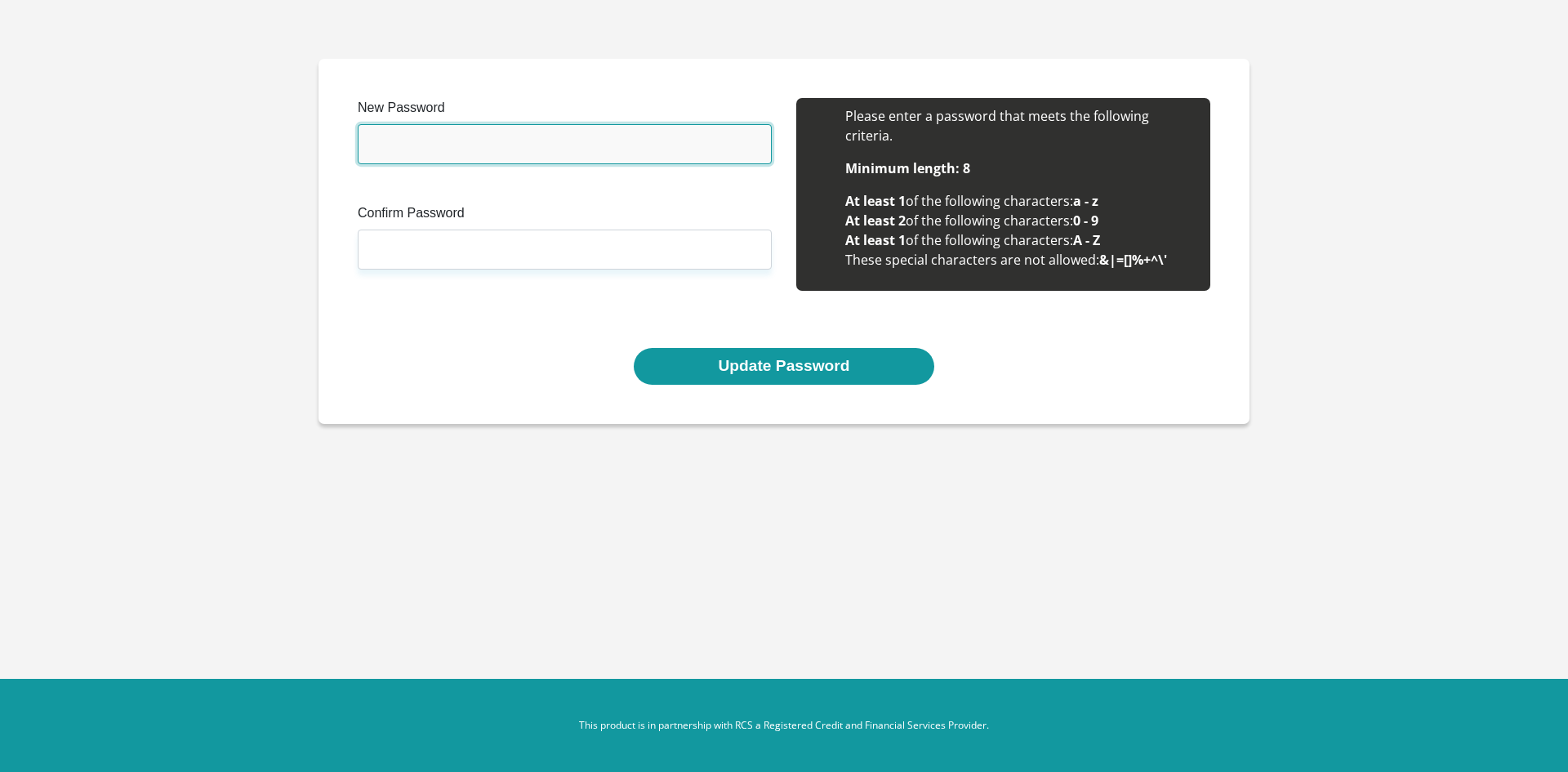
click at [473, 141] on input "New Password" at bounding box center [564, 144] width 414 height 40
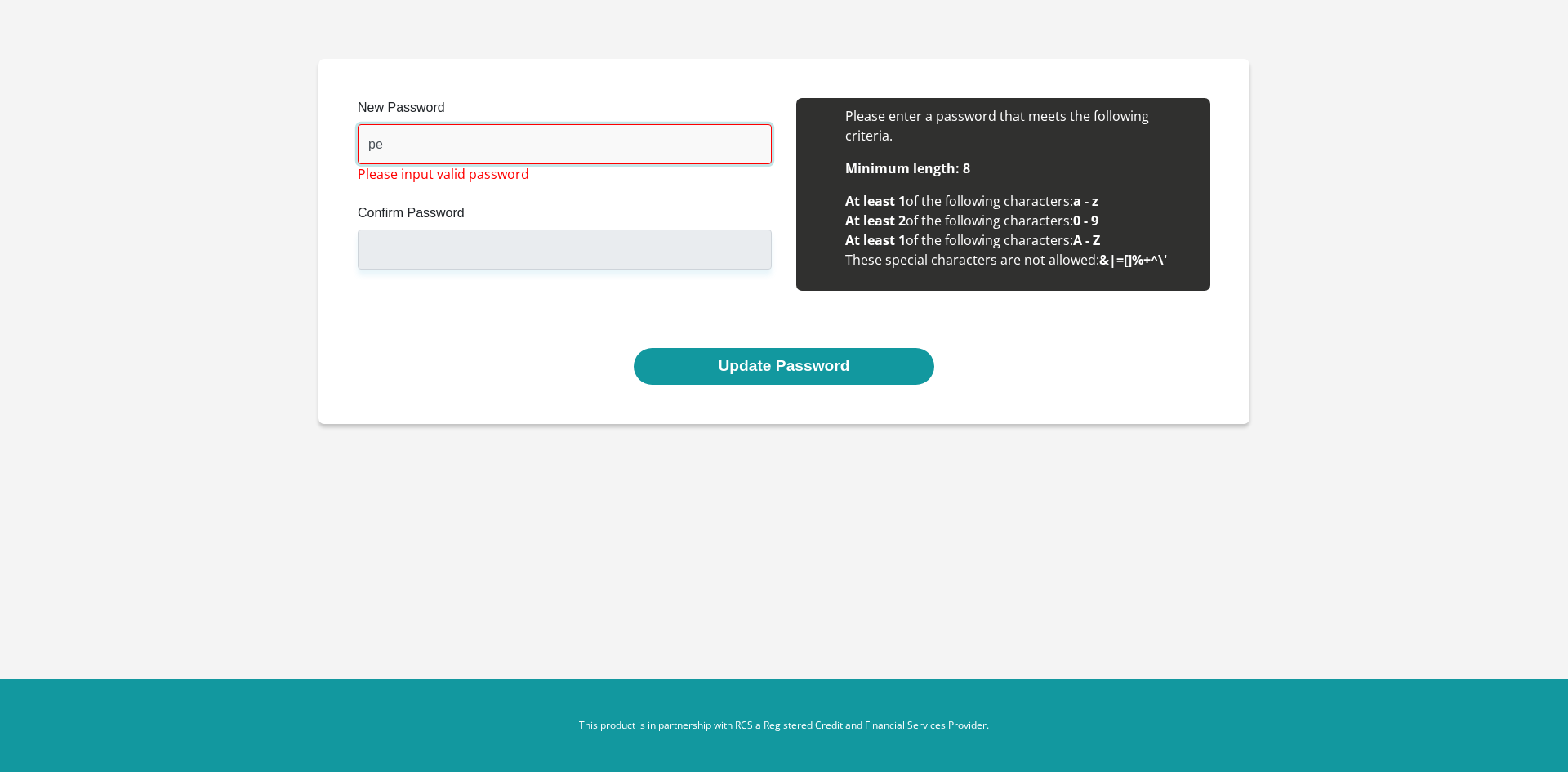
type input "p"
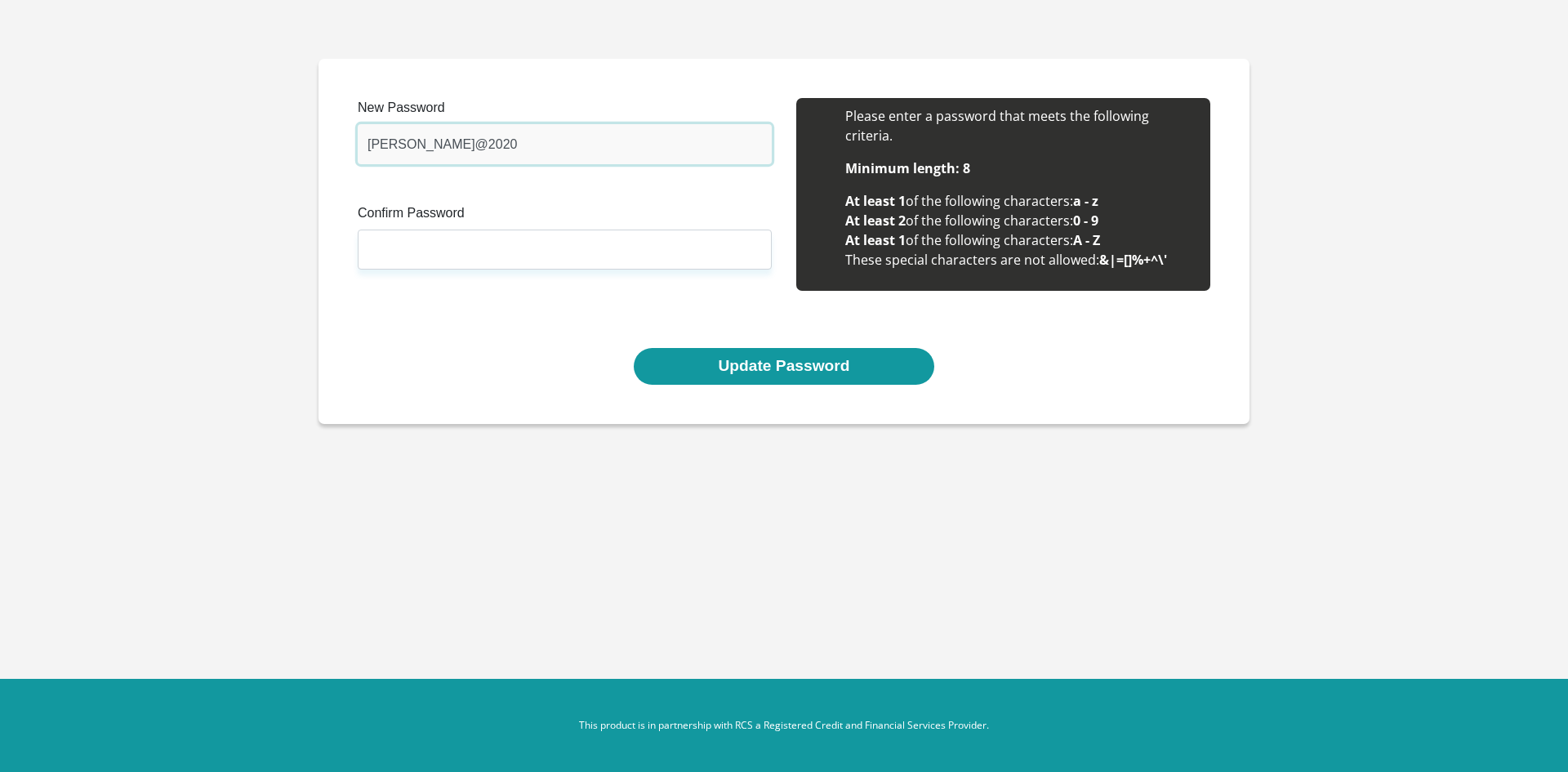
type input "[PERSON_NAME]@2020"
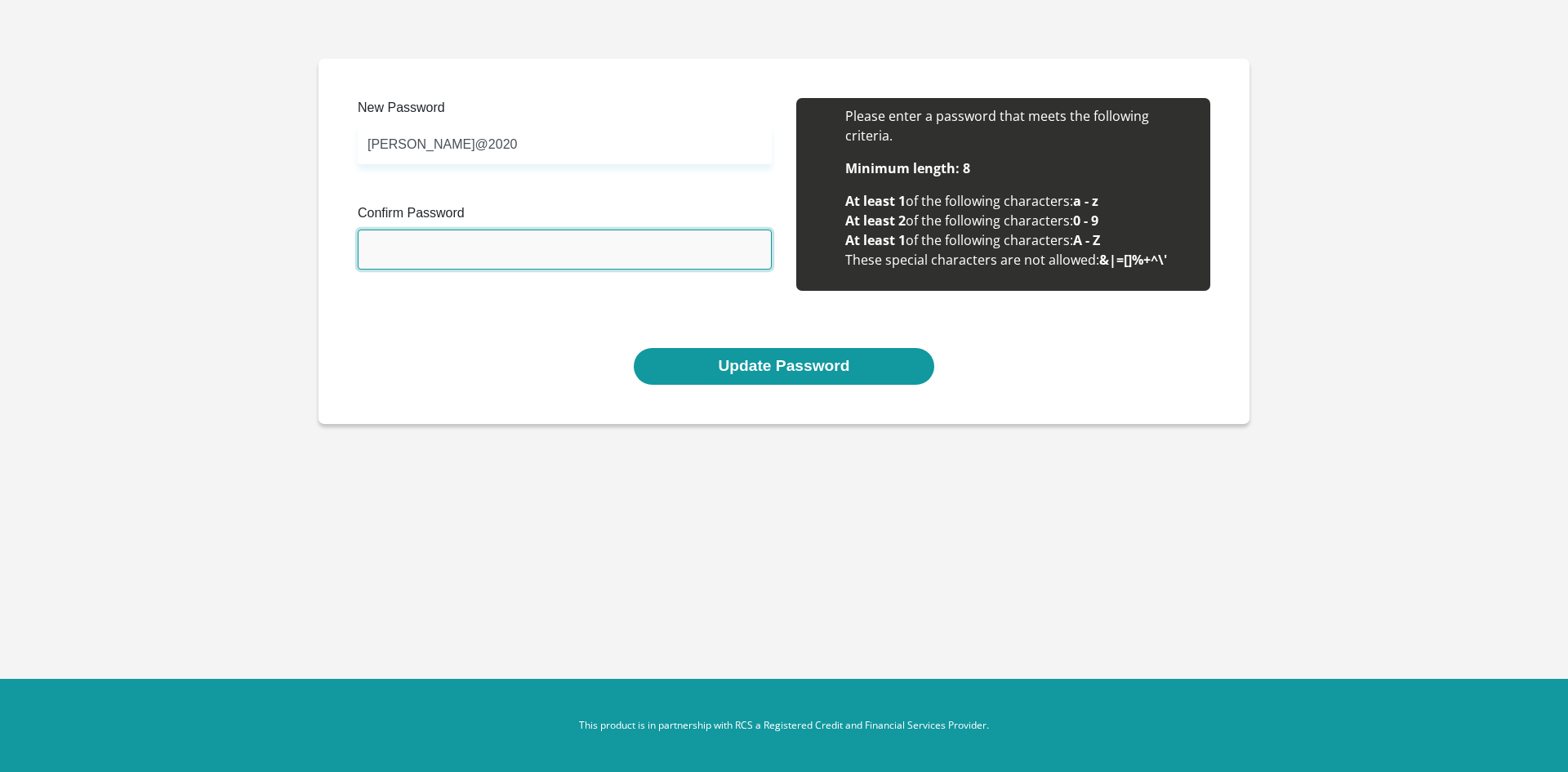
click at [441, 252] on input "Confirm Password" at bounding box center [564, 249] width 414 height 40
type input "[PERSON_NAME]@2020"
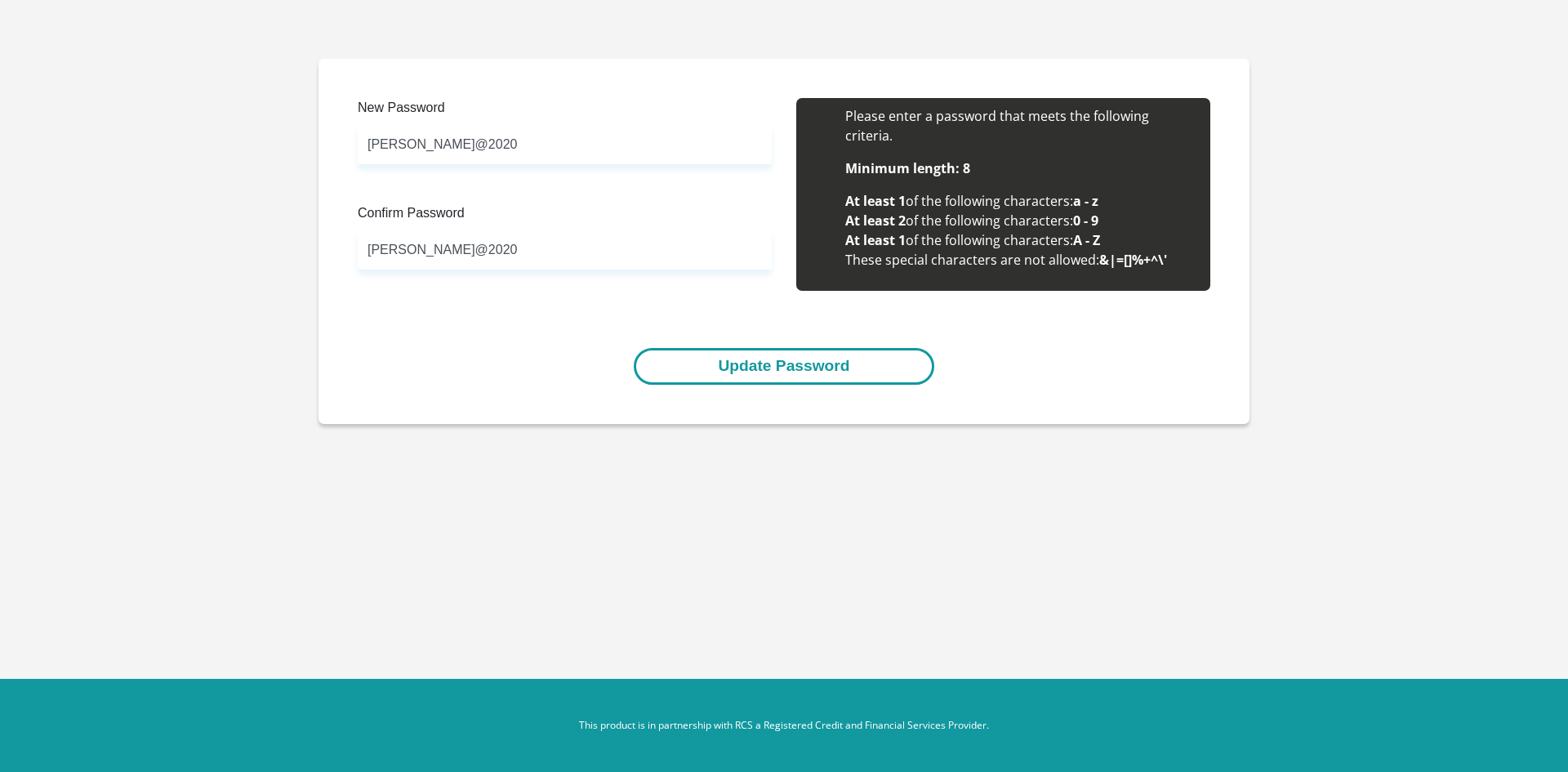
click at [788, 368] on button "Update Password" at bounding box center [784, 367] width 300 height 37
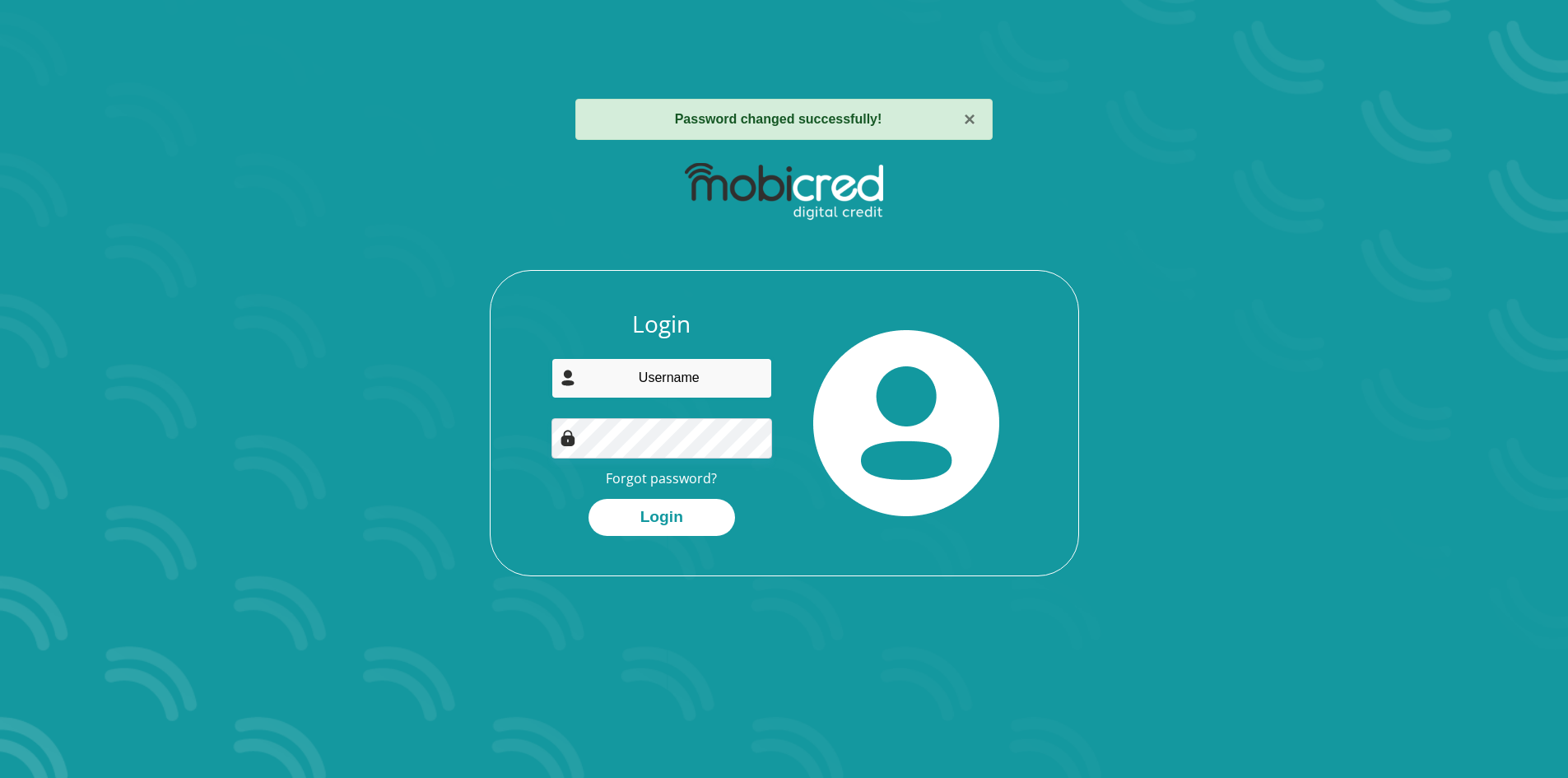
click at [680, 376] on input "email" at bounding box center [662, 377] width 221 height 40
type input "[EMAIL_ADDRESS][PERSON_NAME][DOMAIN_NAME]"
click at [683, 510] on button "Login" at bounding box center [661, 518] width 147 height 37
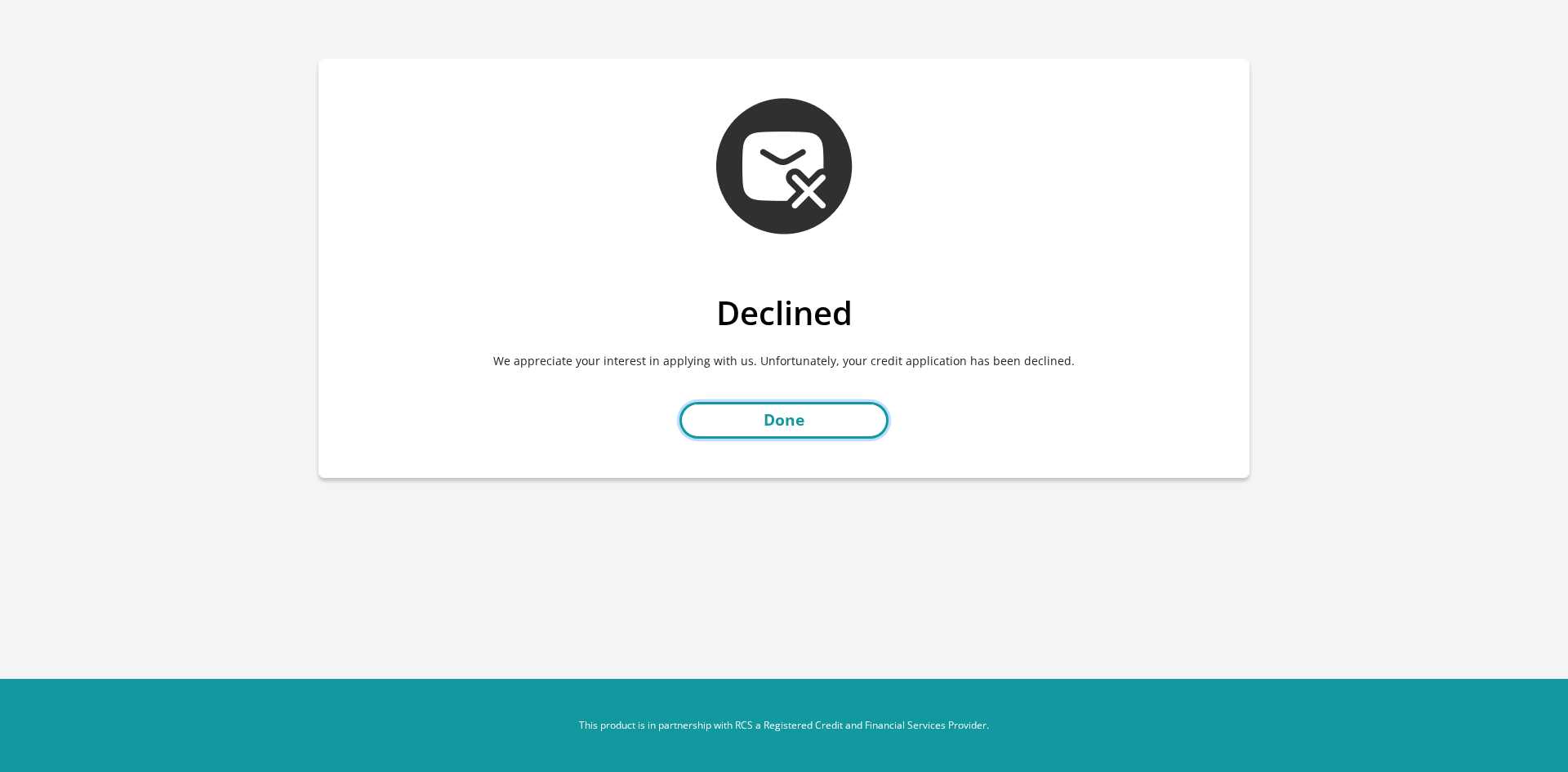
click at [788, 414] on link "Done" at bounding box center [784, 420] width 209 height 37
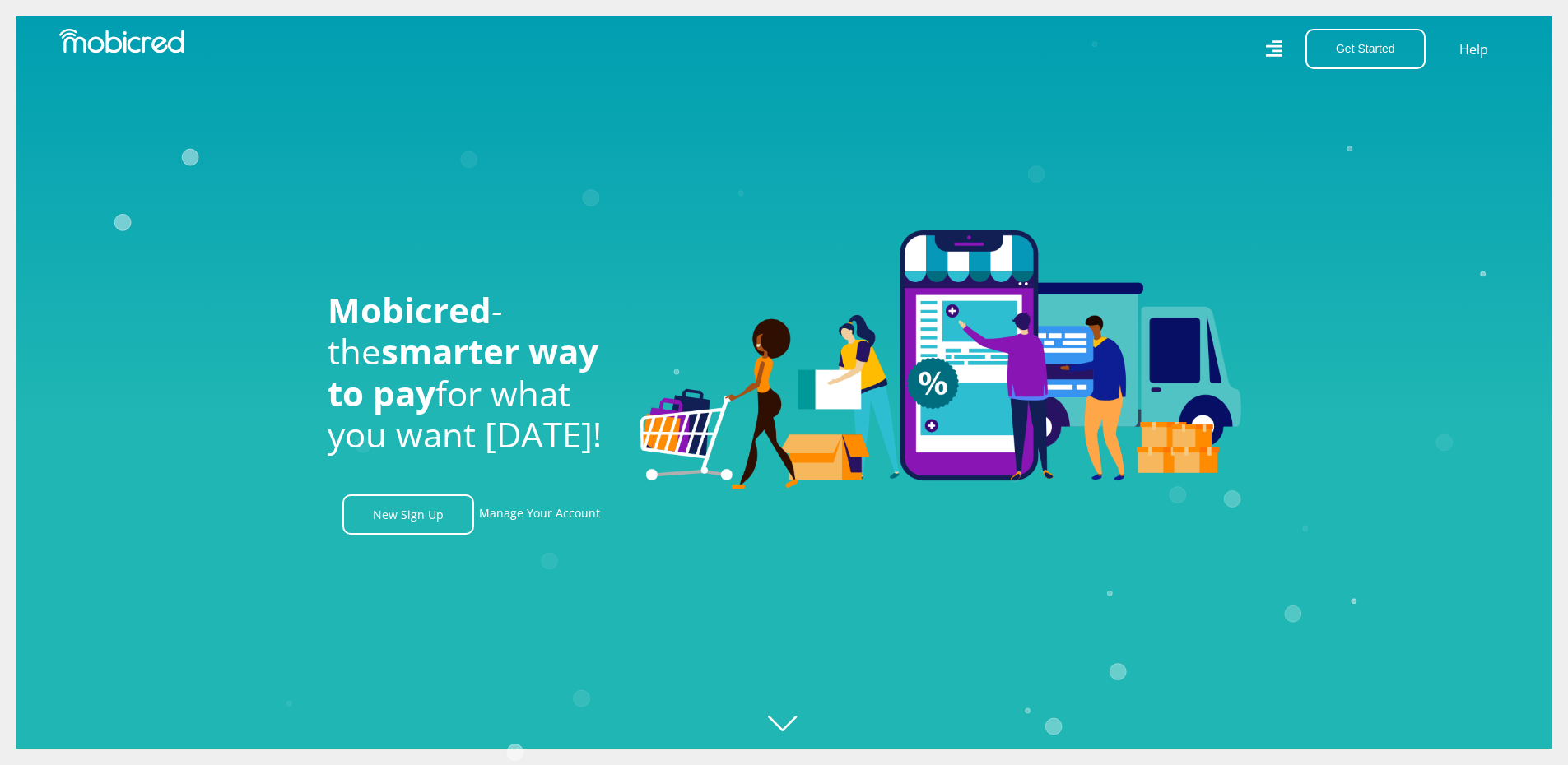
click at [999, 633] on icon "Created with [PERSON_NAME] 2.3.0" at bounding box center [801, 382] width 1568 height 765
